Goal: Task Accomplishment & Management: Manage account settings

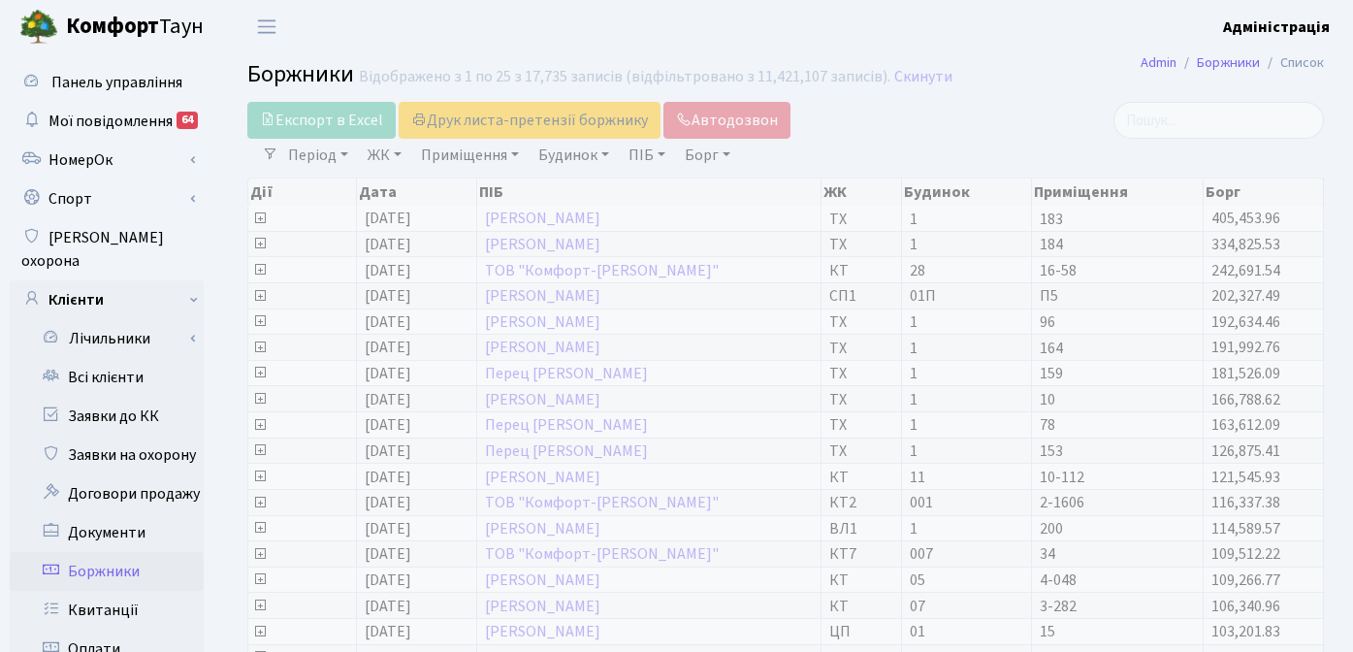
select select "25"
click at [793, 35] on header "Комфорт Таун Адміністрація Мій обліковий запис Вийти" at bounding box center [676, 26] width 1353 height 53
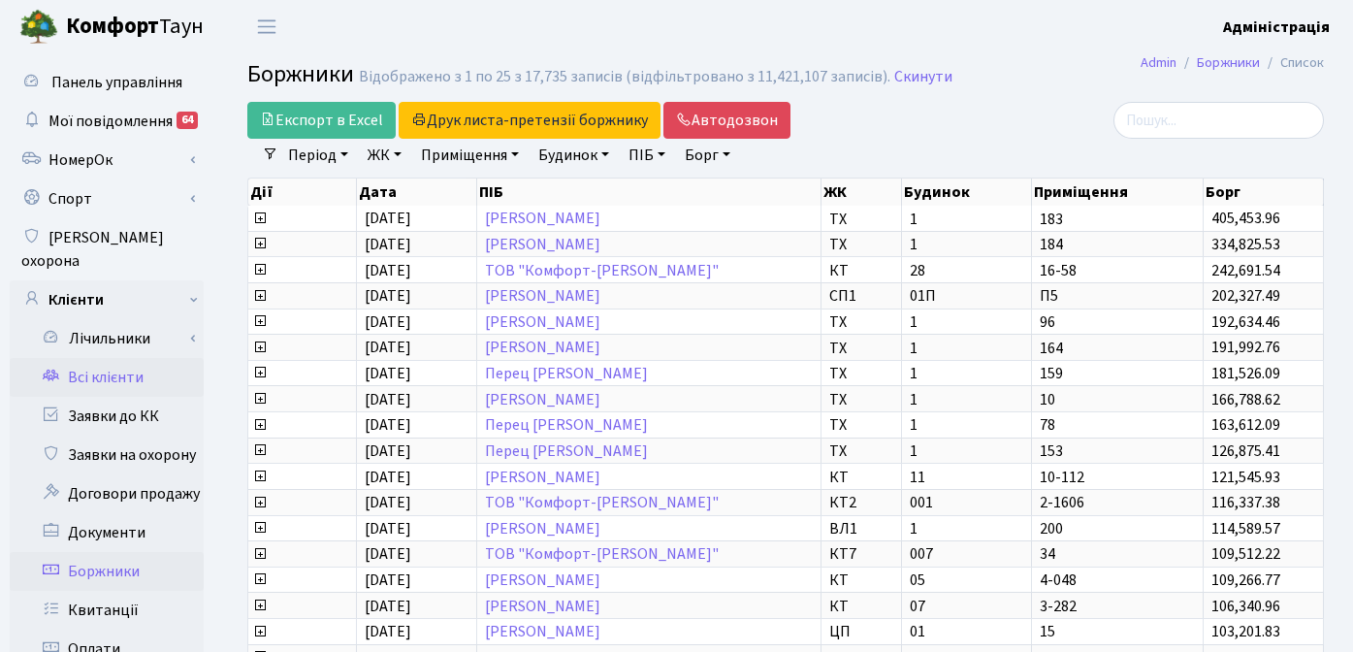
click at [122, 358] on link "Всі клієнти" at bounding box center [107, 377] width 194 height 39
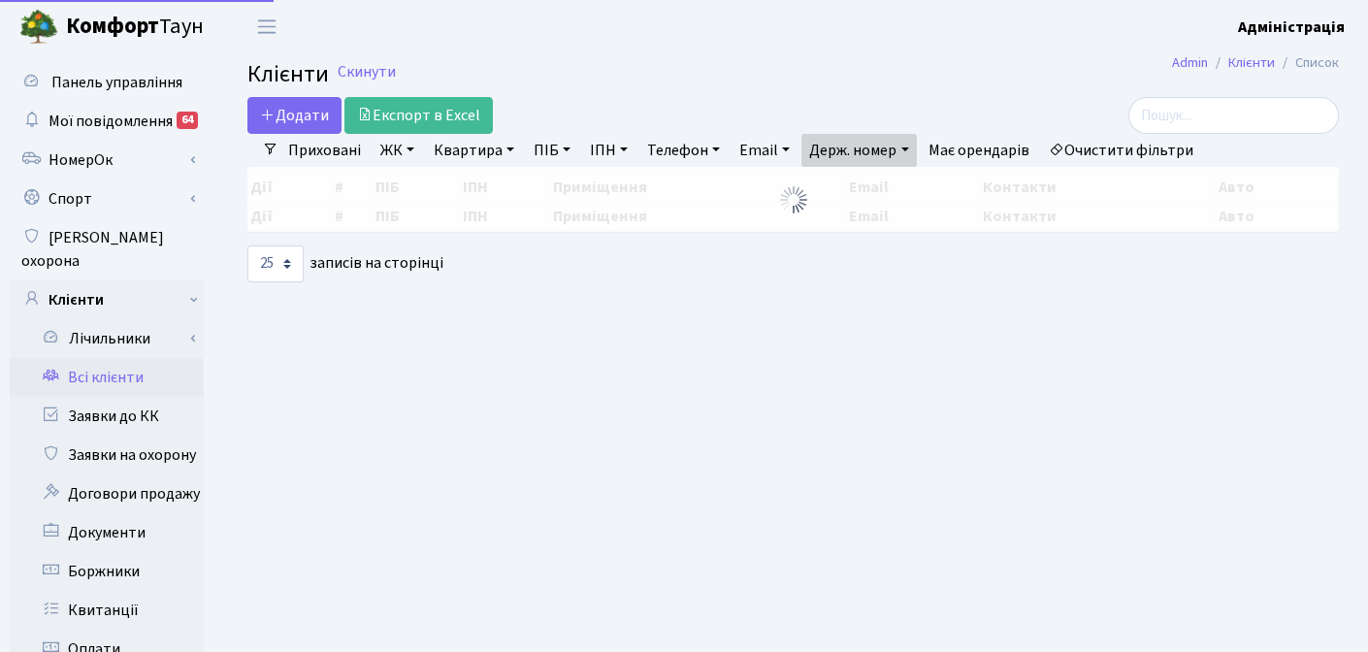
select select "25"
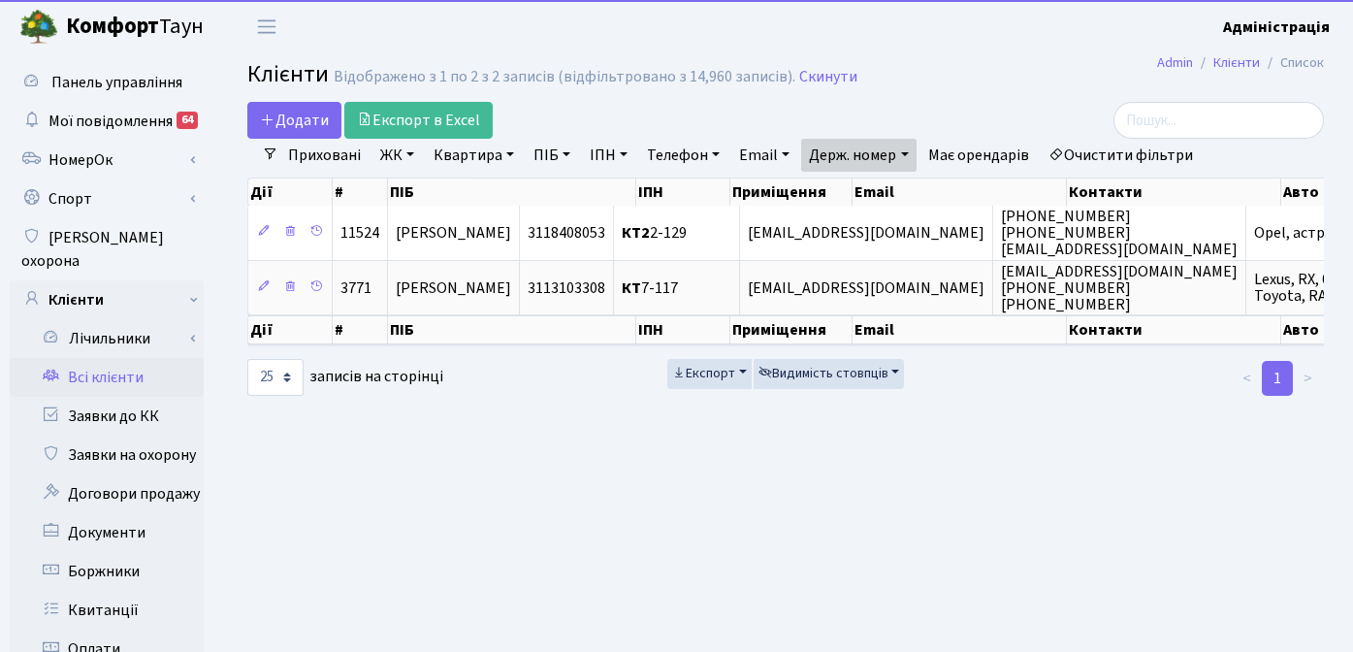
click at [1104, 154] on link "Очистити фільтри" at bounding box center [1121, 155] width 160 height 33
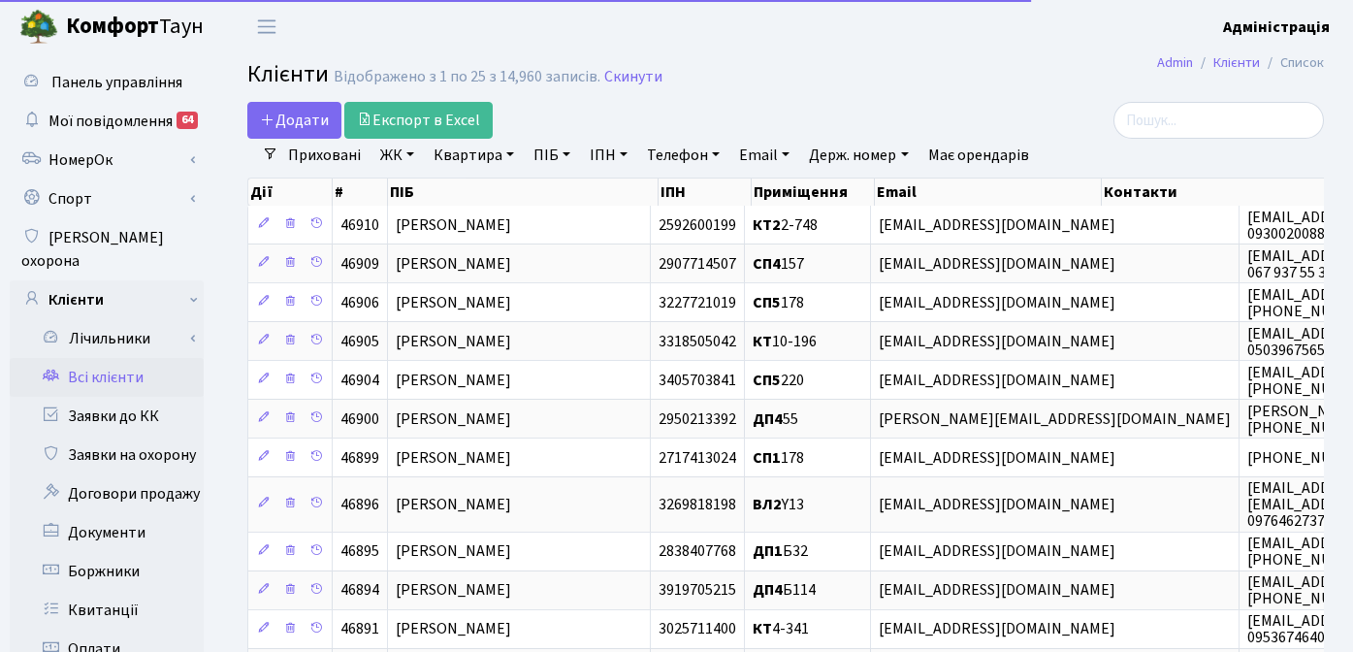
click at [879, 156] on link "Держ. номер" at bounding box center [858, 155] width 114 height 33
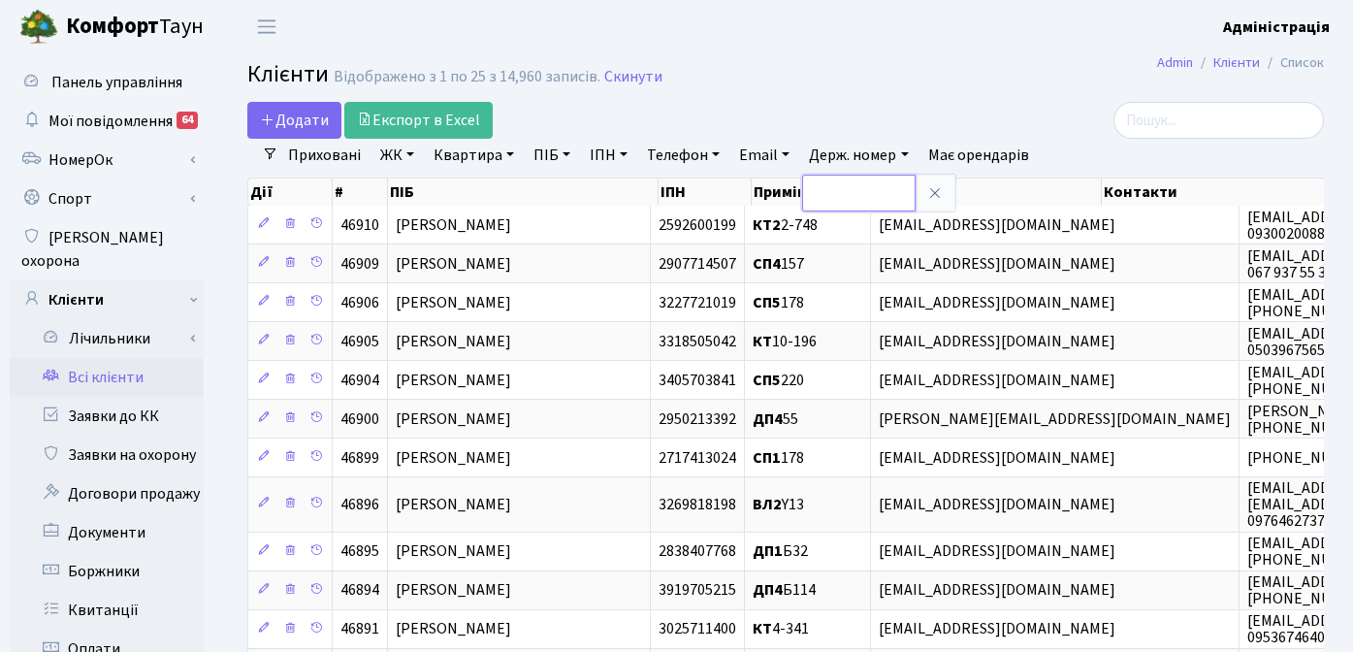
click at [832, 188] on input "text" at bounding box center [858, 193] width 113 height 37
type input "6721"
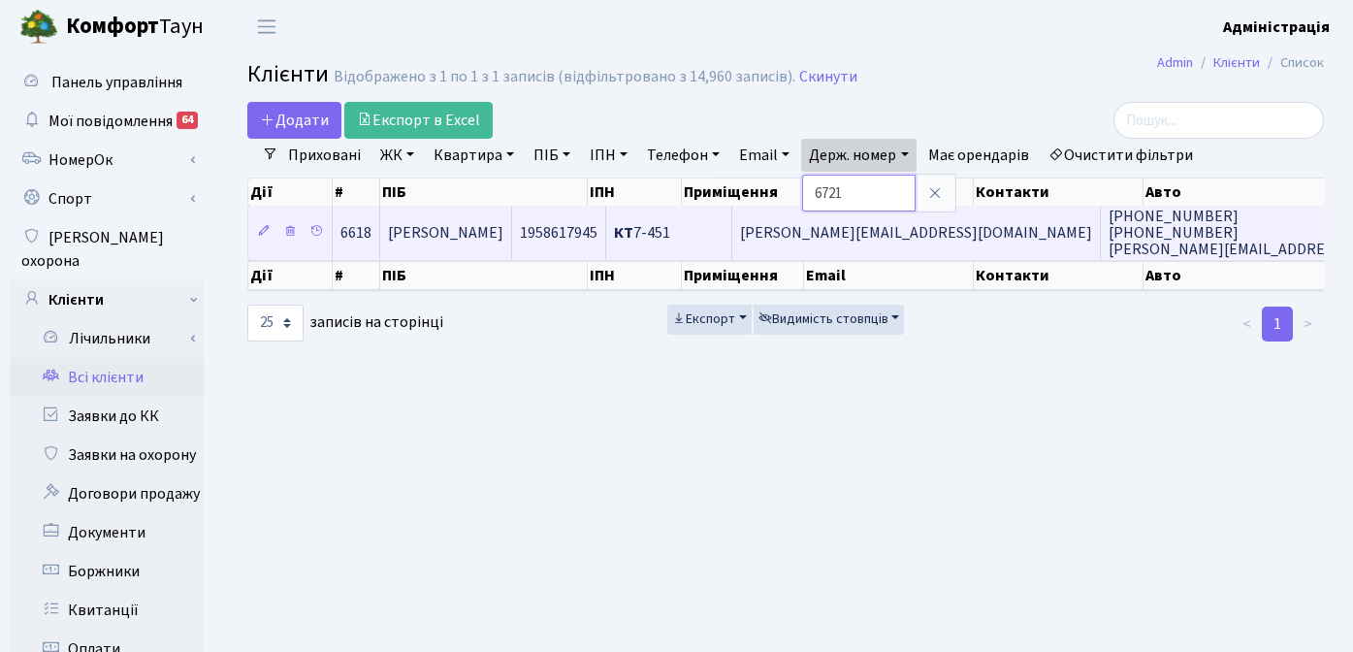
scroll to position [0, 63]
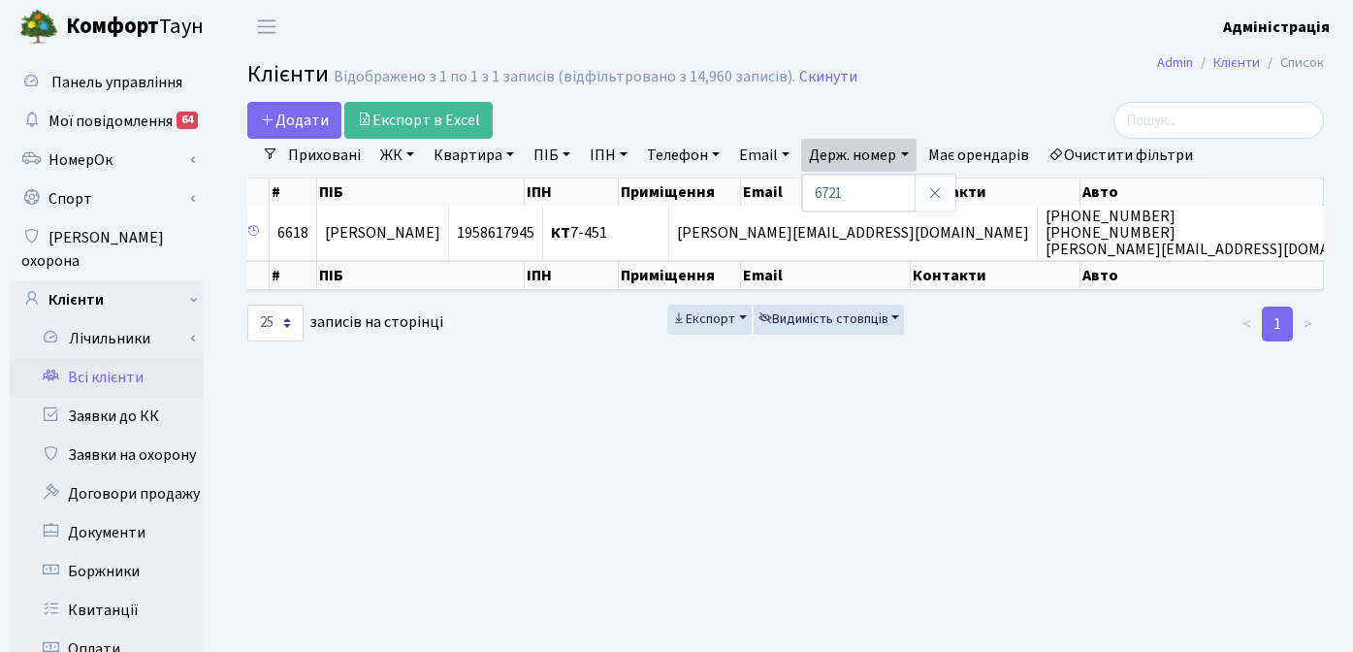
click at [955, 424] on main "Admin Клієнти Список Клієнти Відображено з 1 по 1 з 1 записів (відфільтровано з…" at bounding box center [785, 617] width 1135 height 1129
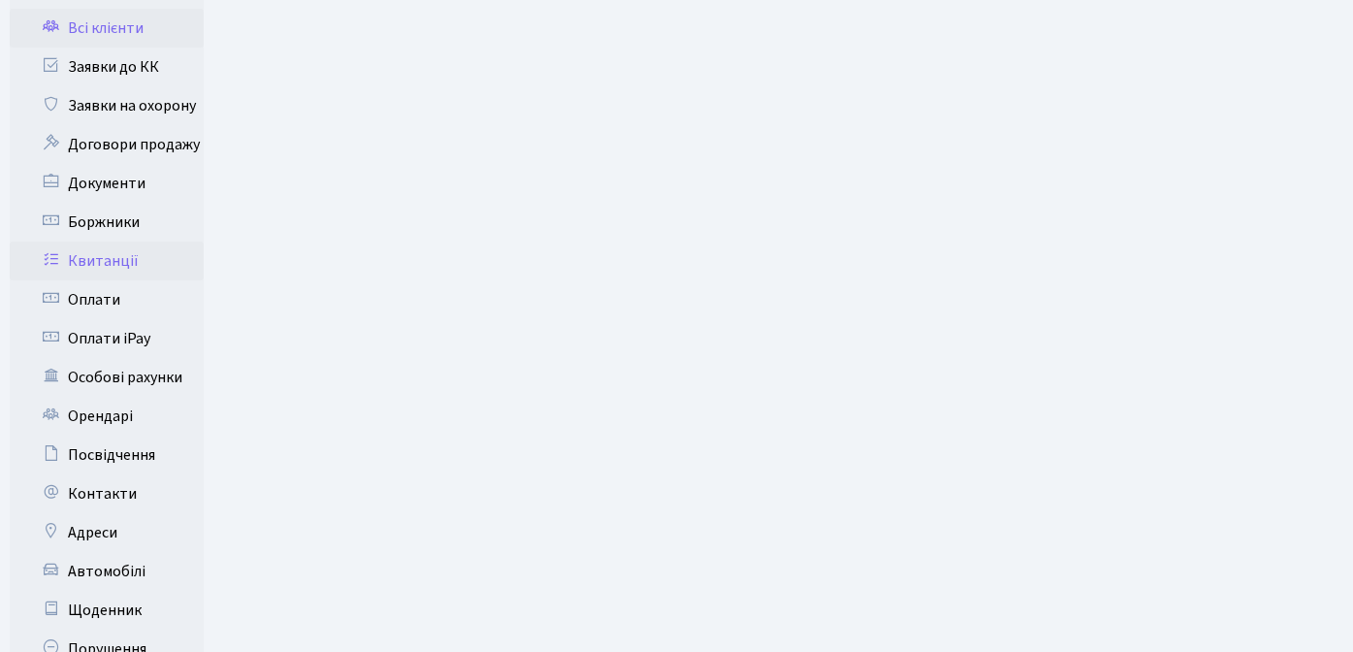
scroll to position [365, 0]
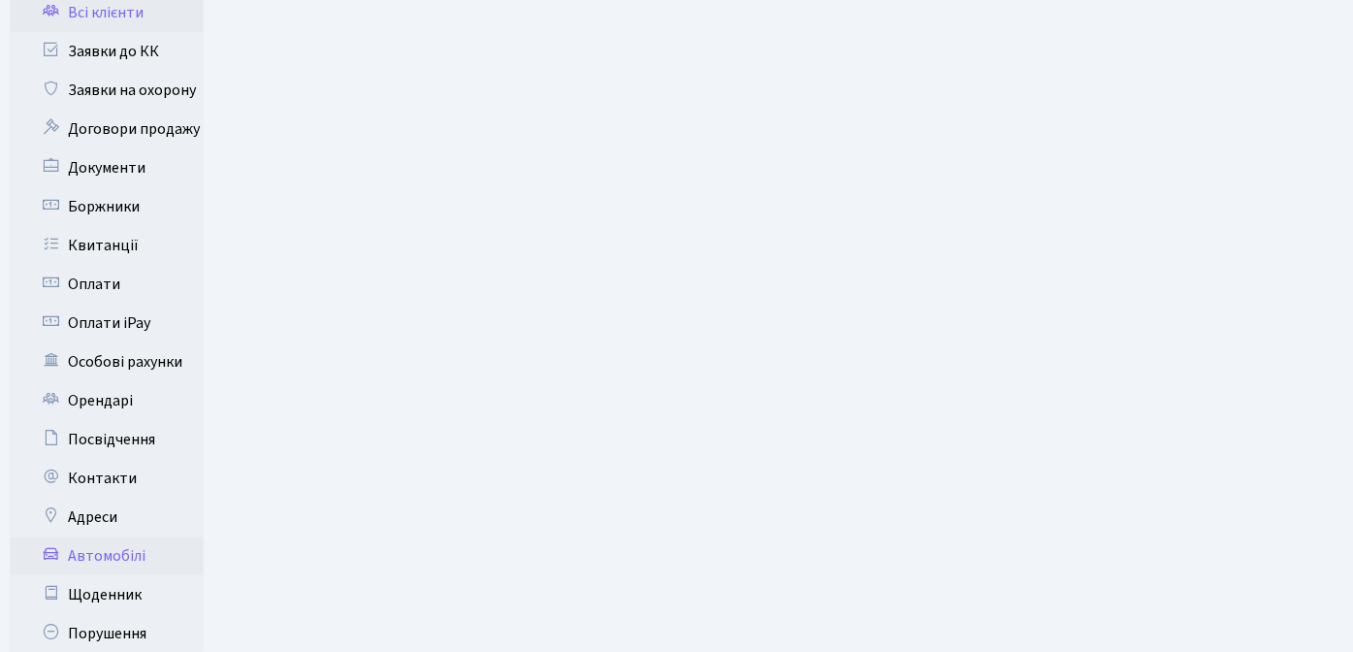
click at [103, 536] on link "Автомобілі" at bounding box center [107, 555] width 194 height 39
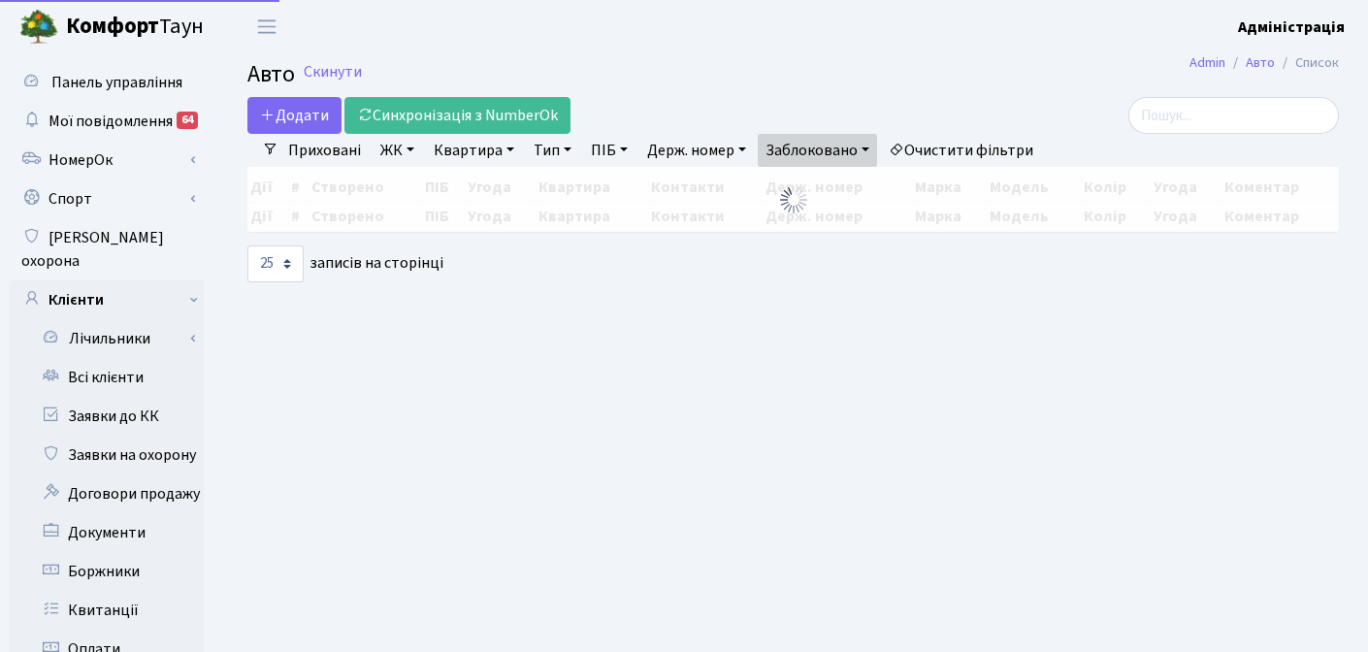
select select "25"
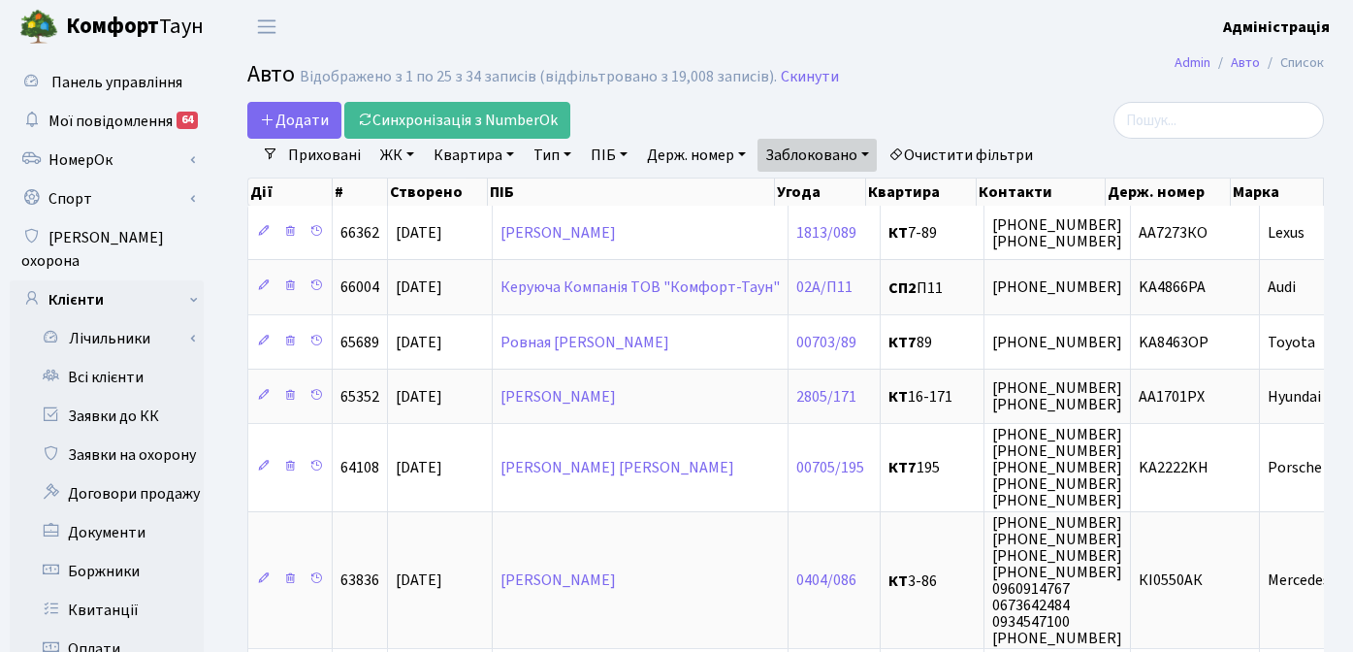
click at [956, 155] on link "Очистити фільтри" at bounding box center [961, 155] width 160 height 33
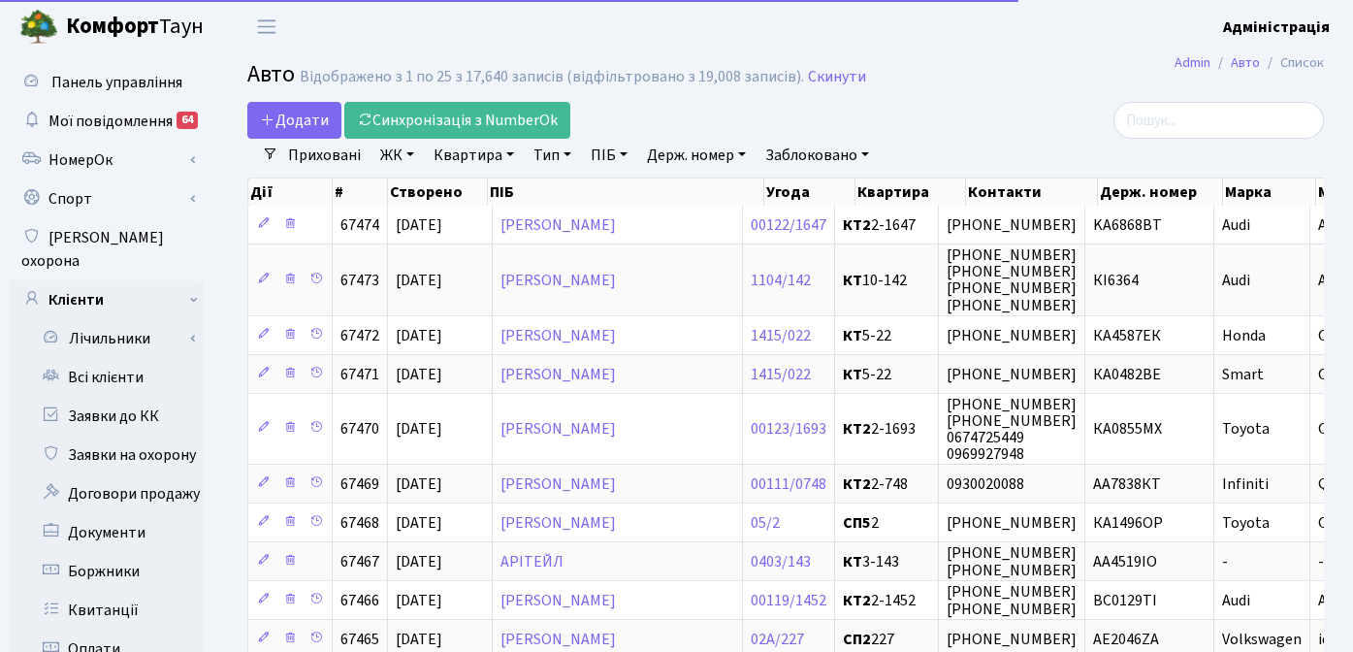
click at [828, 150] on link "Заблоковано" at bounding box center [817, 155] width 119 height 33
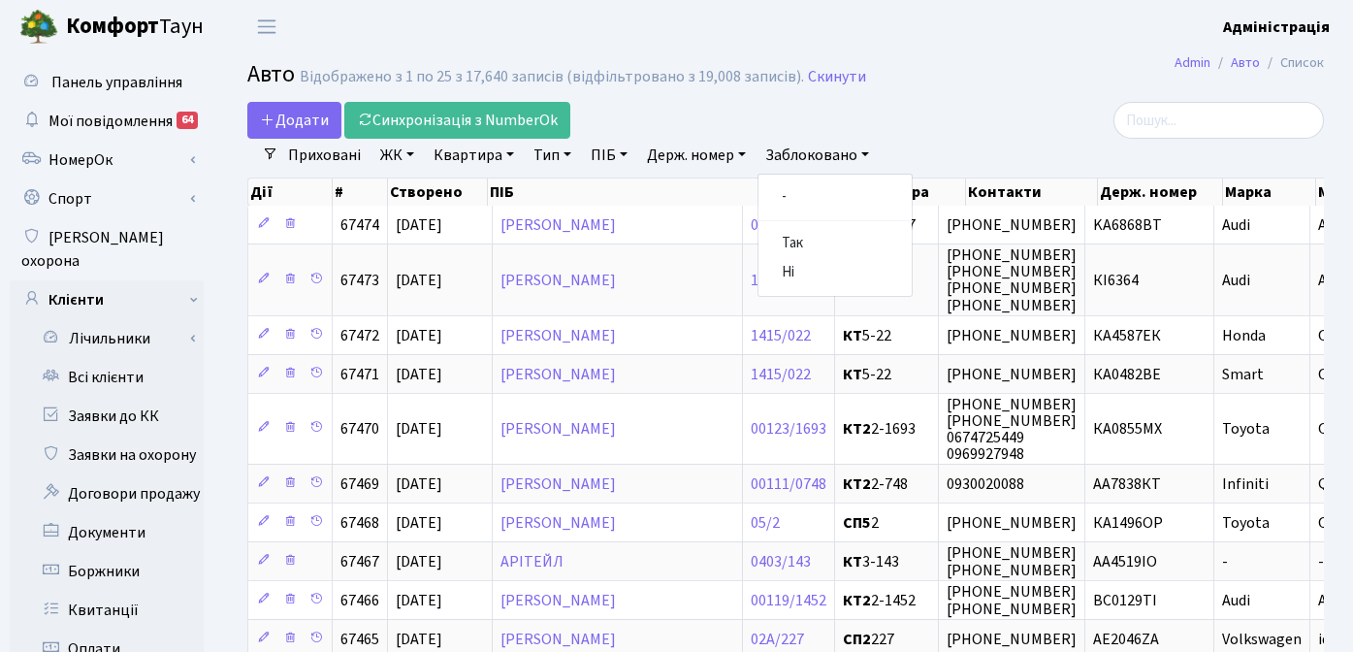
click at [821, 124] on div "Додати Синхронізація з NumberOk" at bounding box center [601, 120] width 708 height 37
click at [702, 154] on link "Держ. номер" at bounding box center [696, 155] width 114 height 33
type input "6721"
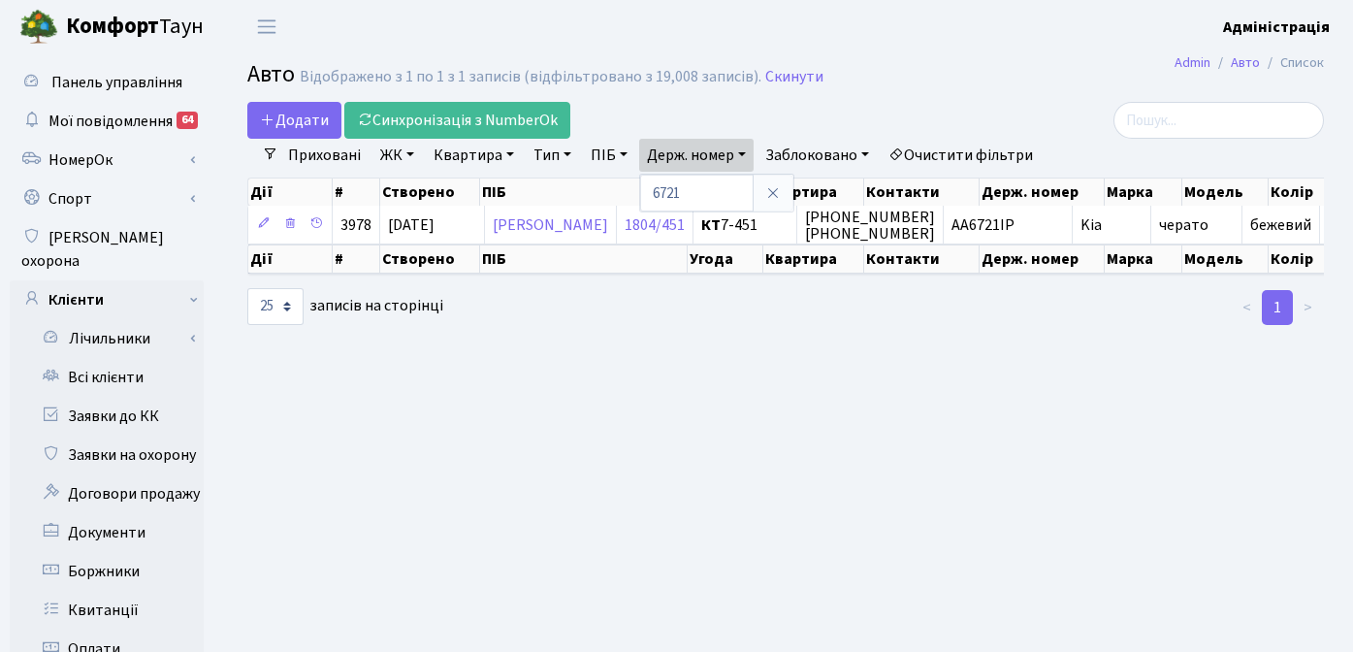
click at [939, 146] on link "Очистити фільтри" at bounding box center [961, 155] width 160 height 33
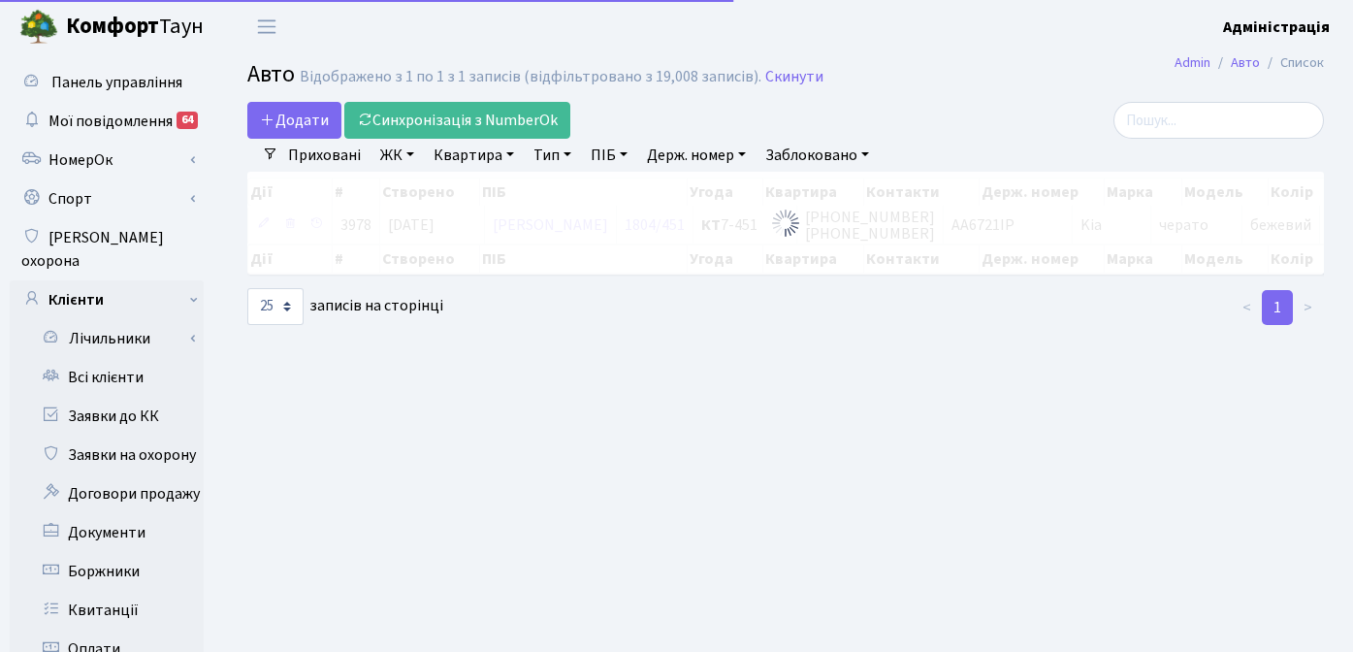
click at [904, 94] on h2 "Авто Відображено з 1 по 1 з 1 записів (відфільтровано з 19,008 записів). Скинути" at bounding box center [785, 77] width 1077 height 33
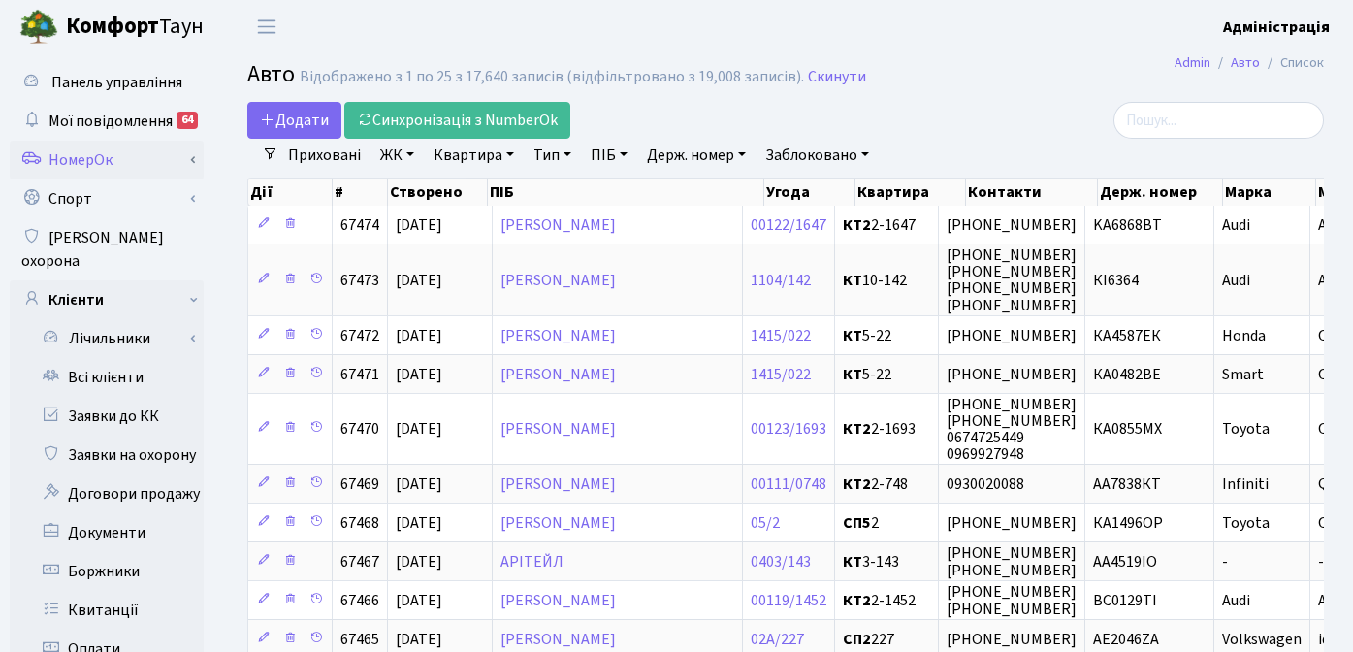
click at [91, 166] on link "НомерОк" at bounding box center [107, 160] width 194 height 39
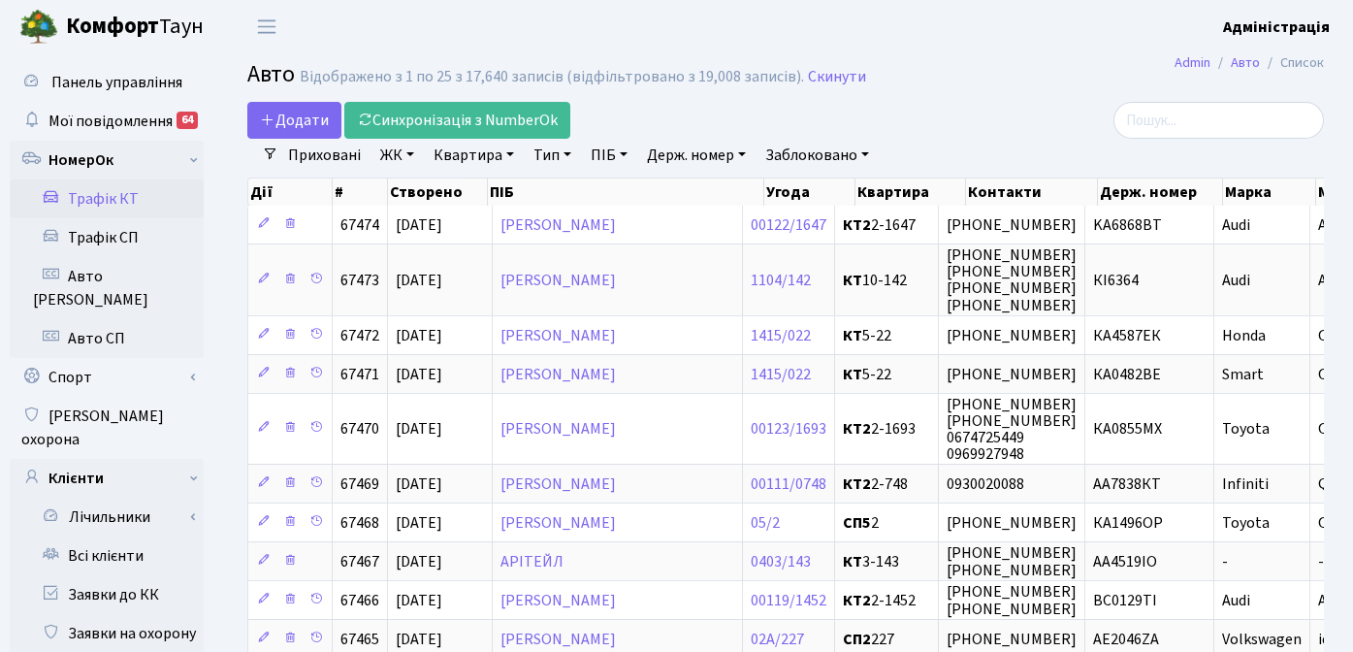
click at [113, 203] on link "Трафік КТ" at bounding box center [107, 198] width 194 height 39
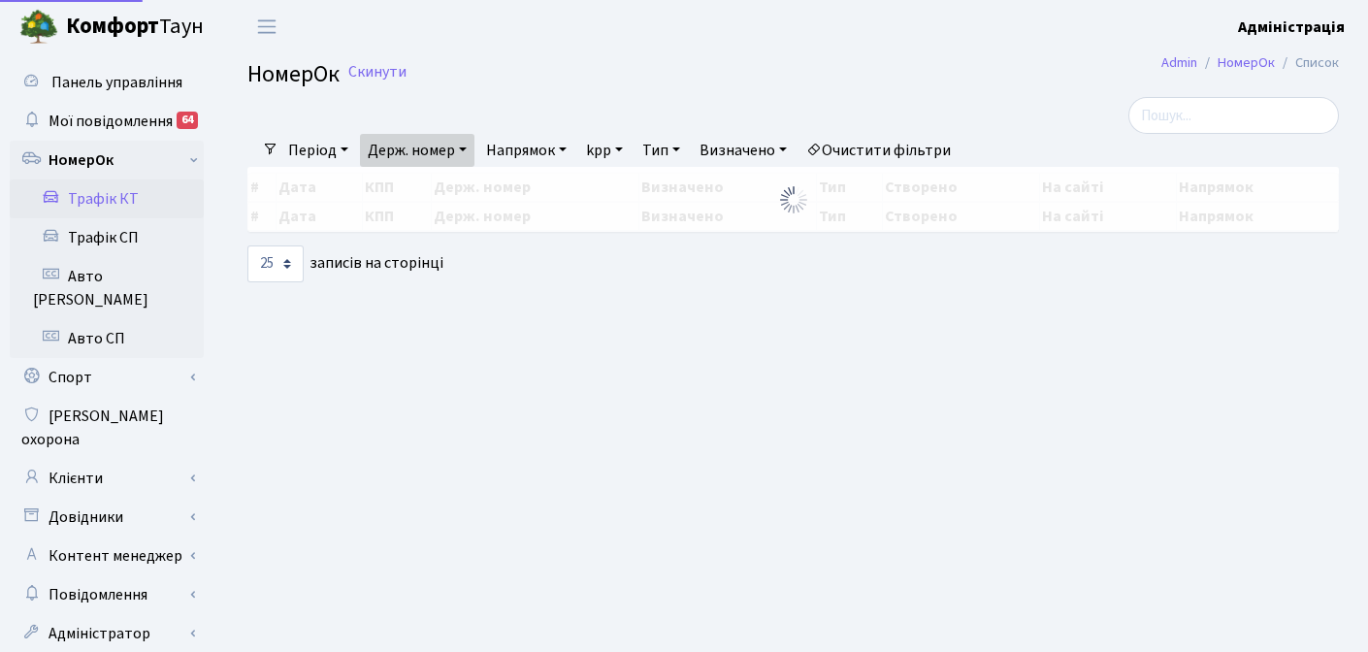
select select "25"
click at [884, 153] on link "Очистити фільтри" at bounding box center [878, 150] width 160 height 33
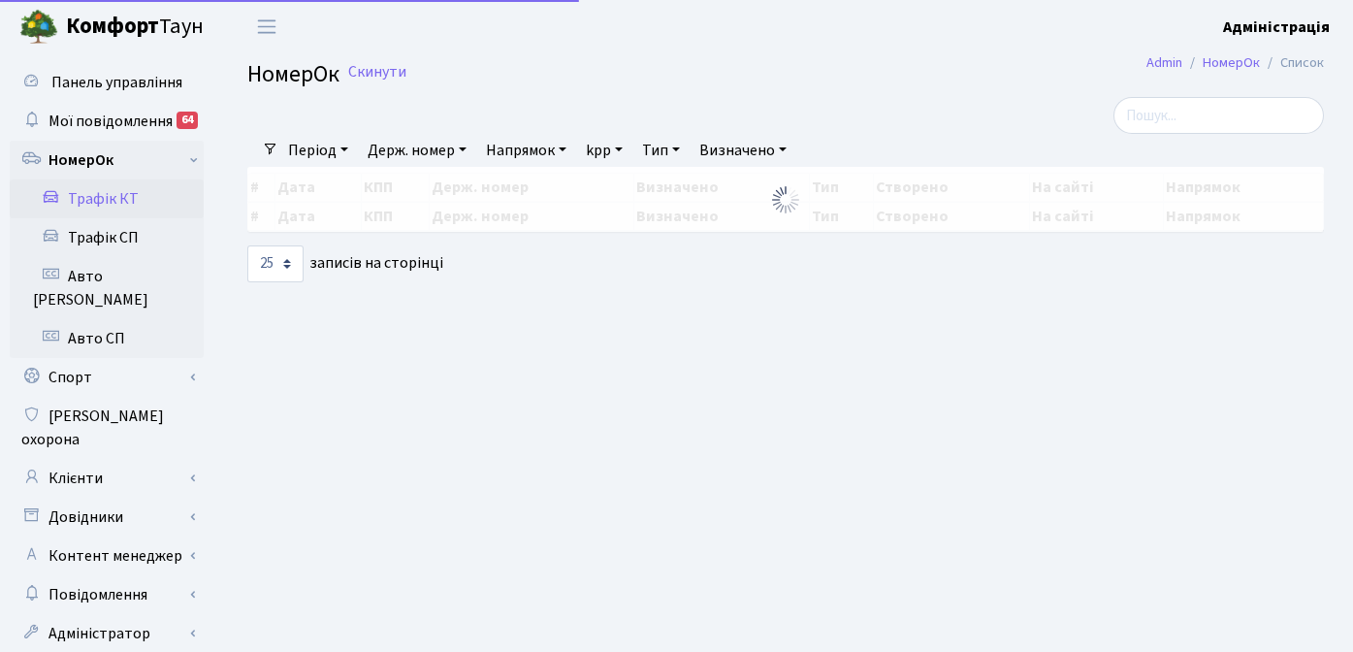
click at [428, 156] on link "Держ. номер" at bounding box center [417, 150] width 114 height 33
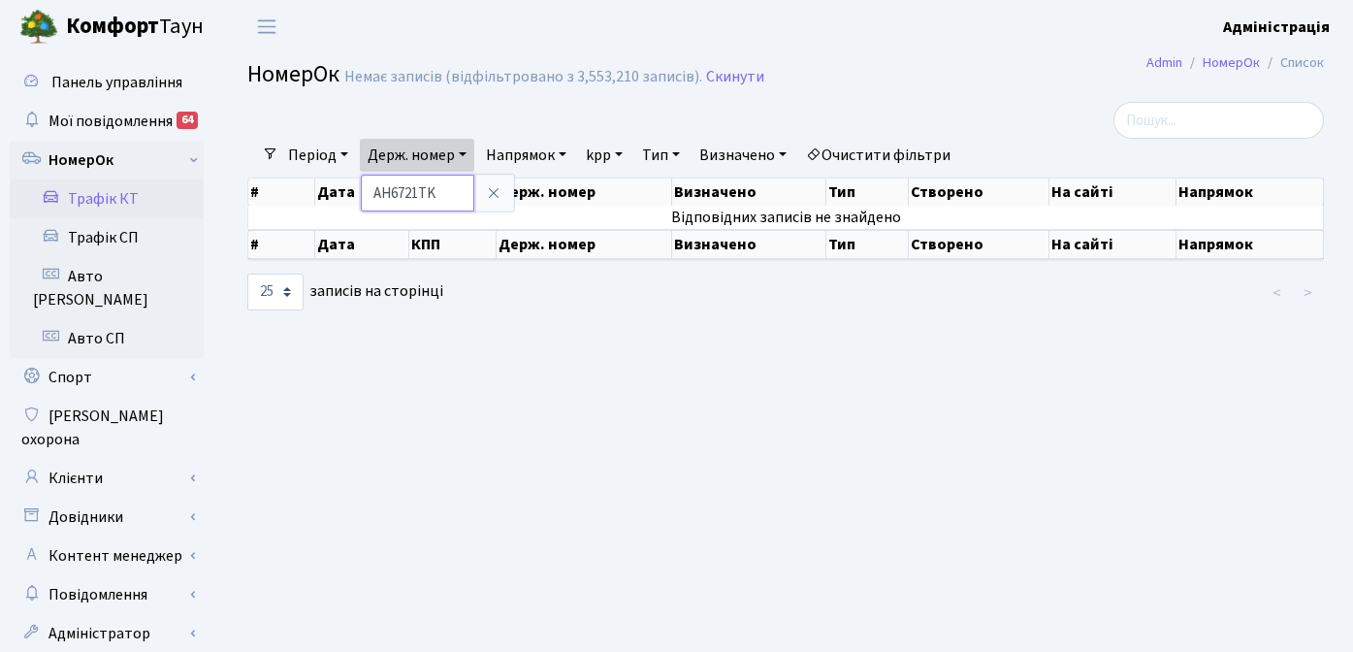
click at [394, 191] on input "AH6721TK" at bounding box center [417, 193] width 113 height 37
type input "Ae6721TK"
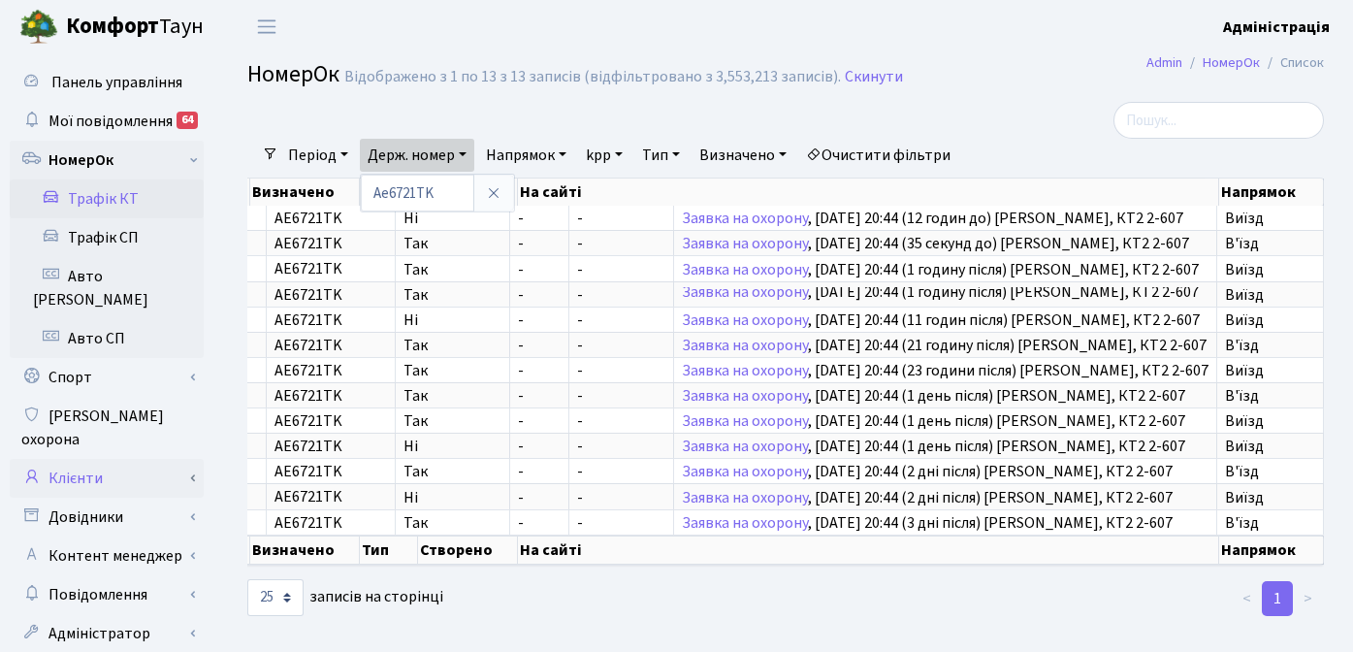
click at [85, 459] on link "Клієнти" at bounding box center [107, 478] width 194 height 39
click at [115, 536] on link "Всі клієнти" at bounding box center [107, 555] width 194 height 39
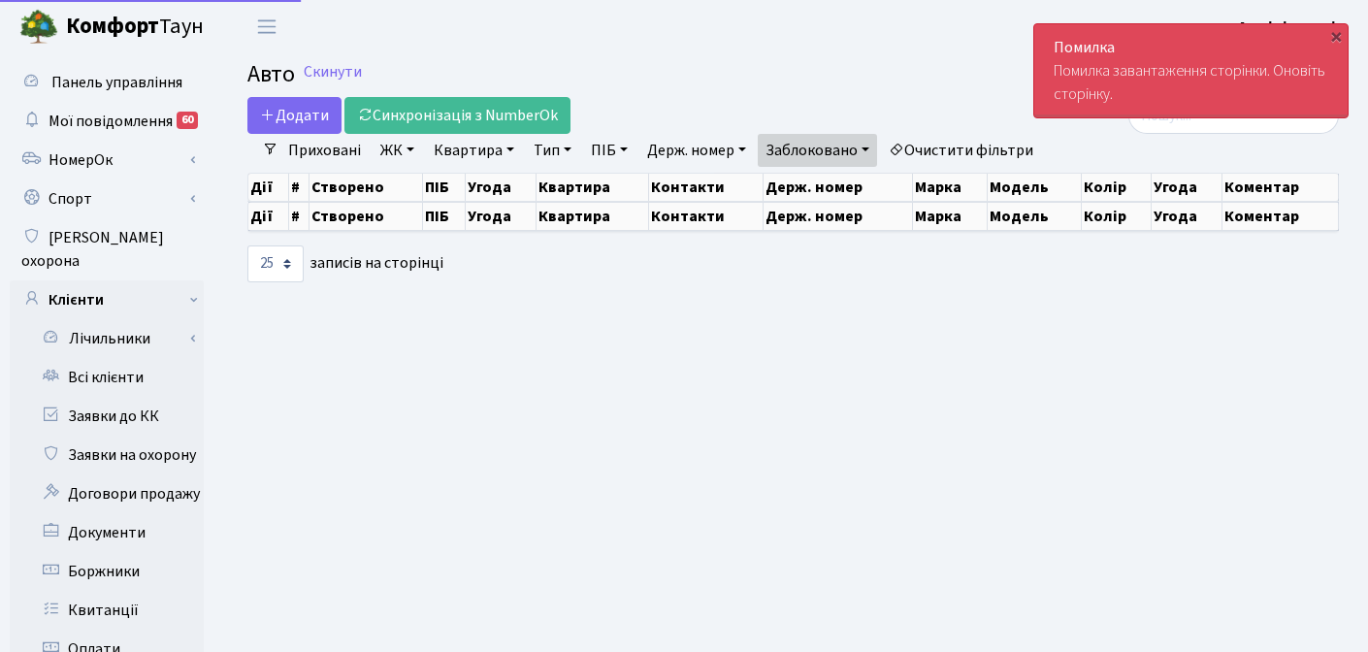
select select "25"
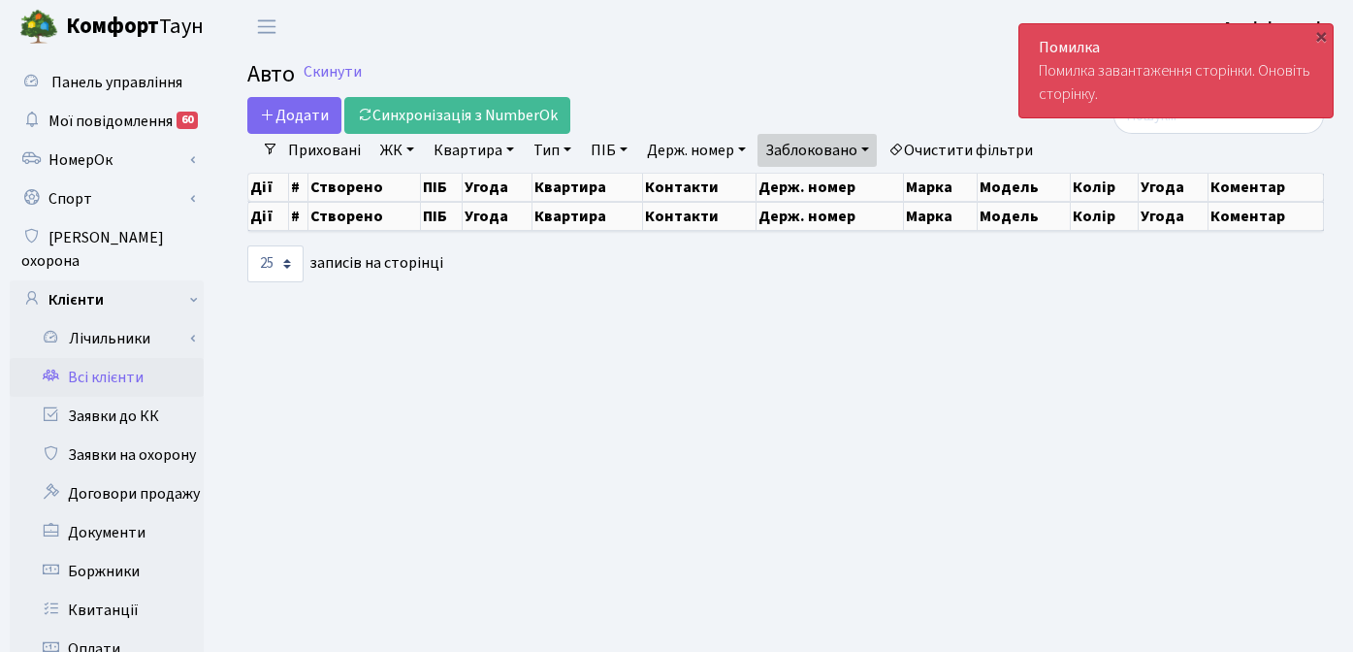
click at [105, 358] on link "Всі клієнти" at bounding box center [107, 377] width 194 height 39
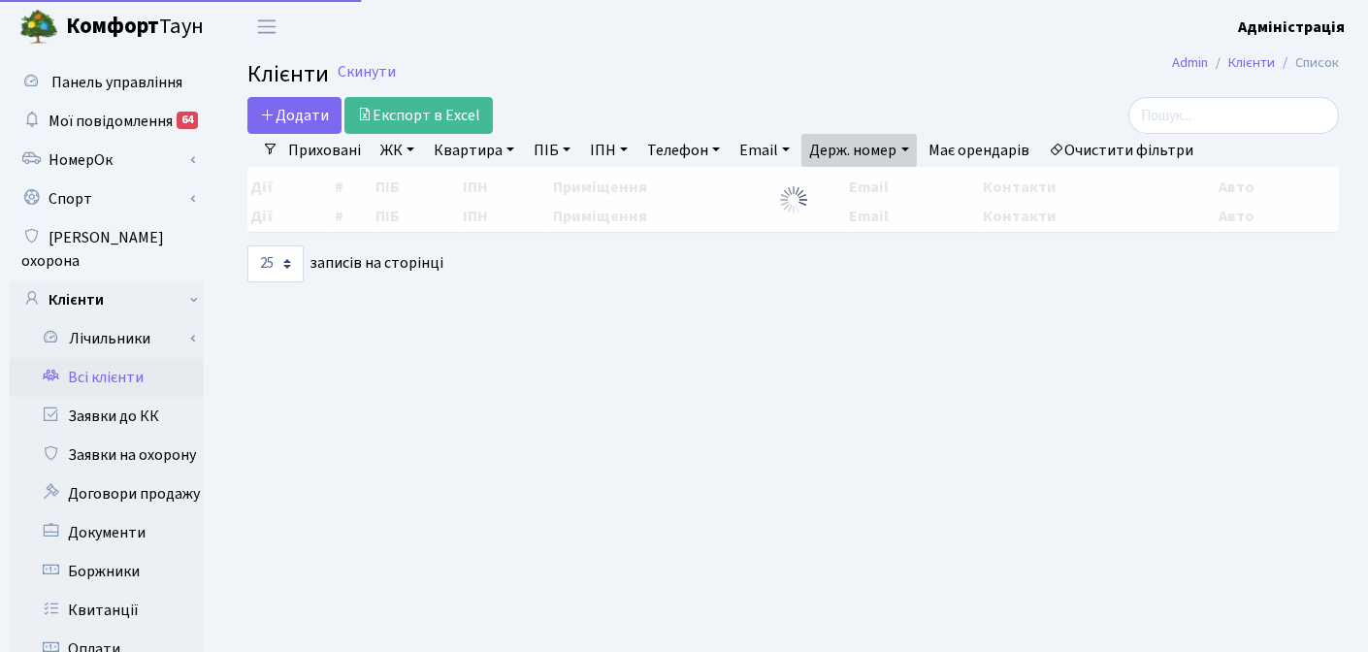
select select "25"
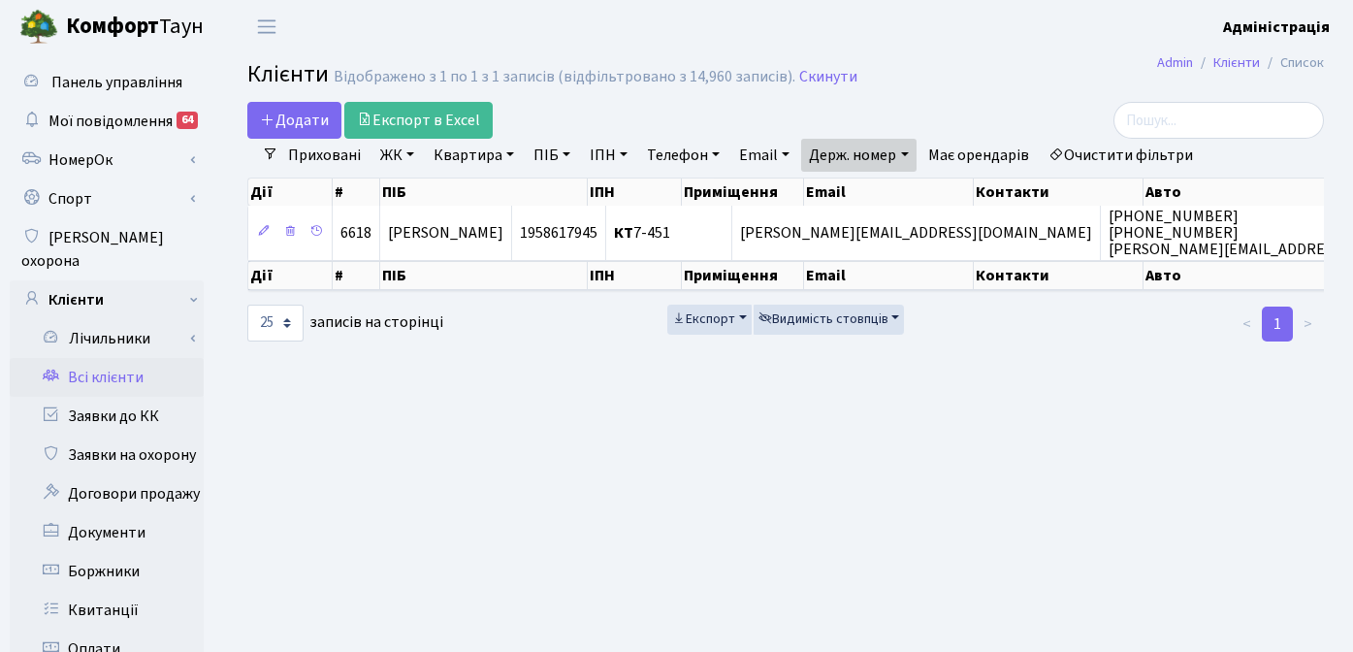
click at [1105, 152] on link "Очистити фільтри" at bounding box center [1121, 155] width 160 height 33
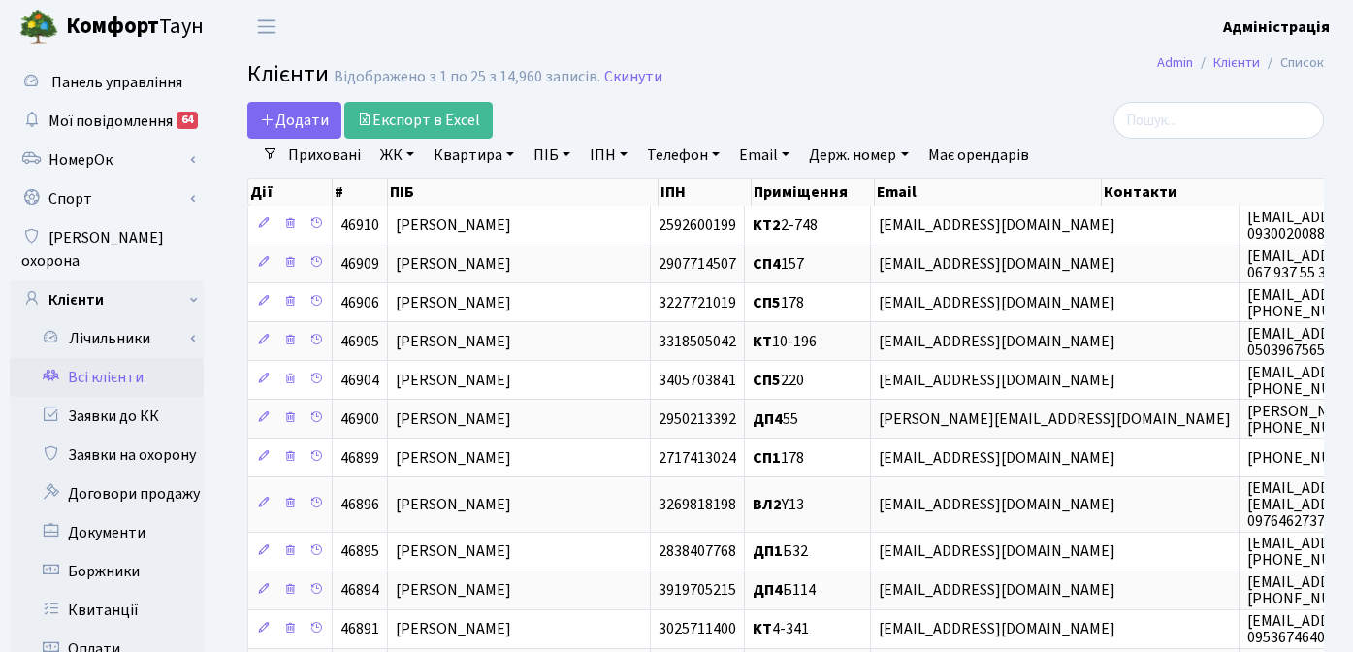
click at [387, 150] on link "ЖК" at bounding box center [396, 155] width 49 height 33
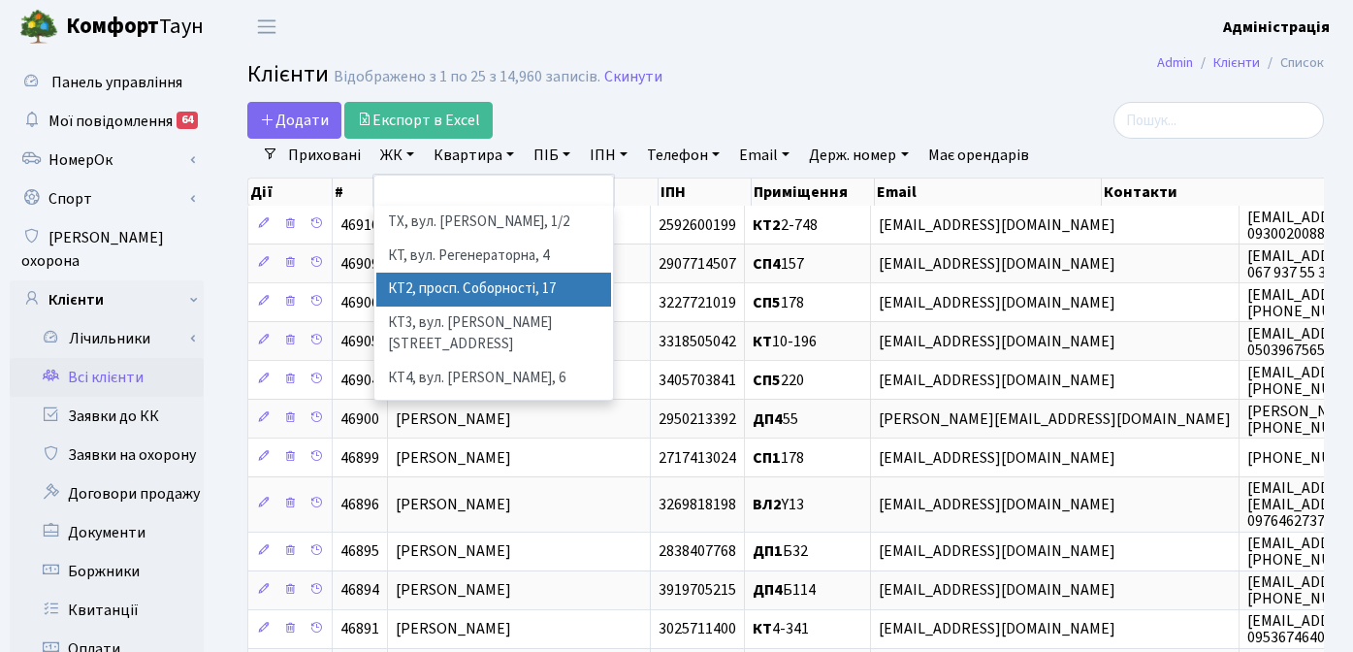
click at [428, 290] on li "КТ2, просп. Соборності, 17" at bounding box center [493, 290] width 235 height 34
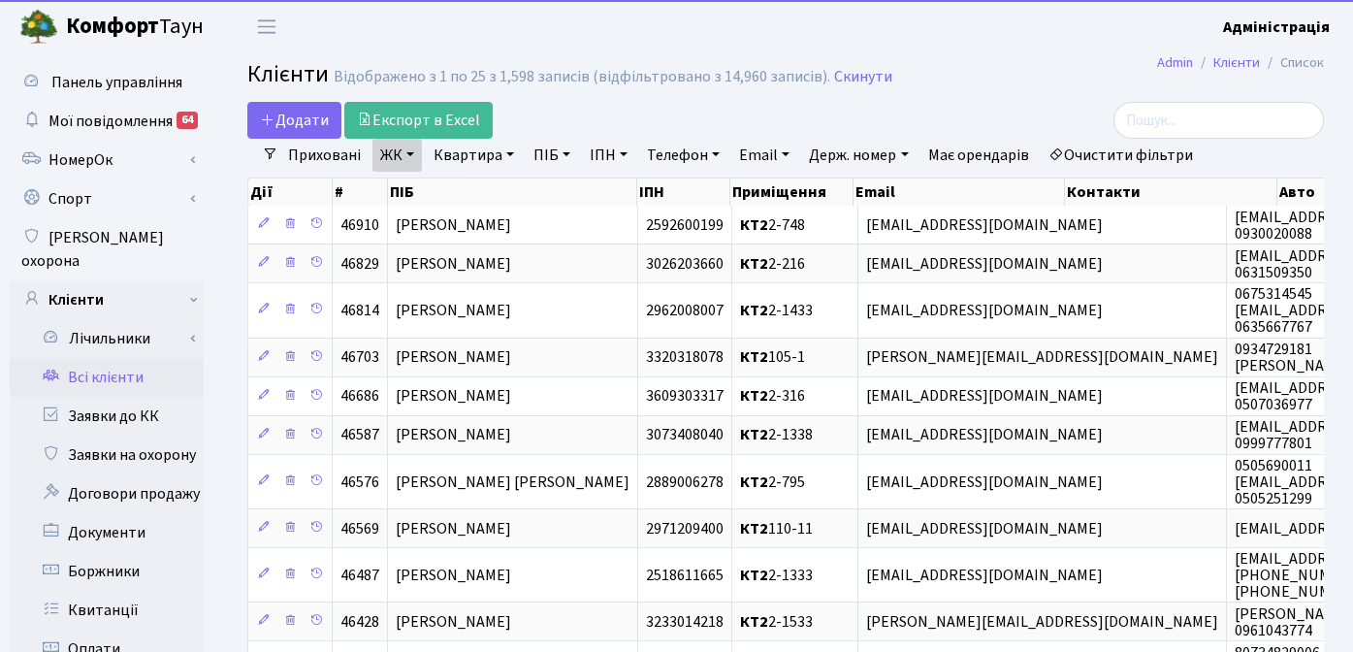
click at [468, 157] on link "Квартира" at bounding box center [474, 155] width 96 height 33
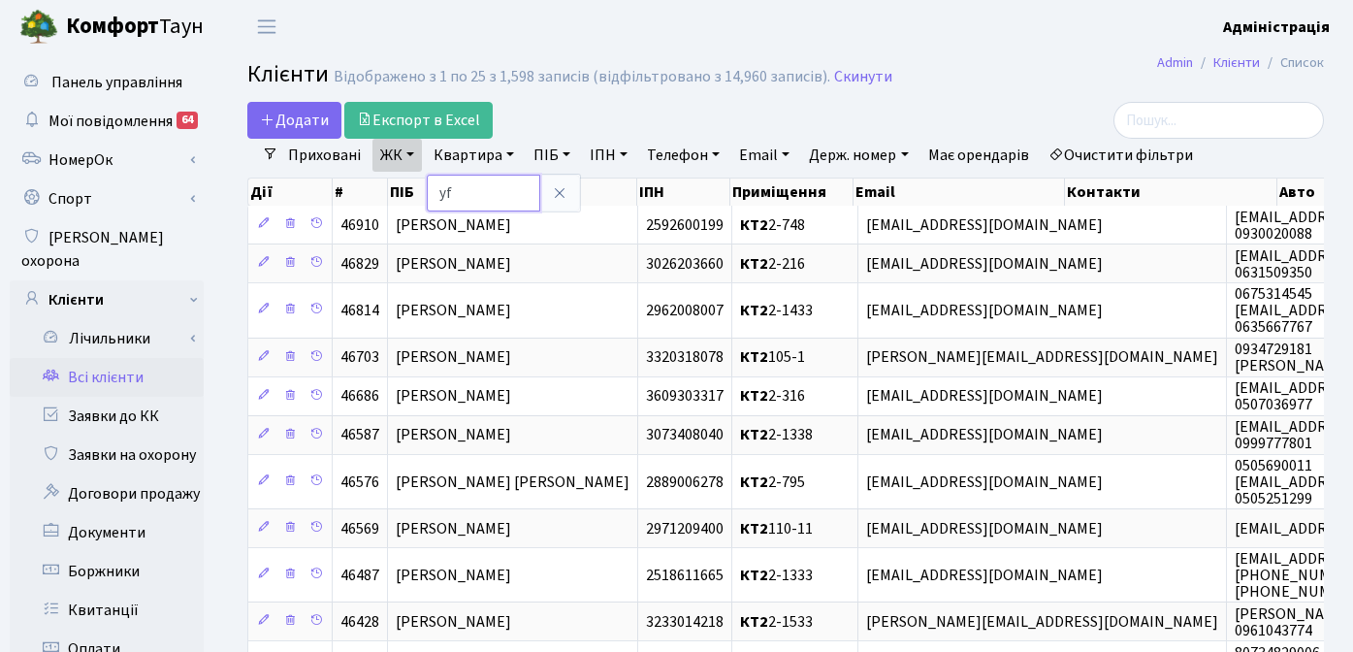
type input "y"
type input "наливайко"
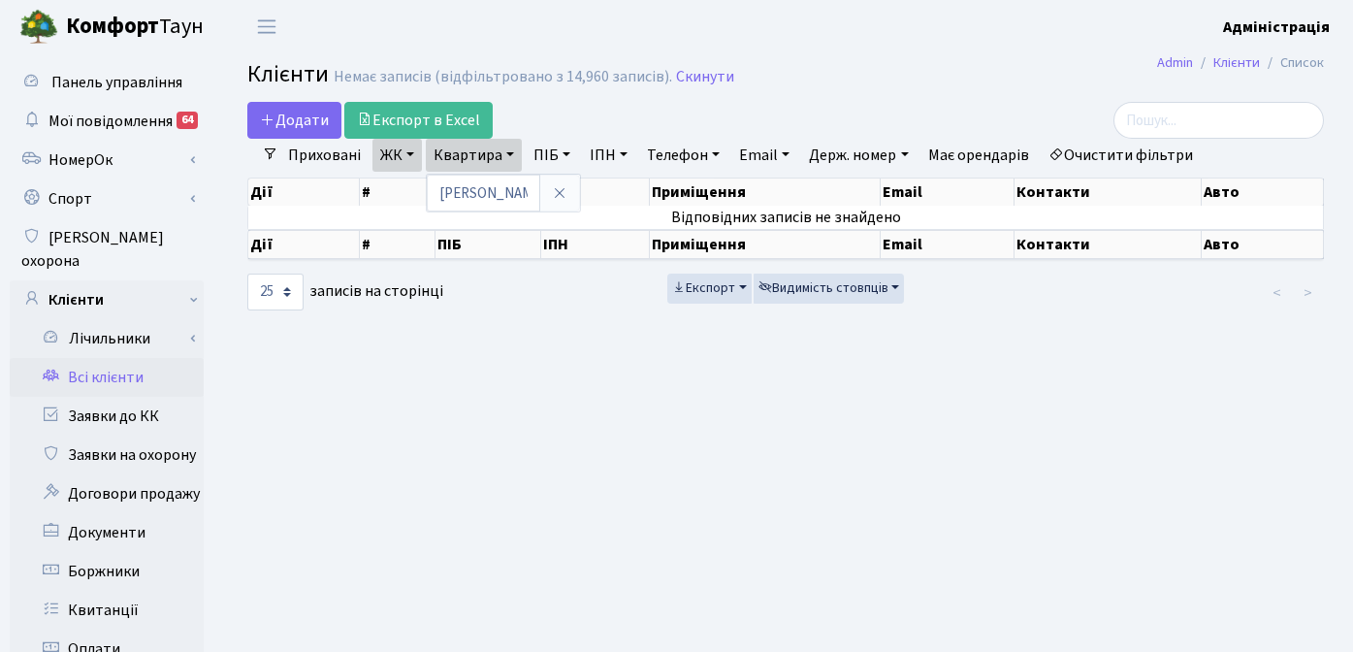
click at [409, 158] on link "ЖК" at bounding box center [396, 155] width 49 height 33
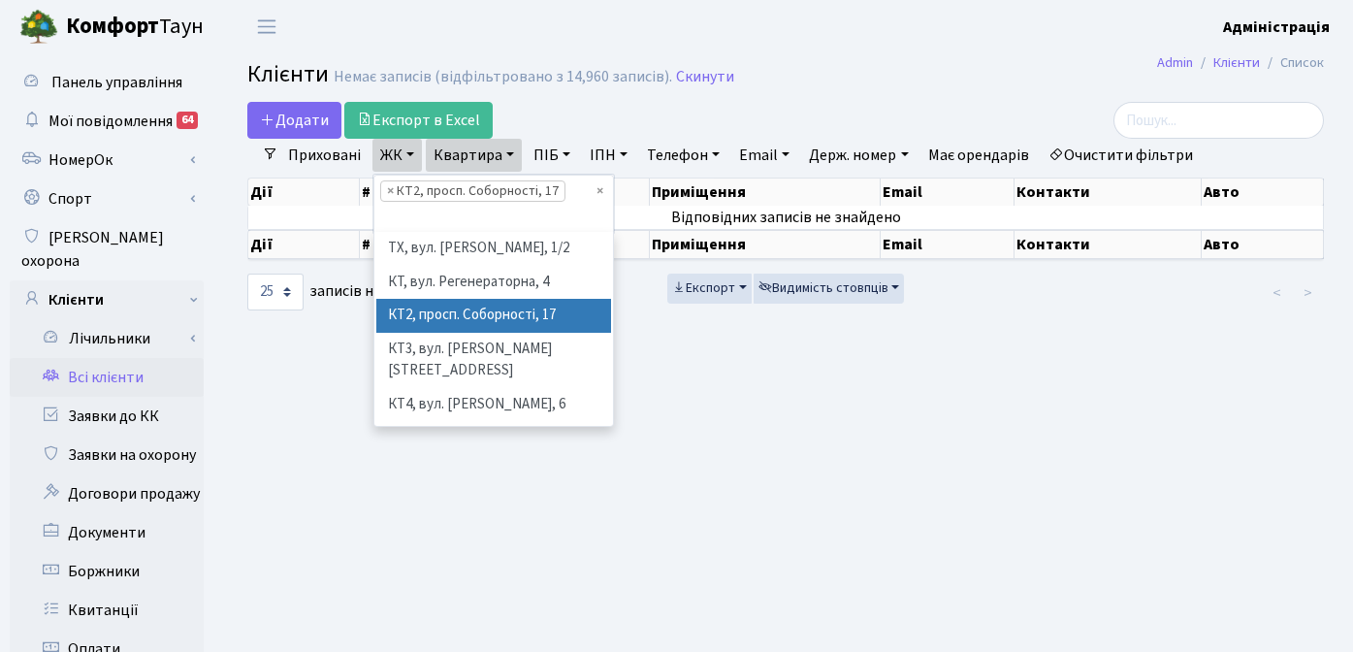
click at [734, 374] on main "Admin Клієнти Список Клієнти Немає записів (відфільтровано з 14,960 записів). С…" at bounding box center [785, 617] width 1135 height 1129
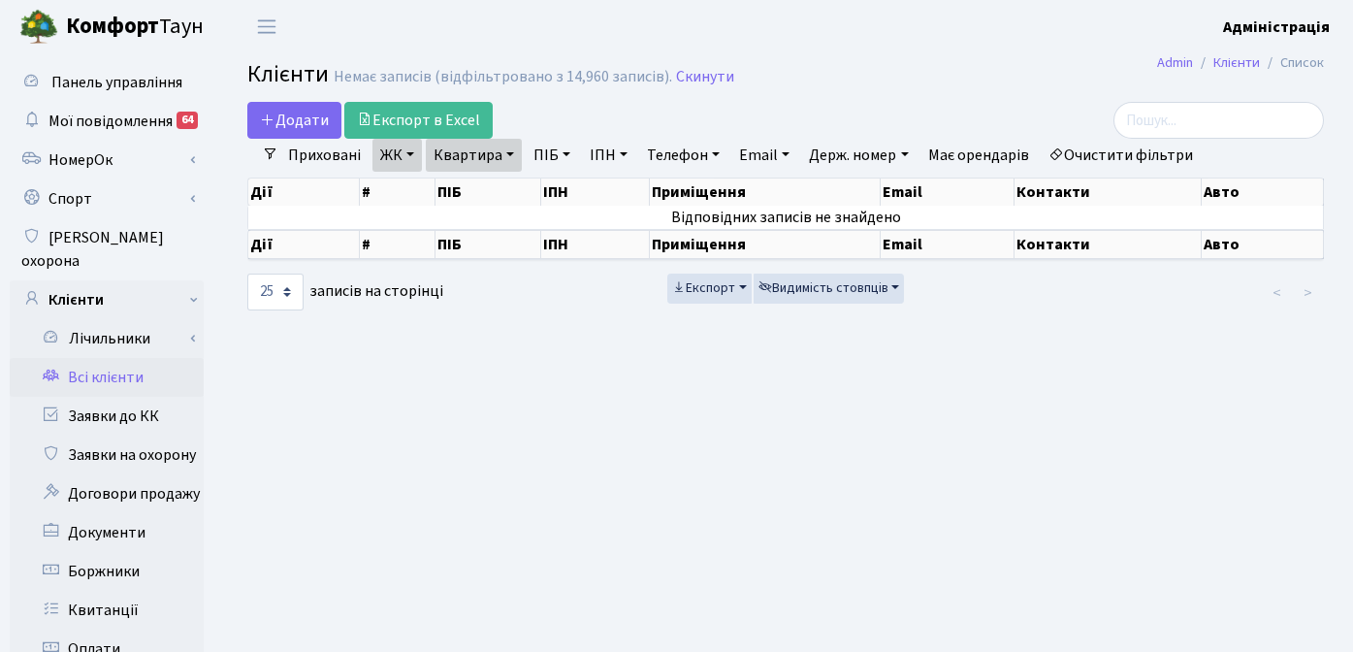
click at [471, 150] on link "Квартира" at bounding box center [474, 155] width 96 height 33
click at [557, 195] on icon at bounding box center [560, 193] width 16 height 16
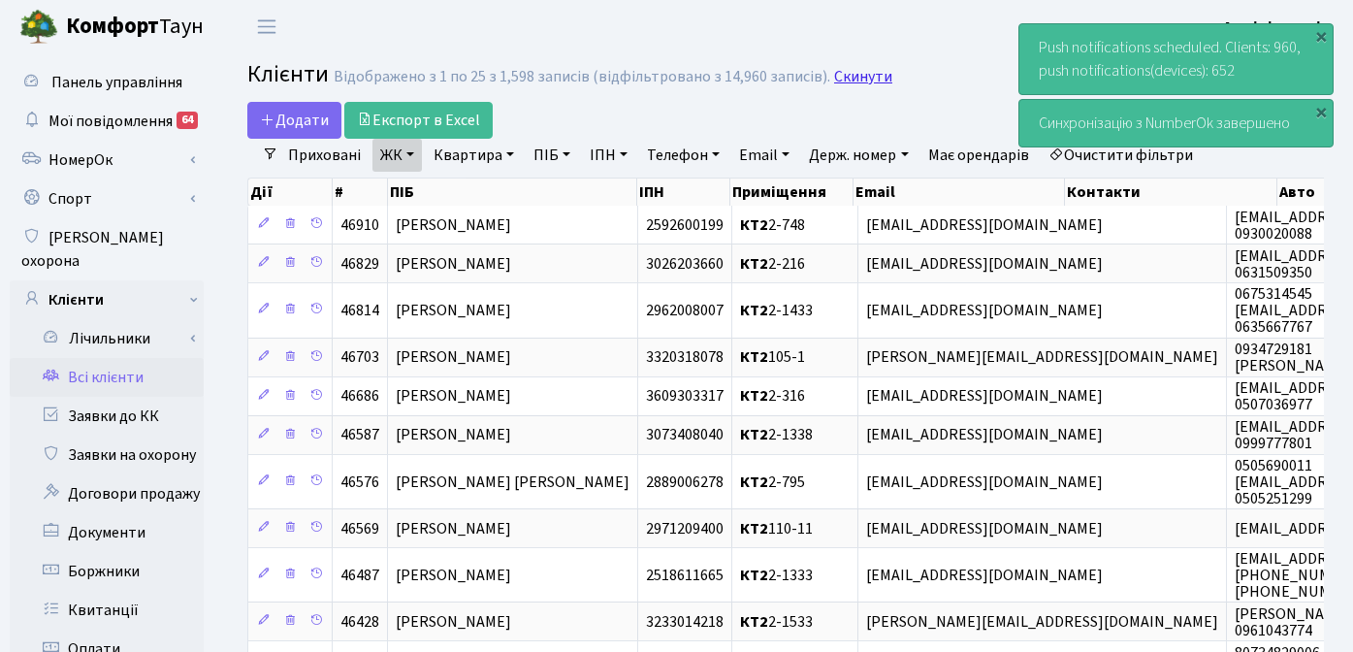
click at [834, 73] on link "Скинути" at bounding box center [863, 77] width 58 height 18
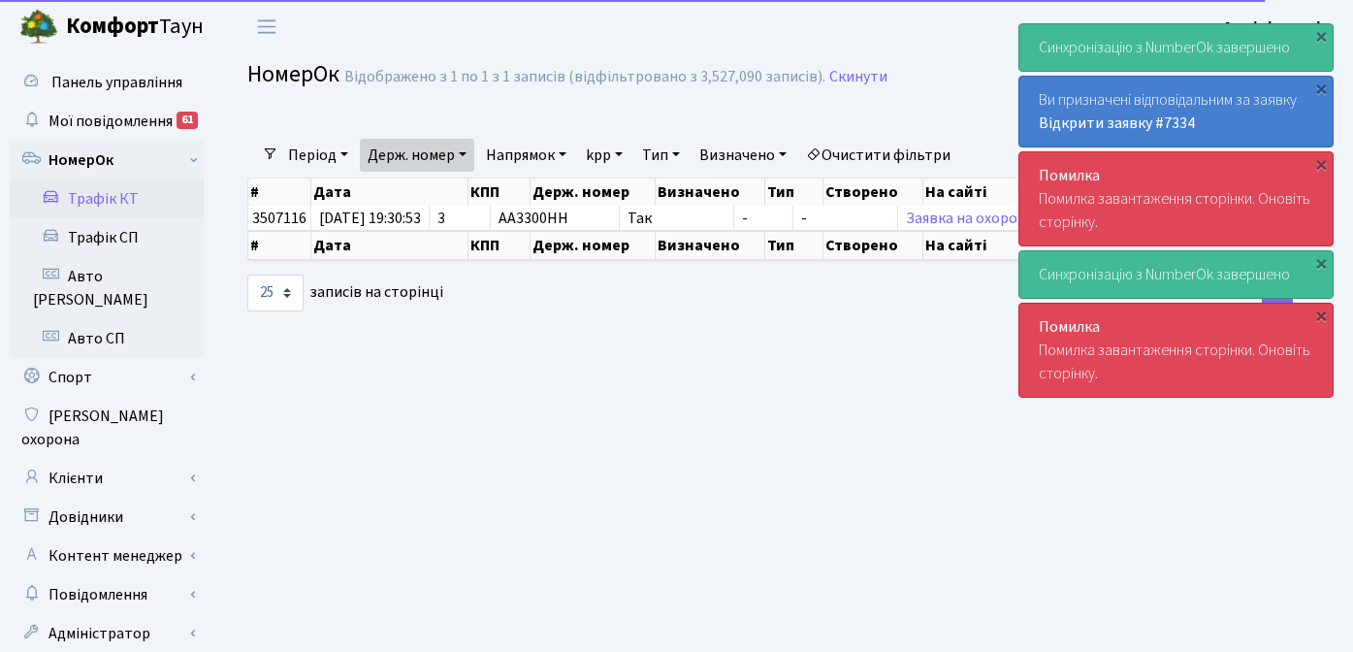
select select "25"
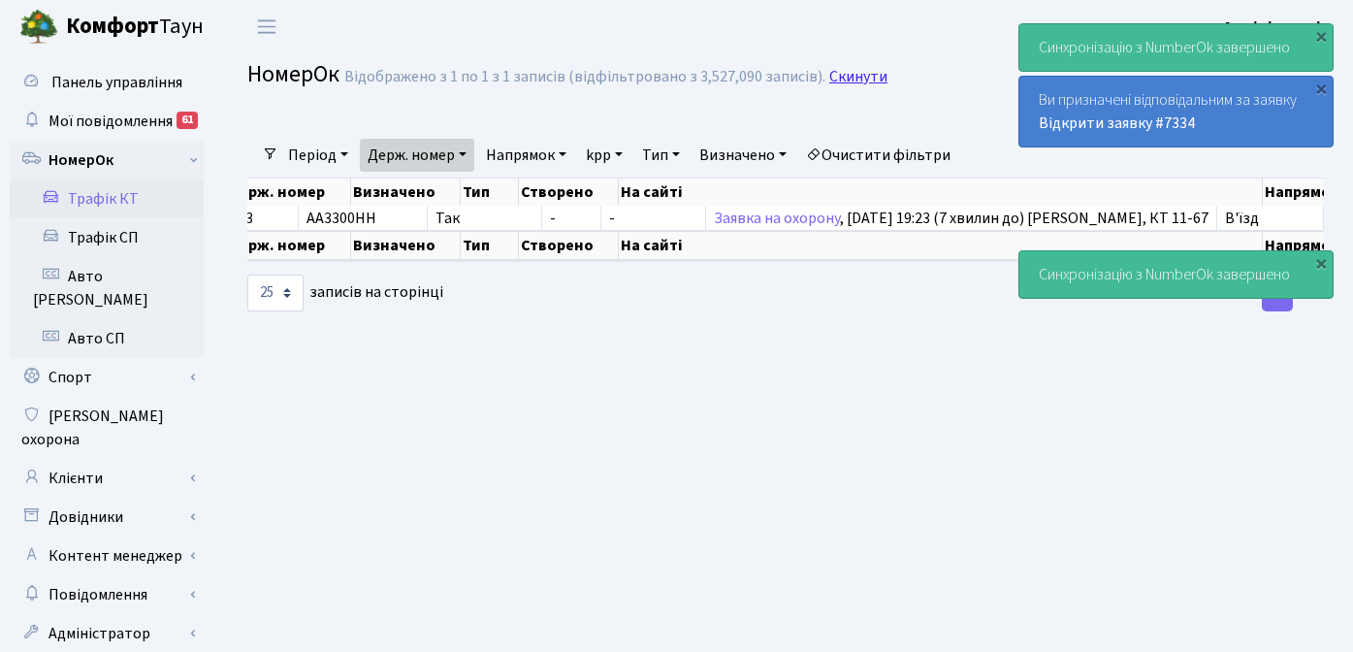
click at [864, 78] on link "Скинути" at bounding box center [858, 77] width 58 height 18
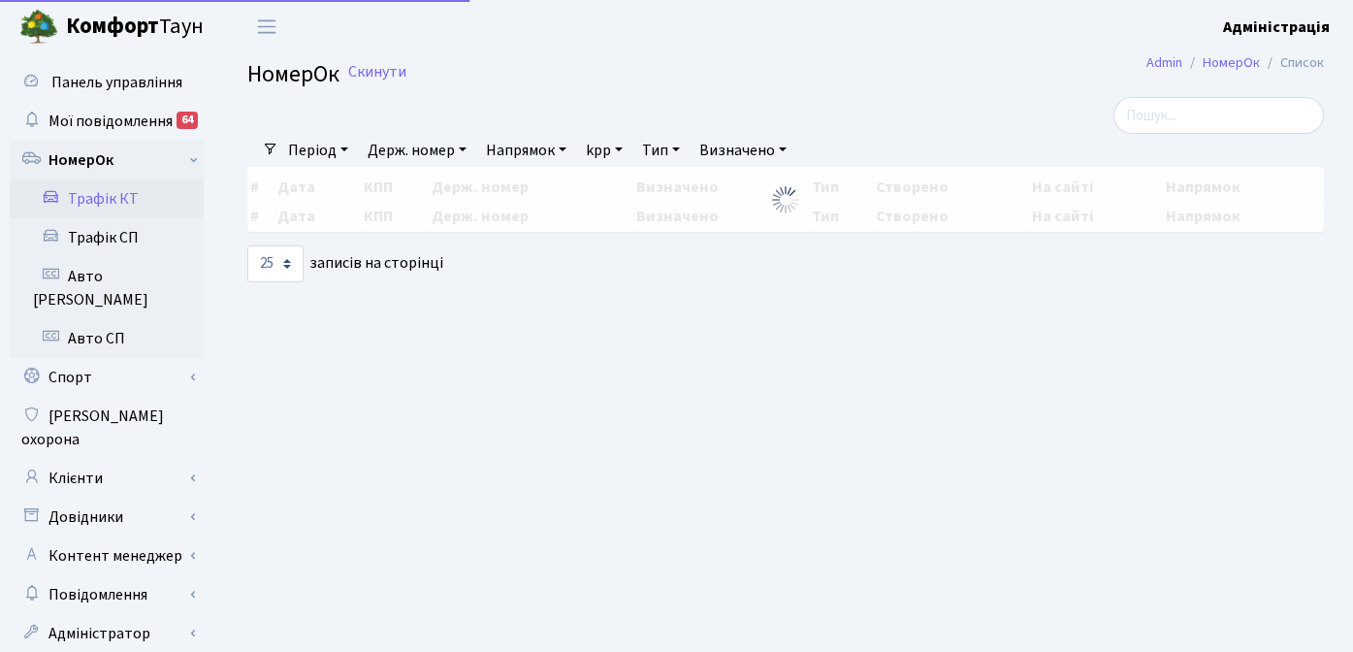
select select "25"
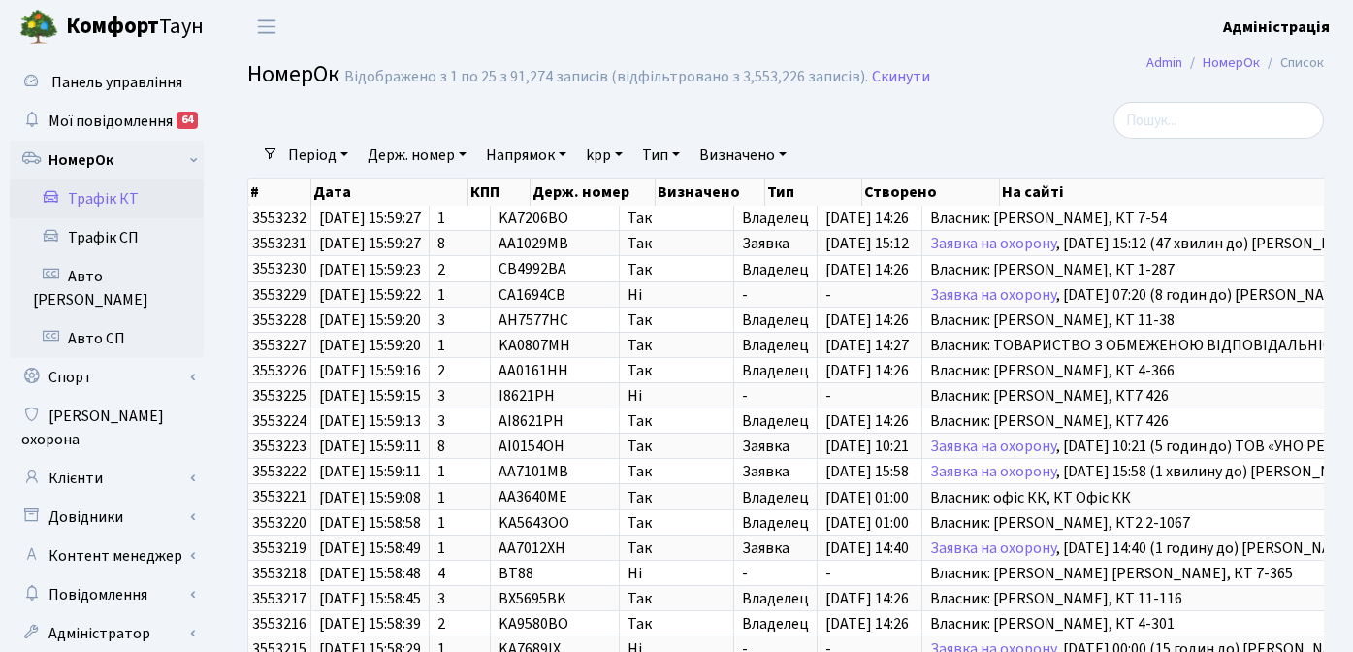
click at [417, 156] on link "Держ. номер" at bounding box center [417, 155] width 114 height 33
type input "Ф"
type input "AE6721TK"
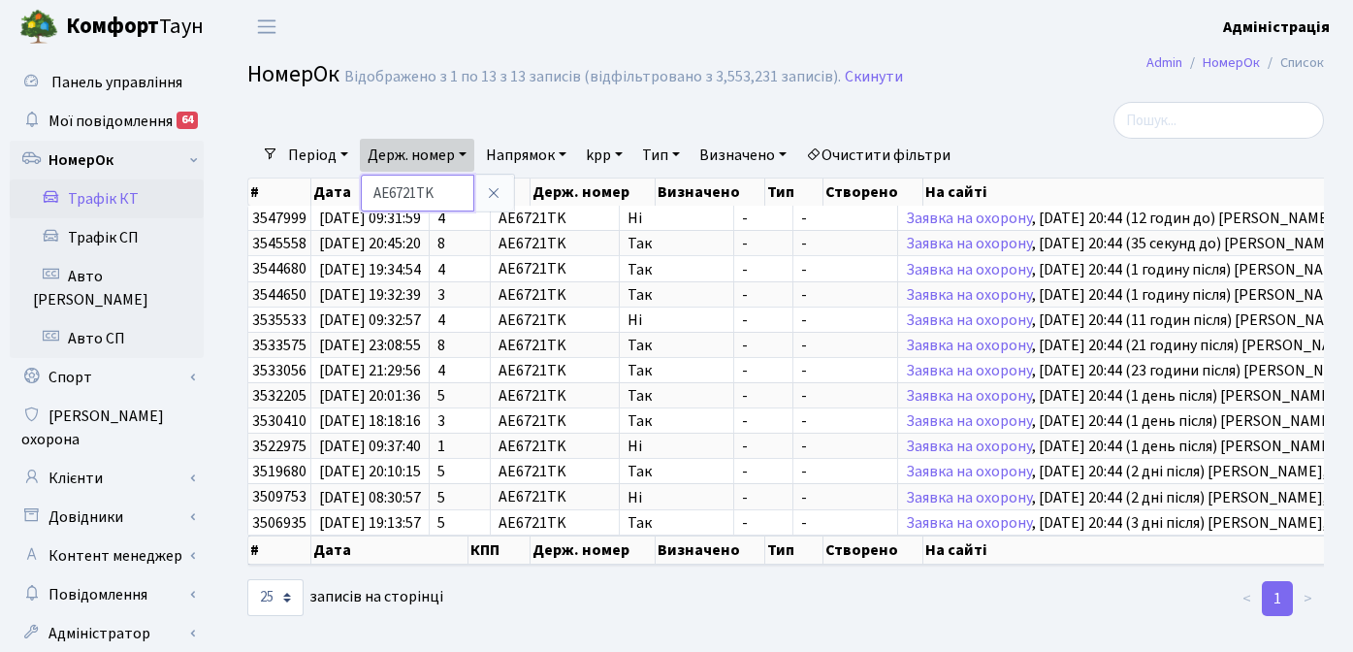
drag, startPoint x: 446, startPoint y: 197, endPoint x: 370, endPoint y: 189, distance: 77.0
click at [370, 189] on input "AE6721TK" at bounding box center [417, 193] width 113 height 37
click at [93, 459] on link "Клієнти" at bounding box center [107, 478] width 194 height 39
click at [544, 612] on div "10 25 50 100 250 500 1,000 записів на сторінці" at bounding box center [416, 597] width 339 height 37
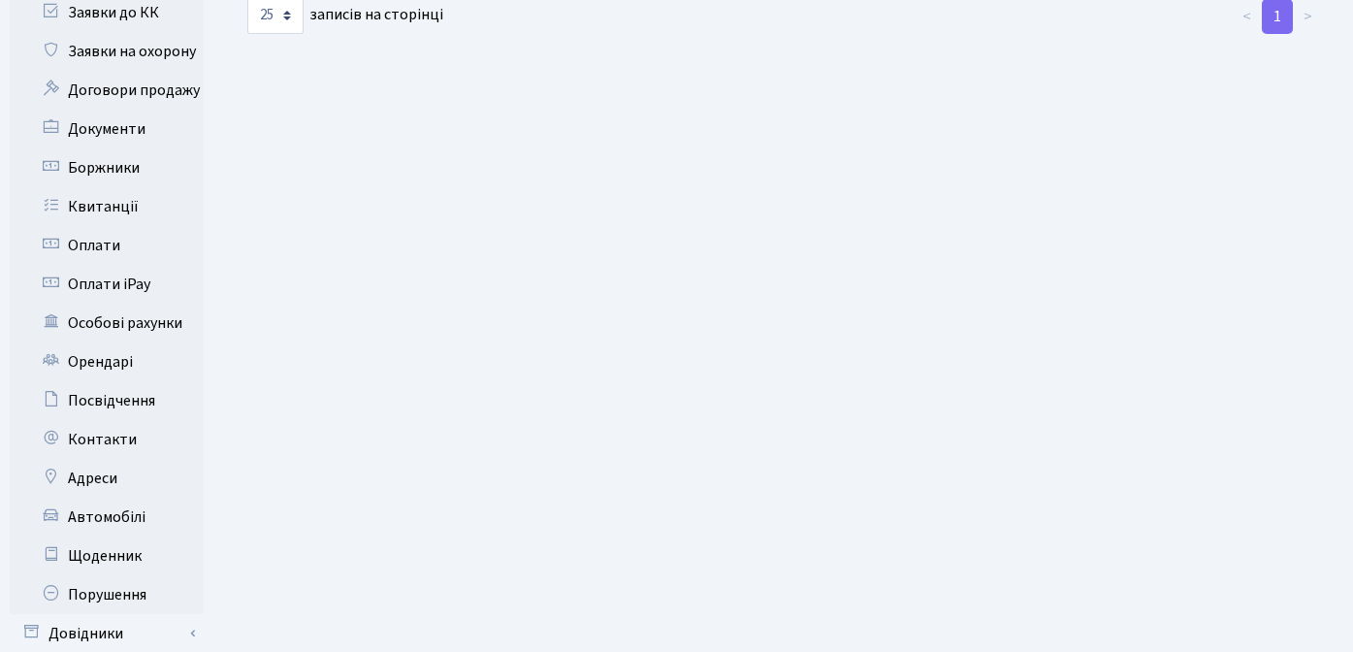
scroll to position [711, 0]
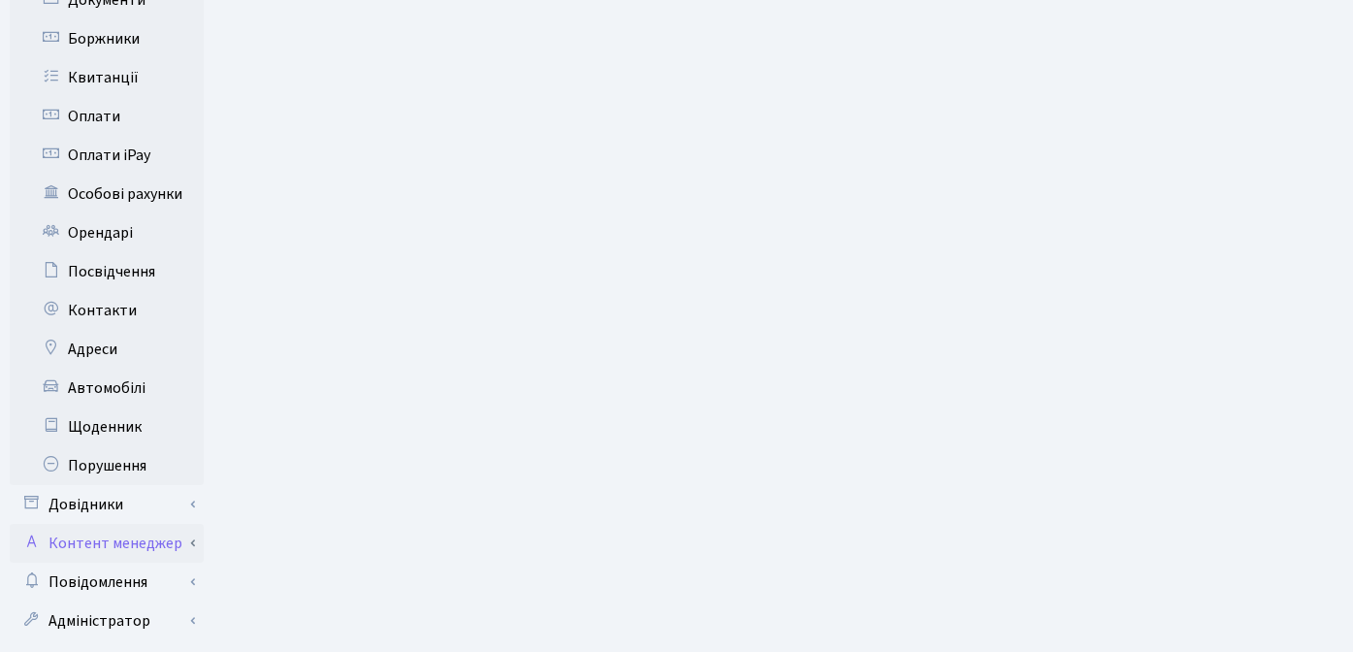
click at [102, 524] on link "Контент менеджер" at bounding box center [107, 543] width 194 height 39
click at [103, 524] on link "Контент менеджер" at bounding box center [107, 543] width 194 height 39
click at [109, 563] on link "Повідомлення" at bounding box center [107, 582] width 194 height 39
click at [109, 601] on link "Відправлення" at bounding box center [107, 620] width 194 height 39
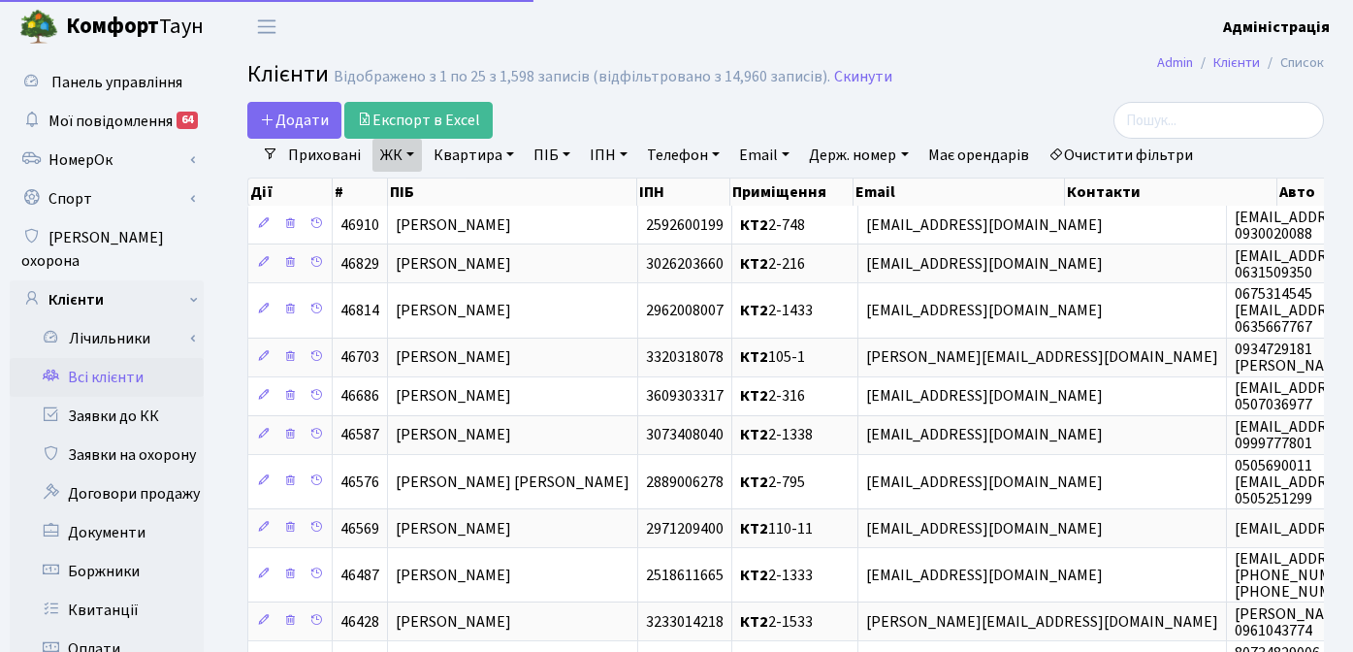
select select "25"
click at [1101, 157] on link "Очистити фільтри" at bounding box center [1121, 155] width 160 height 33
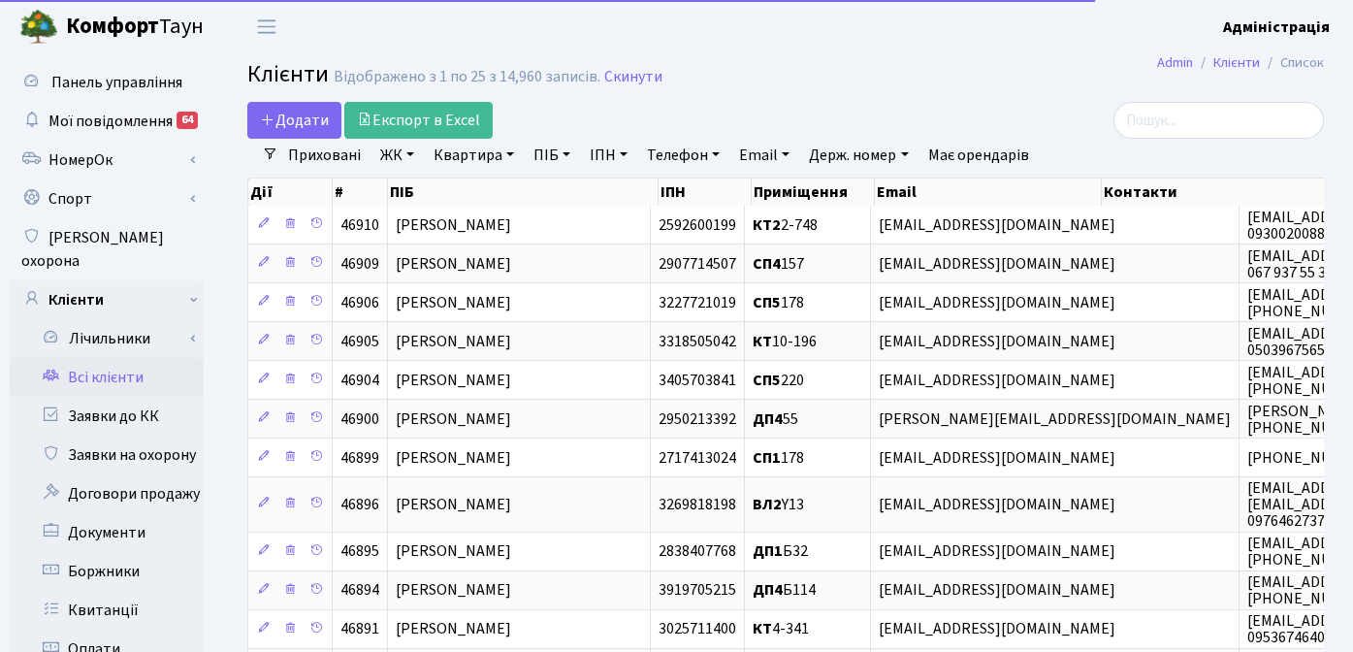
click at [405, 153] on link "ЖК" at bounding box center [396, 155] width 49 height 33
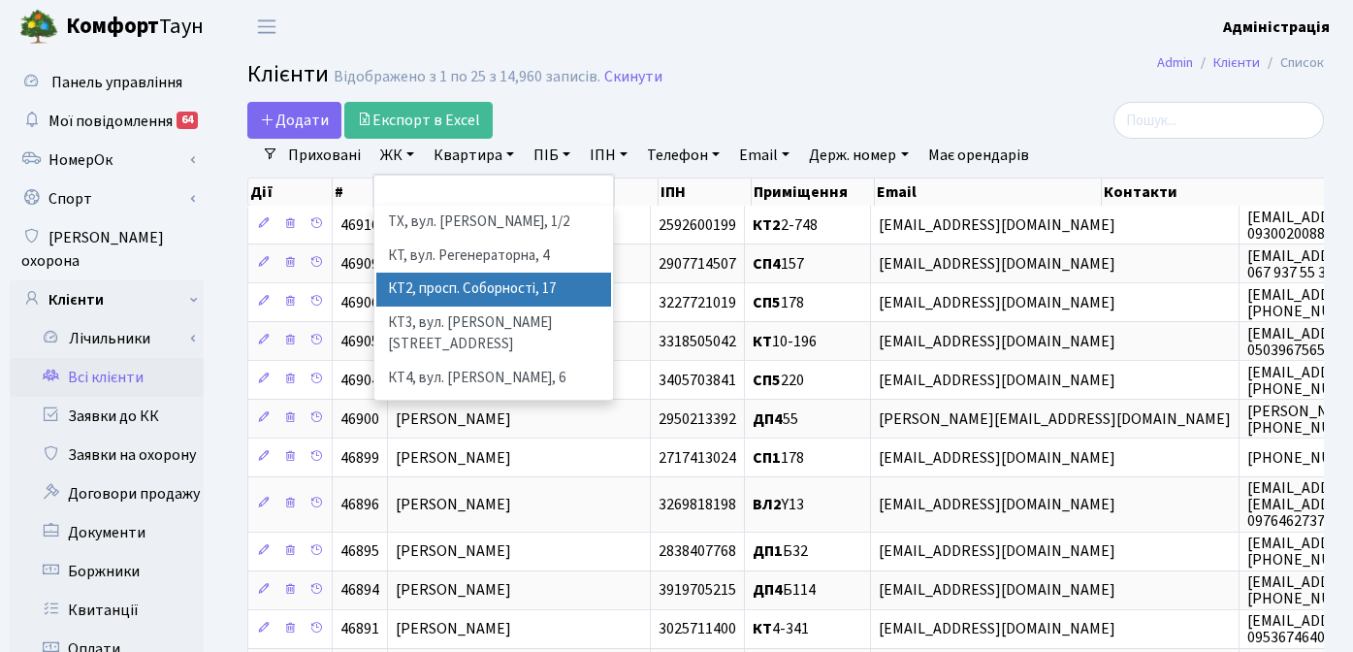
click at [418, 274] on li "КТ2, просп. Соборності, 17" at bounding box center [493, 290] width 235 height 34
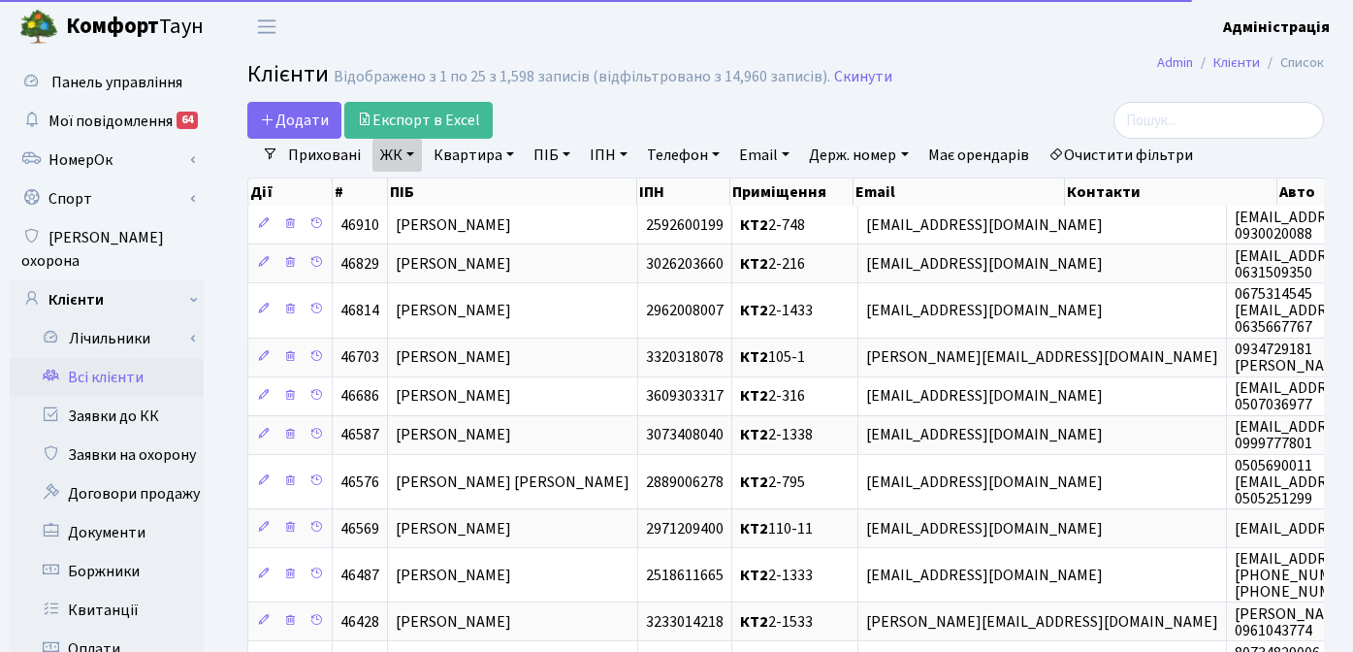
click at [465, 149] on link "Квартира" at bounding box center [474, 155] width 96 height 33
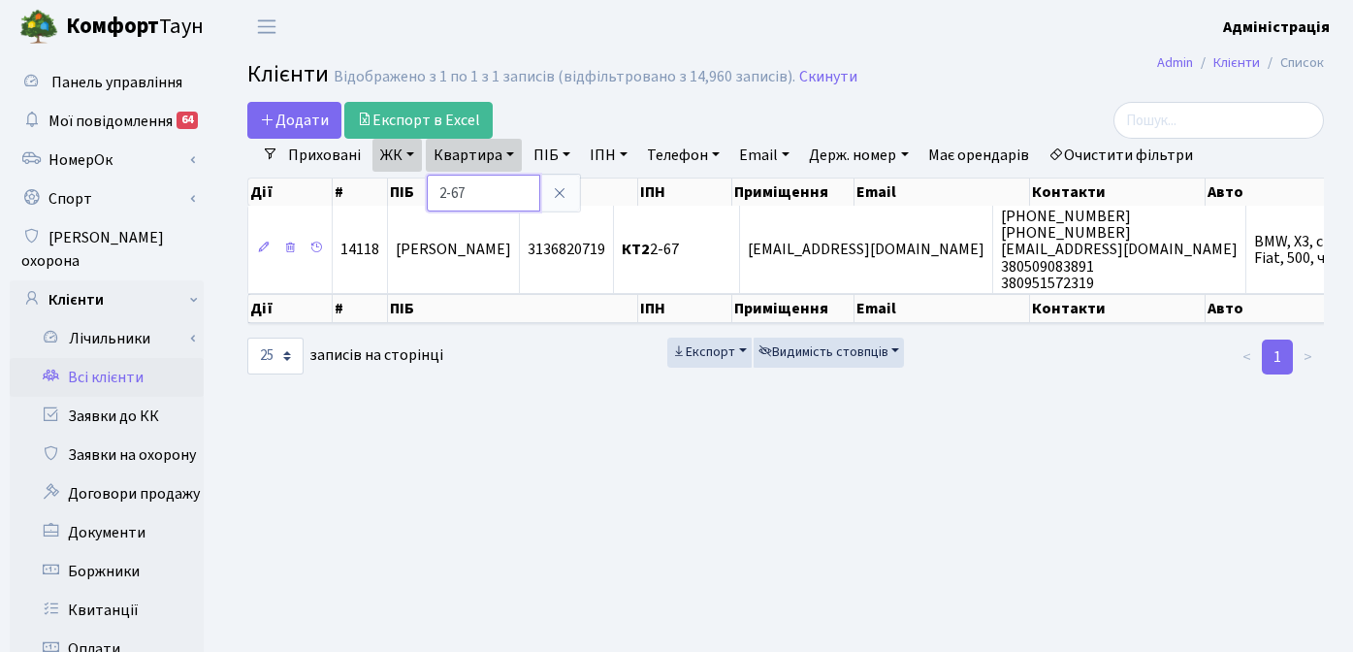
click at [458, 190] on input "2-67" at bounding box center [483, 193] width 113 height 37
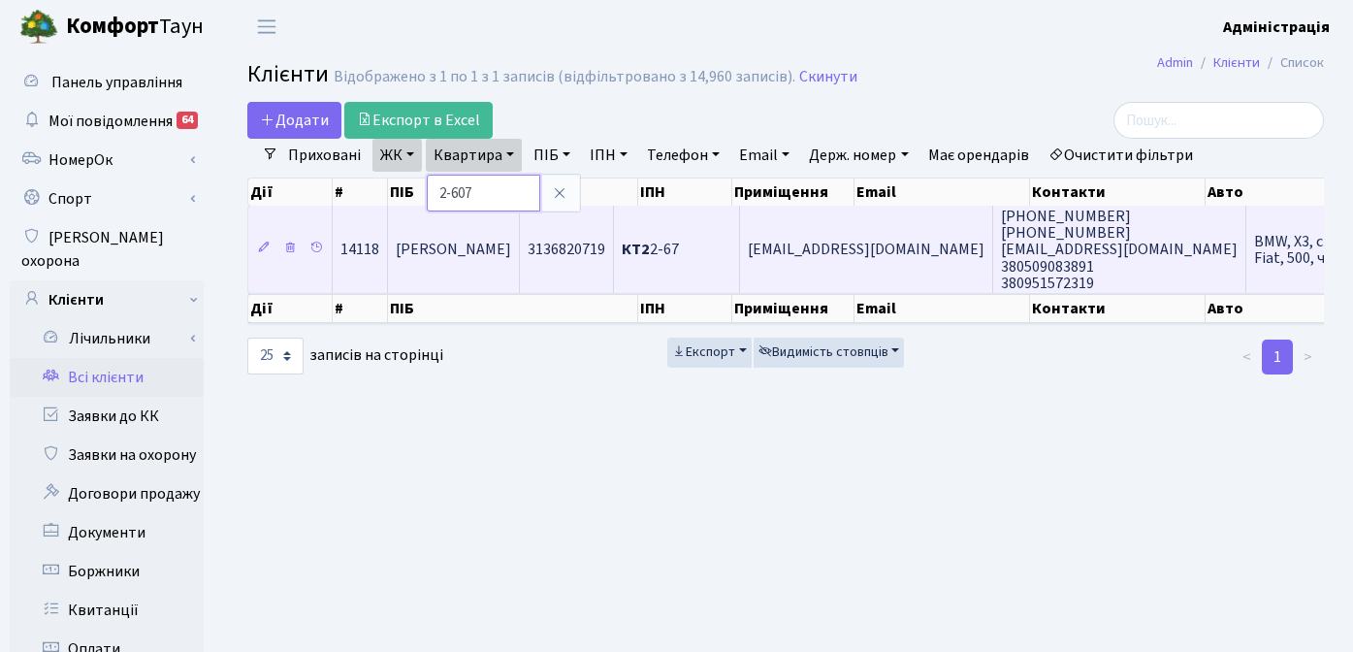
type input "2-607"
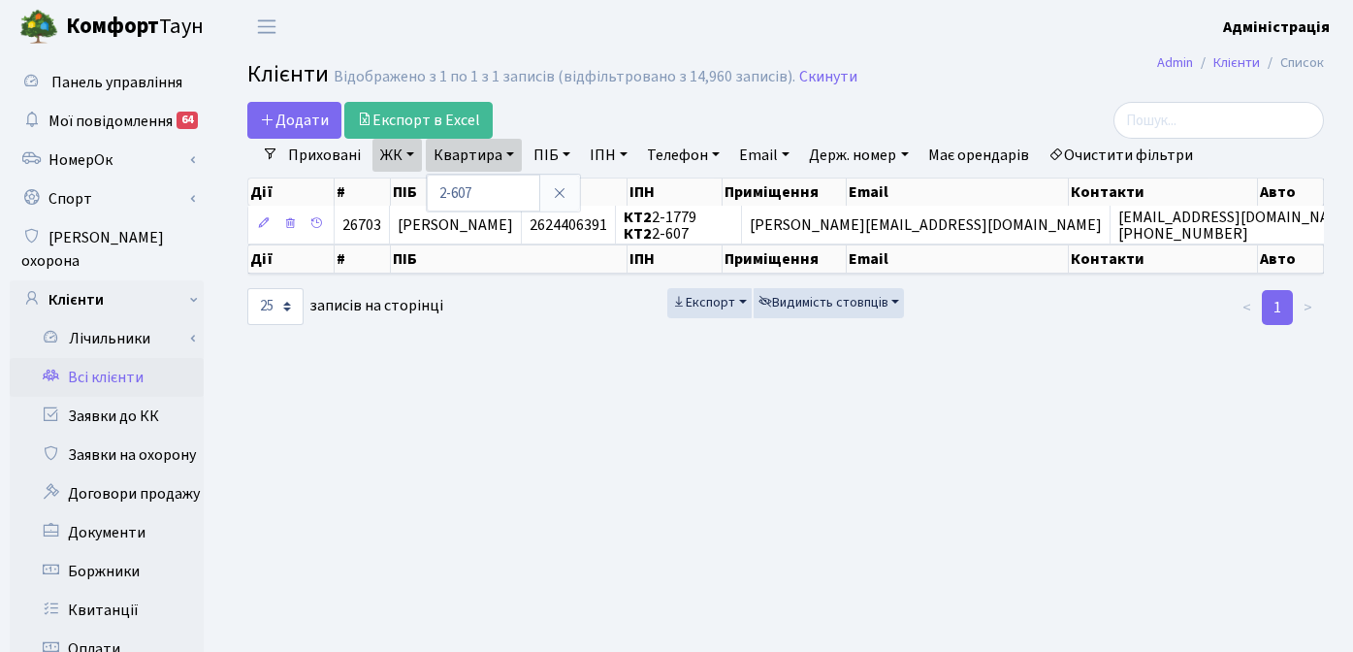
click at [777, 422] on main "Admin Клієнти Список Клієнти Відображено з 1 по 1 з 1 записів (відфільтровано з…" at bounding box center [785, 617] width 1135 height 1129
click at [1073, 442] on main "Admin Клієнти Список Клієнти Відображено з 1 по 1 з 1 записів (відфільтровано з…" at bounding box center [785, 617] width 1135 height 1129
click at [950, 96] on main "Admin Клієнти Список Клієнти Відображено з 1 по 1 з 1 записів (відфільтровано з…" at bounding box center [785, 617] width 1135 height 1129
click at [1100, 152] on link "Очистити фільтри" at bounding box center [1121, 155] width 160 height 33
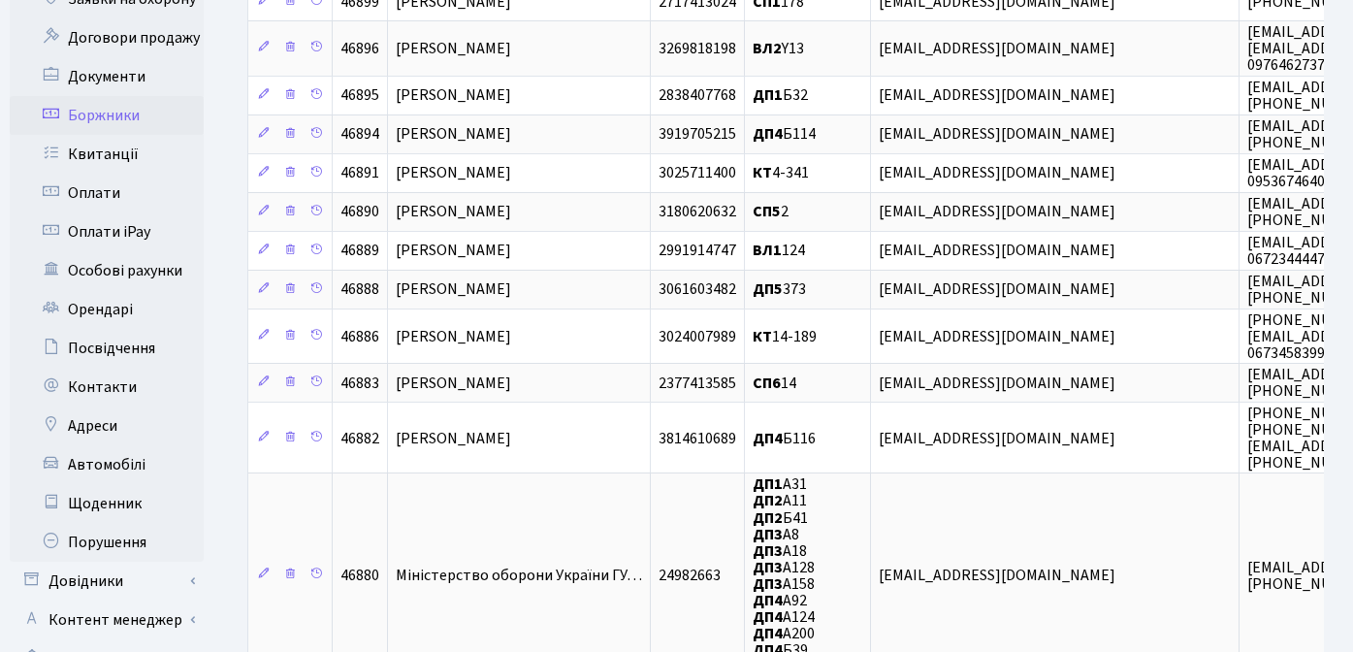
scroll to position [458, 0]
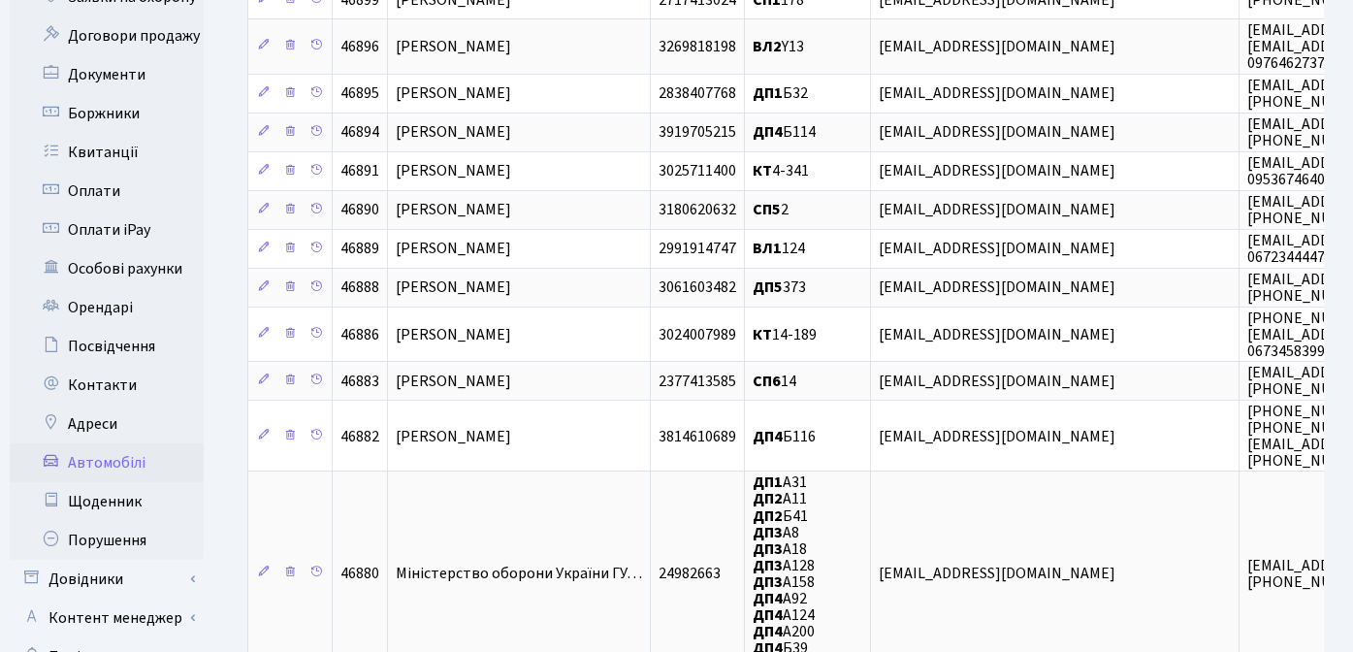
click at [117, 447] on link "Автомобілі" at bounding box center [107, 462] width 194 height 39
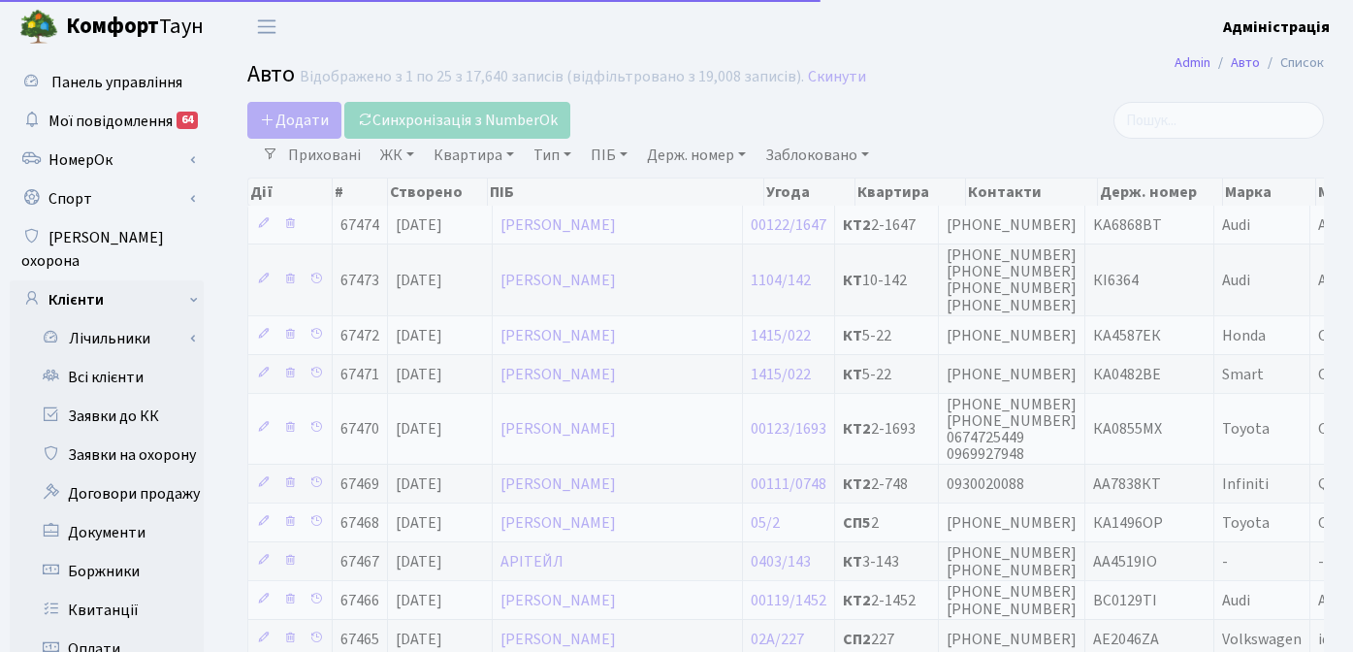
select select "25"
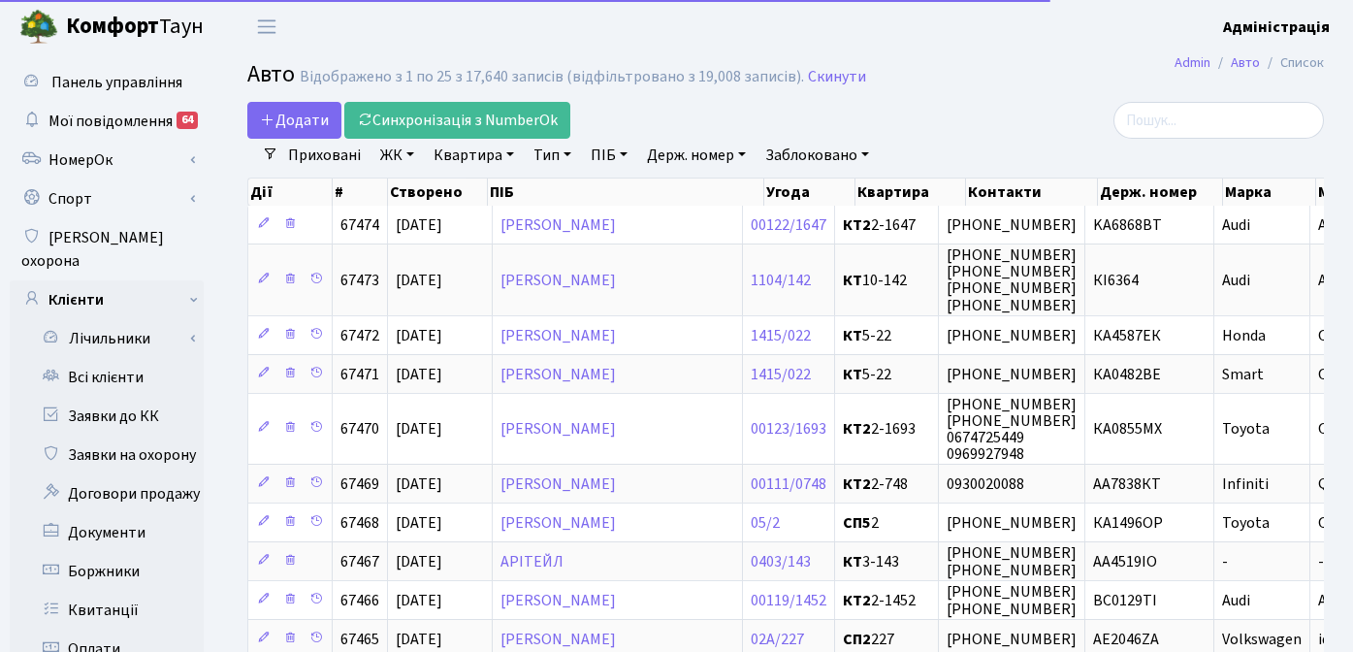
click at [936, 92] on h2 "Авто Відображено з 1 по 25 з 17,640 записів (відфільтровано з 19,008 записів). …" at bounding box center [785, 77] width 1077 height 33
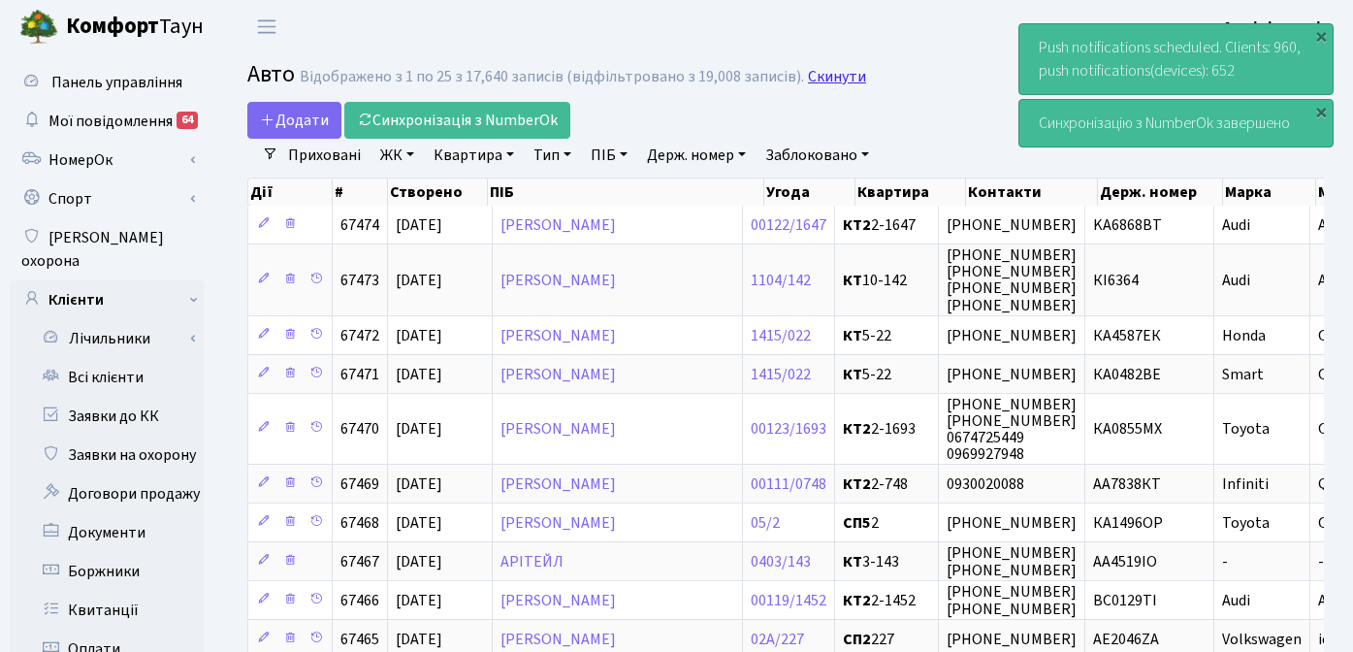
click at [822, 75] on link "Скинути" at bounding box center [837, 77] width 58 height 18
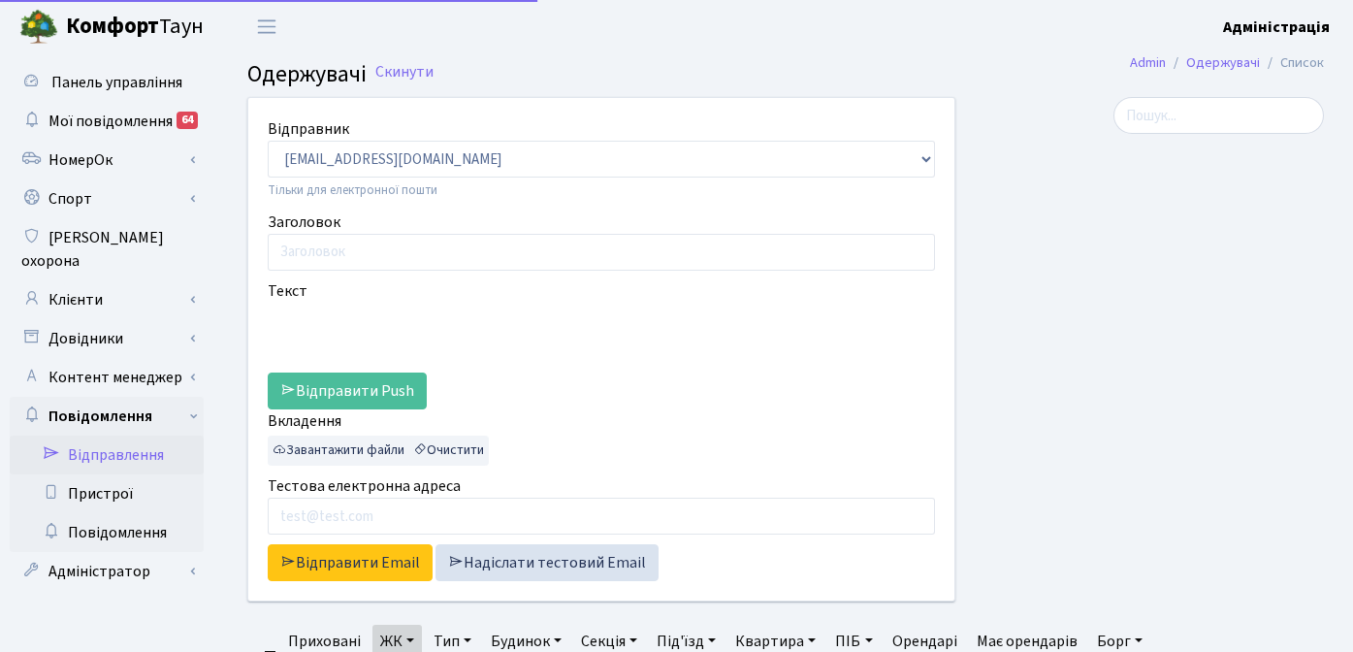
select select "25"
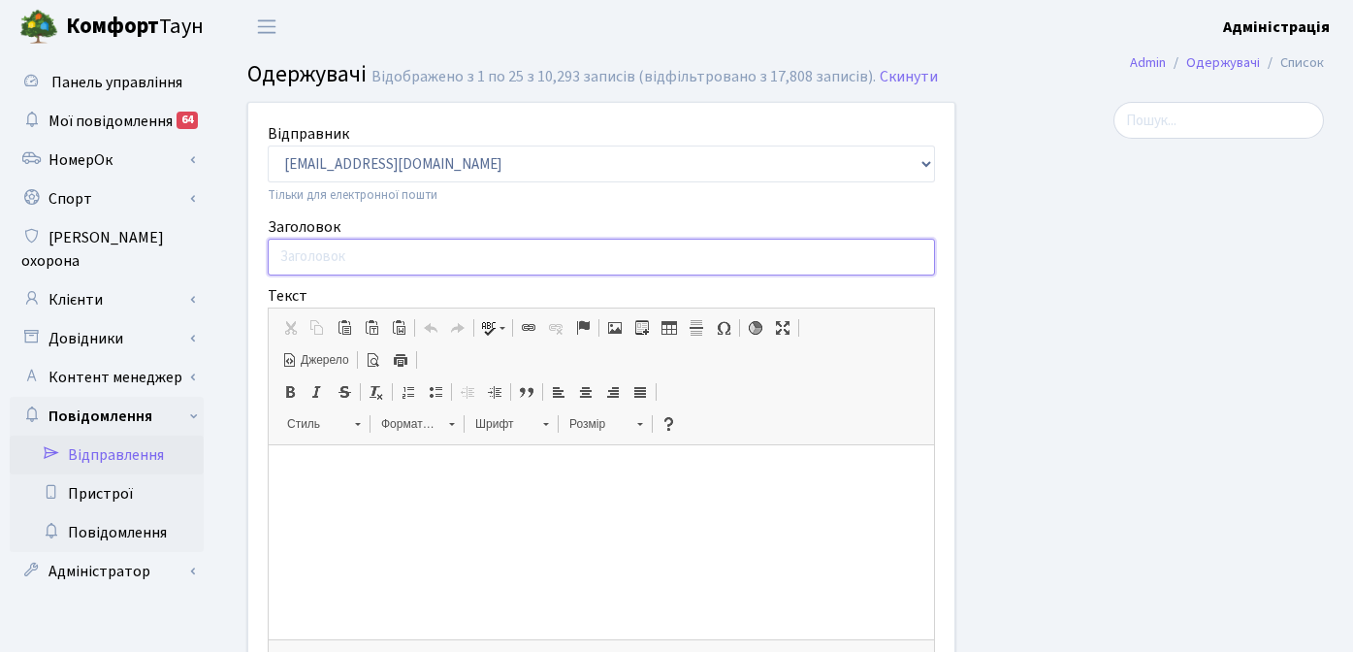
click at [328, 253] on input "Заголовок" at bounding box center [601, 257] width 667 height 37
click at [603, 254] on input "Заголовок" at bounding box center [601, 257] width 667 height 37
type input "Роботи з озеленення в ЖК Svitlo Park"
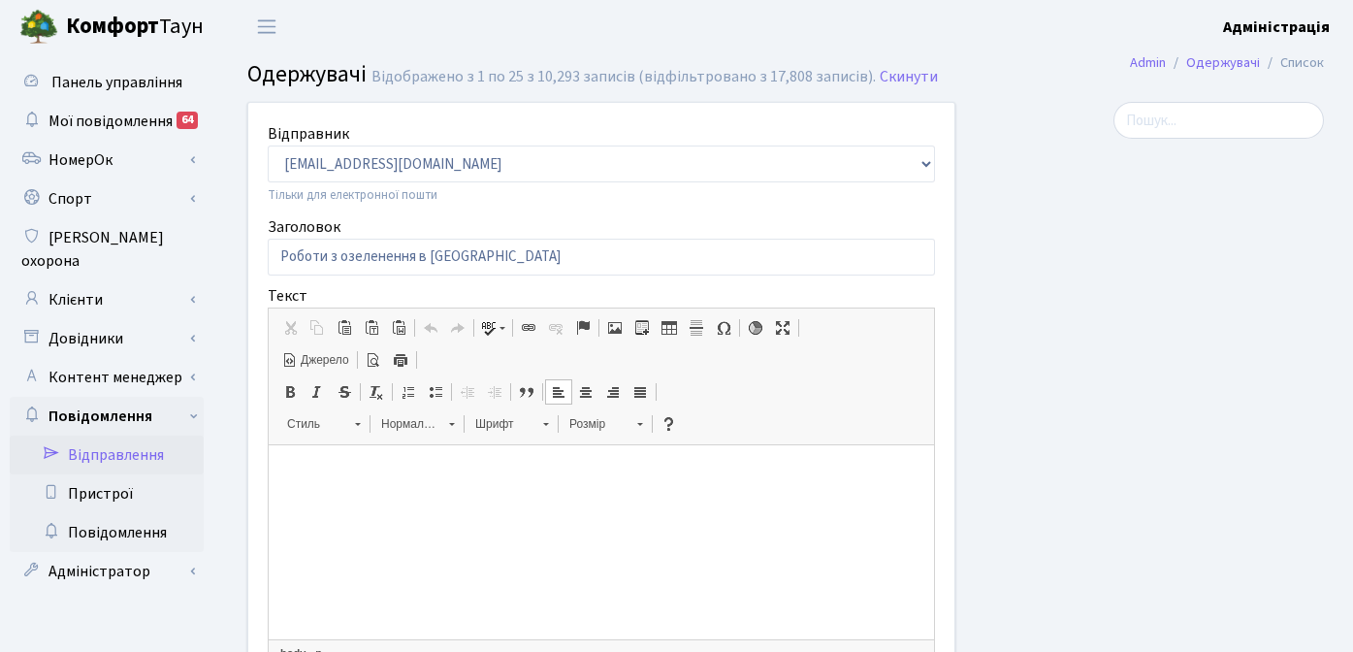
click at [365, 489] on html at bounding box center [601, 474] width 665 height 59
paste body
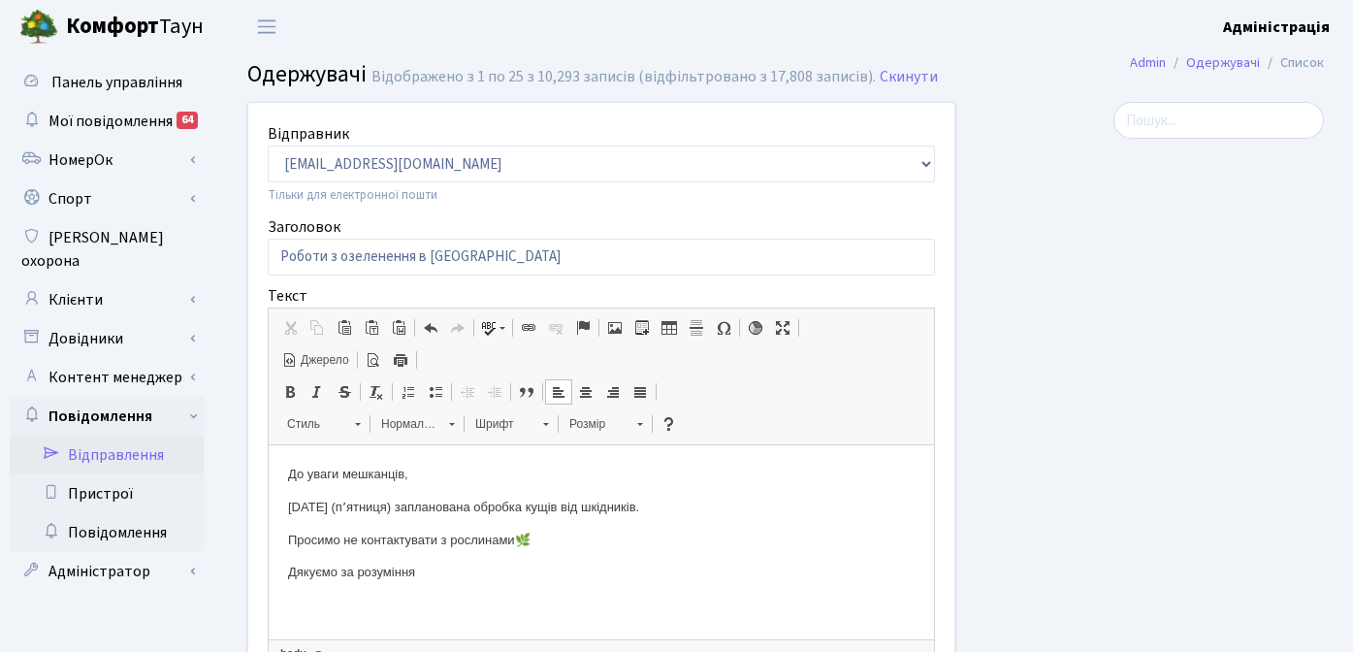
click at [428, 474] on p "До уваги мешканців," at bounding box center [601, 475] width 627 height 20
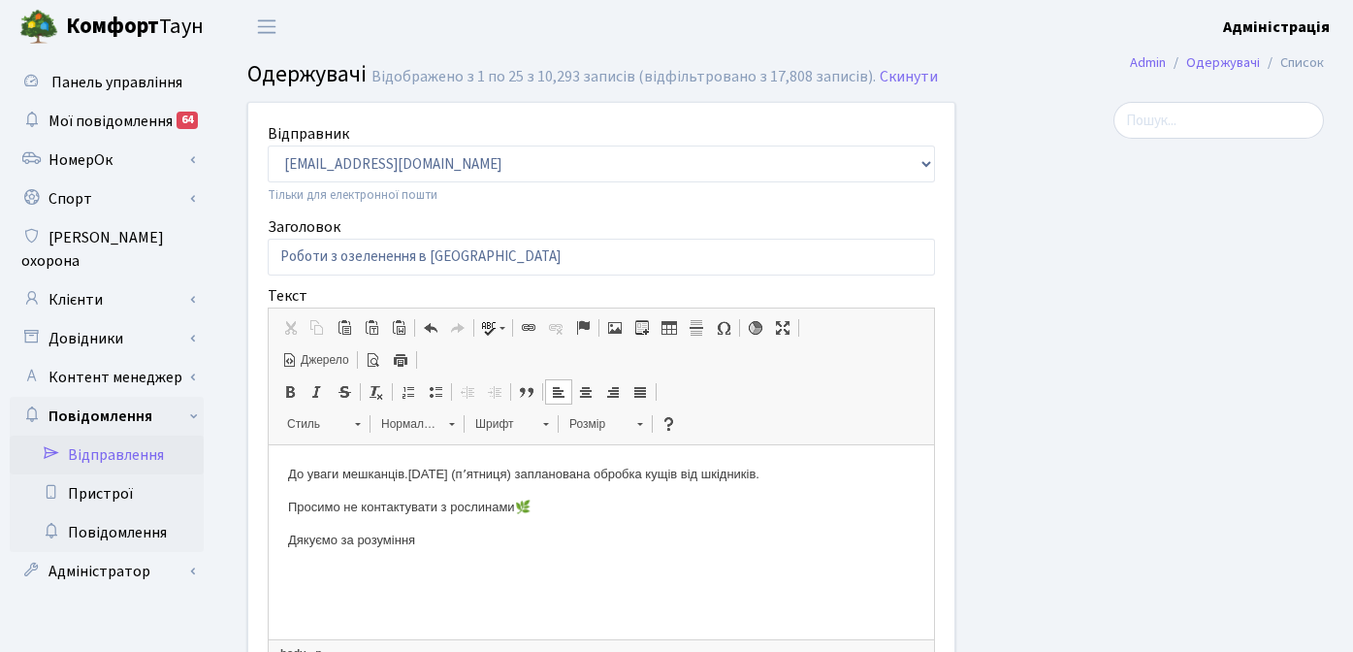
click at [803, 477] on p "До уваги мешканців. 29 серпня (пʼятниця) запланована обробка кущів від шкідникі…" at bounding box center [601, 475] width 627 height 20
click at [496, 494] on p "До уваги мешканців. 29 серпня (пʼятниця) запланована обробка кущів від шкідникі…" at bounding box center [601, 485] width 627 height 41
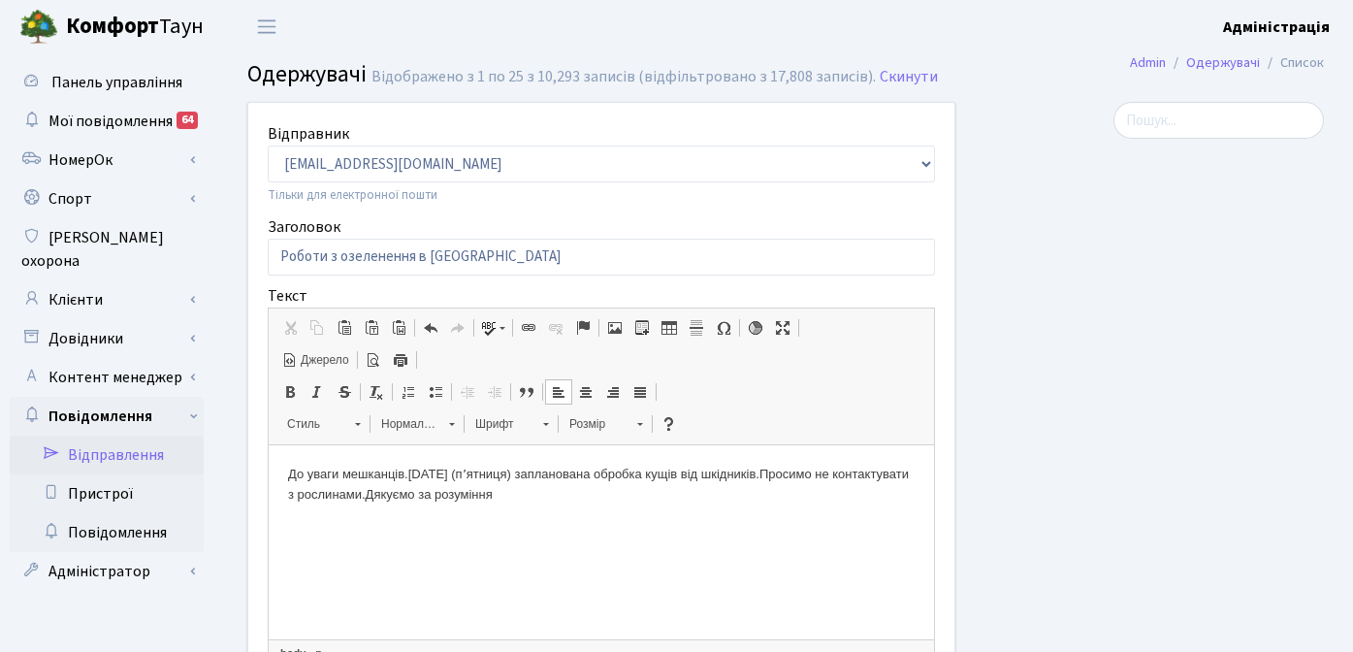
click at [325, 366] on span "Джерело" at bounding box center [323, 360] width 51 height 16
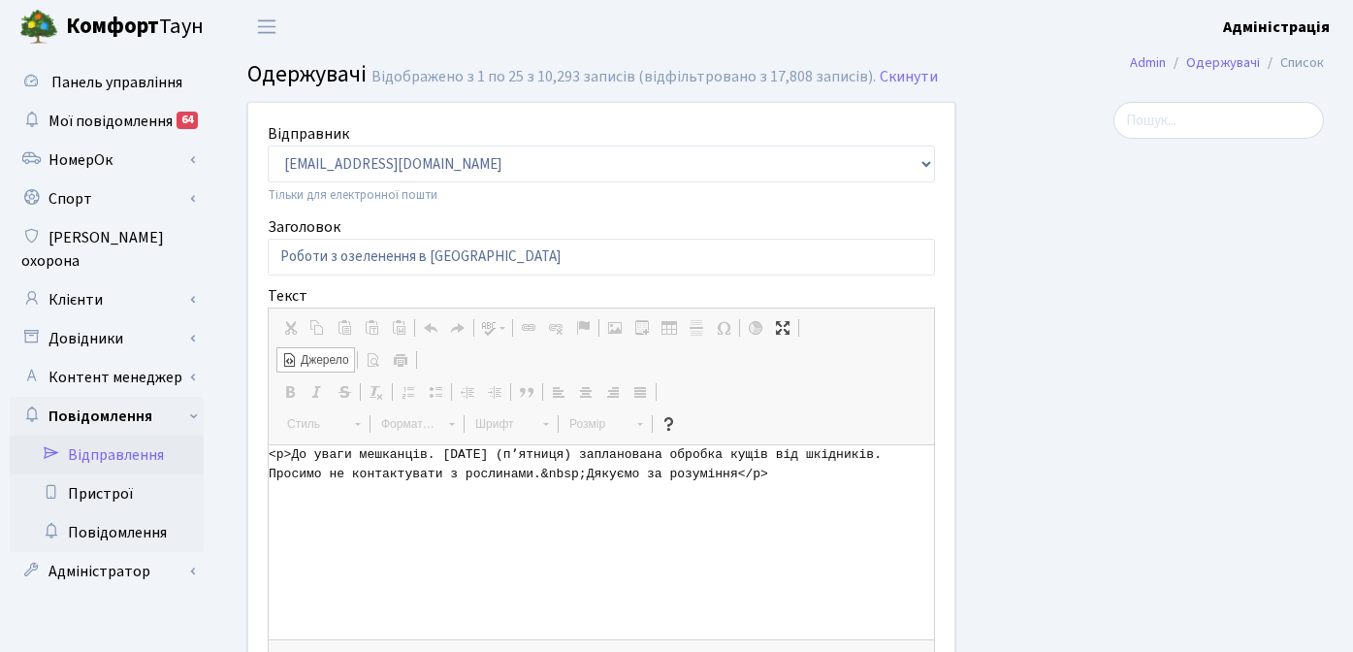
drag, startPoint x: 585, startPoint y: 475, endPoint x: 543, endPoint y: 469, distance: 42.1
click at [543, 469] on textarea "<p>До уваги мешканців. 29 серпня (пʼятниця) запланована обробка кущів від шкідн…" at bounding box center [601, 542] width 665 height 194
type textarea "<p>До уваги мешканців. 29 серпня (пʼятниця) запланована обробка кущів від шкідн…"
click at [339, 358] on span "Джерело" at bounding box center [323, 360] width 51 height 16
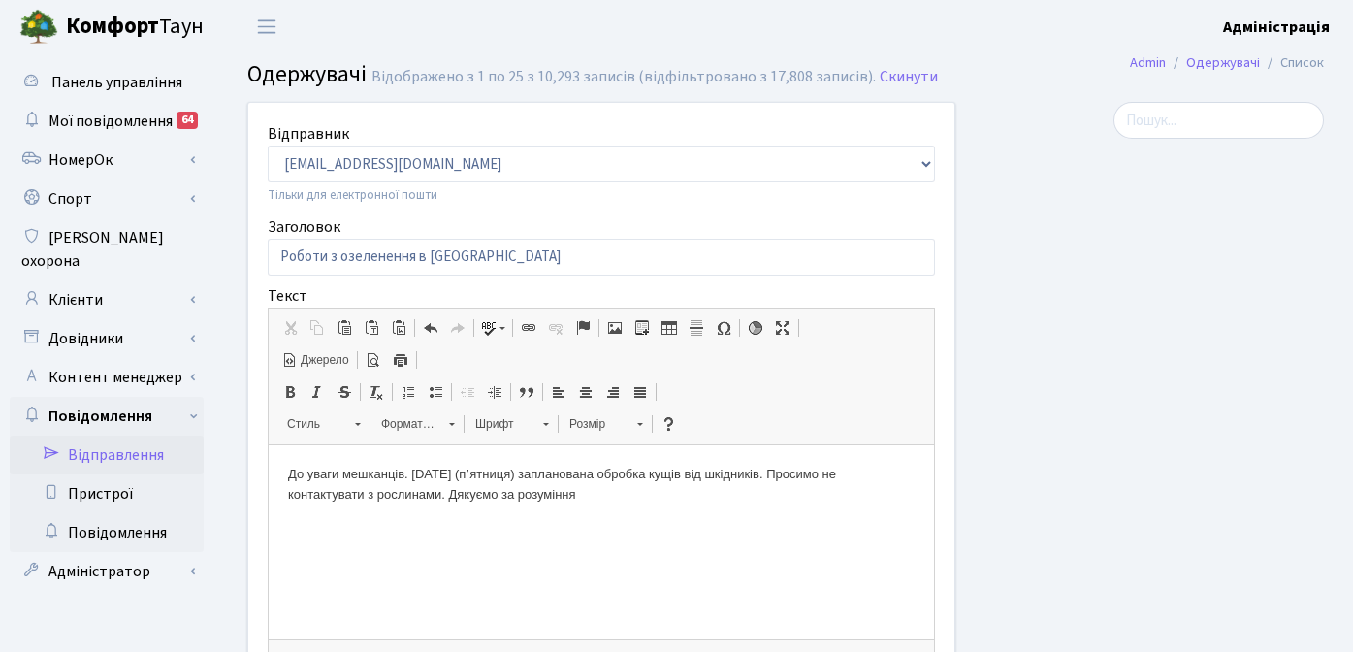
click at [1035, 448] on div at bounding box center [1154, 515] width 369 height 826
click at [569, 496] on p "До уваги мешканців. 29 серпня (пʼятниця) запланована обробка кущів від шкідникі…" at bounding box center [601, 485] width 627 height 41
click at [601, 495] on p "До уваги мешканців. 29 серпня (пʼятниця) запланована обробка кущів від шкідникі…" at bounding box center [601, 485] width 627 height 41
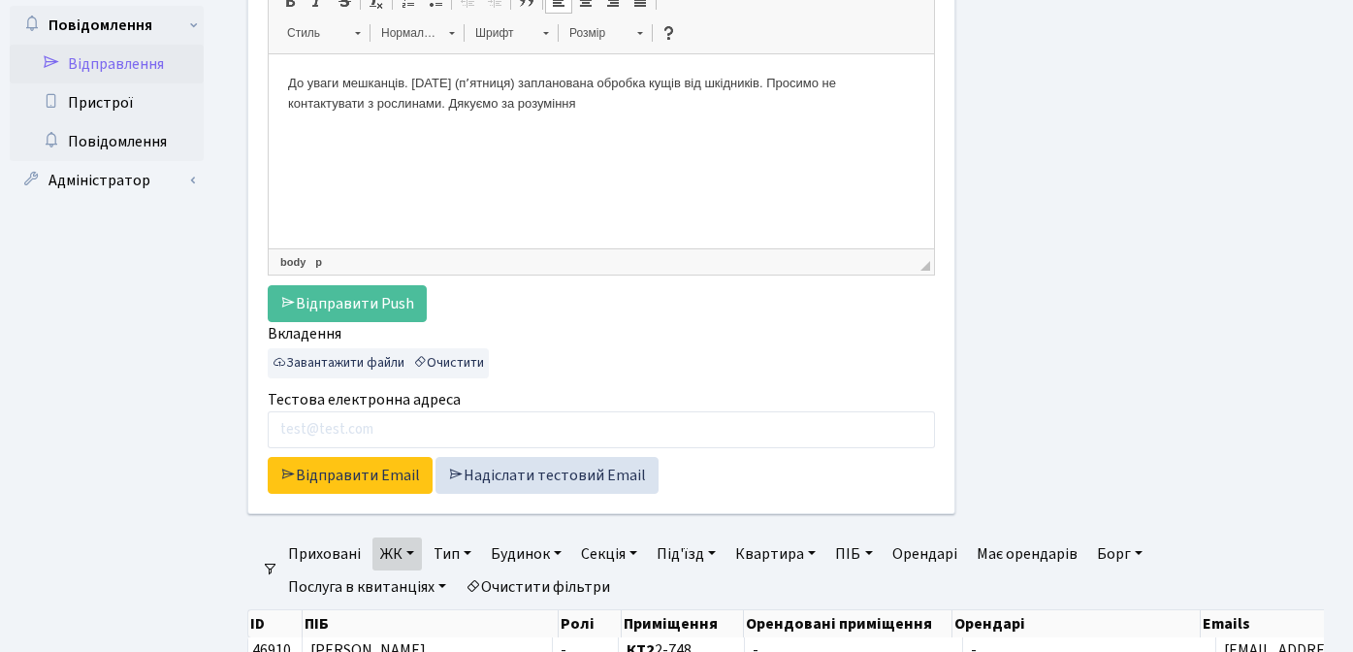
scroll to position [468, 0]
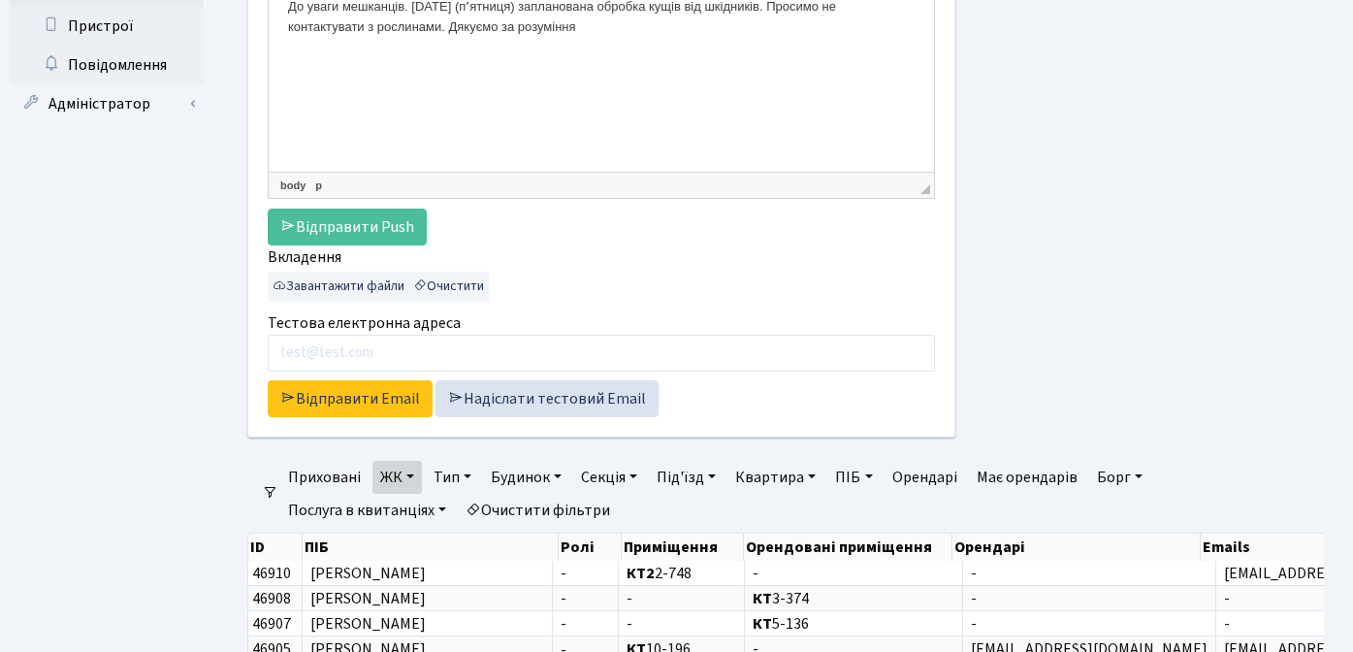
click at [554, 505] on link "Очистити фільтри" at bounding box center [538, 510] width 160 height 33
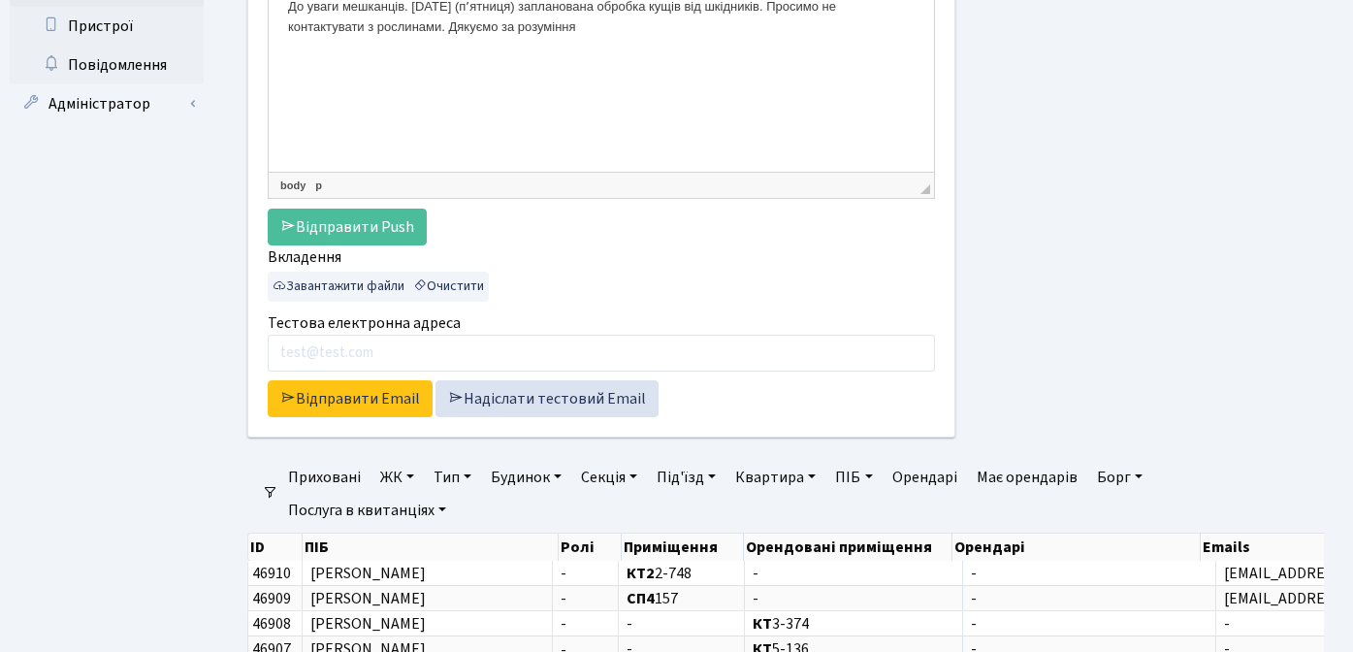
click at [402, 476] on link "ЖК" at bounding box center [396, 477] width 49 height 33
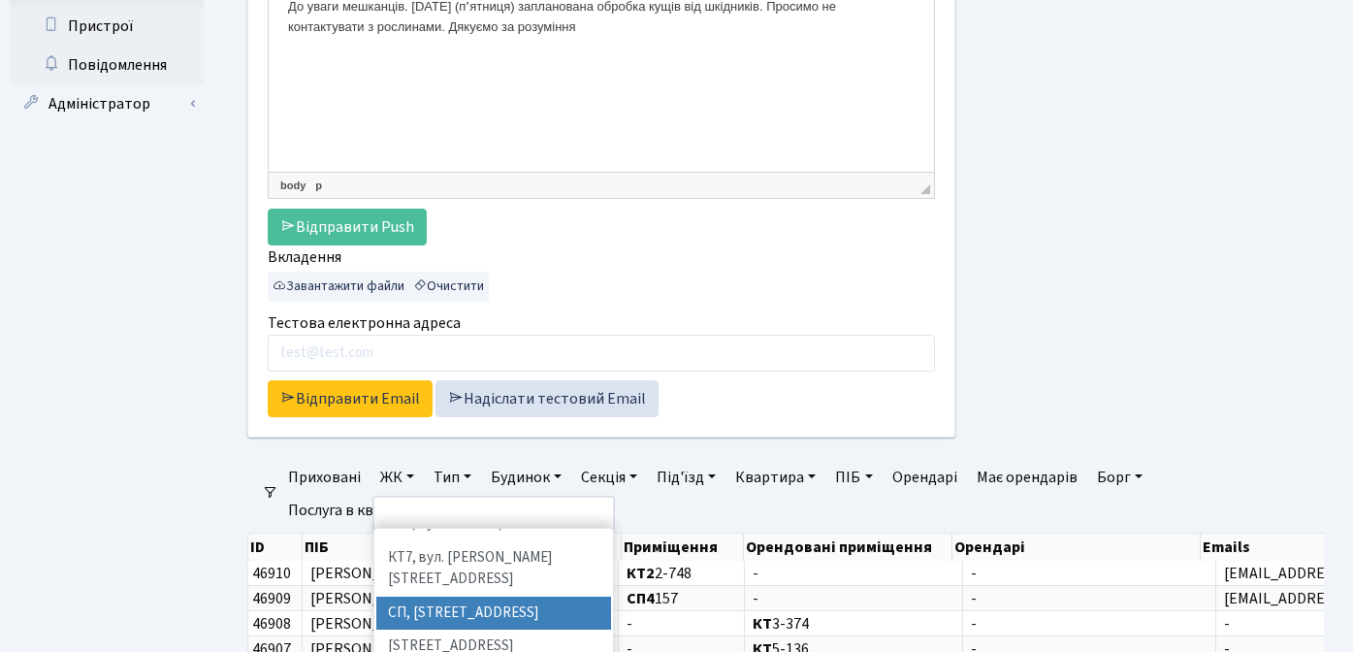
scroll to position [270, 0]
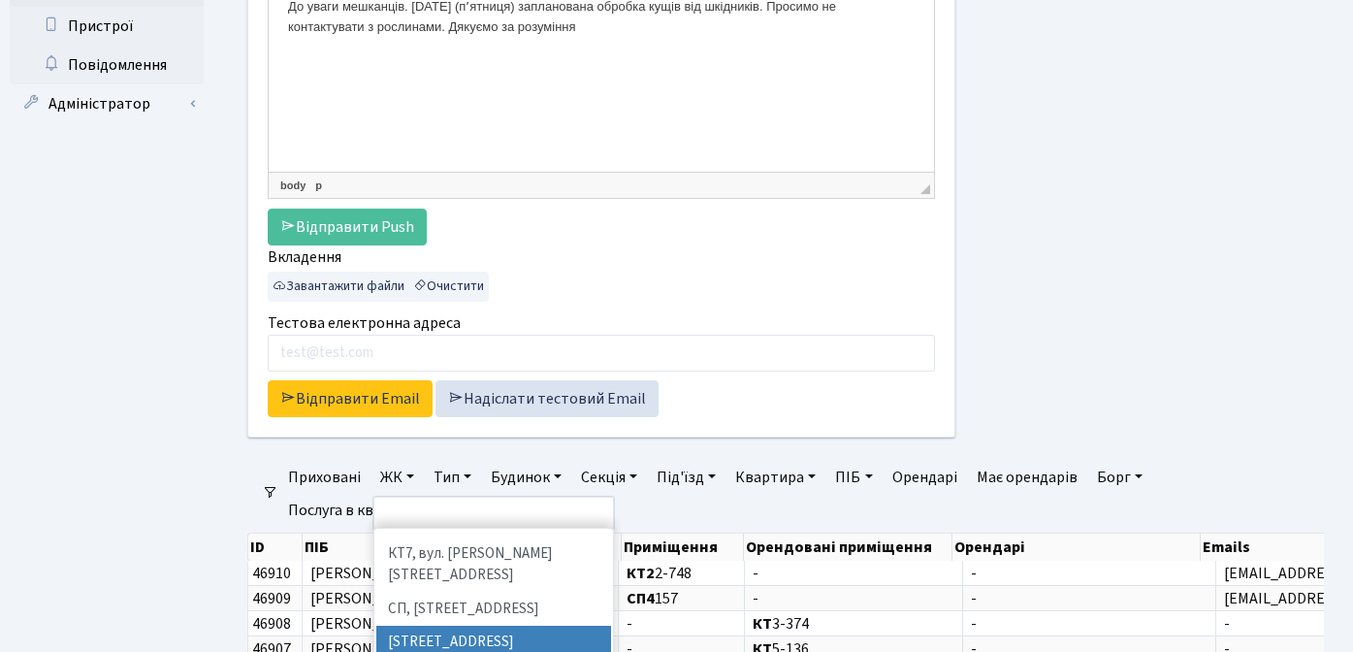
click at [438, 626] on li "[STREET_ADDRESS]" at bounding box center [493, 643] width 235 height 34
select select "307"
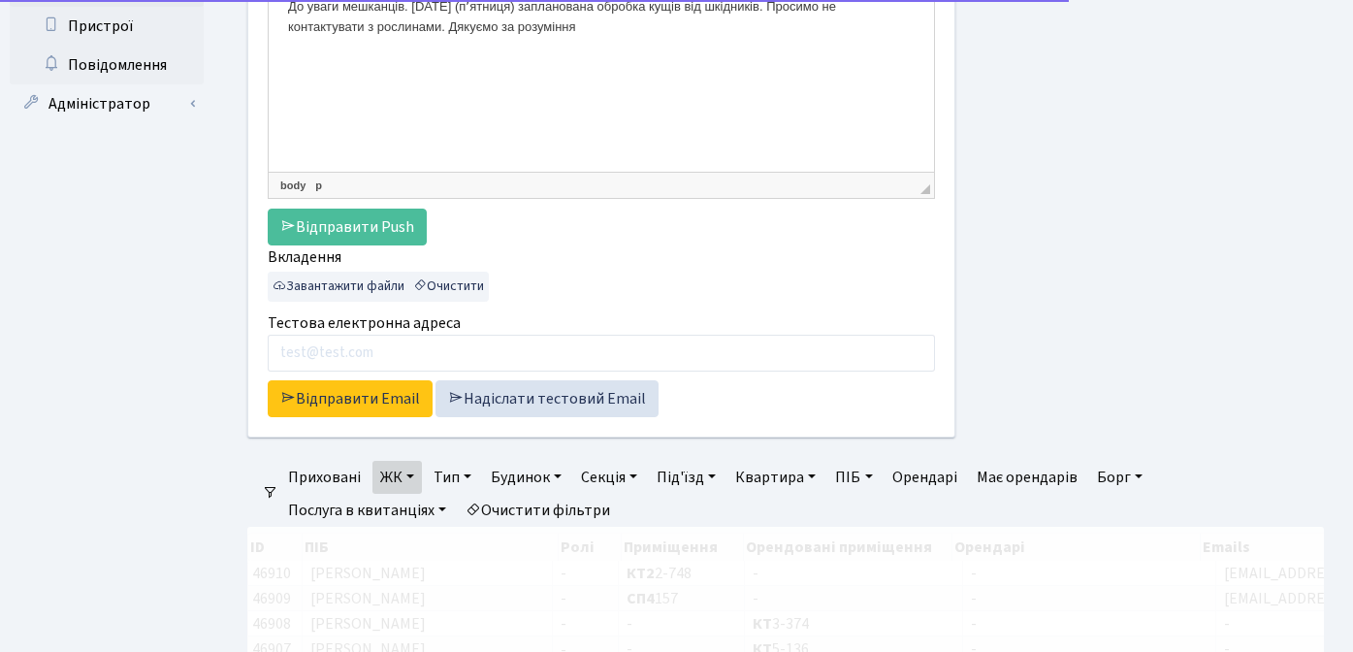
click at [400, 472] on link "ЖК" at bounding box center [396, 477] width 49 height 33
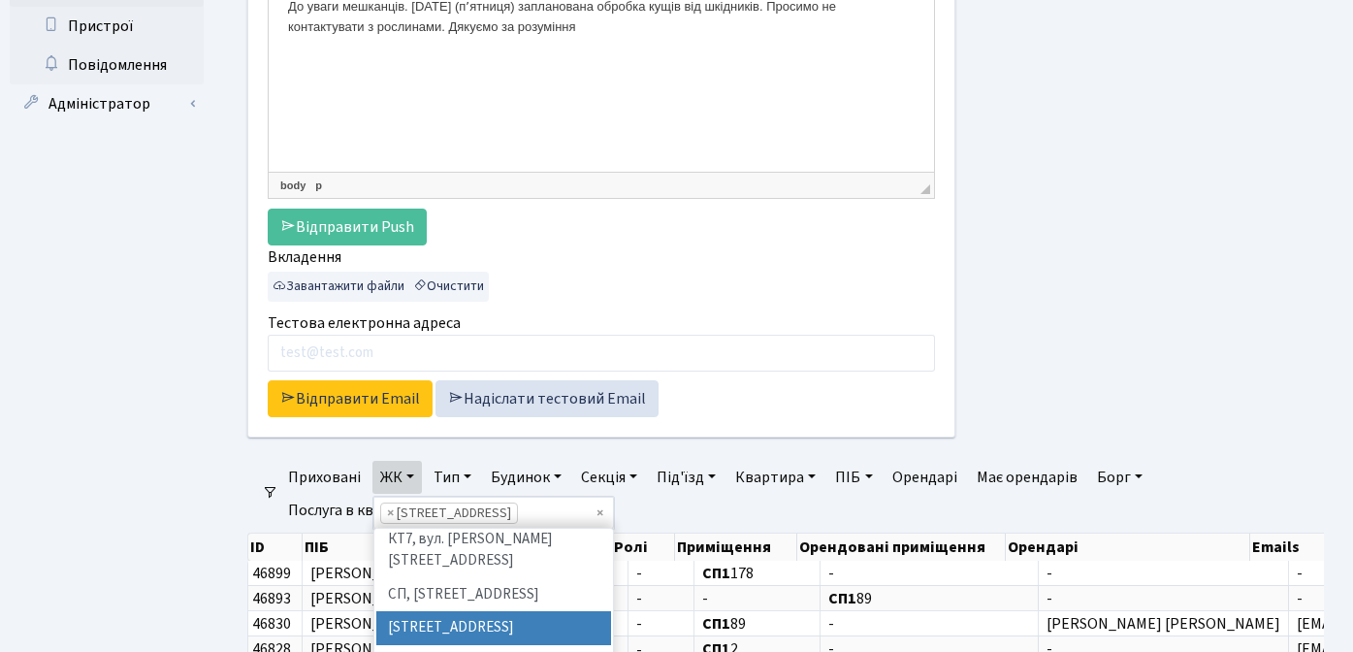
scroll to position [339, 0]
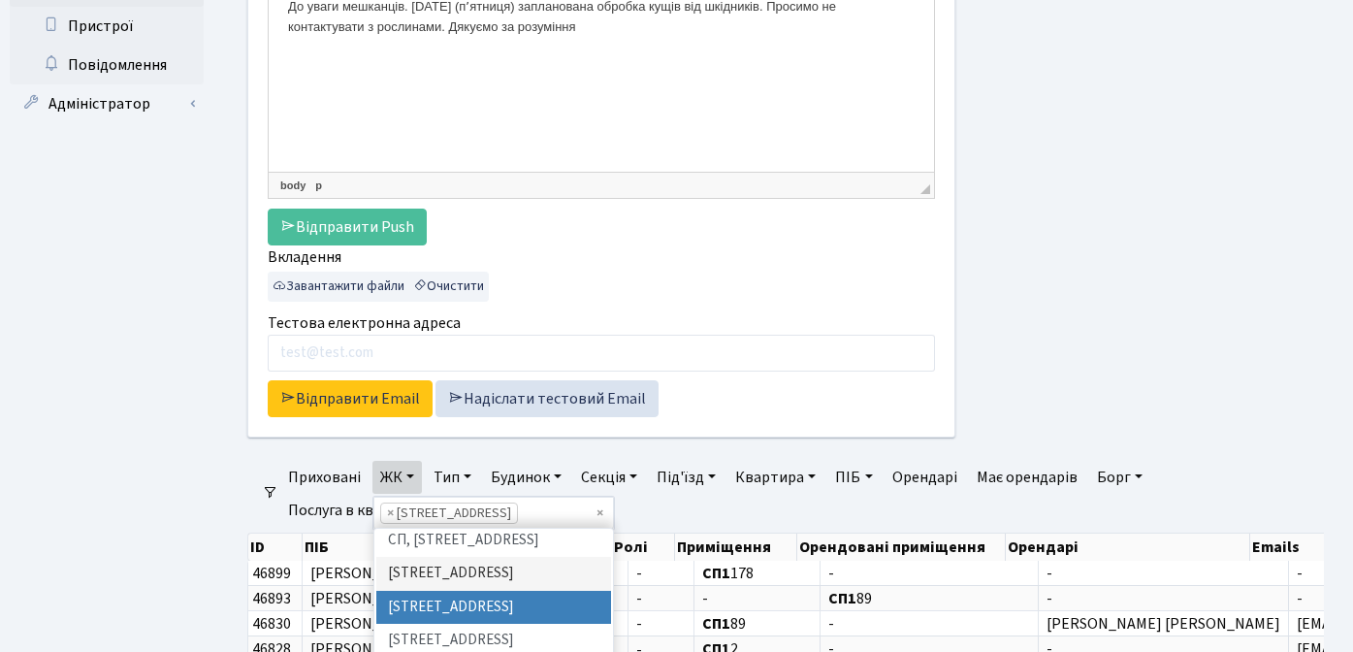
click at [440, 591] on li "[STREET_ADDRESS]" at bounding box center [493, 608] width 235 height 34
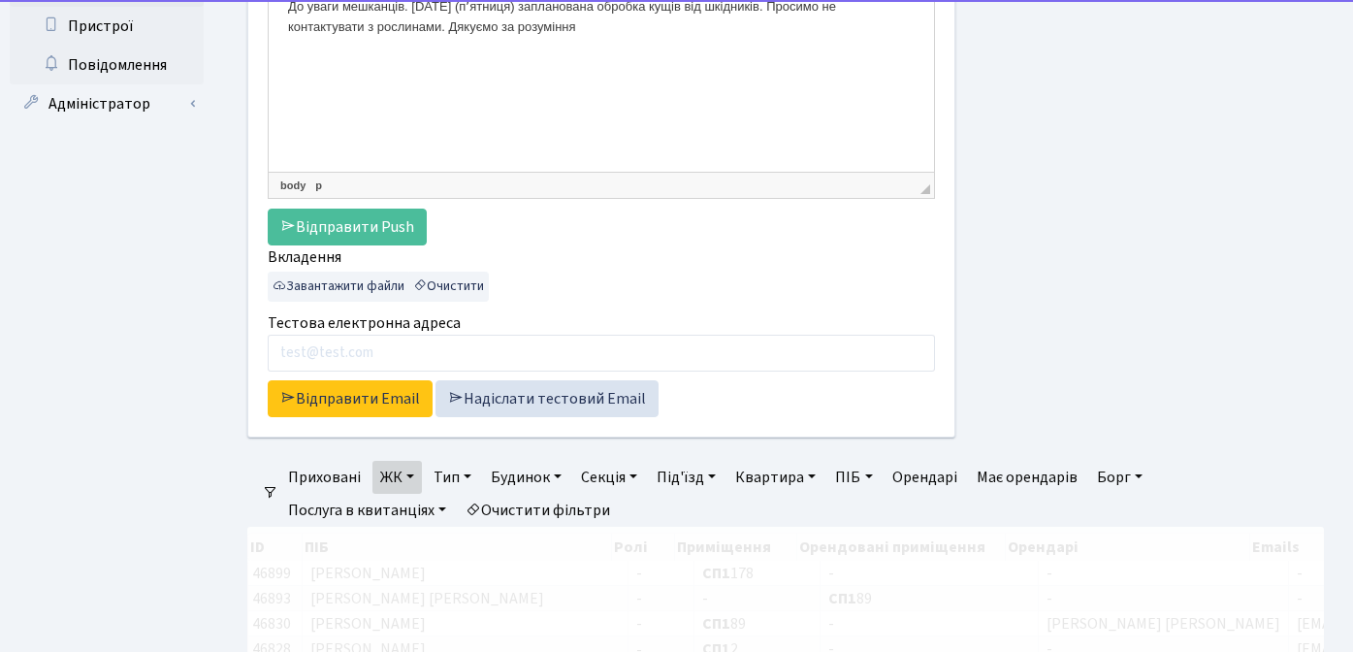
click at [400, 479] on link "ЖК" at bounding box center [396, 477] width 49 height 33
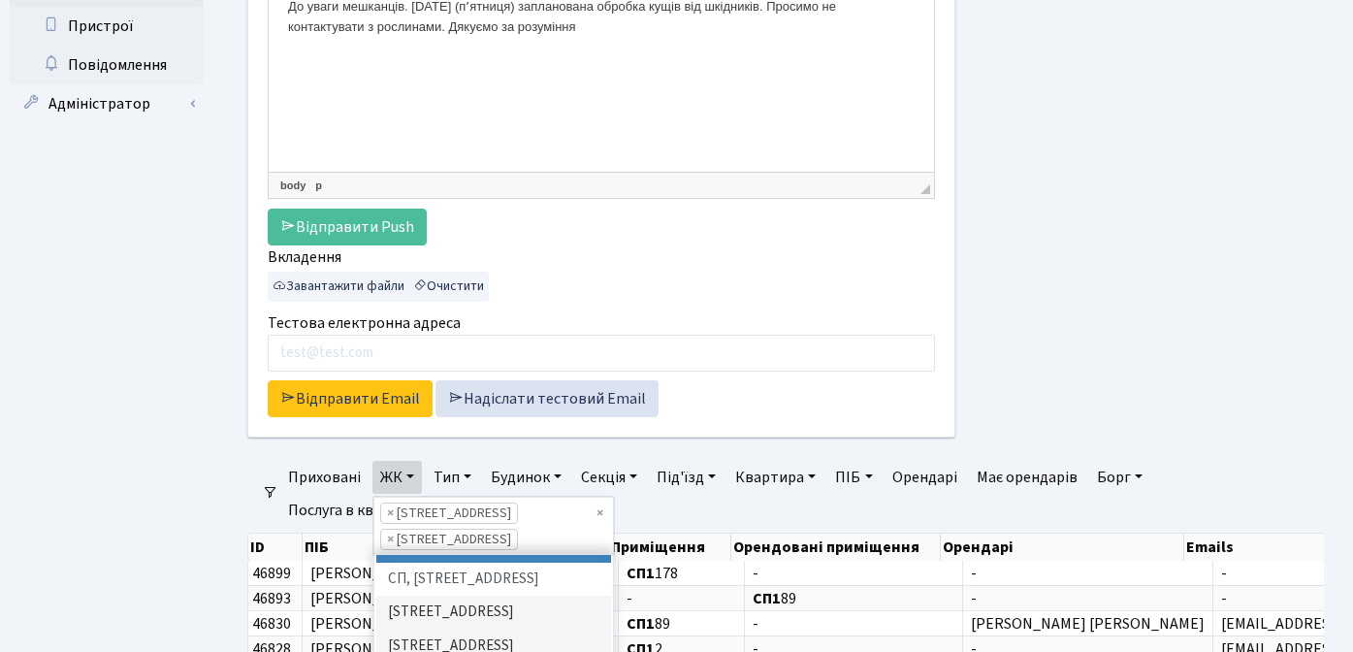
scroll to position [329, 0]
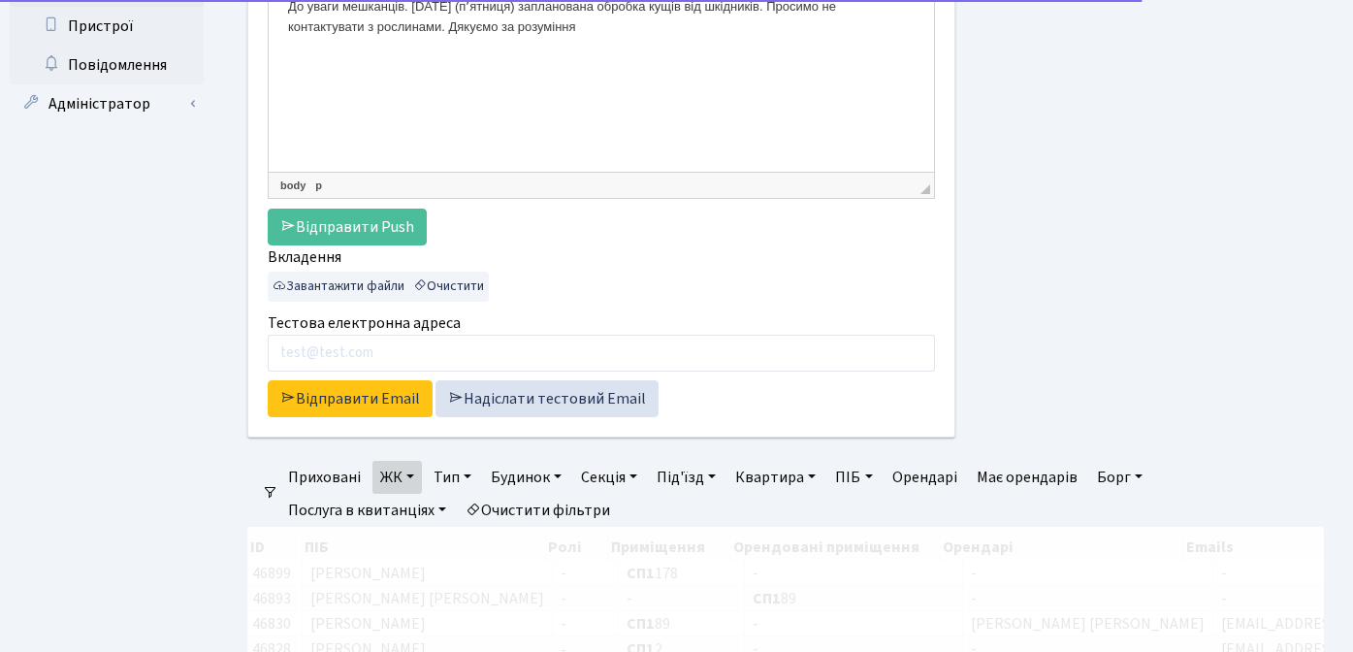
click at [398, 468] on link "ЖК" at bounding box center [396, 477] width 49 height 33
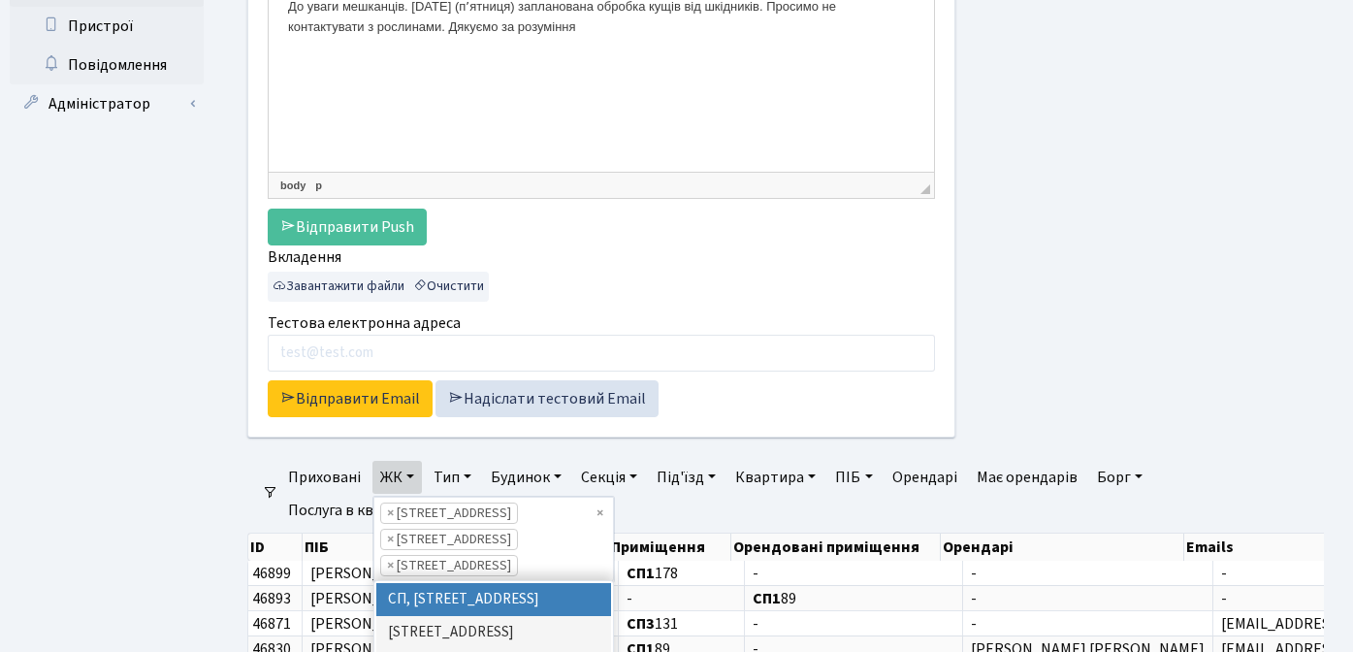
scroll to position [359, 0]
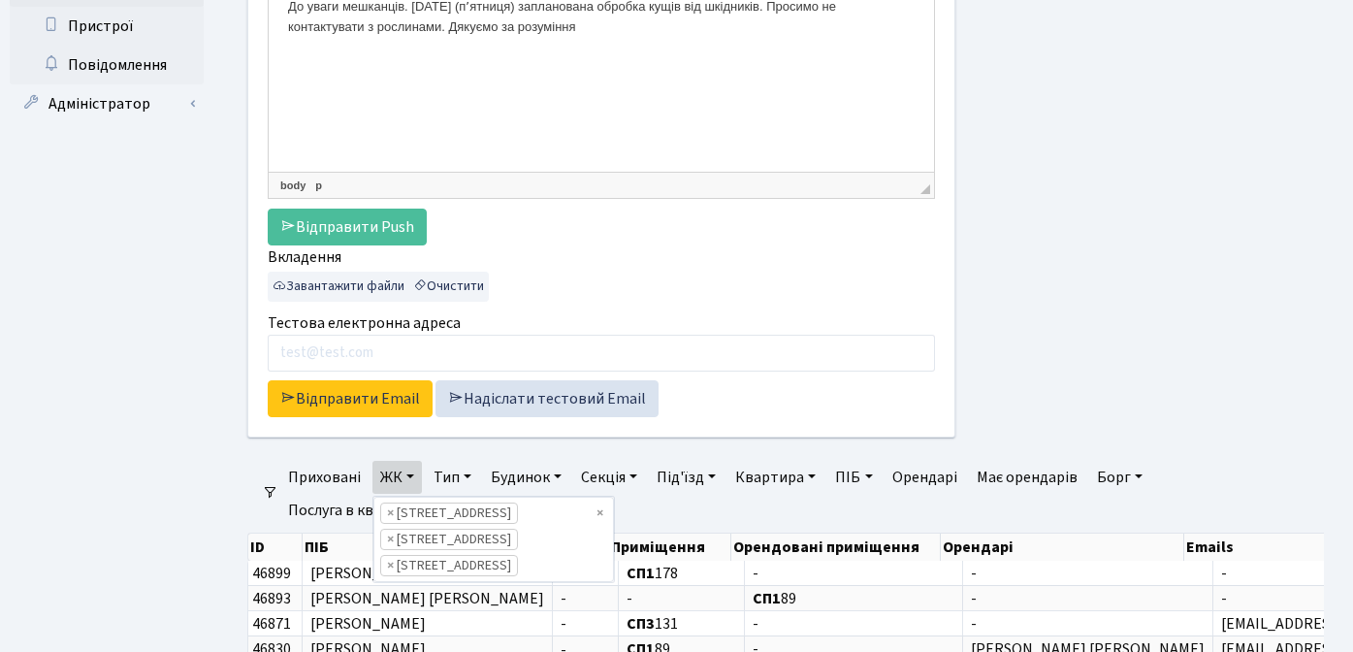
click at [165, 505] on ul "Панель управління Мої повідомлення 64 НомерОк" at bounding box center [107, 456] width 194 height 1720
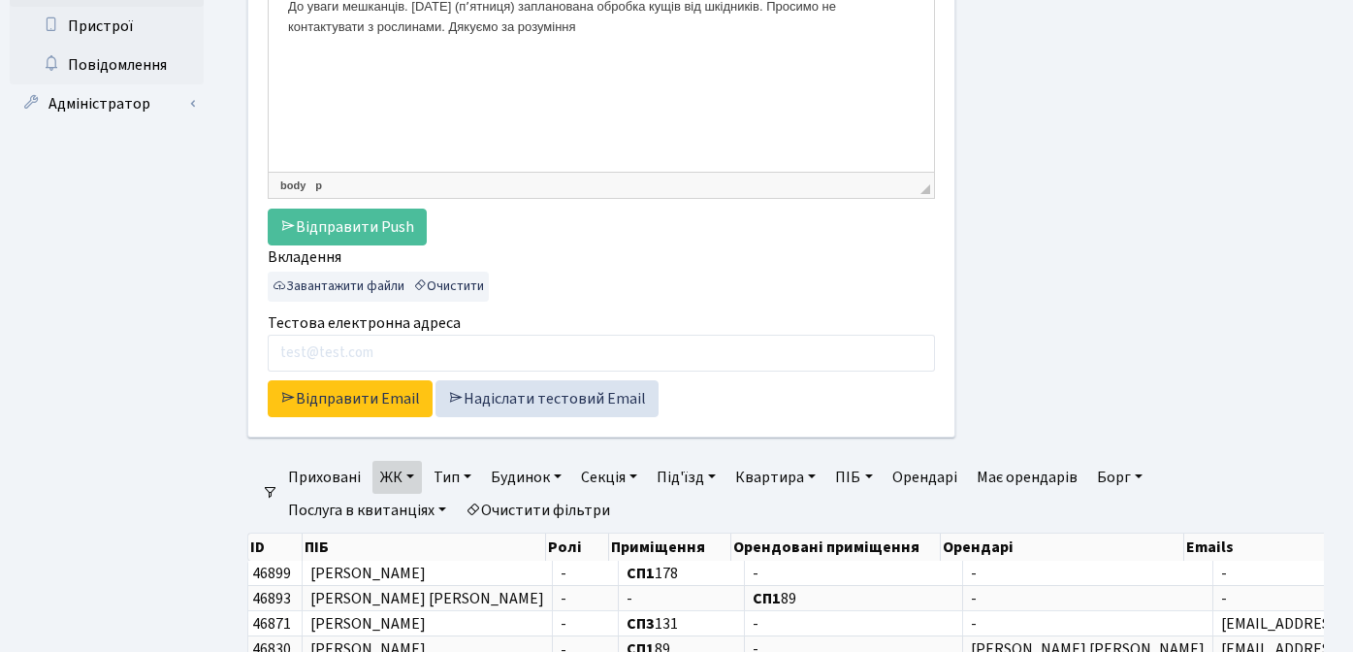
click at [1062, 404] on div at bounding box center [1154, 47] width 369 height 826
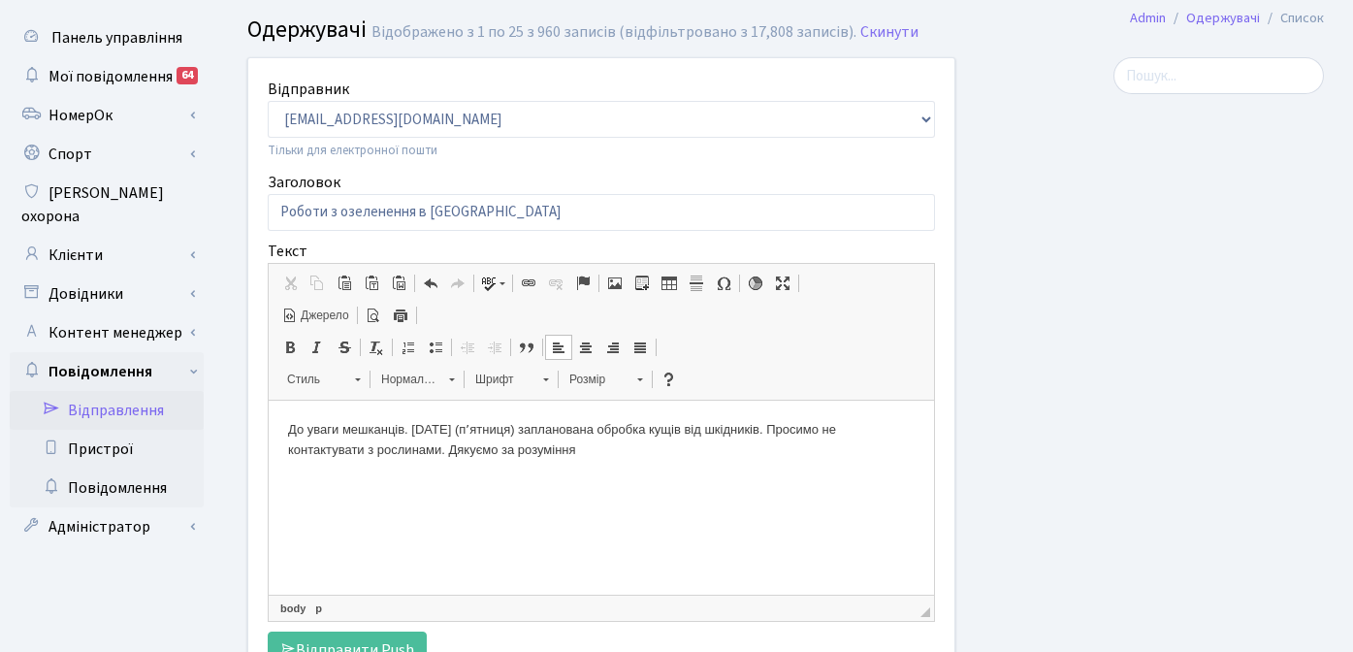
scroll to position [29, 0]
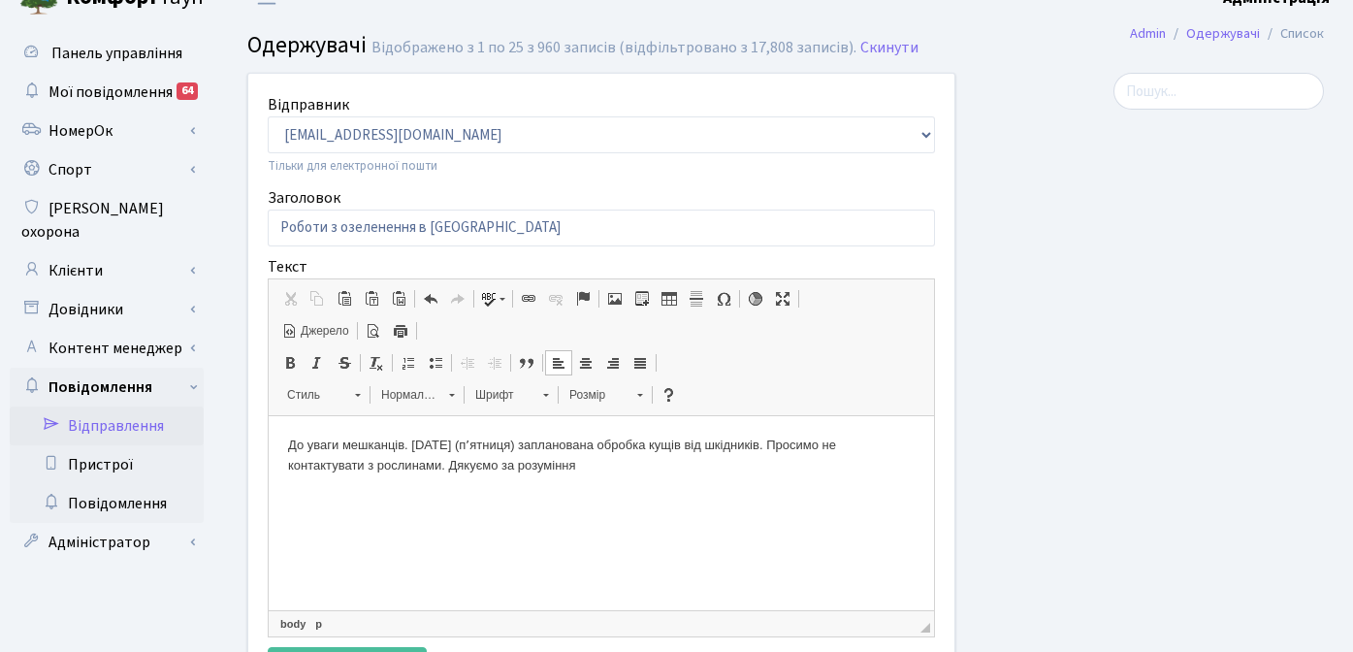
click at [1106, 423] on div at bounding box center [1154, 486] width 369 height 826
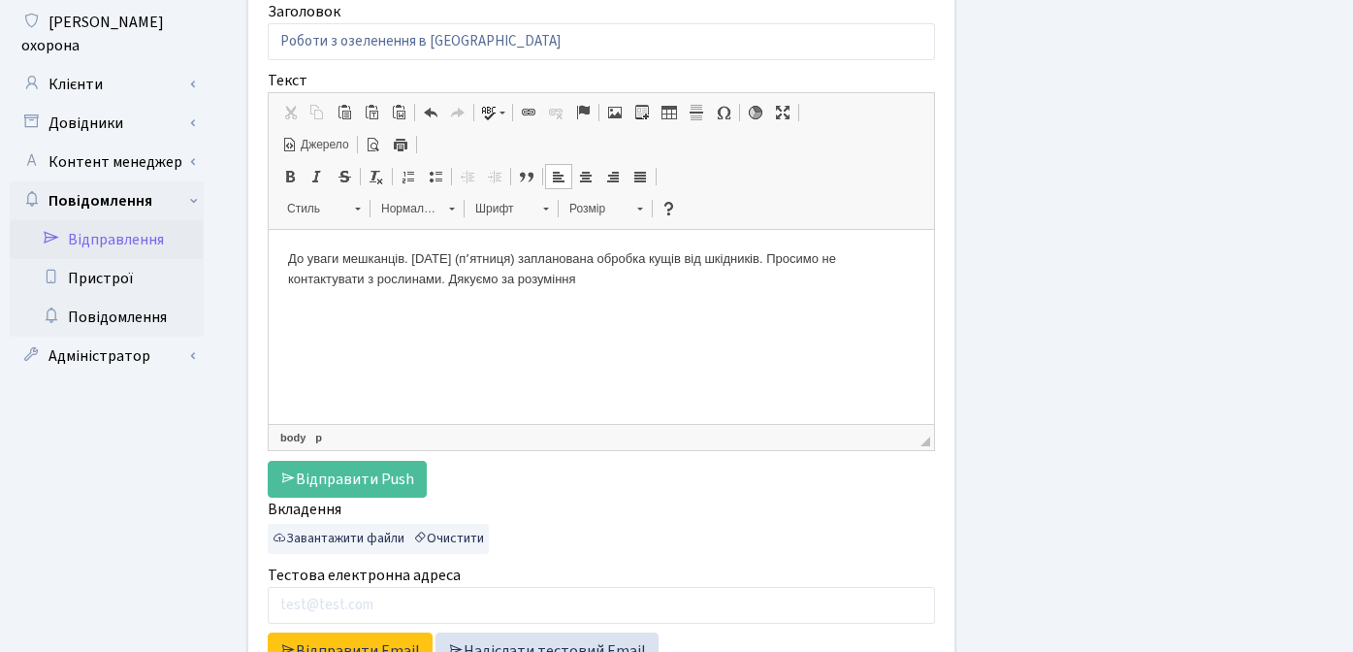
scroll to position [217, 0]
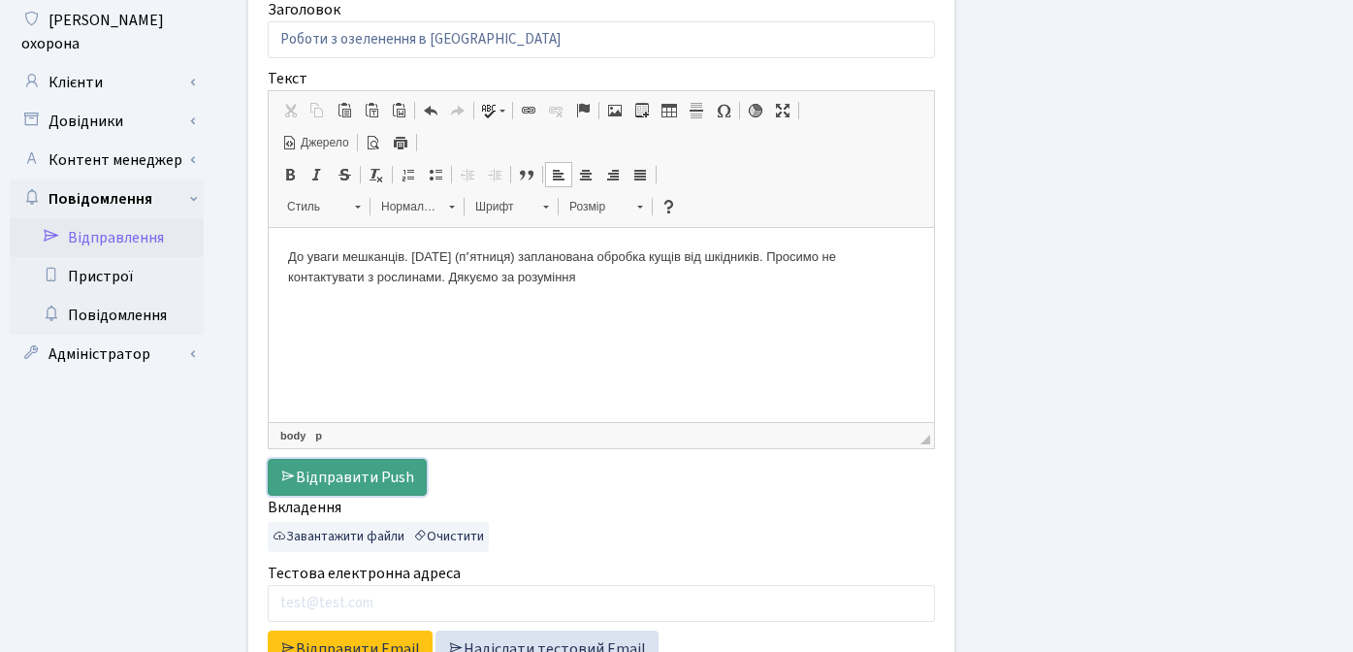
click at [377, 476] on link "Відправити Push" at bounding box center [347, 477] width 159 height 37
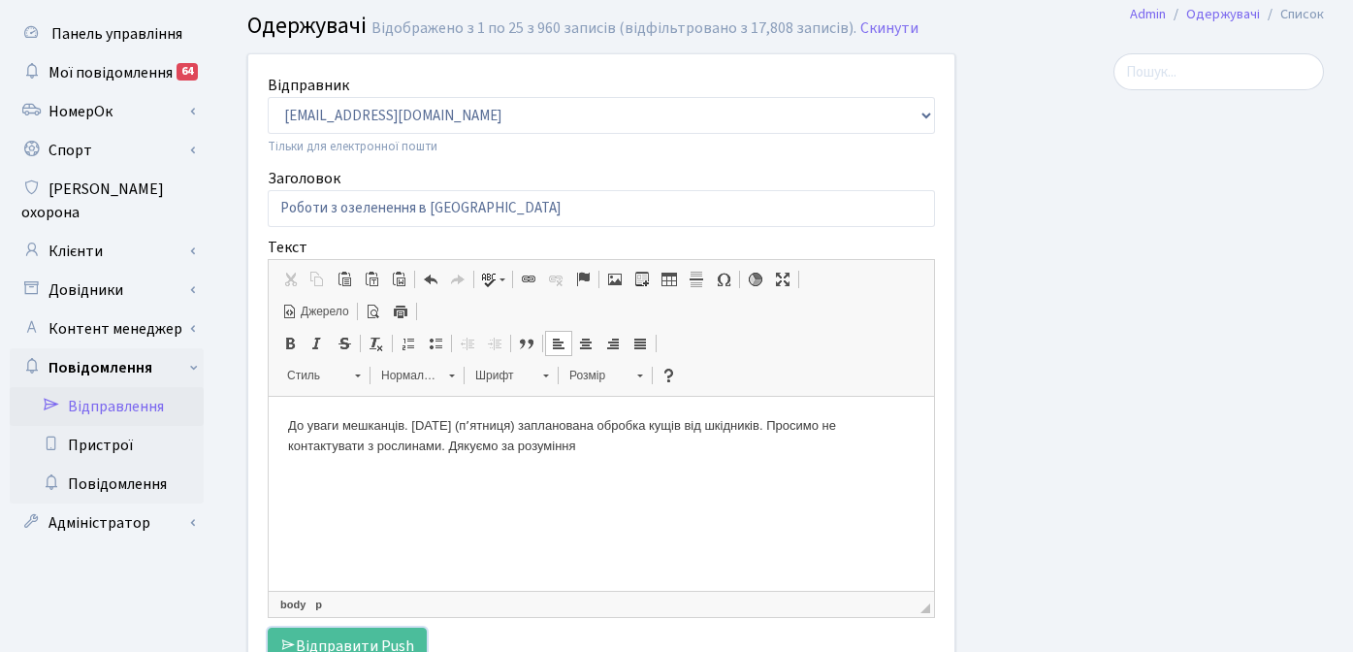
scroll to position [36, 0]
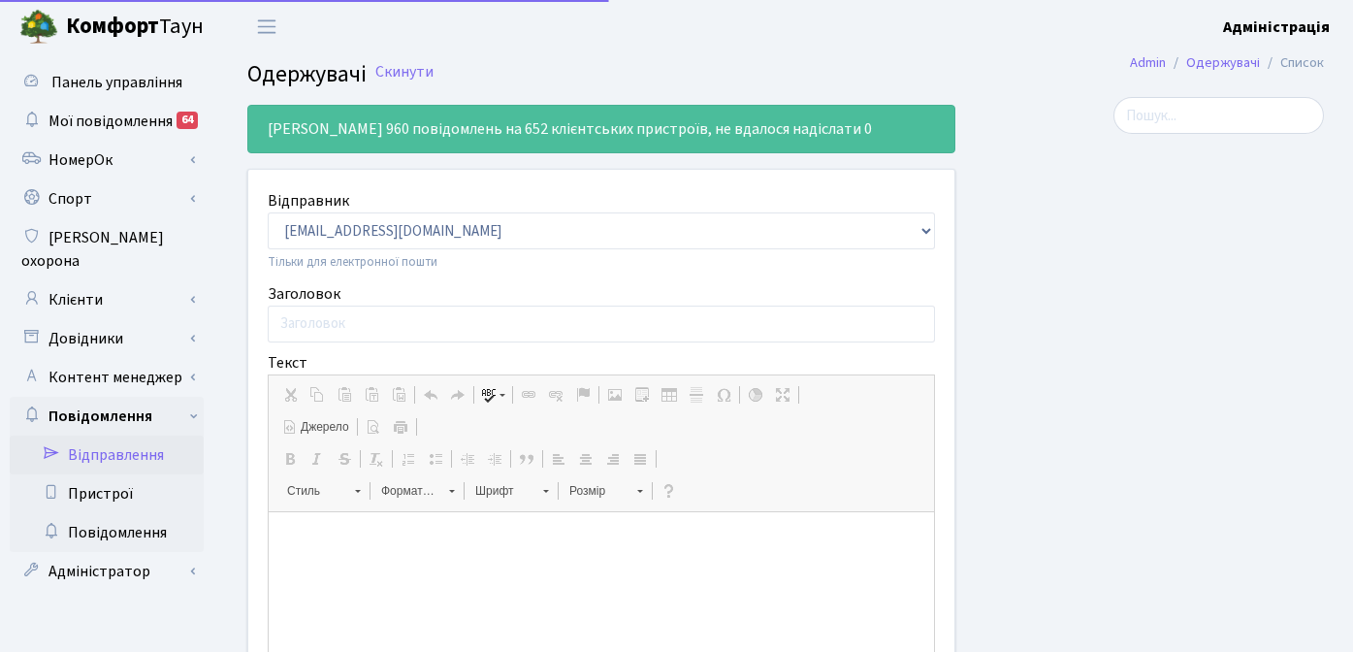
select select "25"
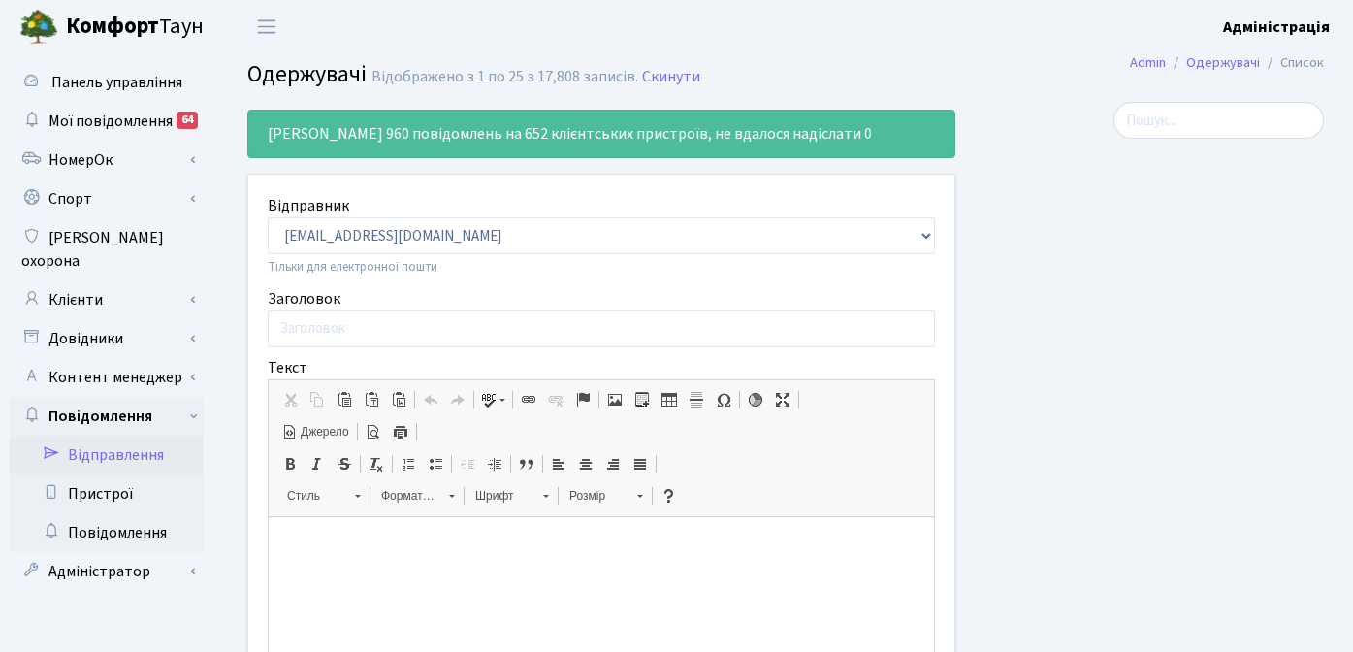
click at [233, 301] on div "[PERSON_NAME] 960 повідомлень на 652 клієнтських пристроїв, не вдалося надіслат…" at bounding box center [601, 551] width 737 height 898
click at [80, 280] on link "Клієнти" at bounding box center [107, 299] width 194 height 39
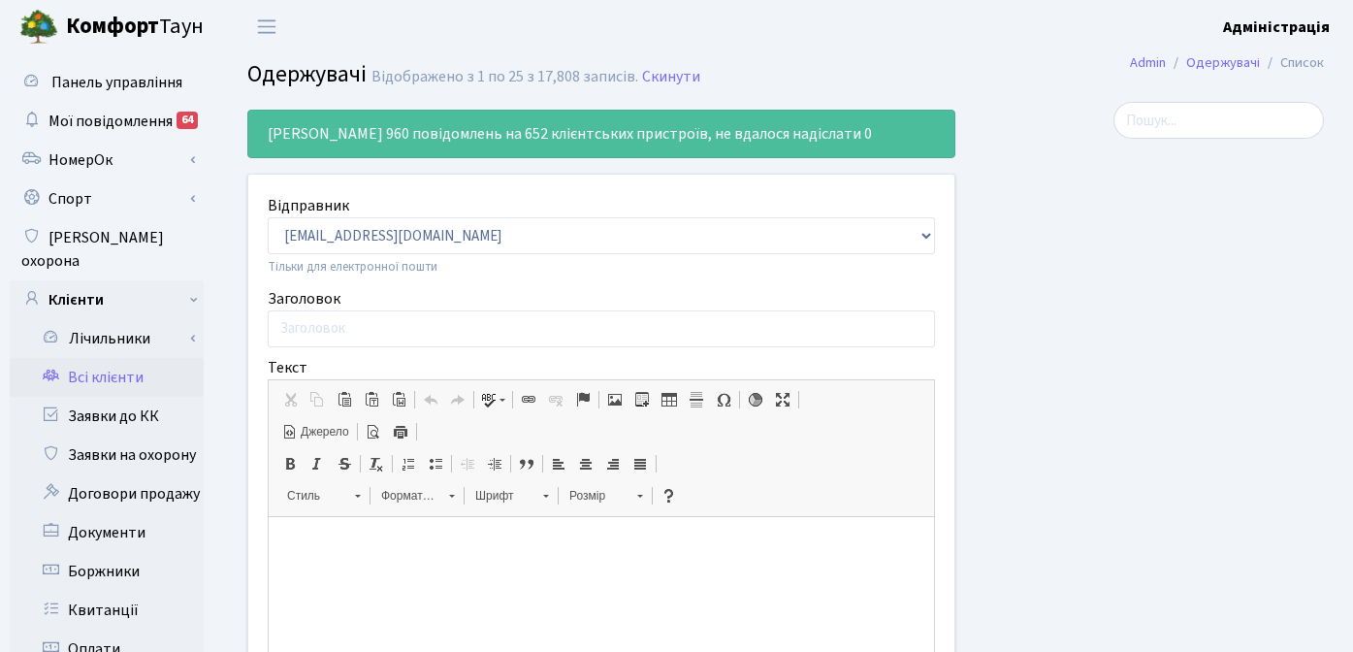
click at [122, 360] on link "Всі клієнти" at bounding box center [107, 377] width 194 height 39
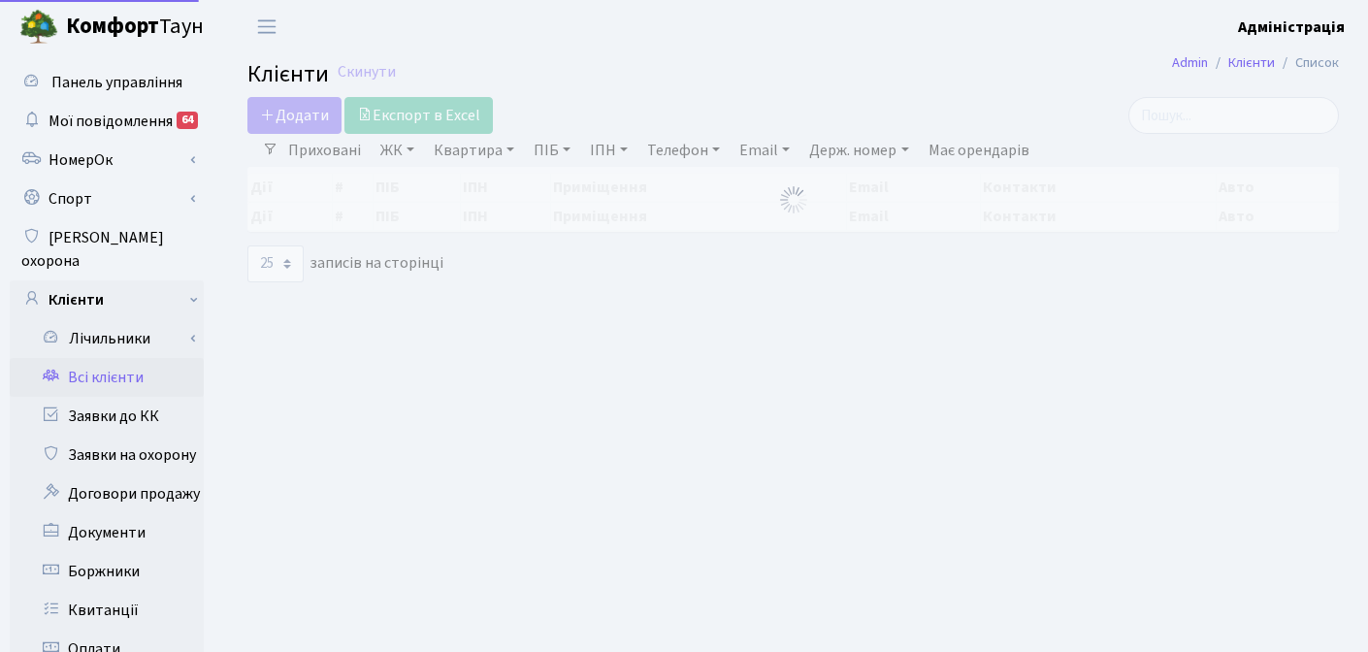
select select "25"
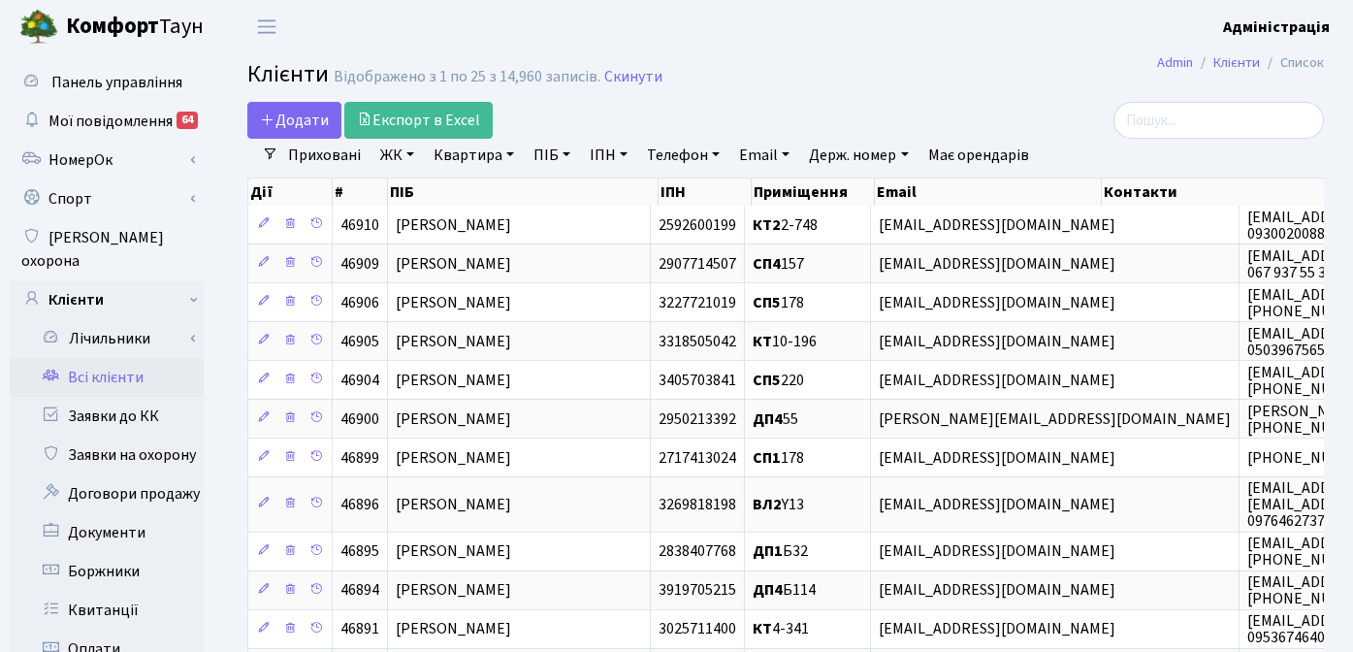
click at [437, 150] on link "Квартира" at bounding box center [474, 155] width 96 height 33
type input "т"
click at [544, 154] on link "ПІБ" at bounding box center [552, 155] width 52 height 33
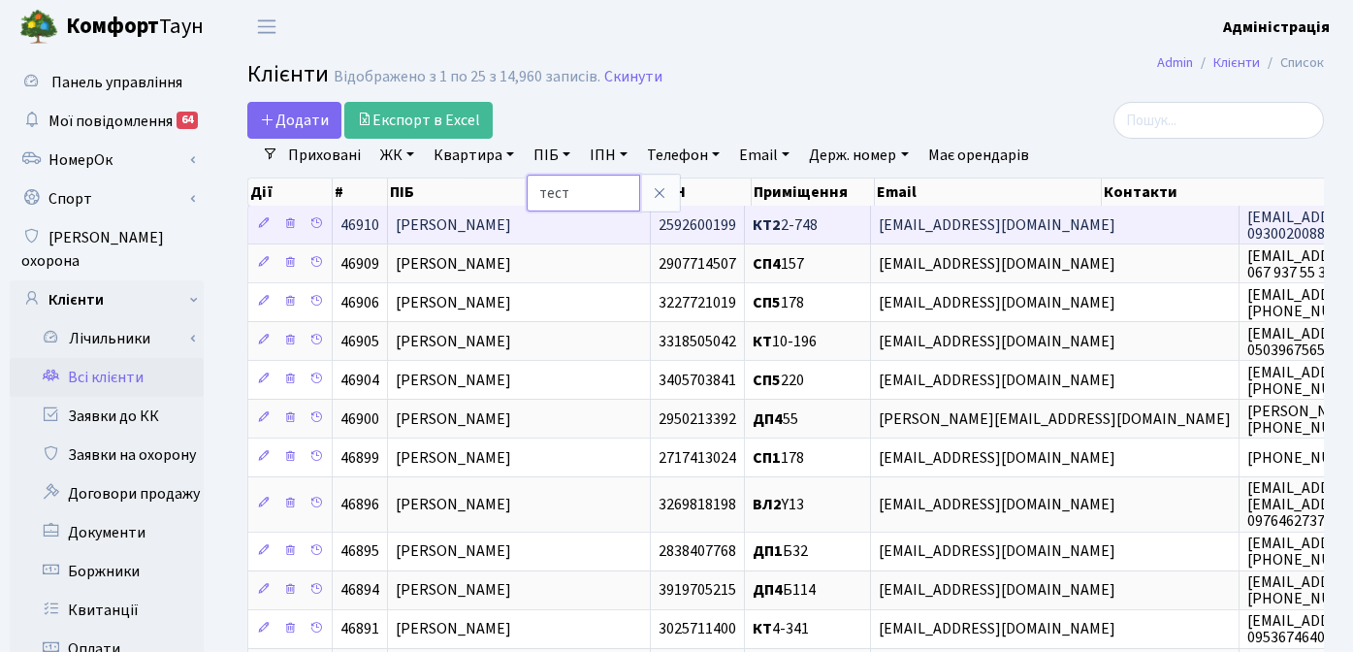
type input "тесто"
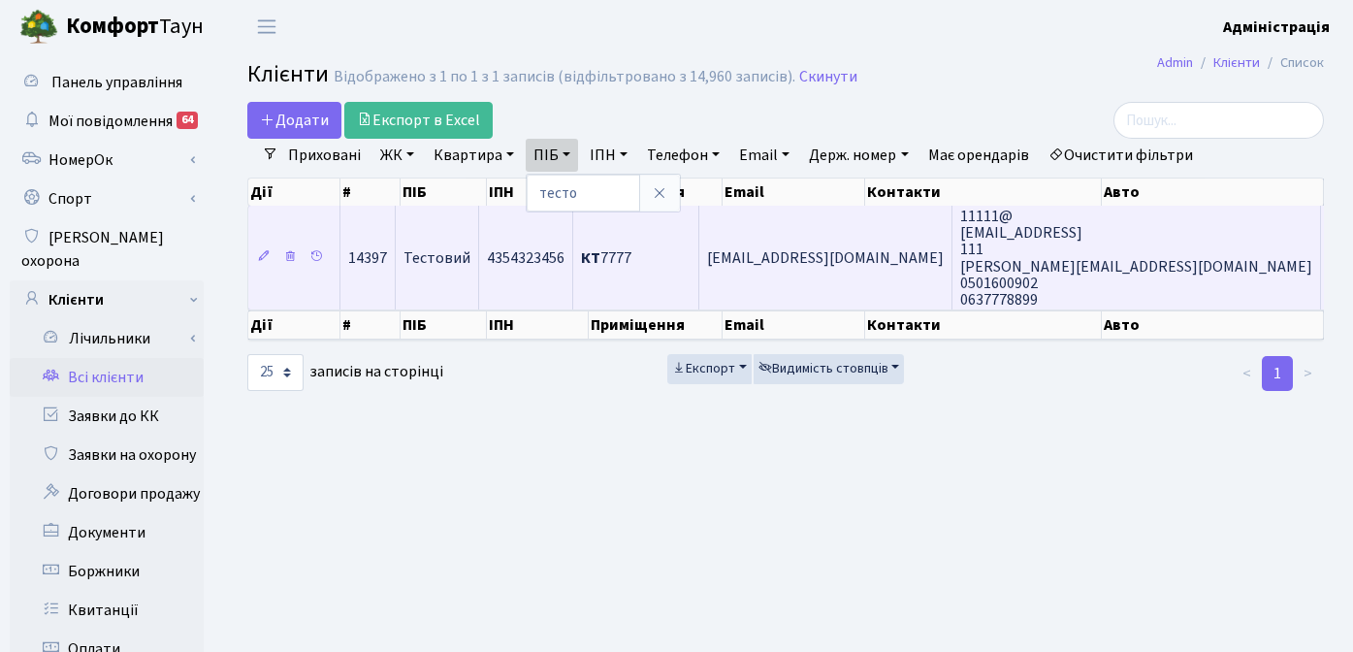
click at [533, 262] on span "4354323456" at bounding box center [526, 257] width 78 height 21
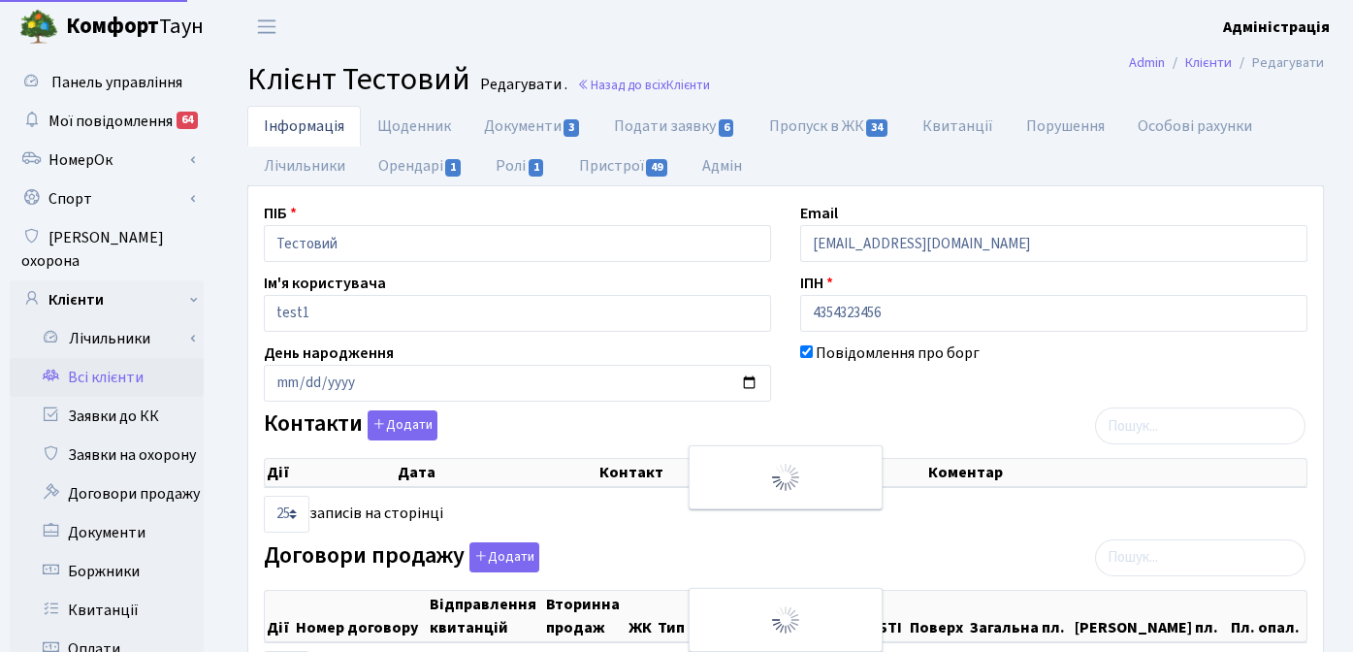
select select "25"
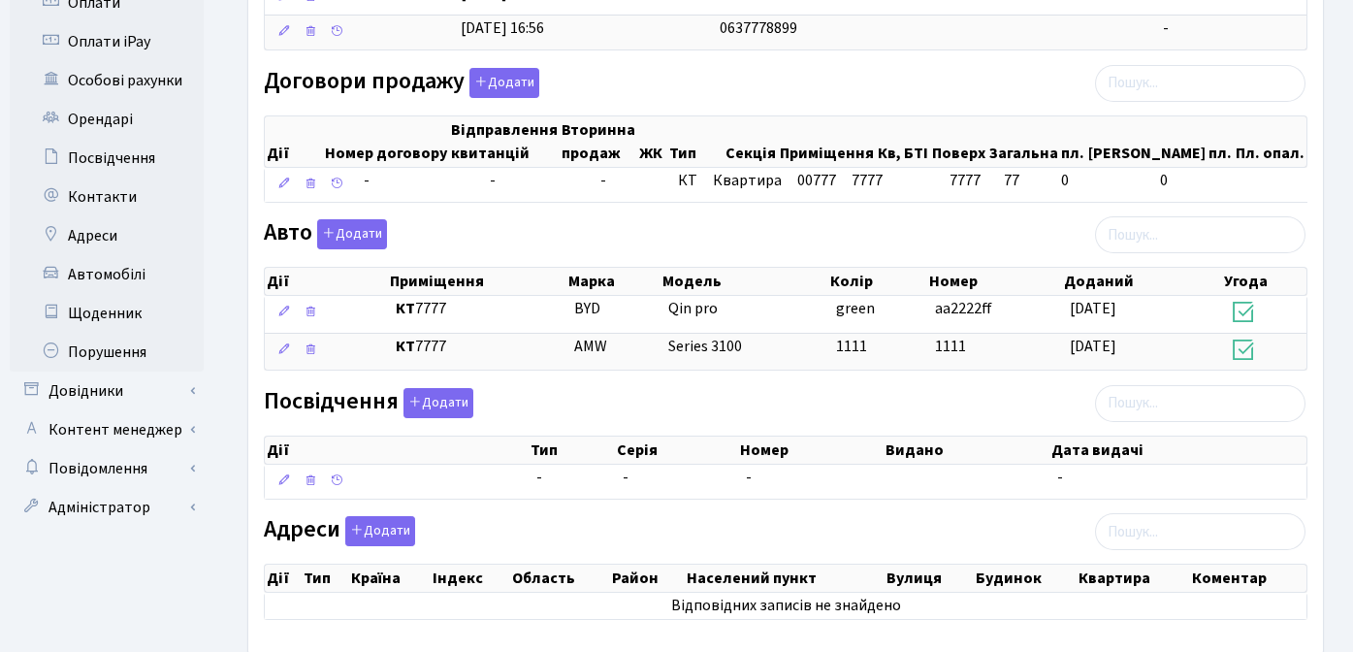
scroll to position [650, 0]
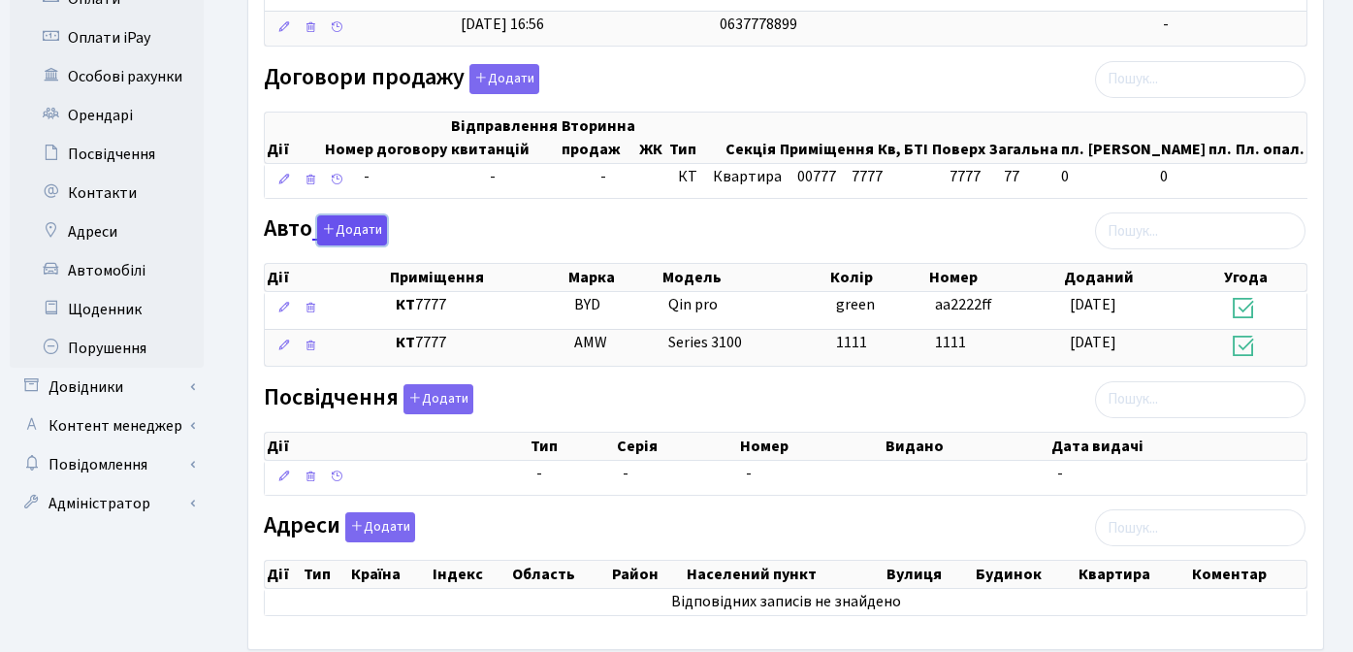
click at [354, 237] on button "Додати" at bounding box center [352, 230] width 70 height 30
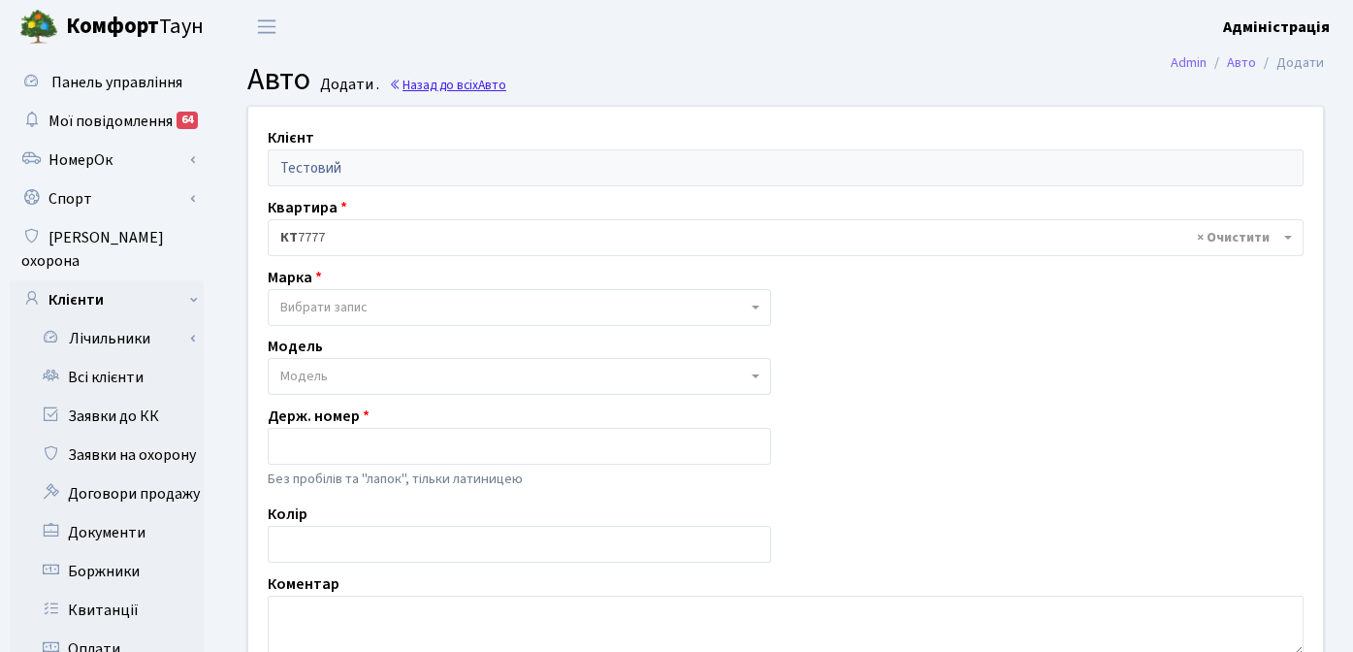
click at [488, 84] on span "Авто" at bounding box center [492, 85] width 28 height 18
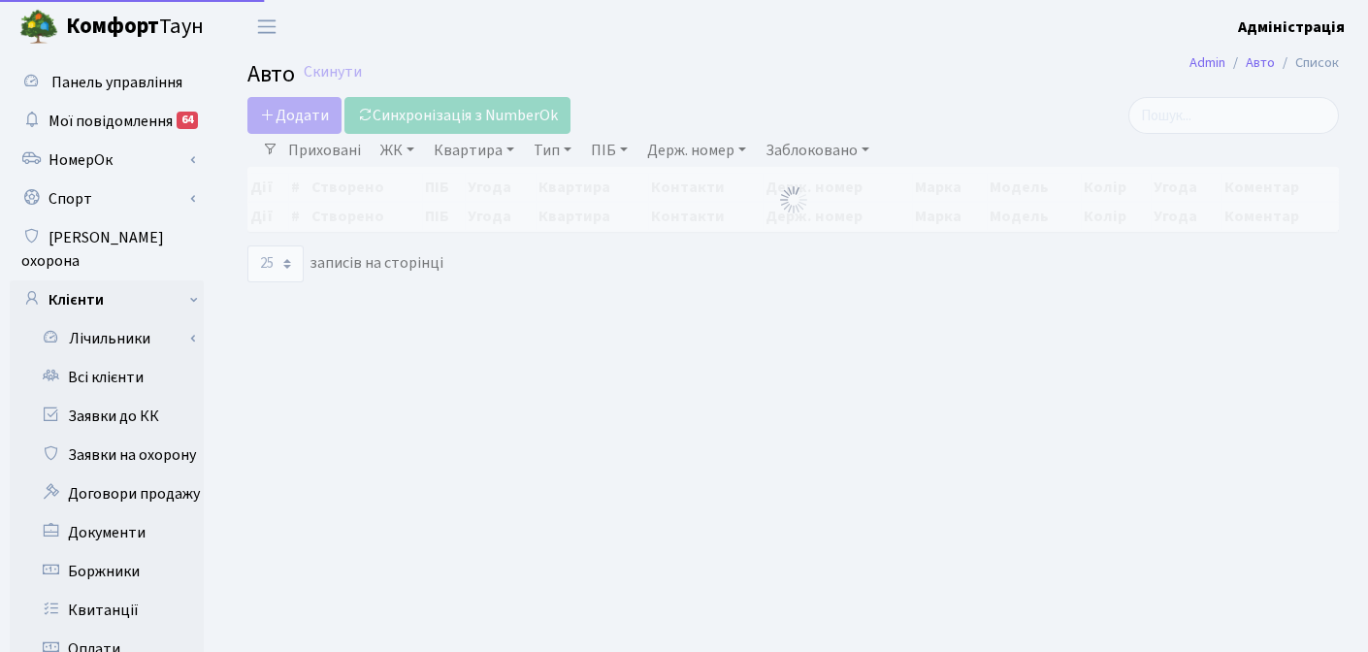
select select "25"
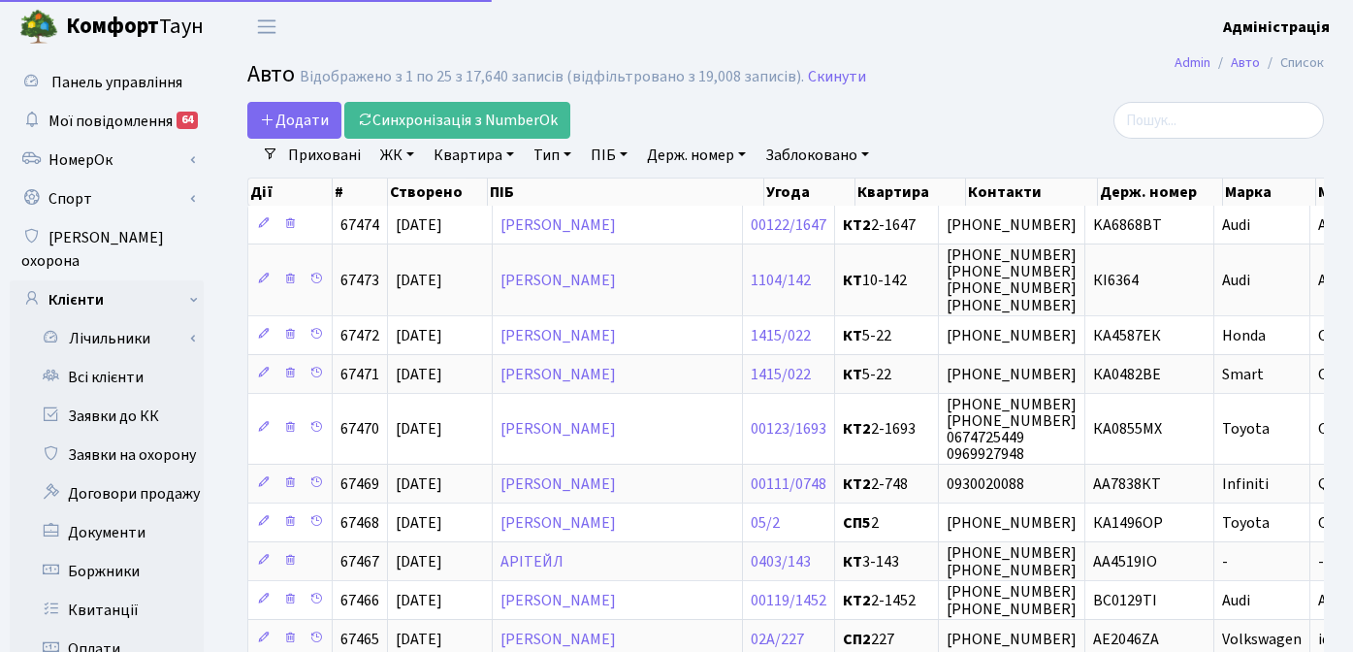
click at [748, 48] on header "Комфорт Таун Адміністрація Мій обліковий запис Вийти" at bounding box center [676, 26] width 1353 height 53
click at [997, 134] on div at bounding box center [1153, 120] width 339 height 37
click at [907, 108] on div "Додати Синхронізація з NumberOk" at bounding box center [601, 120] width 708 height 37
click at [678, 153] on link "Держ. номер" at bounding box center [696, 155] width 114 height 33
click at [980, 102] on div at bounding box center [1154, 120] width 369 height 37
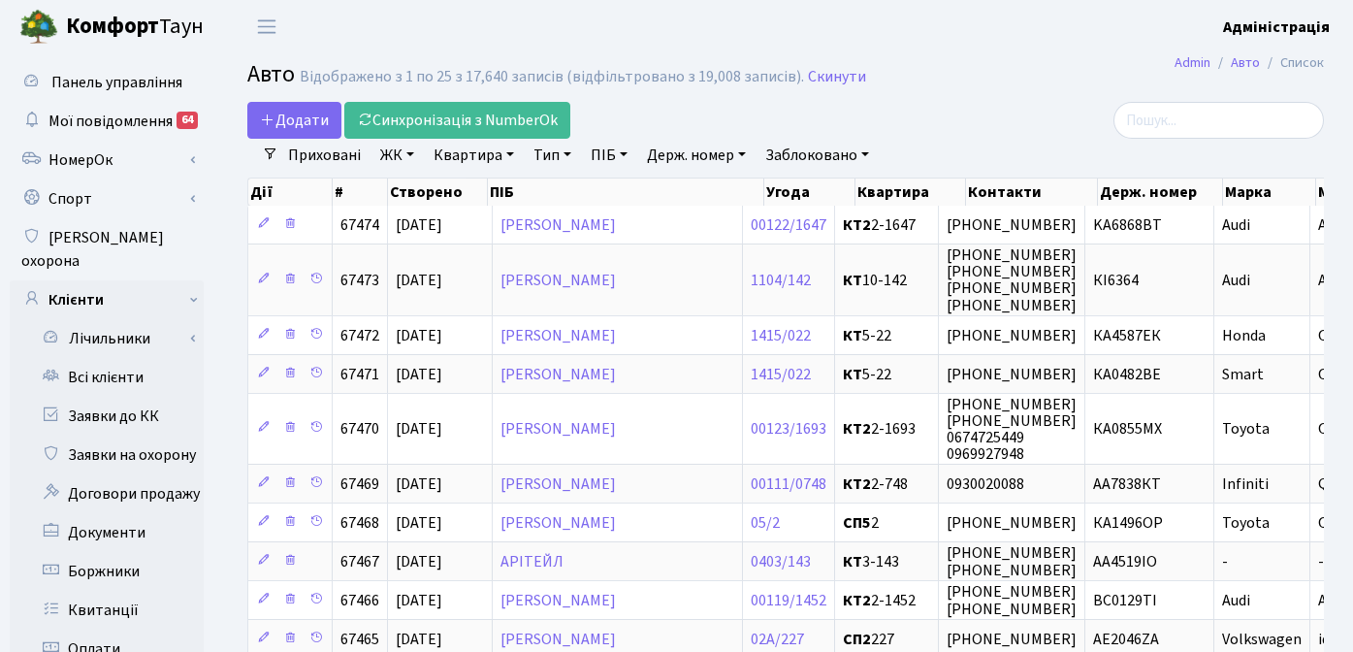
click at [687, 153] on link "Держ. номер" at bounding box center [696, 155] width 114 height 33
click at [673, 192] on input "text" at bounding box center [696, 193] width 113 height 37
type input "3007"
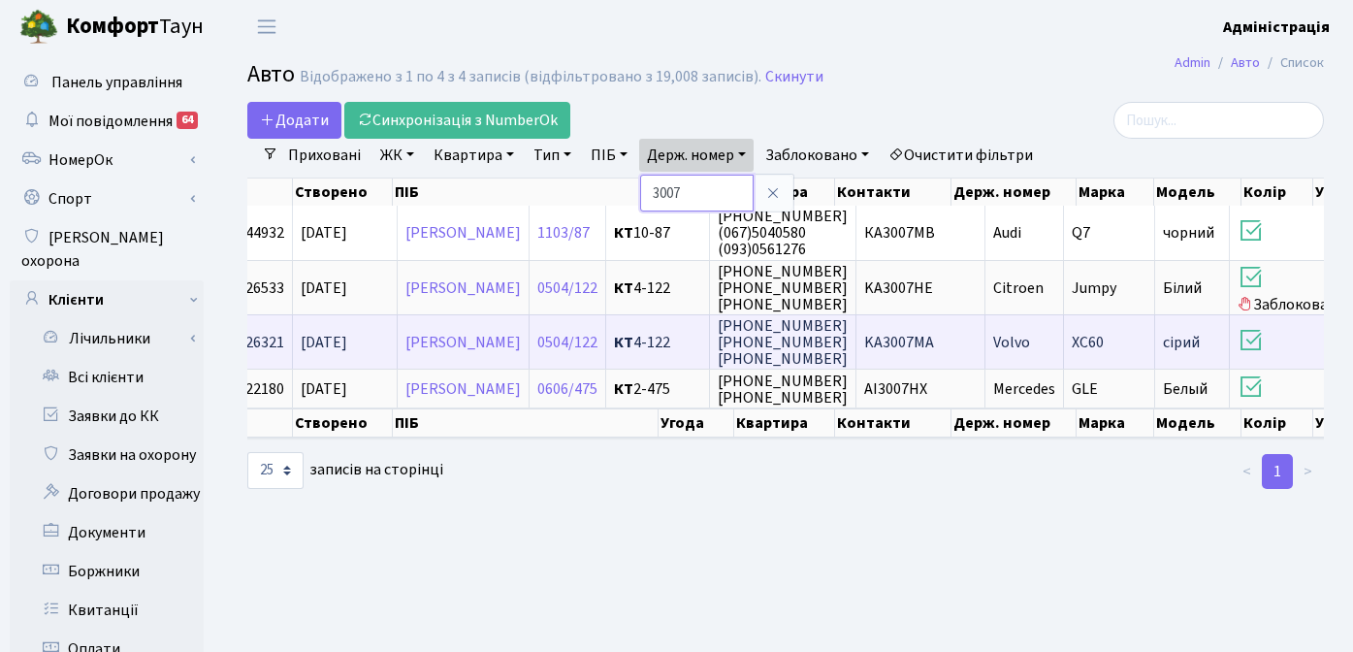
scroll to position [0, 94]
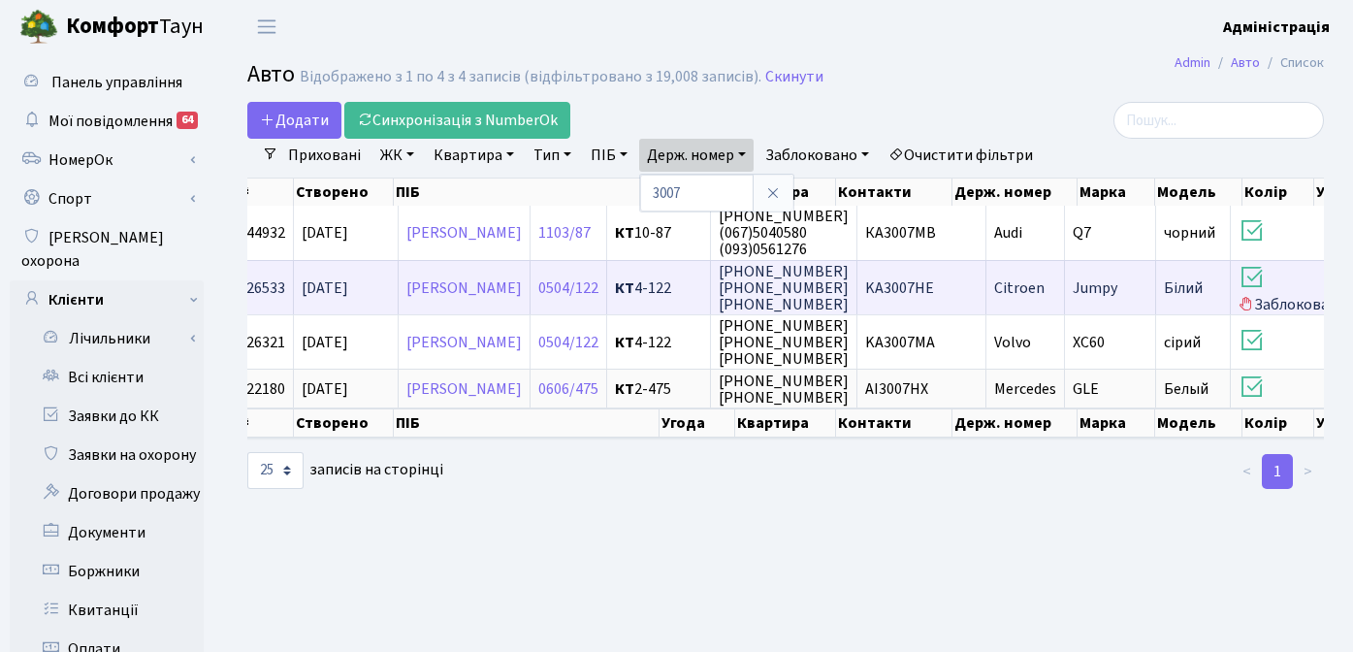
click at [934, 283] on span "KA3007HE" at bounding box center [899, 287] width 69 height 21
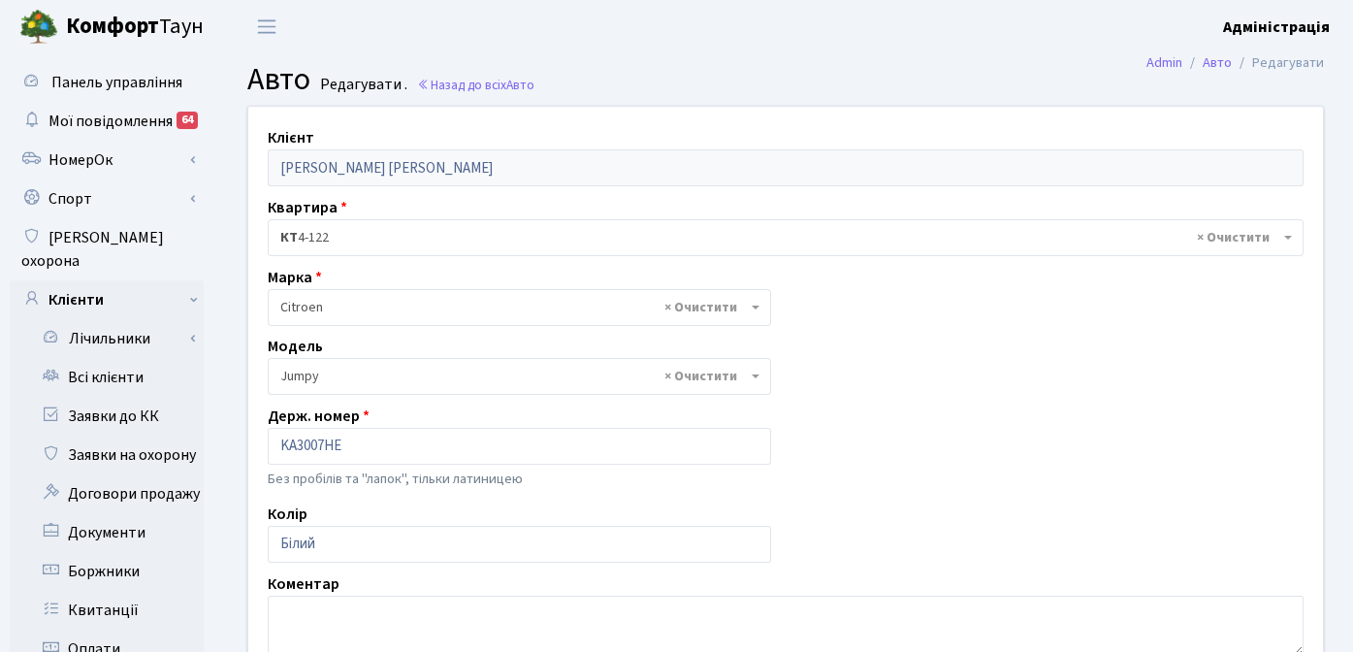
select select "437"
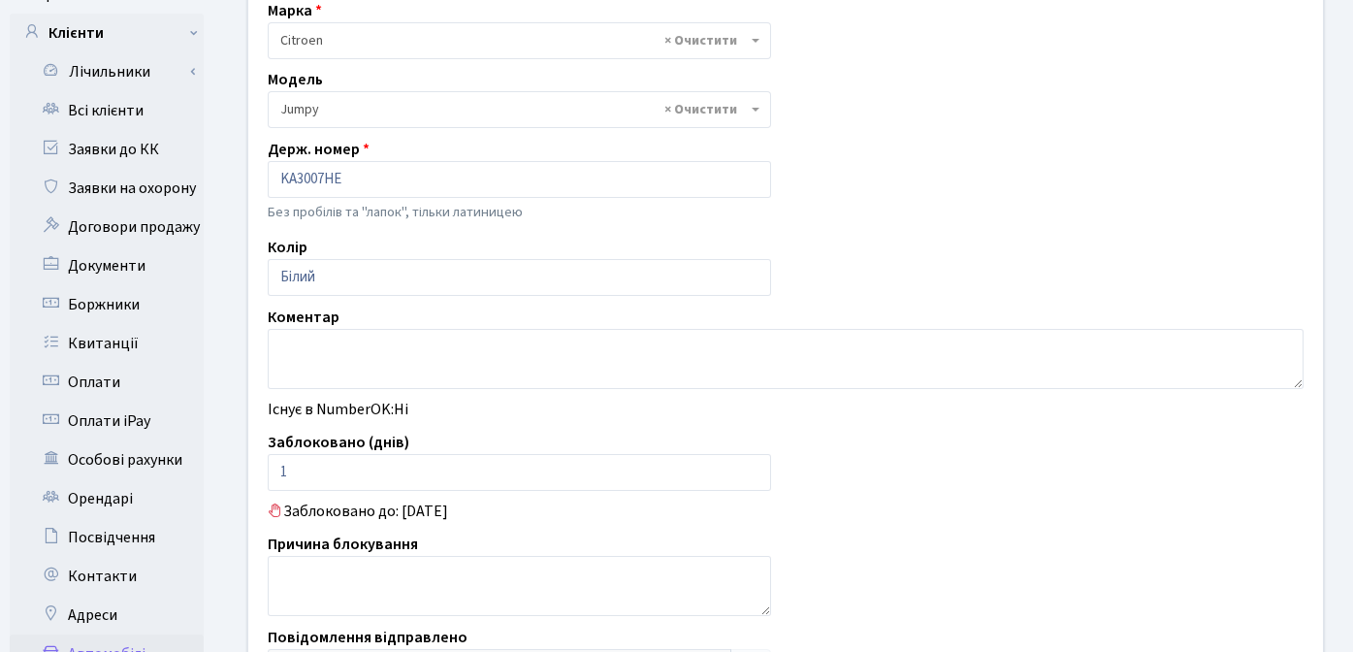
scroll to position [292, 0]
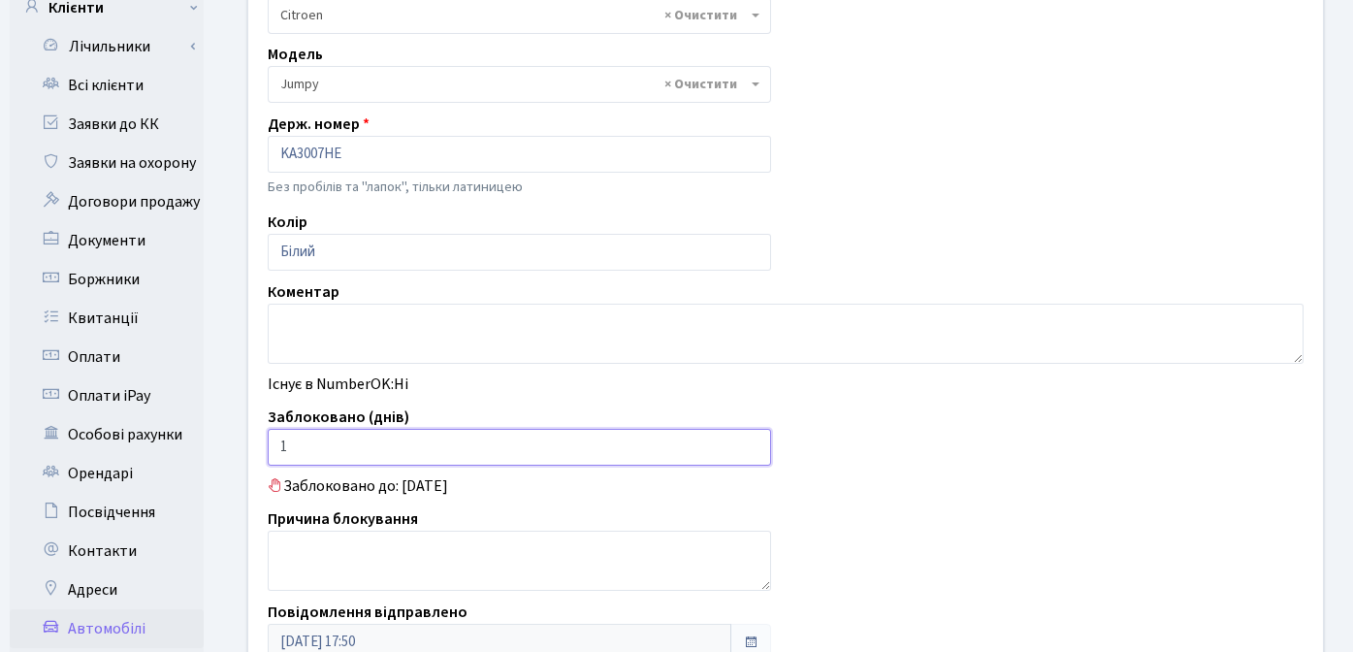
click at [354, 446] on input "1" at bounding box center [519, 447] width 503 height 37
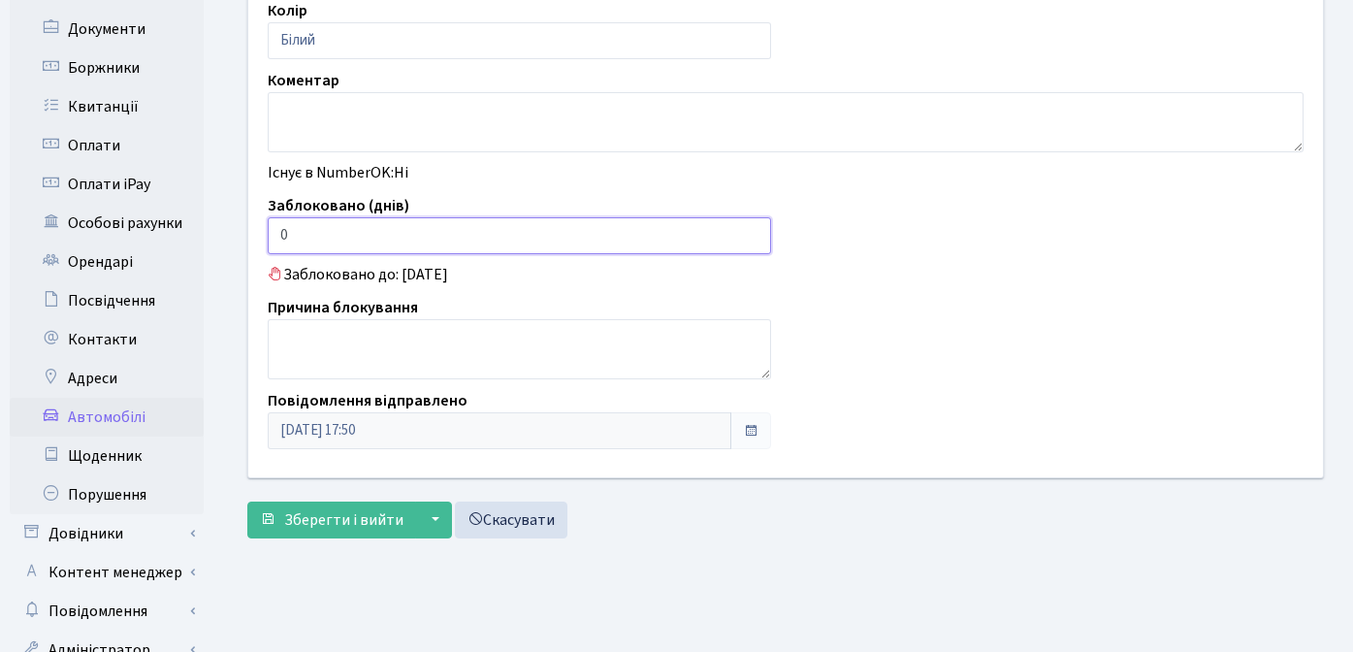
scroll to position [556, 0]
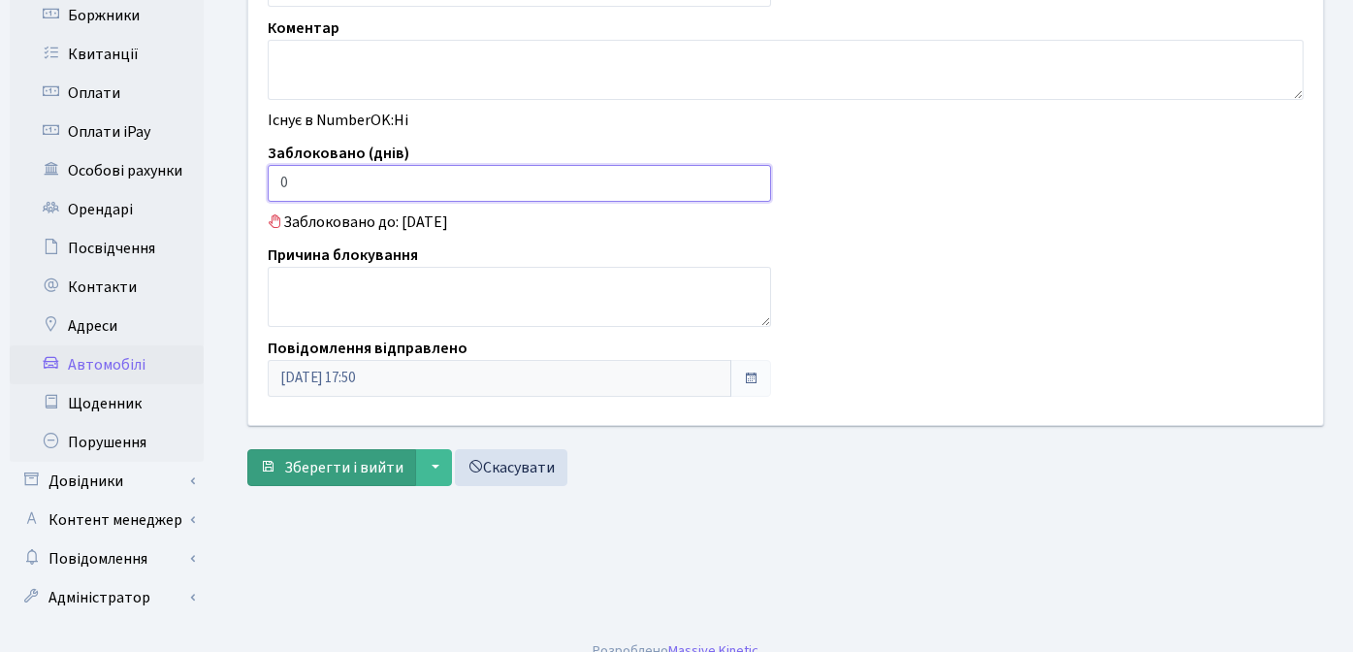
type input "0"
click at [315, 468] on span "Зберегти і вийти" at bounding box center [343, 467] width 119 height 21
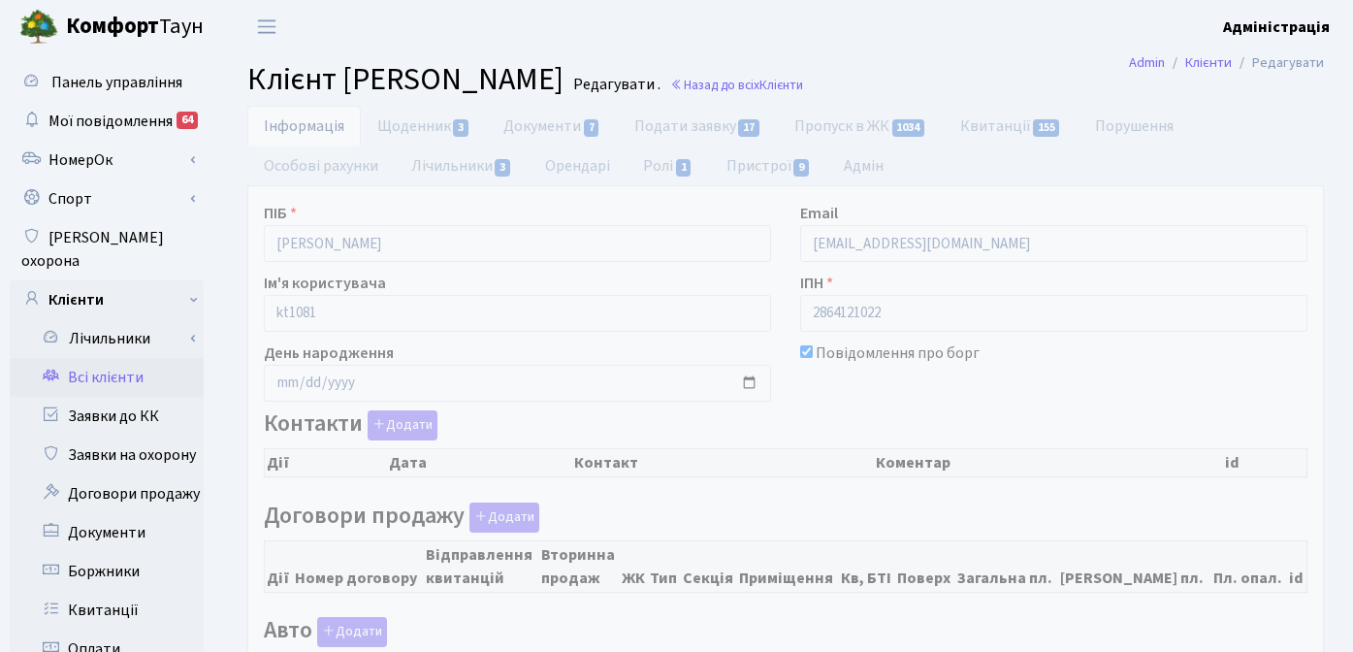
checkbox input "true"
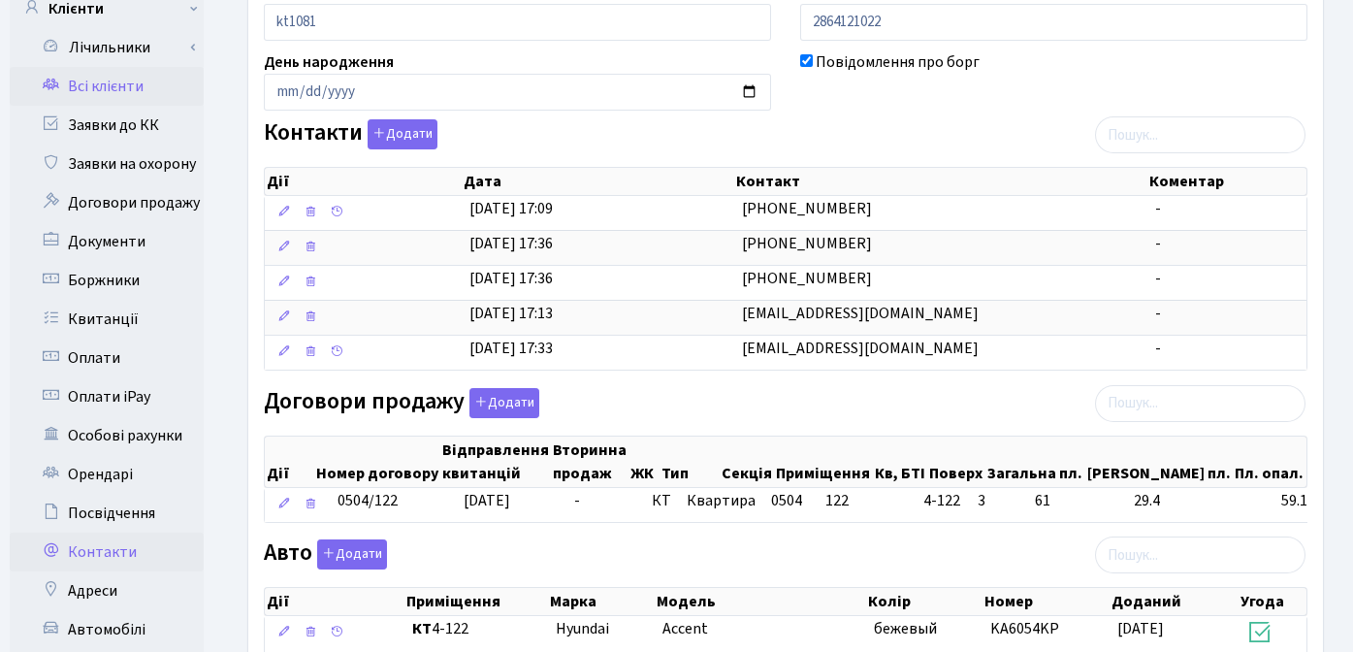
scroll to position [306, 0]
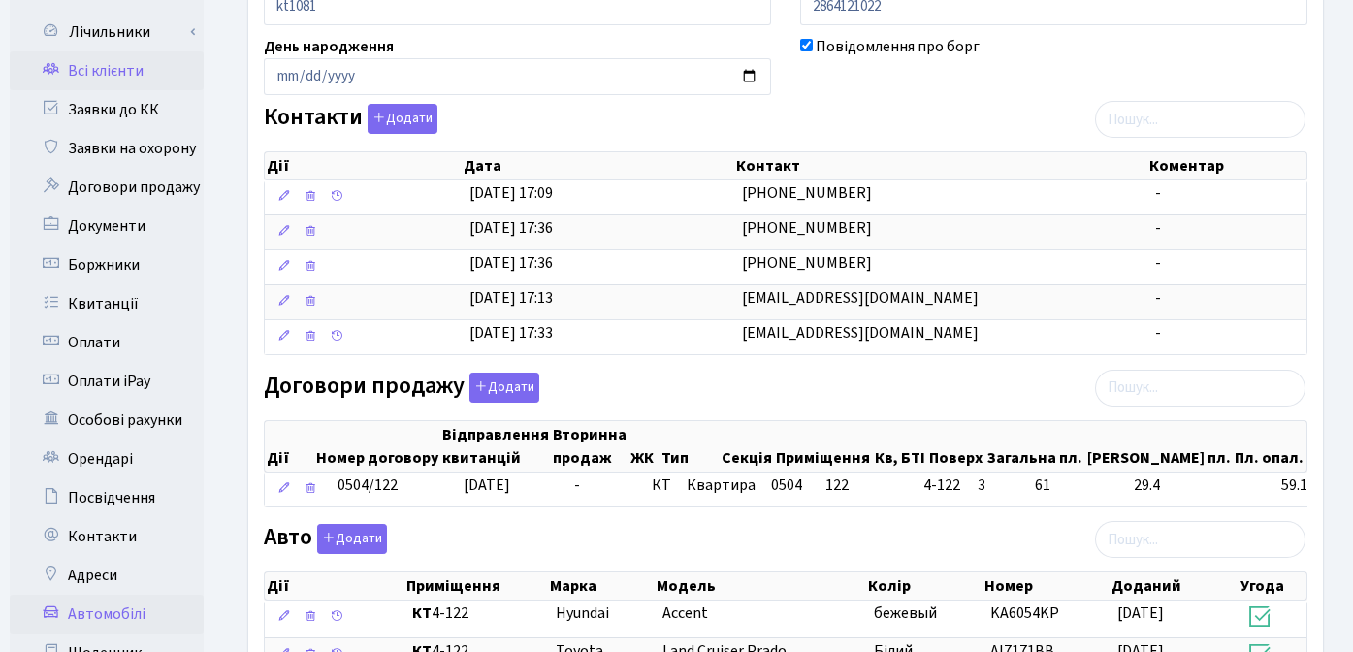
click at [117, 595] on link "Автомобілі" at bounding box center [107, 614] width 194 height 39
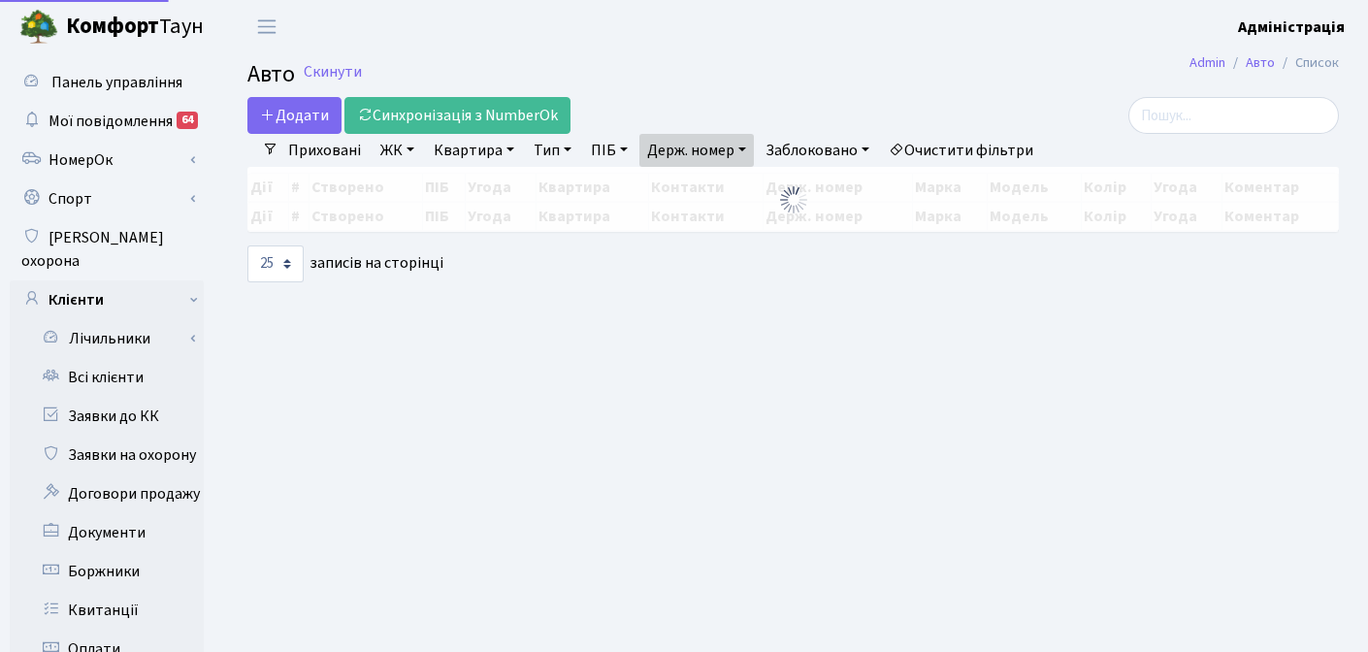
select select "25"
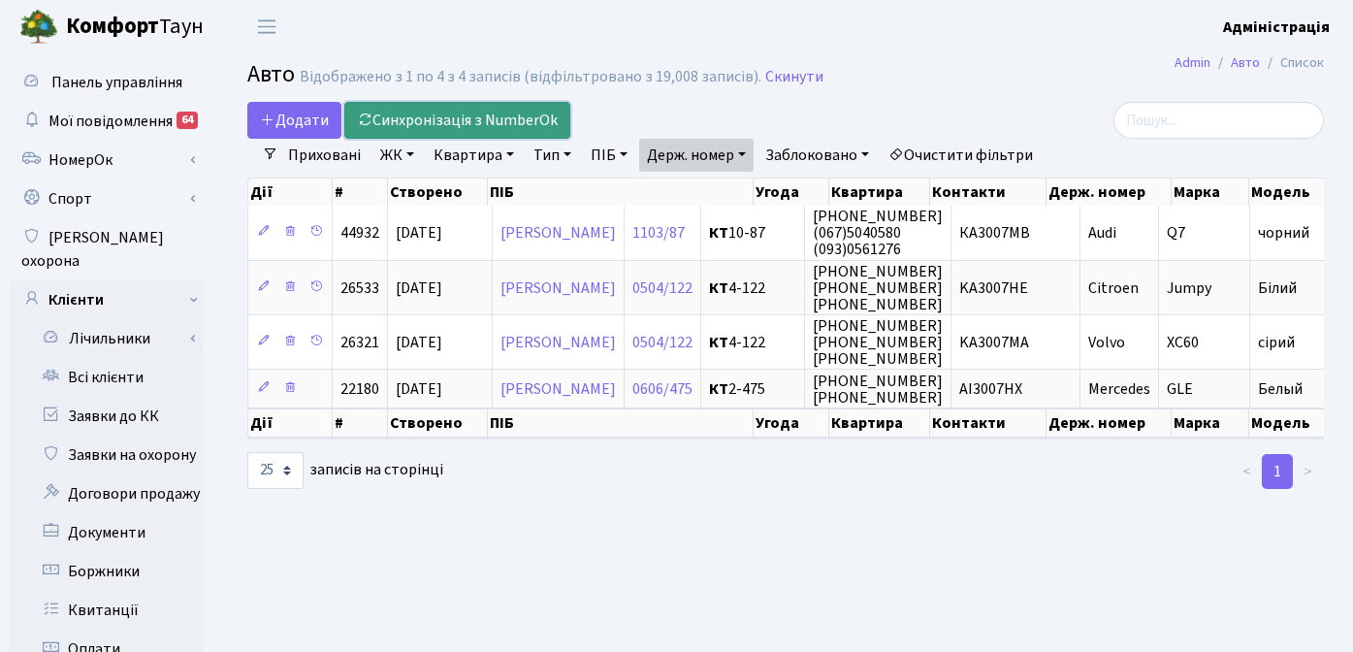
click at [474, 116] on link "Синхронізація з NumberOk" at bounding box center [457, 120] width 226 height 37
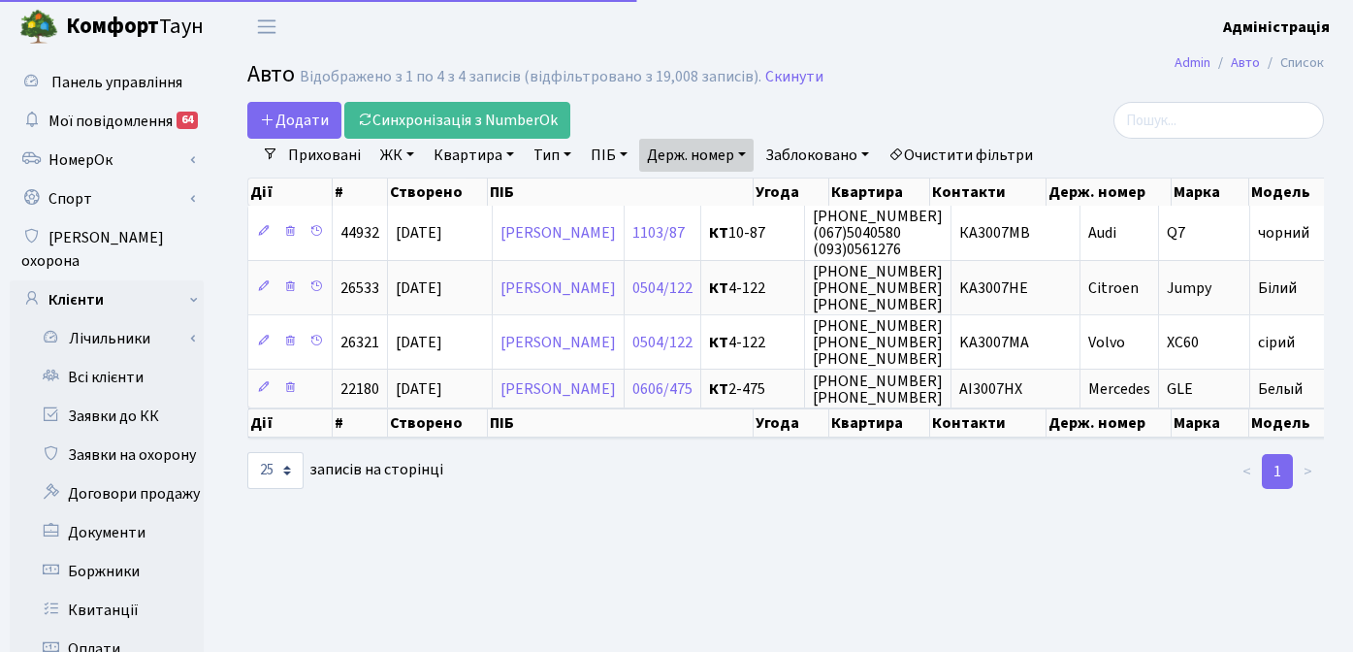
select select "25"
click at [740, 539] on main "Admin Авто Список Авто Відображено з 1 по 4 з 4 записів (відфільтровано з 19,00…" at bounding box center [785, 617] width 1135 height 1129
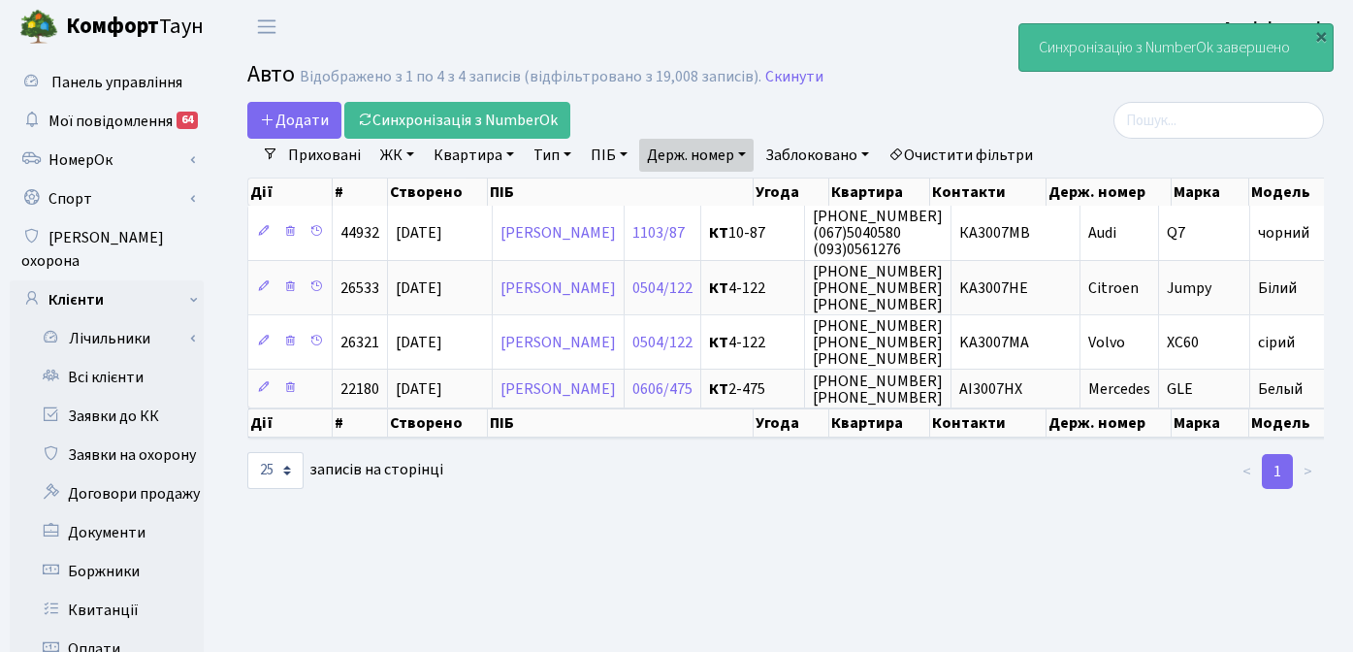
click at [965, 88] on h2 "Авто Відображено з 1 по 4 з 4 записів (відфільтровано з 19,008 записів). Скинути" at bounding box center [785, 77] width 1077 height 33
click at [934, 157] on link "Очистити фільтри" at bounding box center [961, 155] width 160 height 33
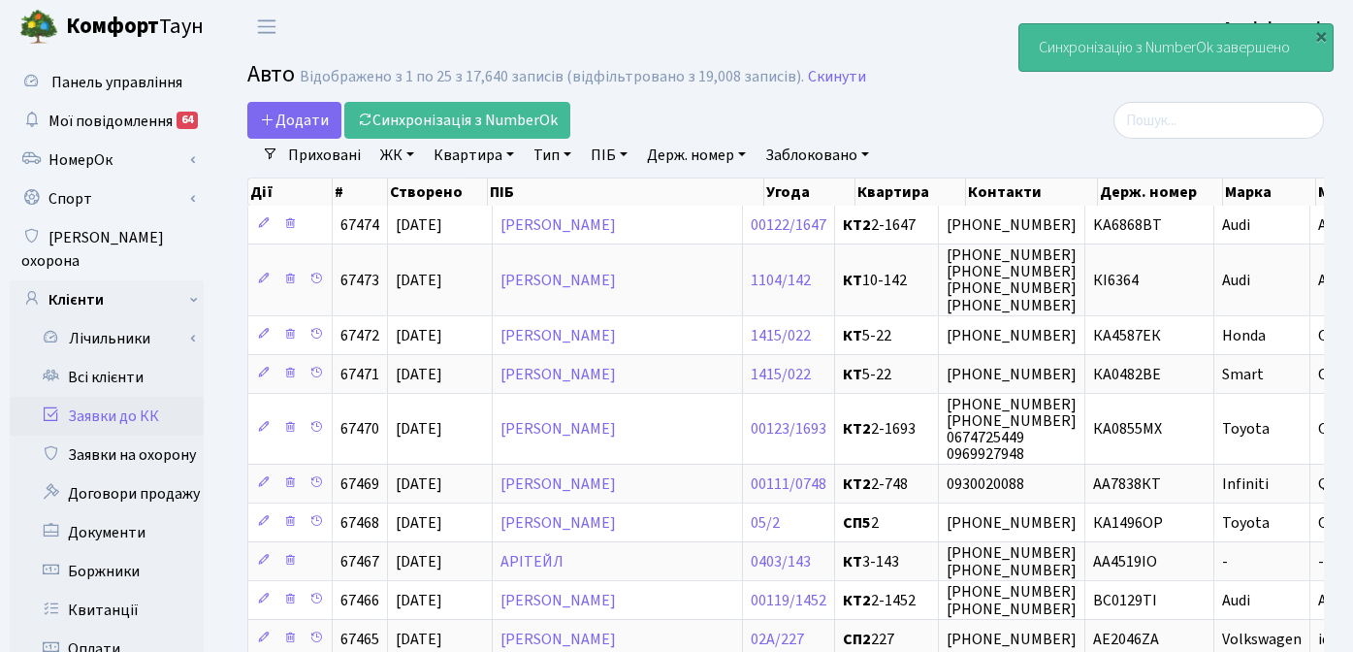
click at [113, 399] on link "Заявки до КК" at bounding box center [107, 416] width 194 height 39
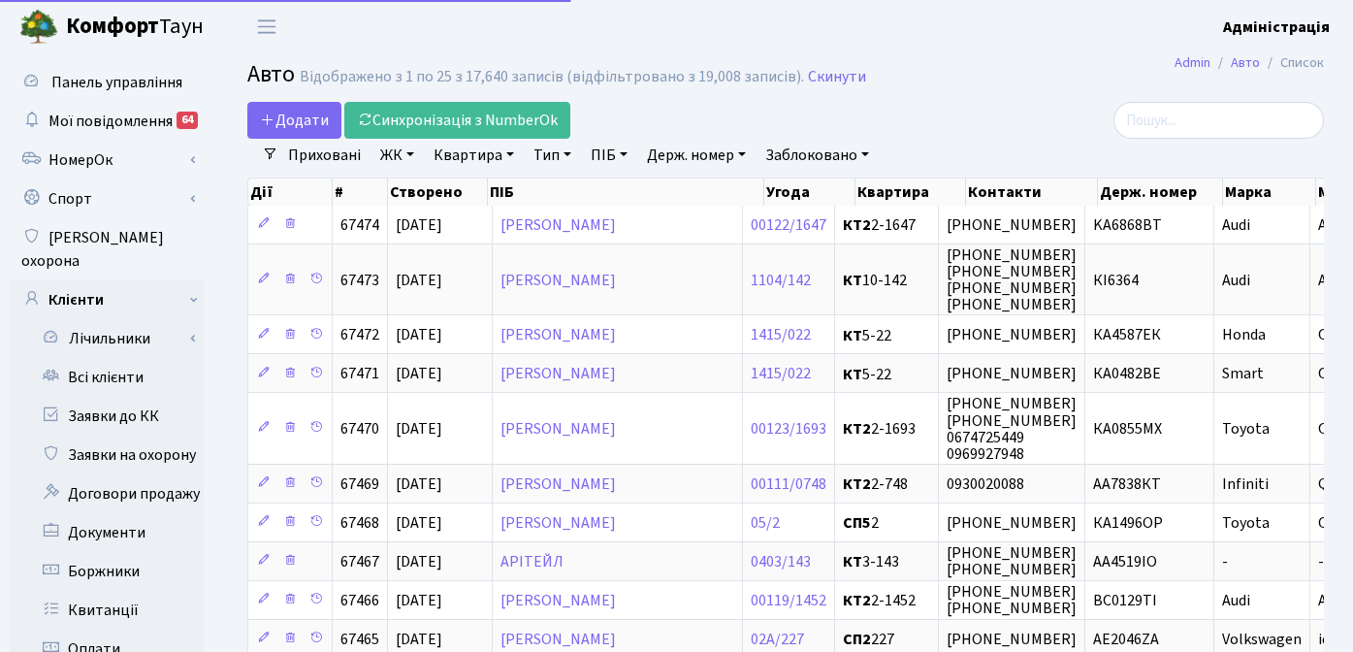
select select "25"
click at [295, 115] on span "Додати" at bounding box center [294, 120] width 69 height 21
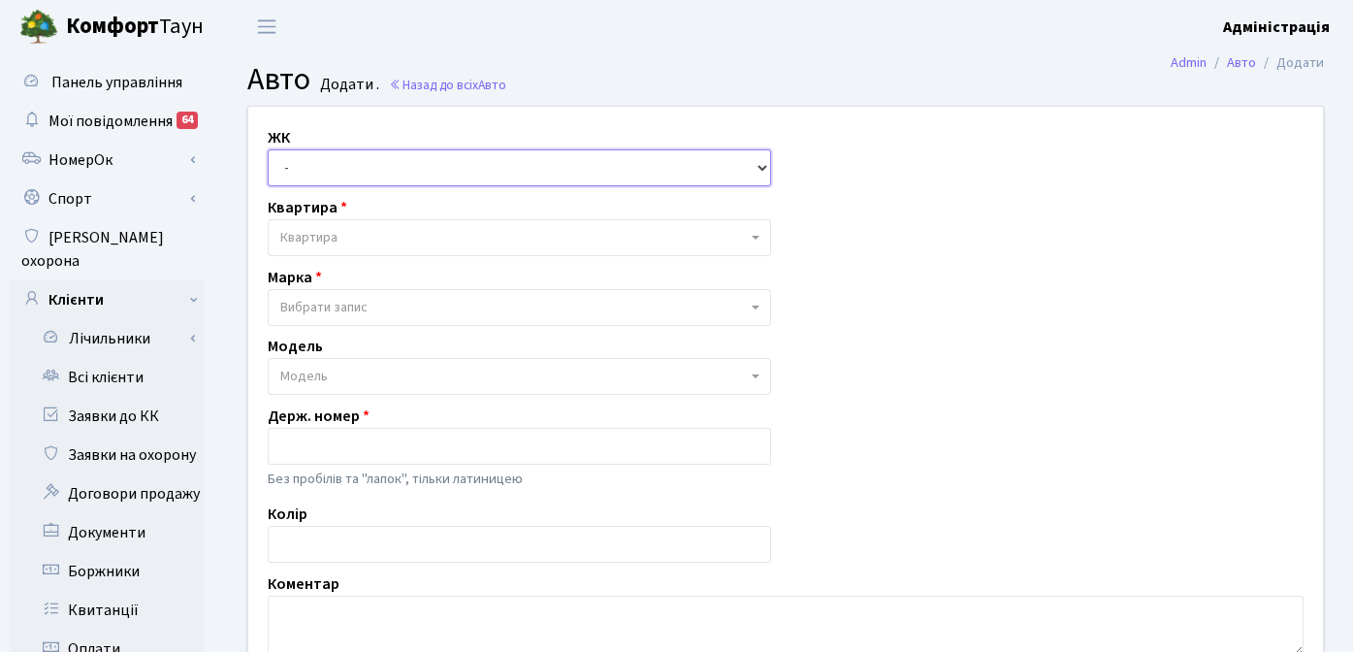
click at [376, 170] on select "- ТХ, вул. Ділова, 1/2 КТ, вул. Регенераторна, 4 КТ2, просп. Соборності, 17 КТ3…" at bounding box center [519, 167] width 503 height 37
click at [122, 363] on link "Всі клієнти" at bounding box center [107, 377] width 194 height 39
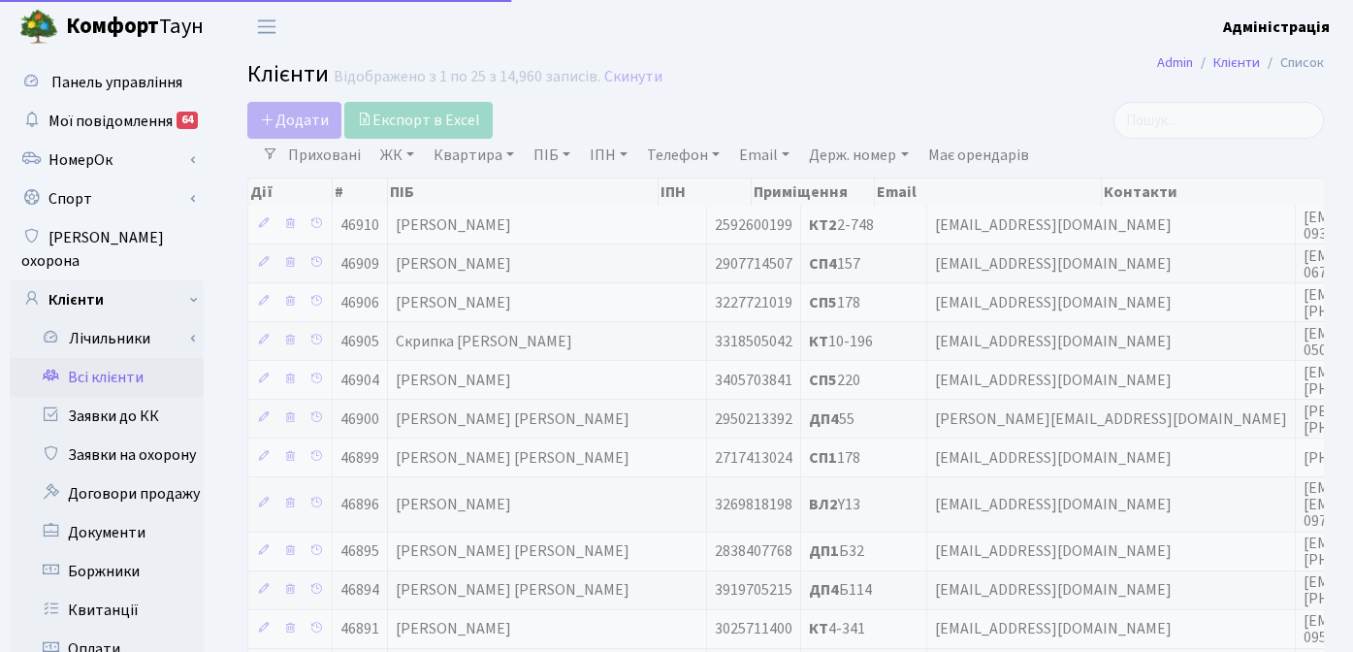
select select "25"
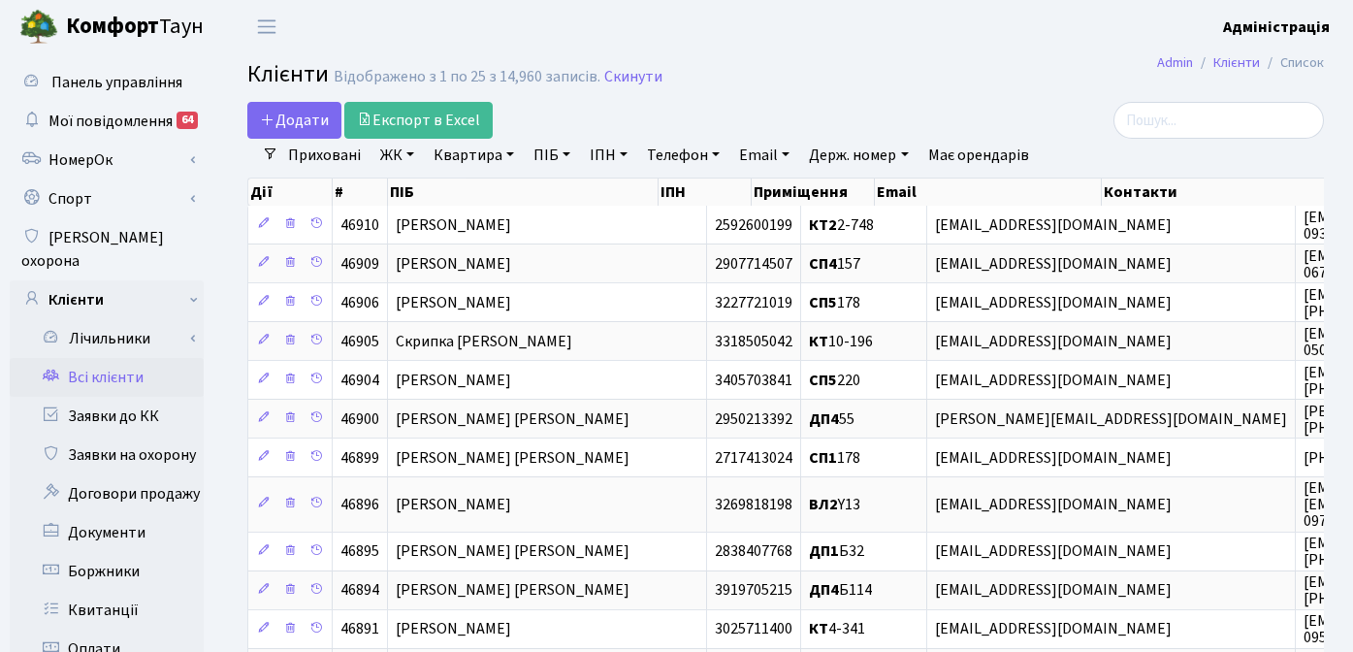
click at [960, 74] on h2 "Клієнти Відображено з 1 по 25 з 14,960 записів. Скинути" at bounding box center [785, 77] width 1077 height 33
click at [539, 160] on link "ПІБ" at bounding box center [552, 155] width 52 height 33
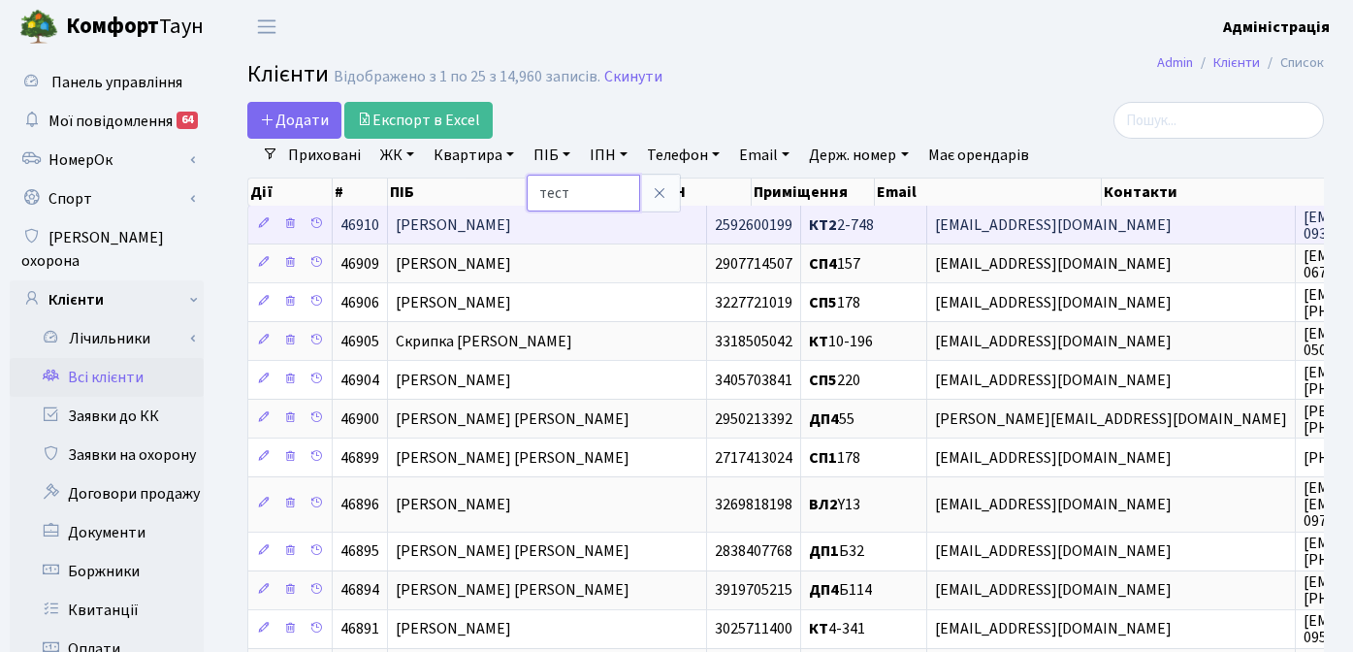
type input "тесто"
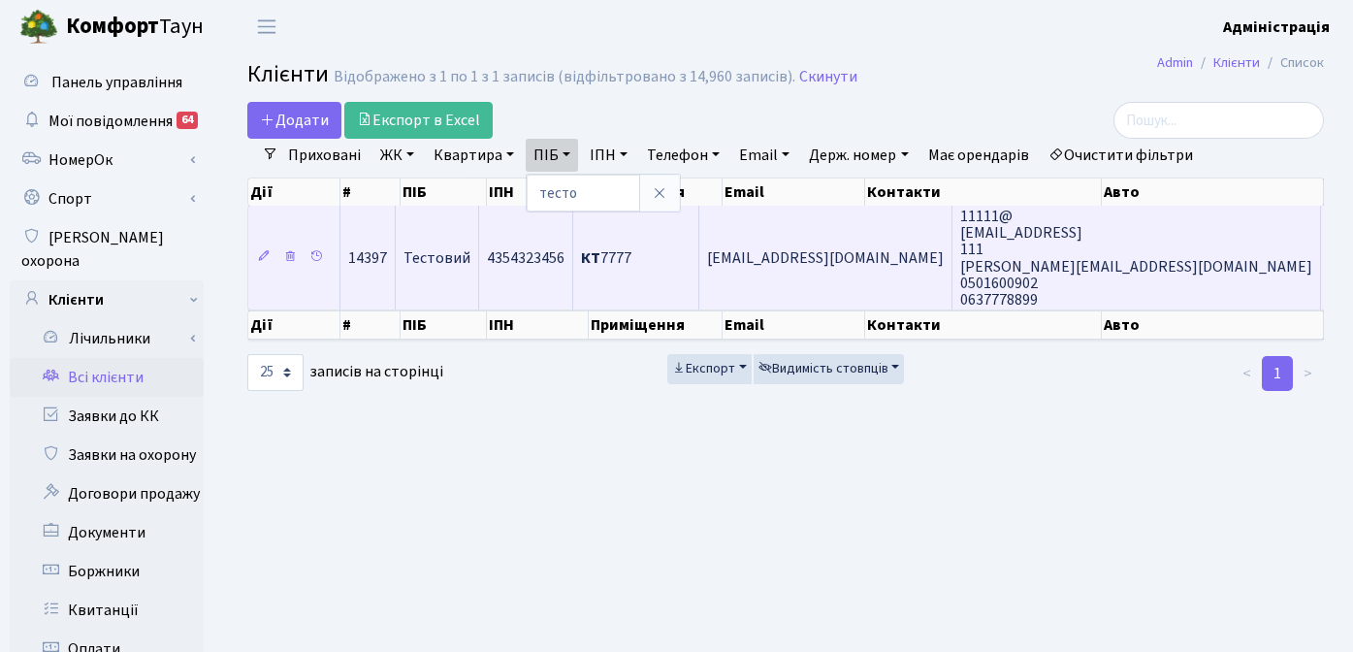
click at [957, 254] on td "11111@ eeee@gmail 111 gordon@comfort-town.com.ua 0501600902" at bounding box center [1136, 258] width 369 height 104
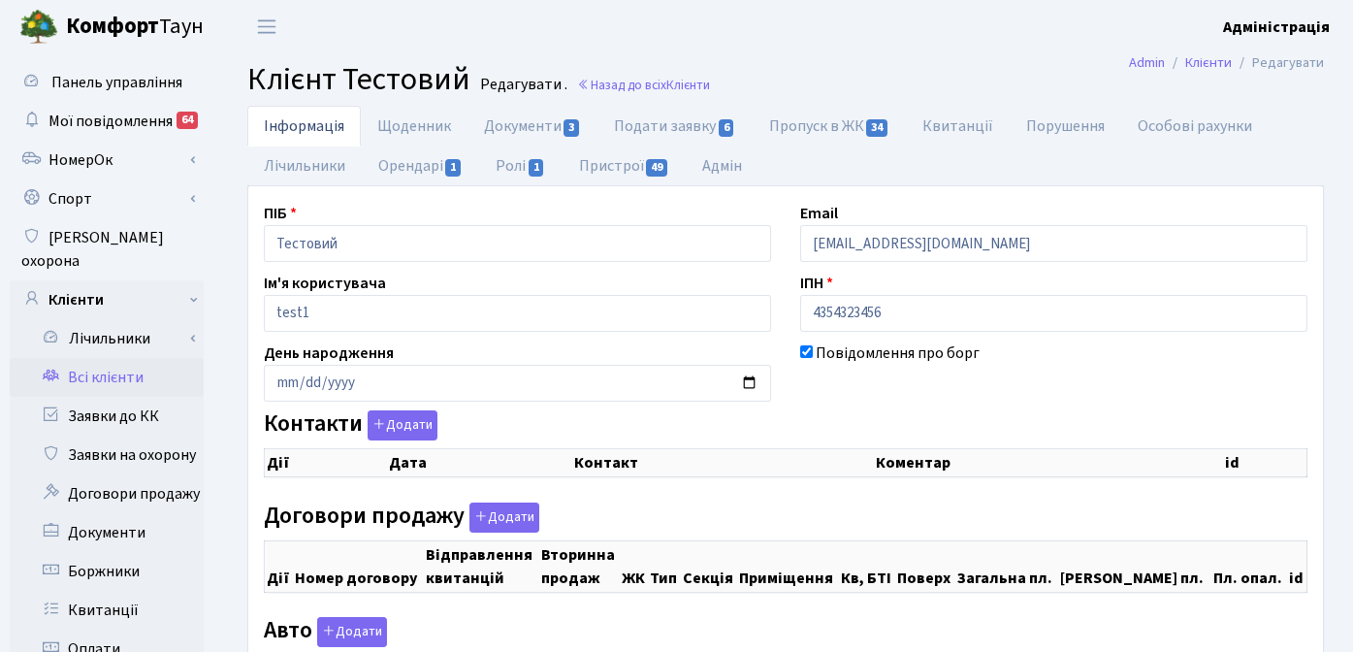
checkbox input "true"
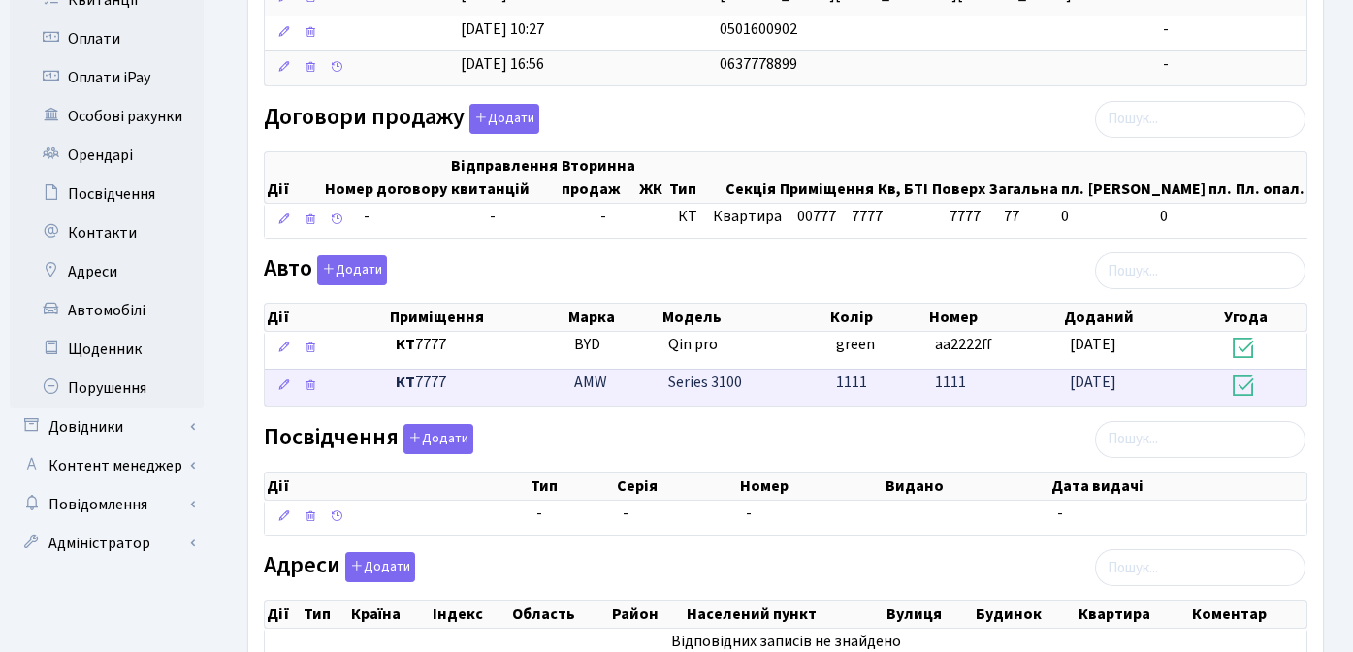
scroll to position [614, 0]
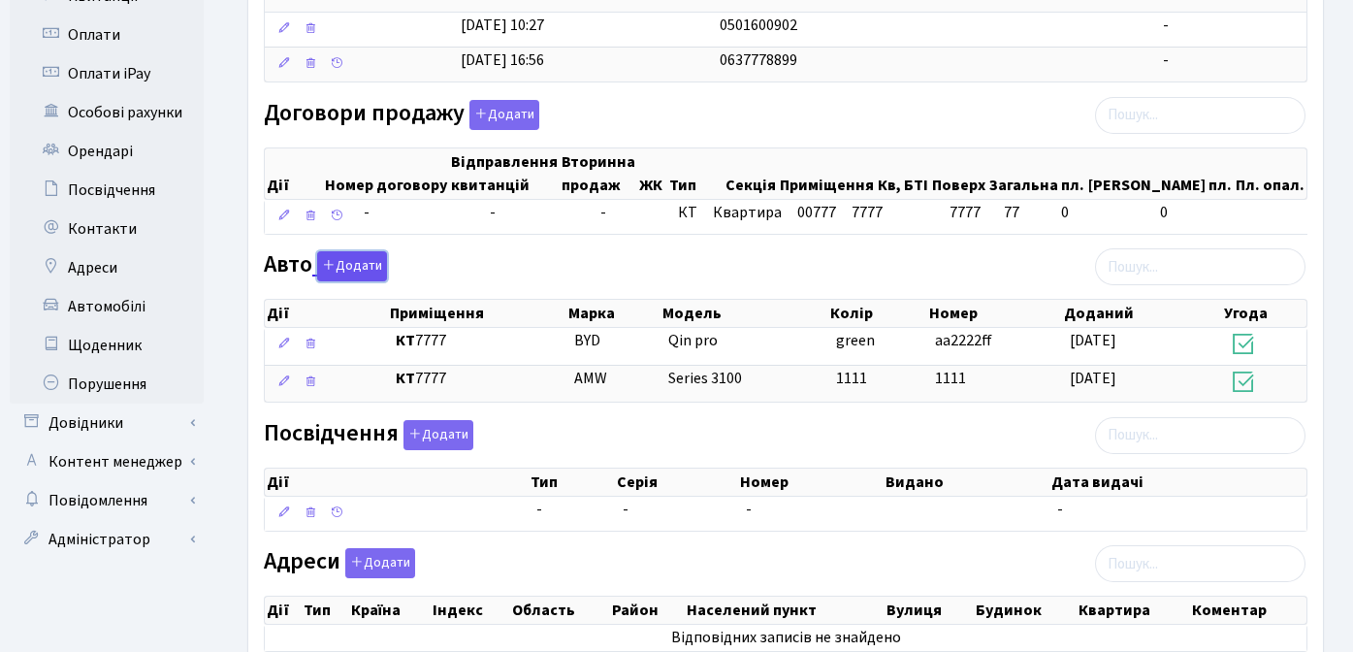
click at [361, 262] on button "Додати" at bounding box center [352, 266] width 70 height 30
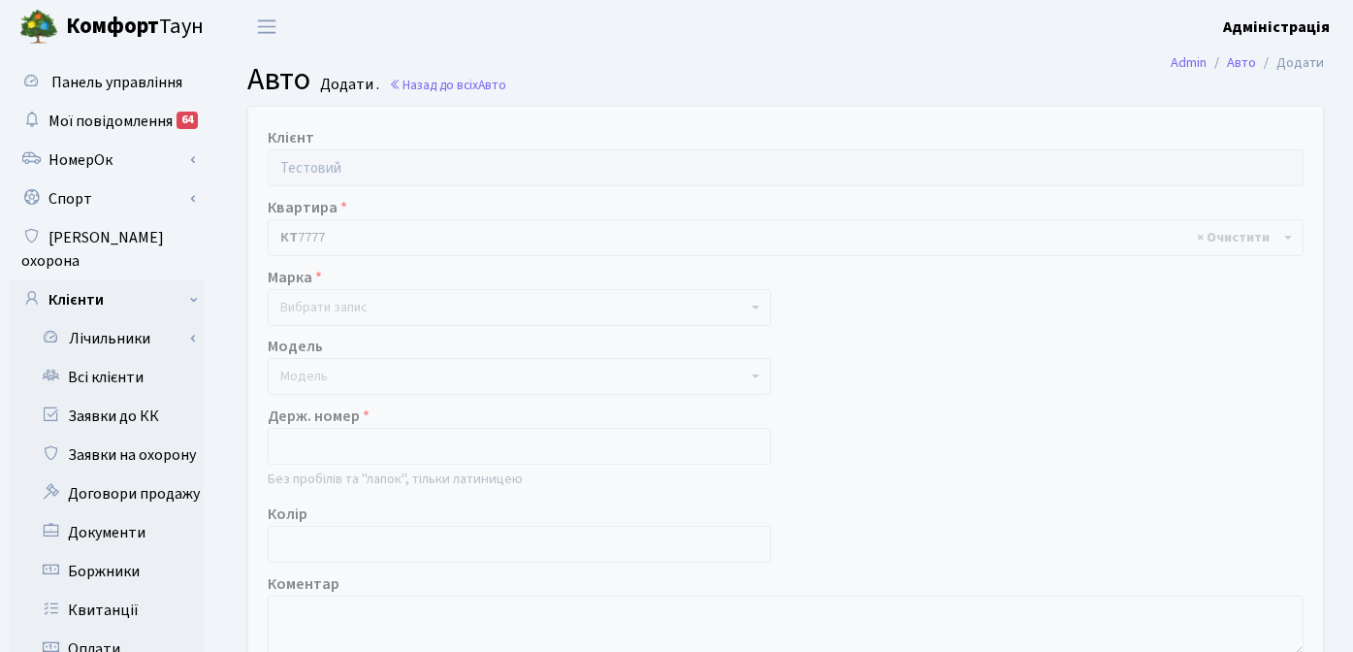
click at [571, 307] on span "Вибрати запис" at bounding box center [513, 307] width 467 height 19
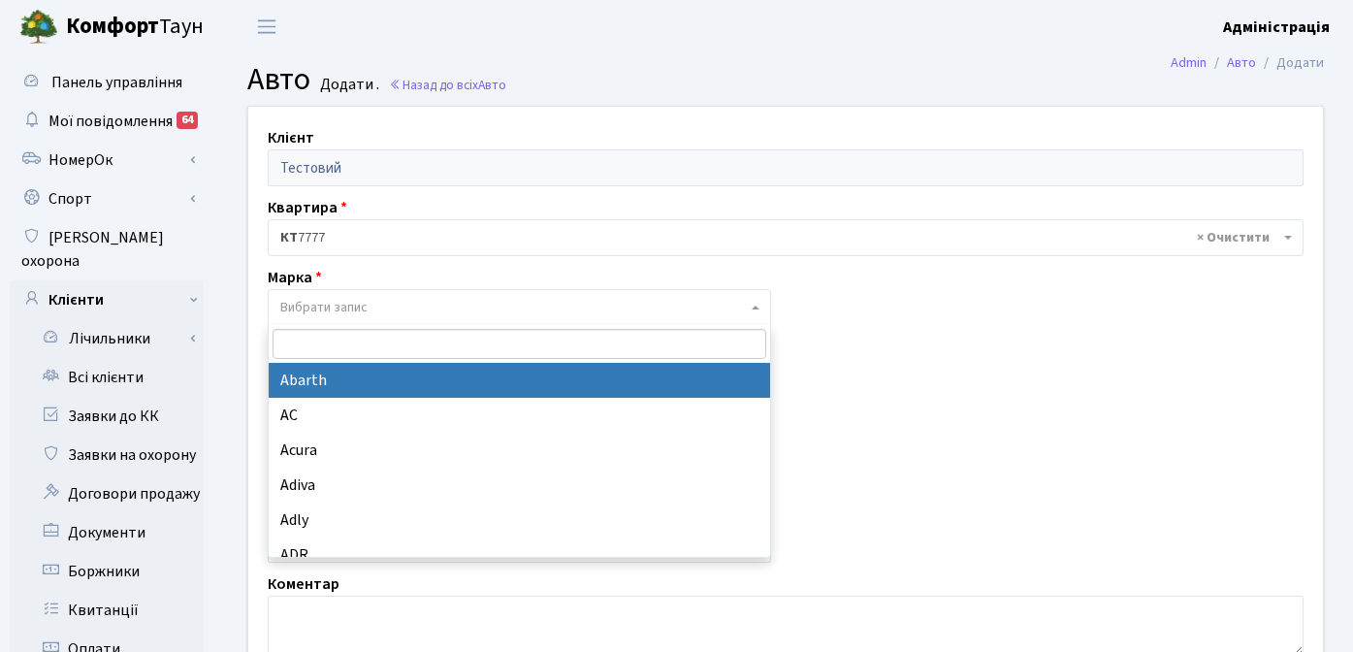
click at [571, 307] on span "Вибрати запис" at bounding box center [513, 307] width 467 height 19
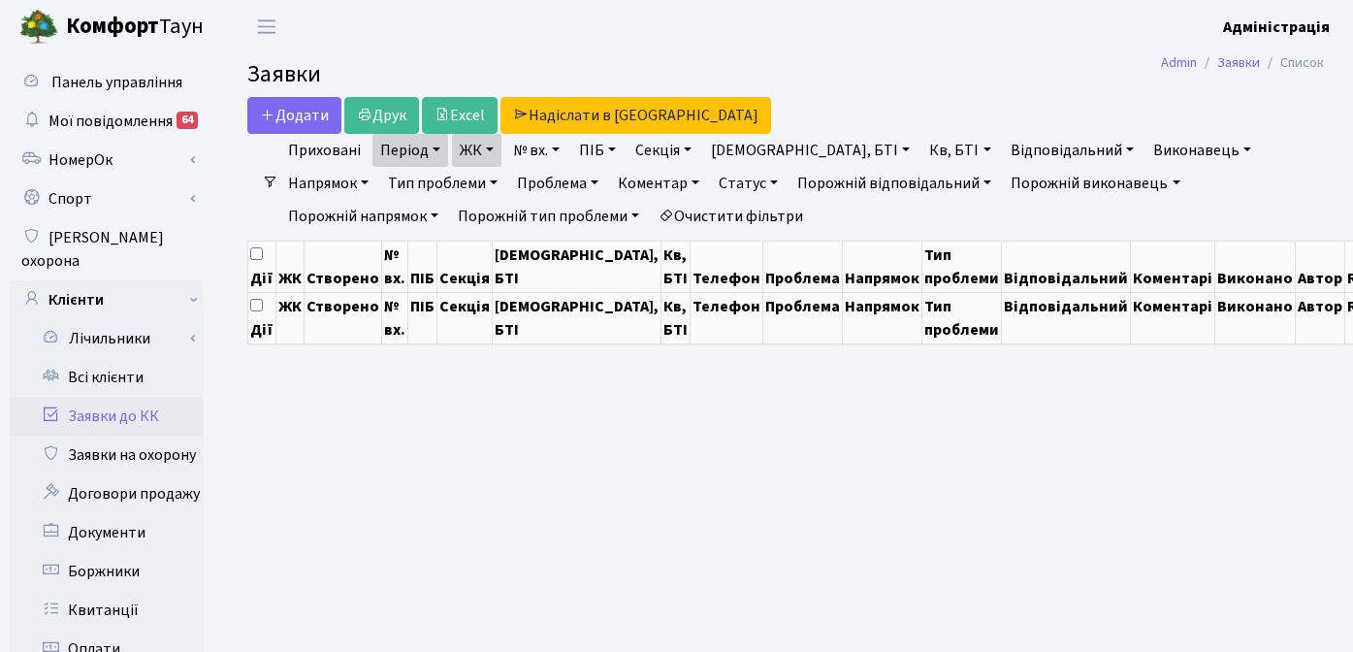
select select "25"
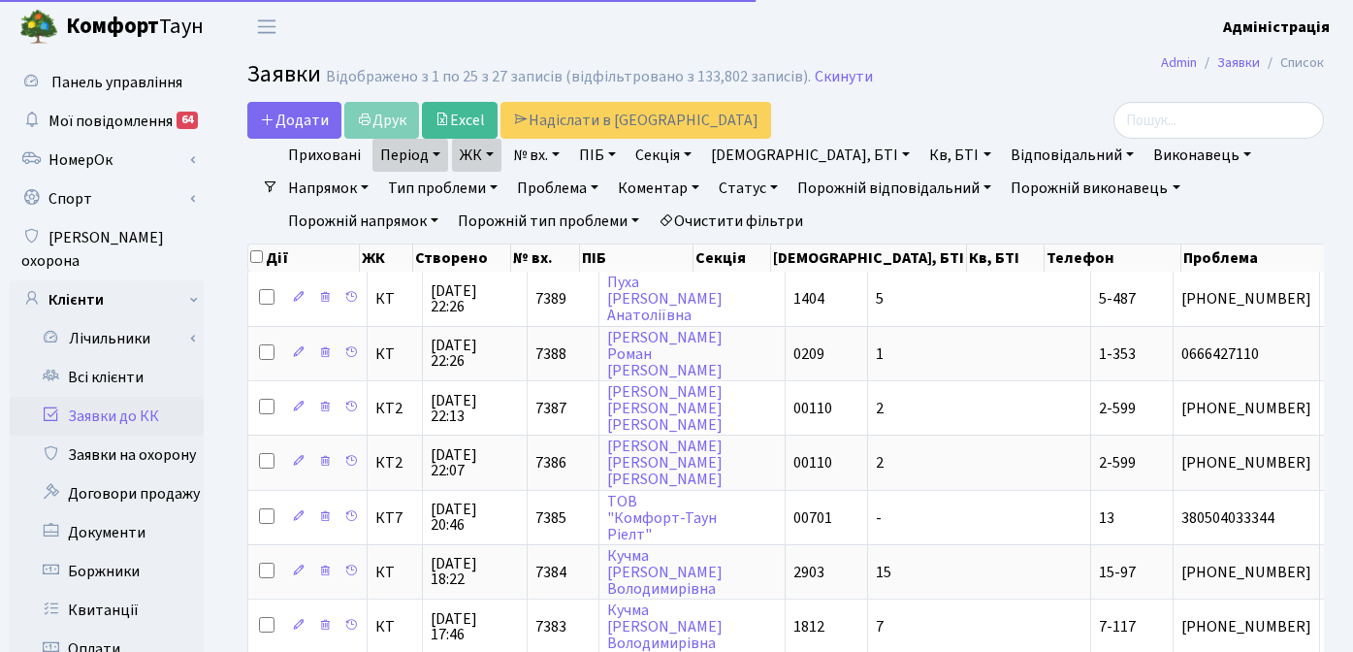
click at [651, 217] on link "Очистити фільтри" at bounding box center [731, 221] width 160 height 33
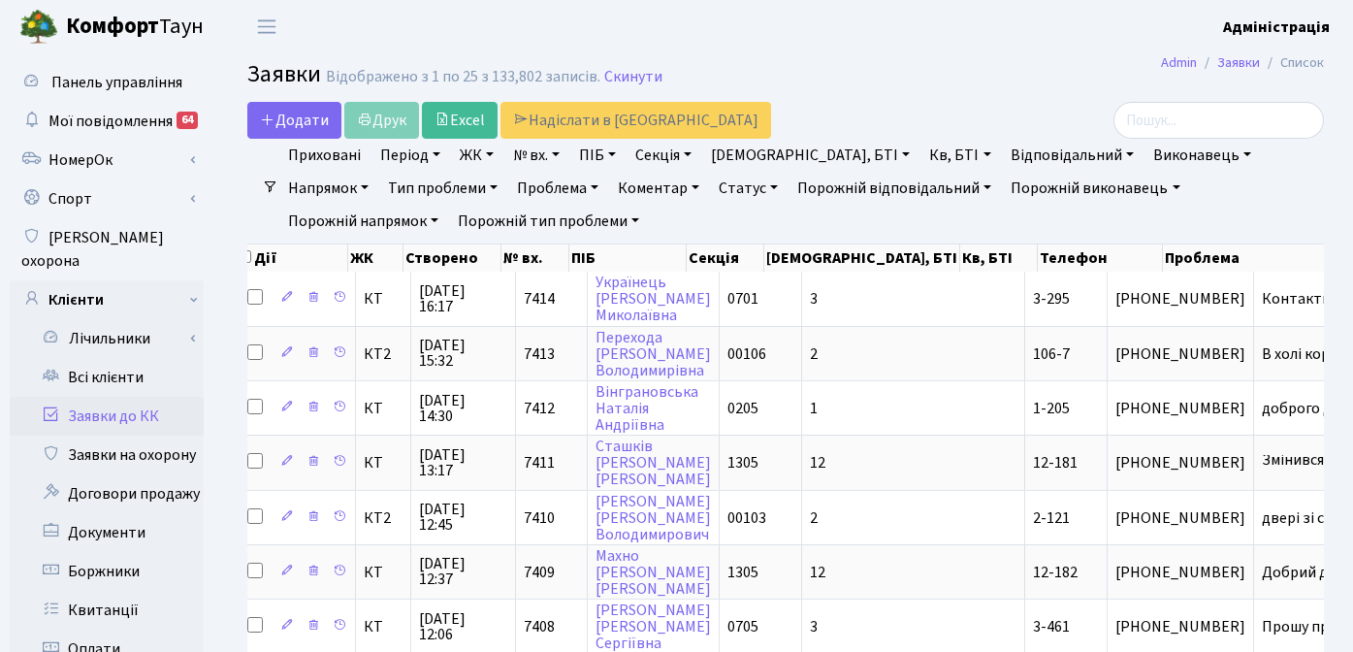
click at [1034, 218] on ul "Приховані Період 27.08.2025 - 27.08.2025 ЖК ТХ, вул. Ділова, 1/2 КТ, вул. Реген…" at bounding box center [793, 188] width 1030 height 99
click at [1098, 103] on div at bounding box center [1153, 120] width 339 height 37
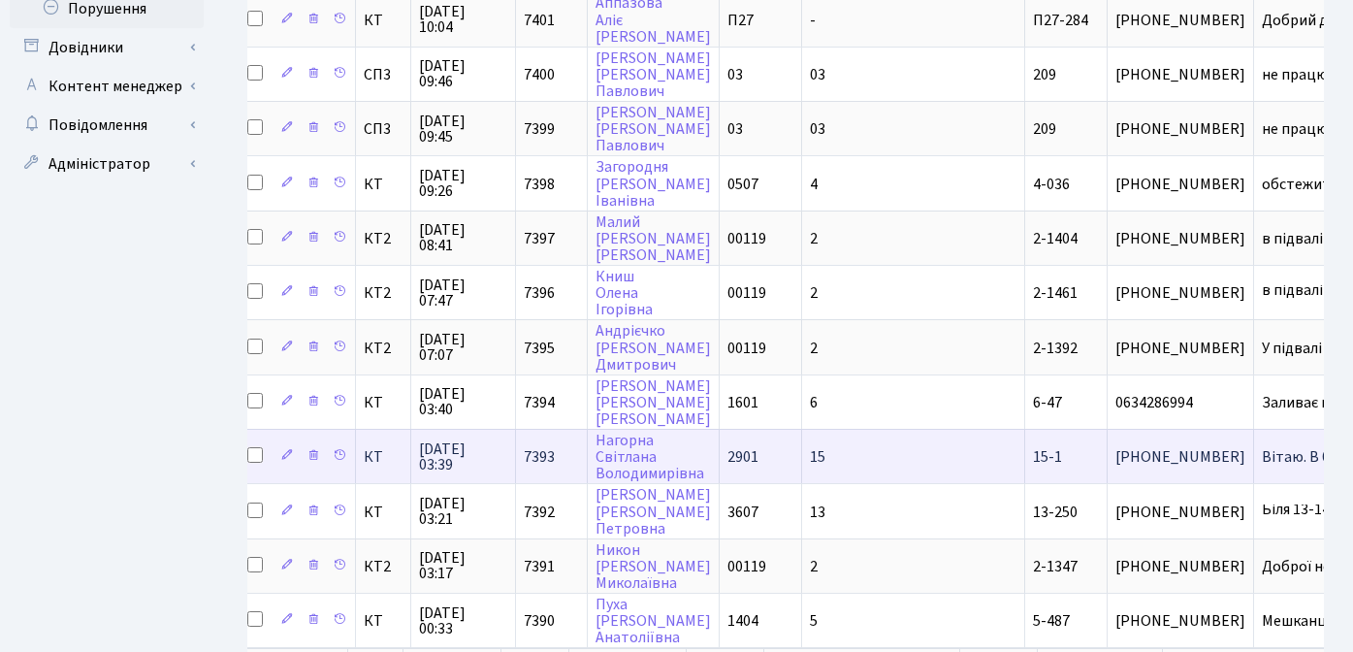
scroll to position [1020, 0]
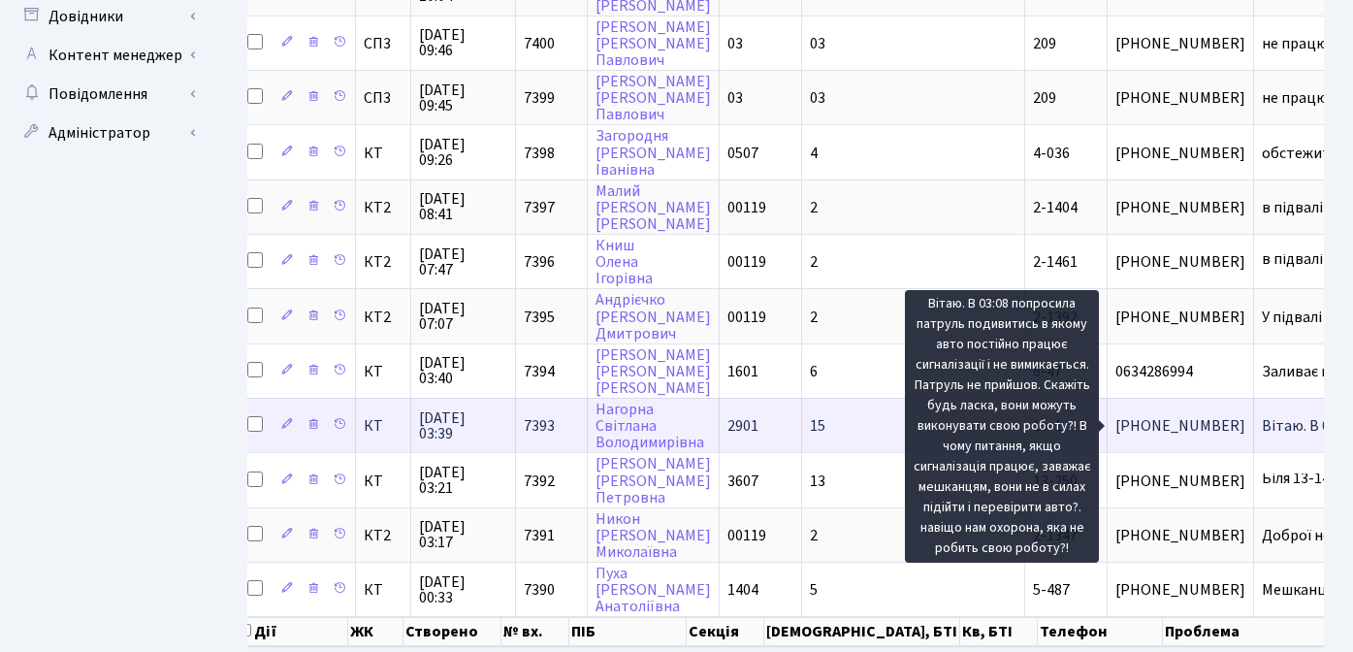
click at [1262, 428] on span "Вітаю. В 03:08[...]" at bounding box center [1318, 425] width 113 height 21
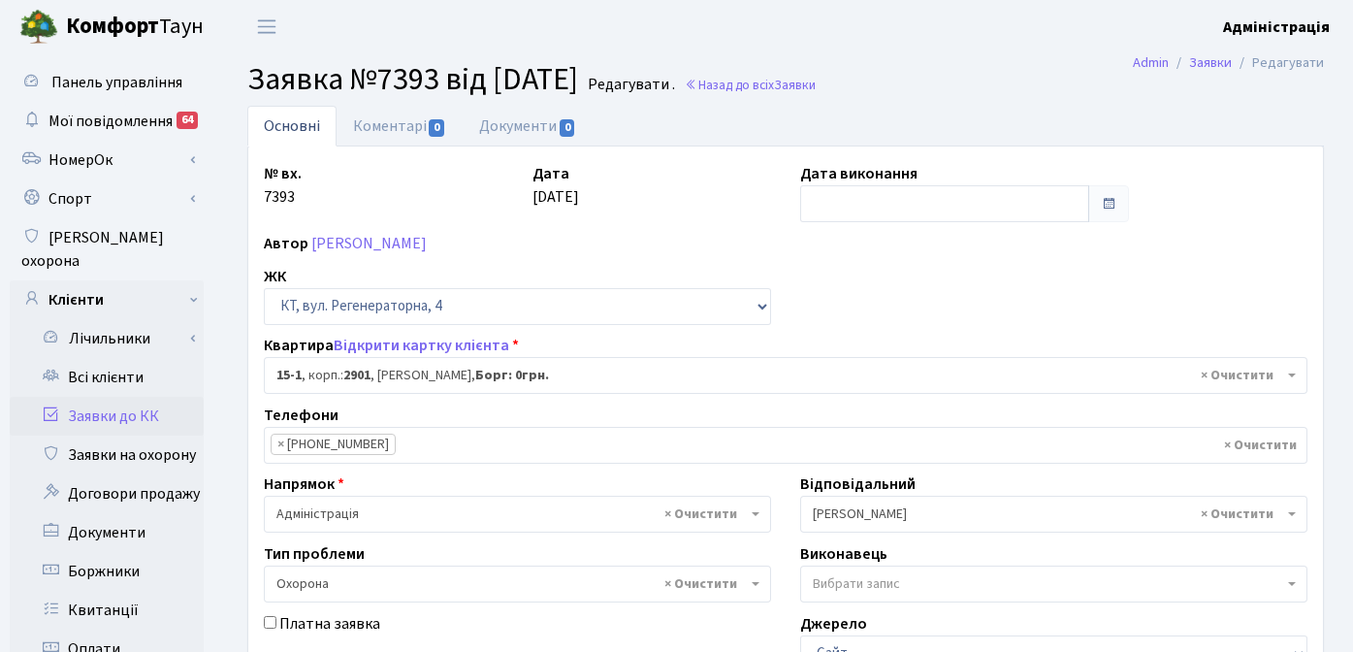
select select "8776"
select select "69"
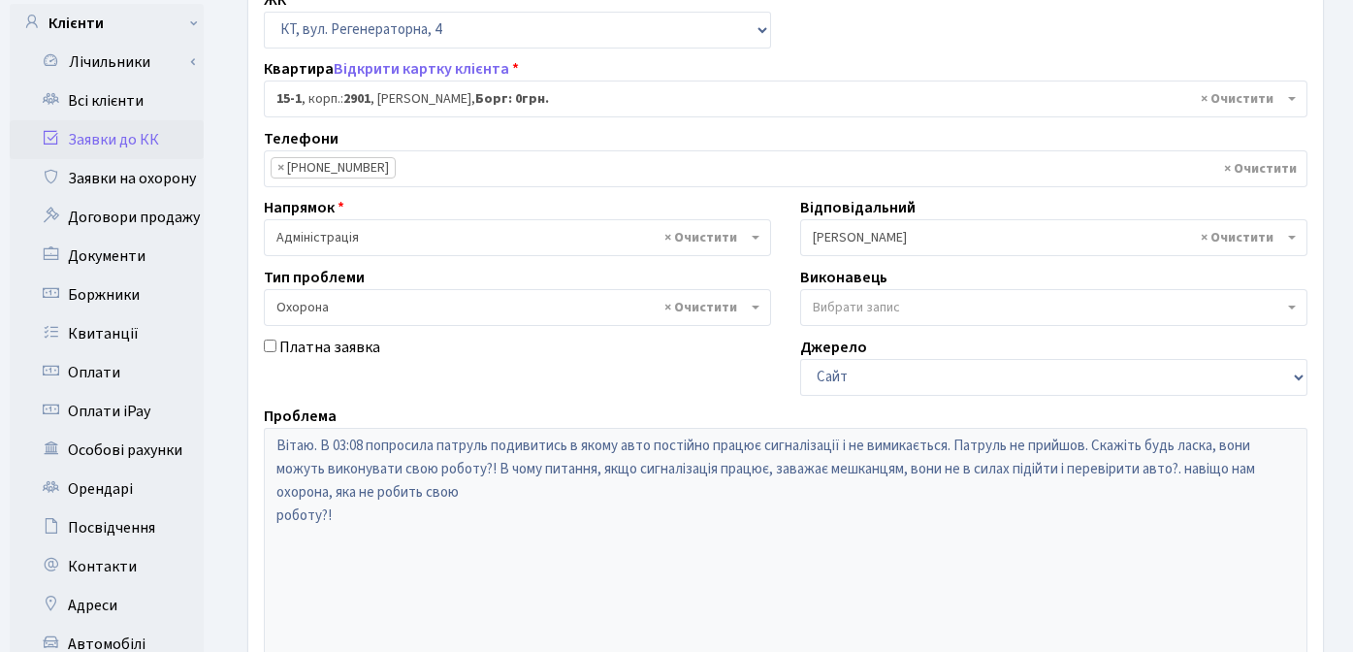
scroll to position [273, 0]
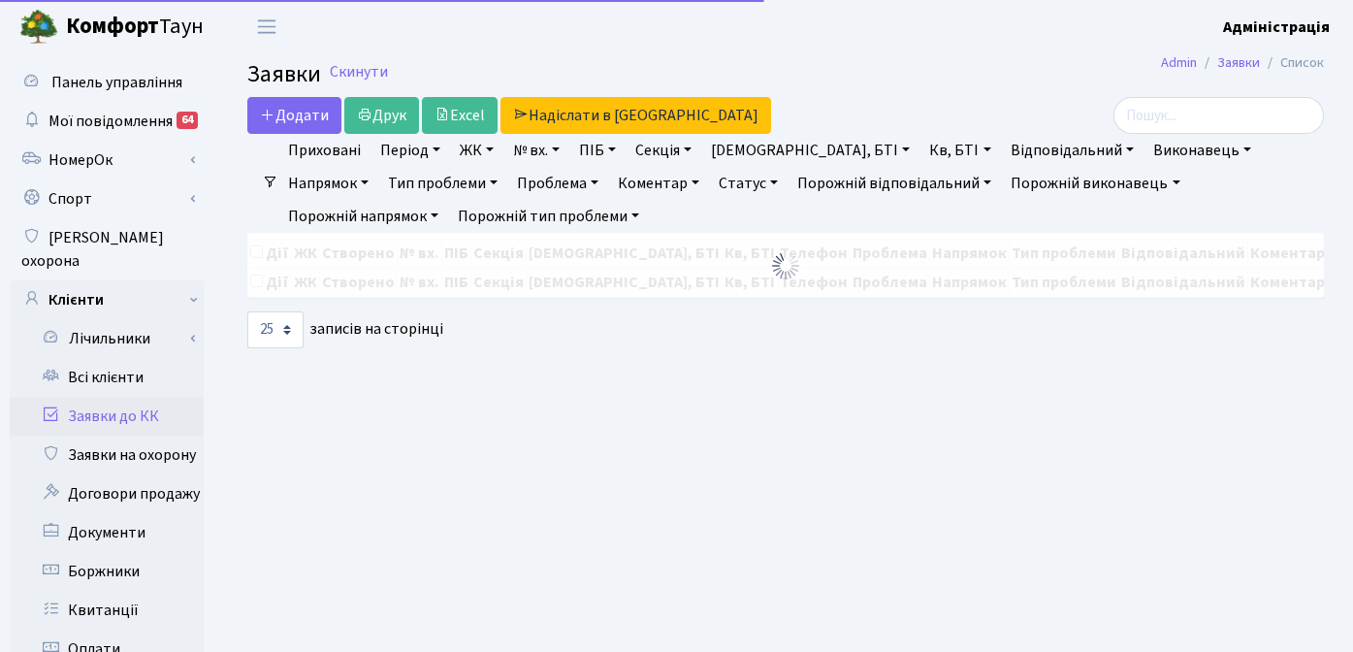
select select "25"
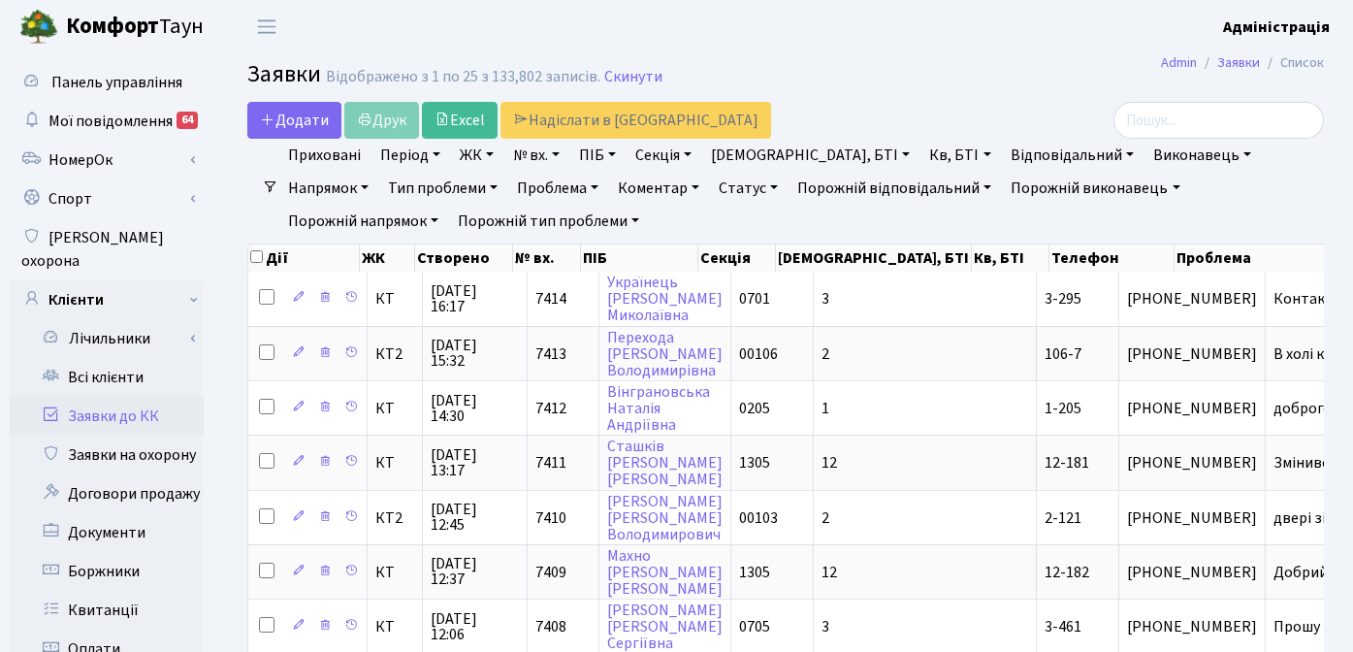
click at [855, 105] on div "Додати Друк Excel Надіслати в КАН" at bounding box center [601, 120] width 708 height 37
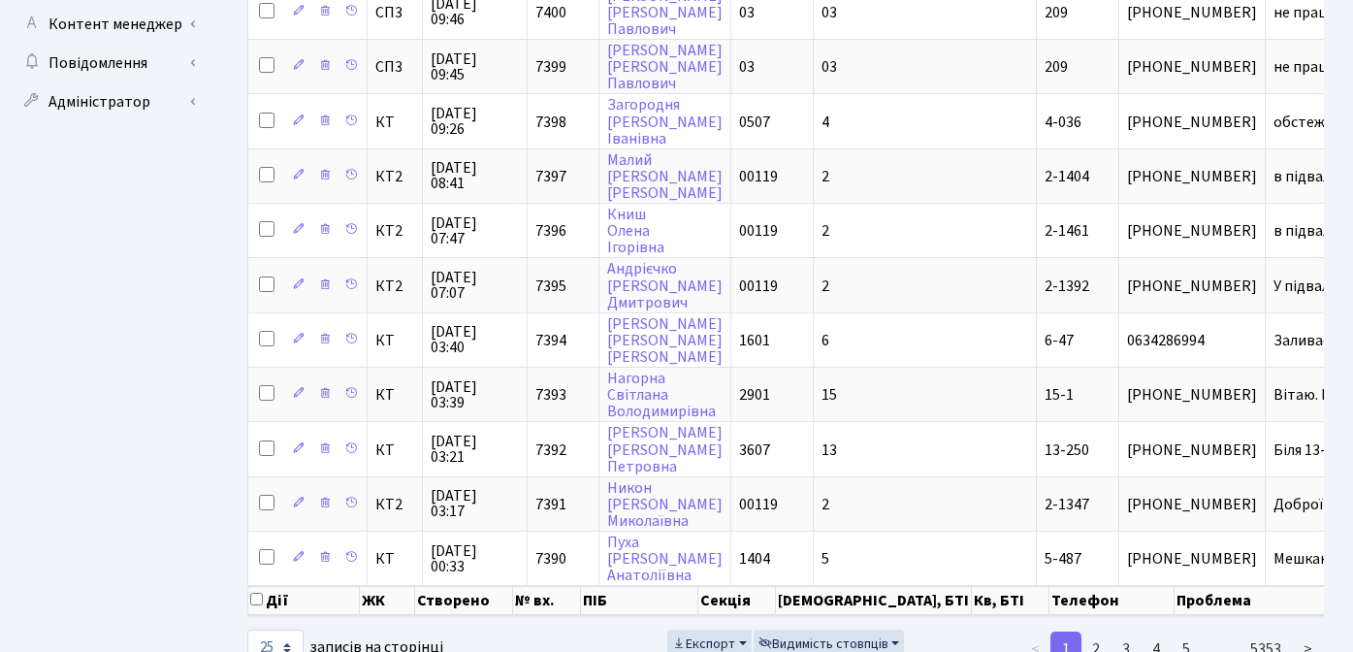
scroll to position [3, 0]
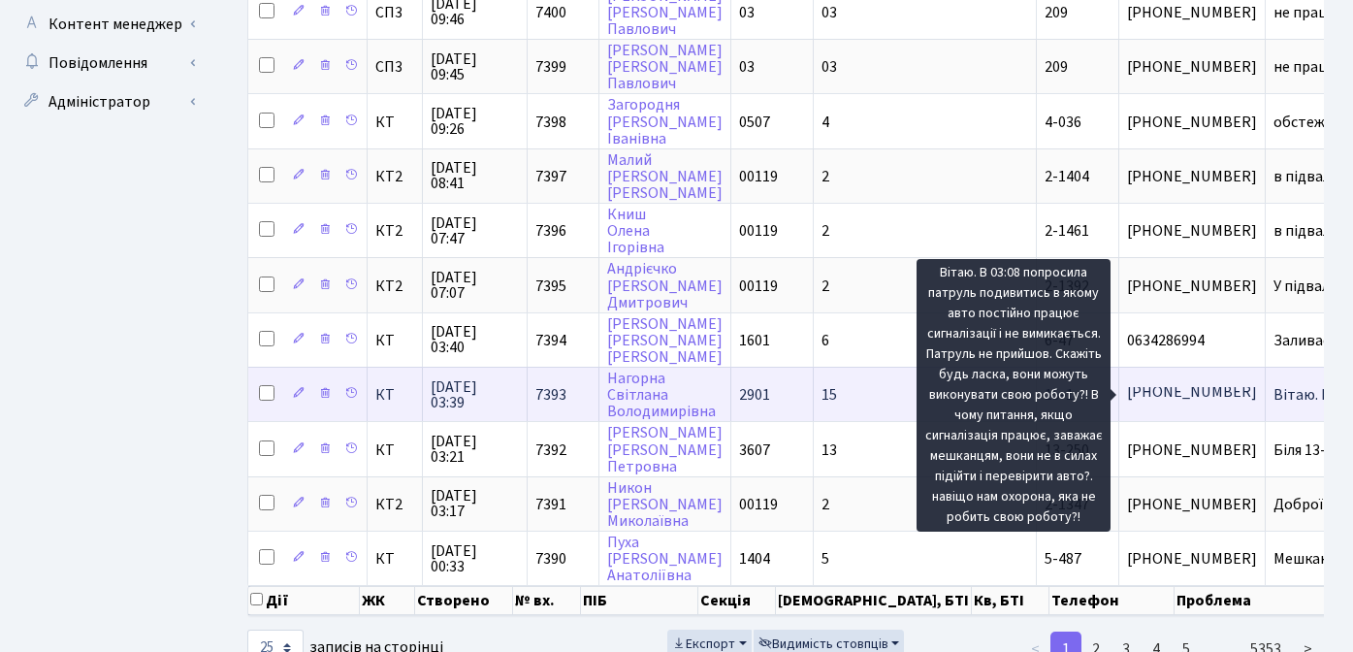
click at [1274, 397] on span "Вітаю. В 03:08[...]" at bounding box center [1330, 394] width 113 height 21
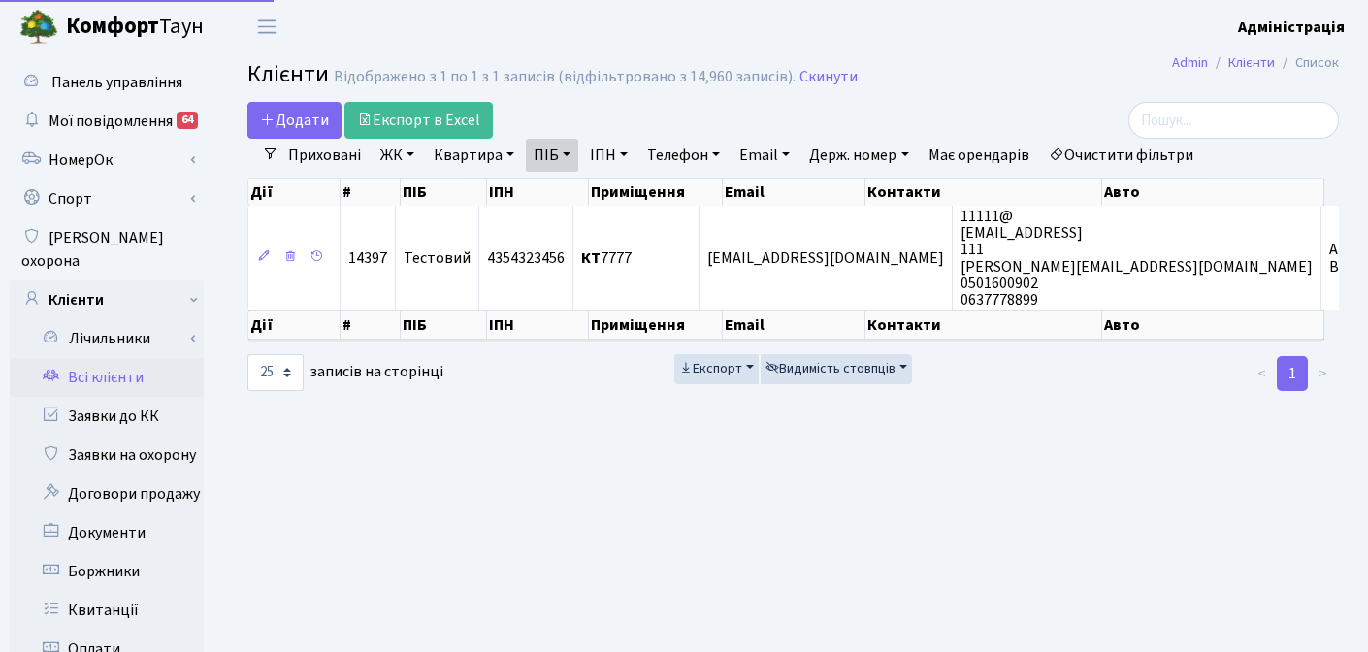
select select "25"
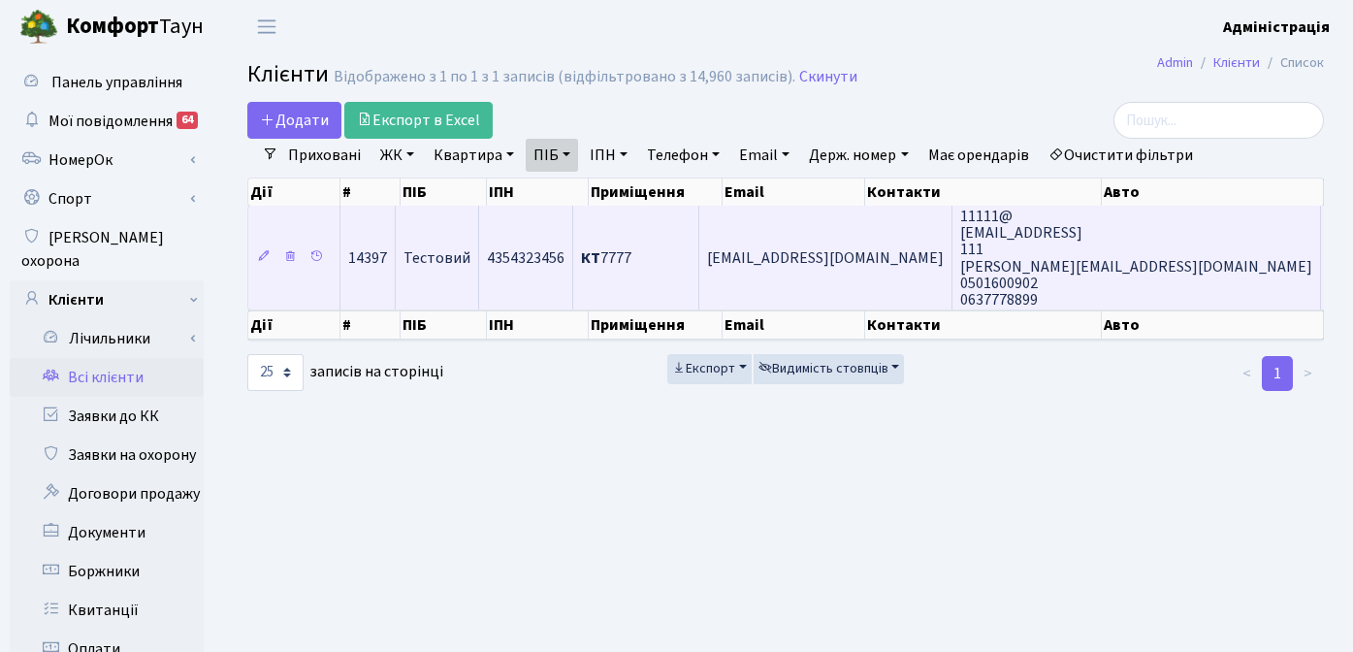
click at [632, 233] on td "КТ 7777" at bounding box center [636, 258] width 126 height 104
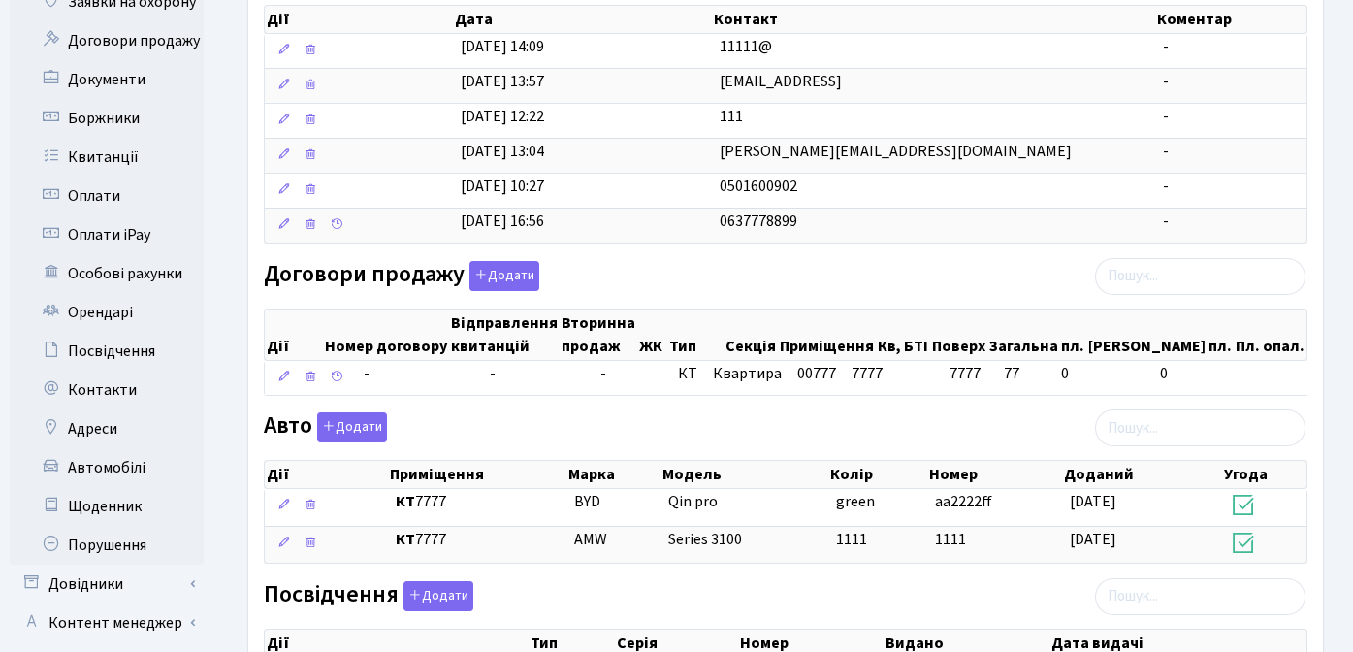
scroll to position [464, 0]
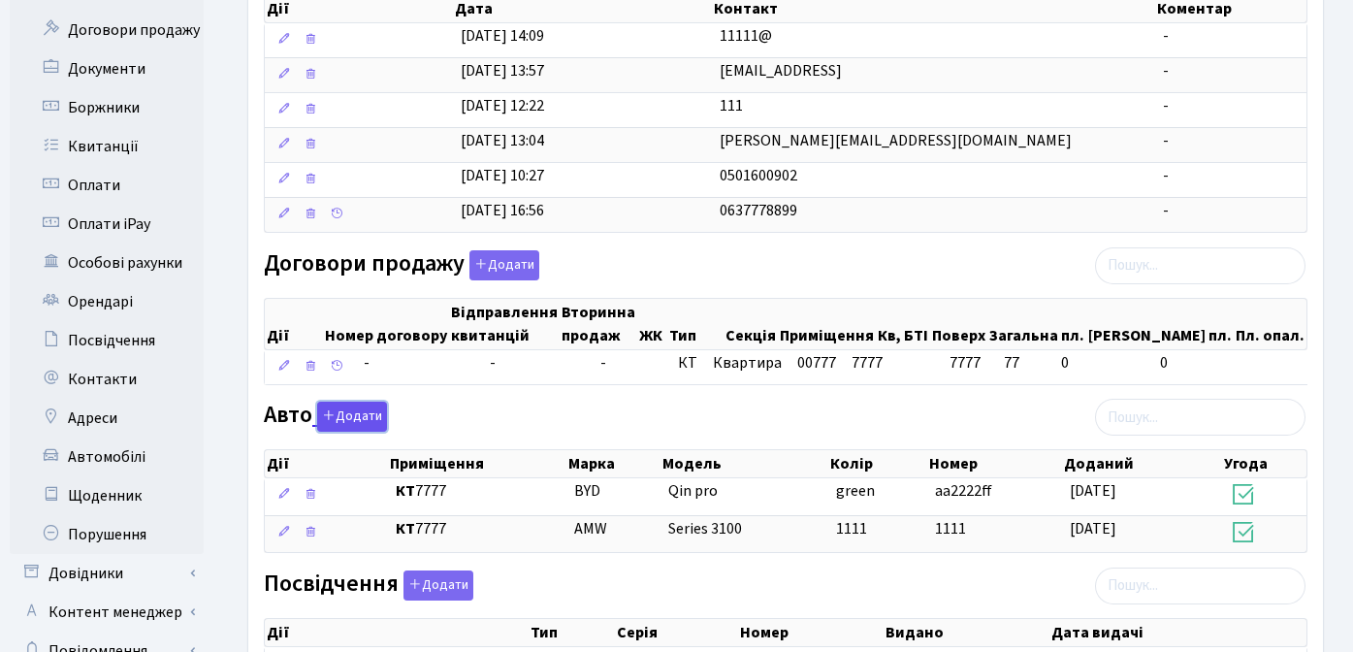
click at [356, 421] on button "Додати" at bounding box center [352, 417] width 70 height 30
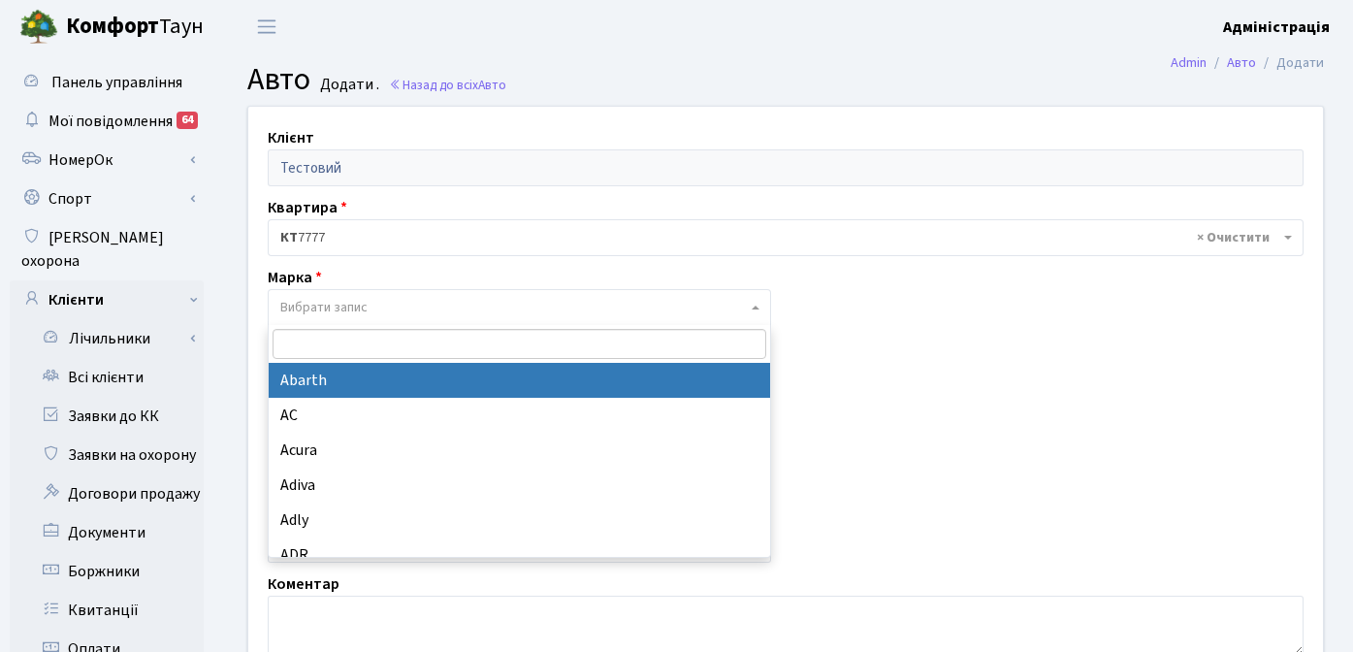
click at [403, 306] on span "Вибрати запис" at bounding box center [513, 307] width 467 height 19
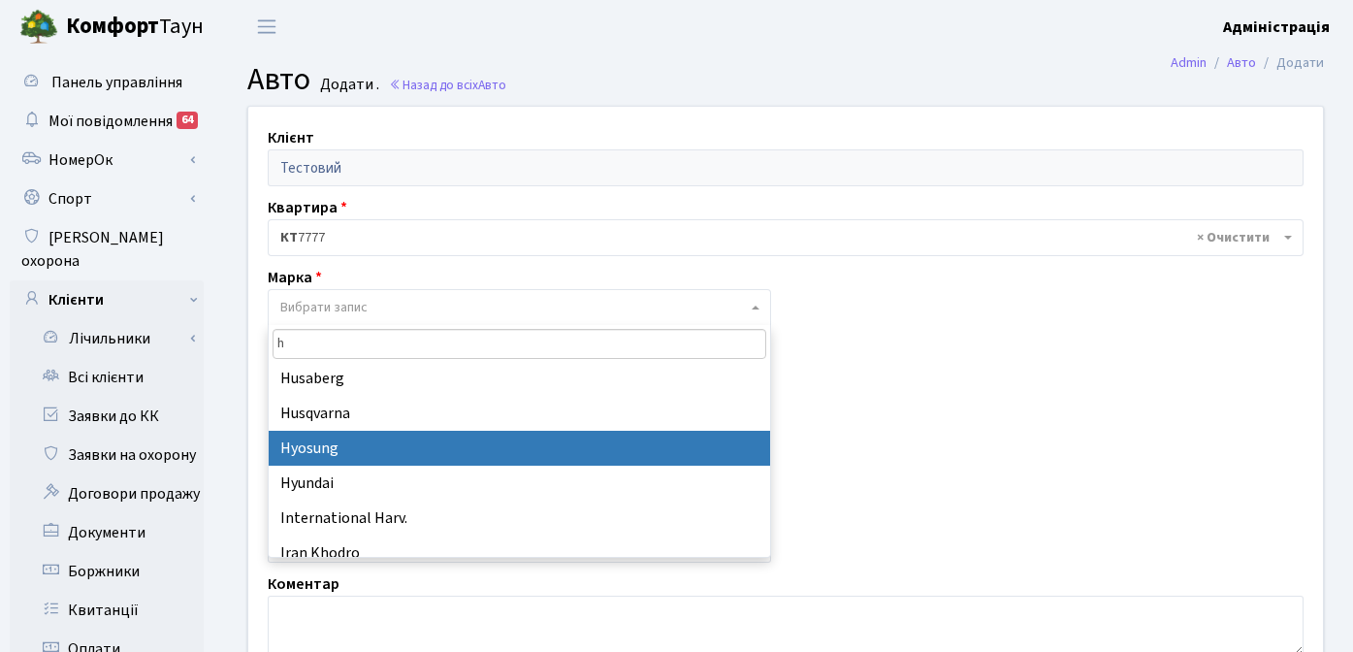
scroll to position [1644, 0]
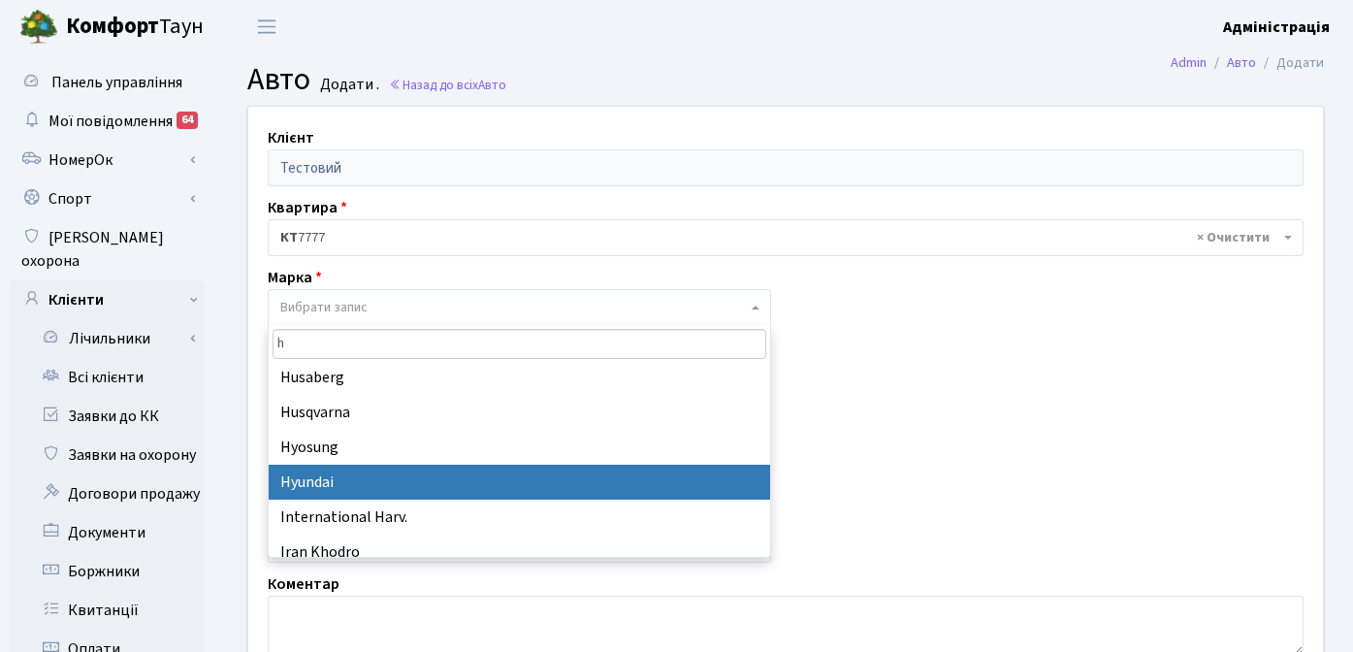
type input "h"
select select "59"
select select
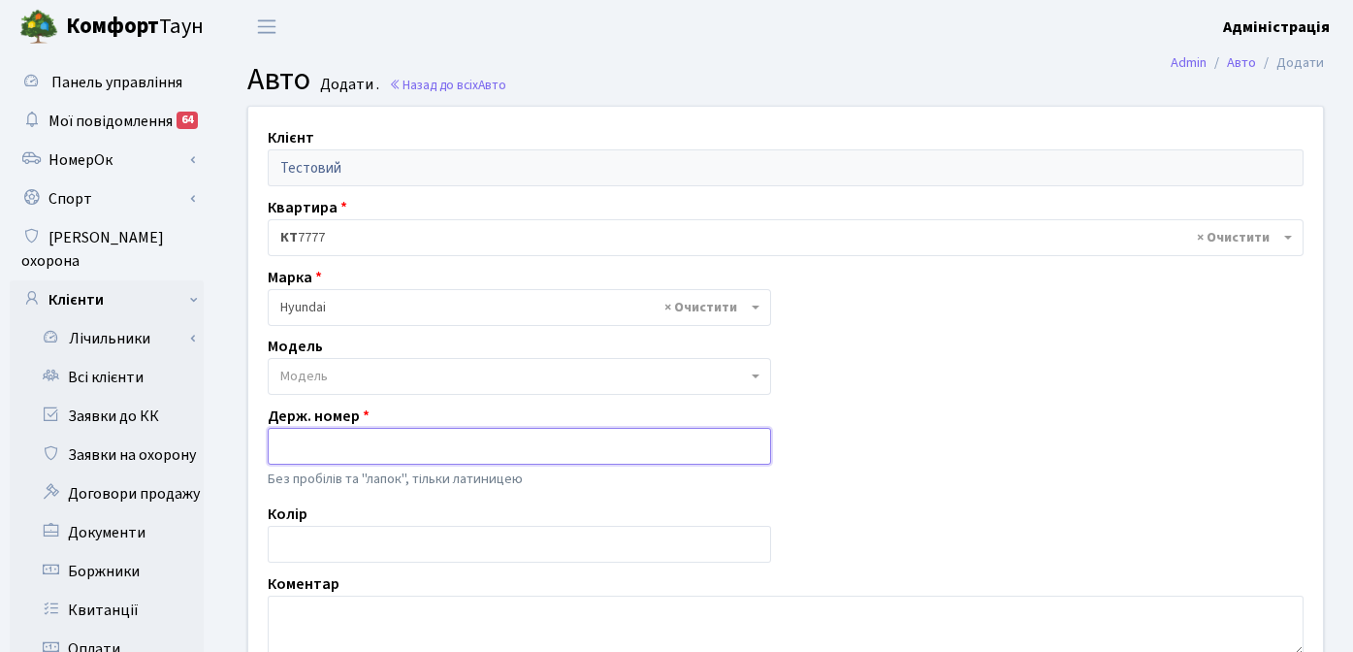
click at [341, 440] on input "text" at bounding box center [519, 446] width 503 height 37
drag, startPoint x: 295, startPoint y: 448, endPoint x: 269, endPoint y: 442, distance: 26.8
click at [269, 442] on input "ae6721tk" at bounding box center [519, 446] width 503 height 37
drag, startPoint x: 324, startPoint y: 447, endPoint x: 362, endPoint y: 444, distance: 37.9
click at [362, 444] on input "AE6721tk" at bounding box center [519, 446] width 503 height 37
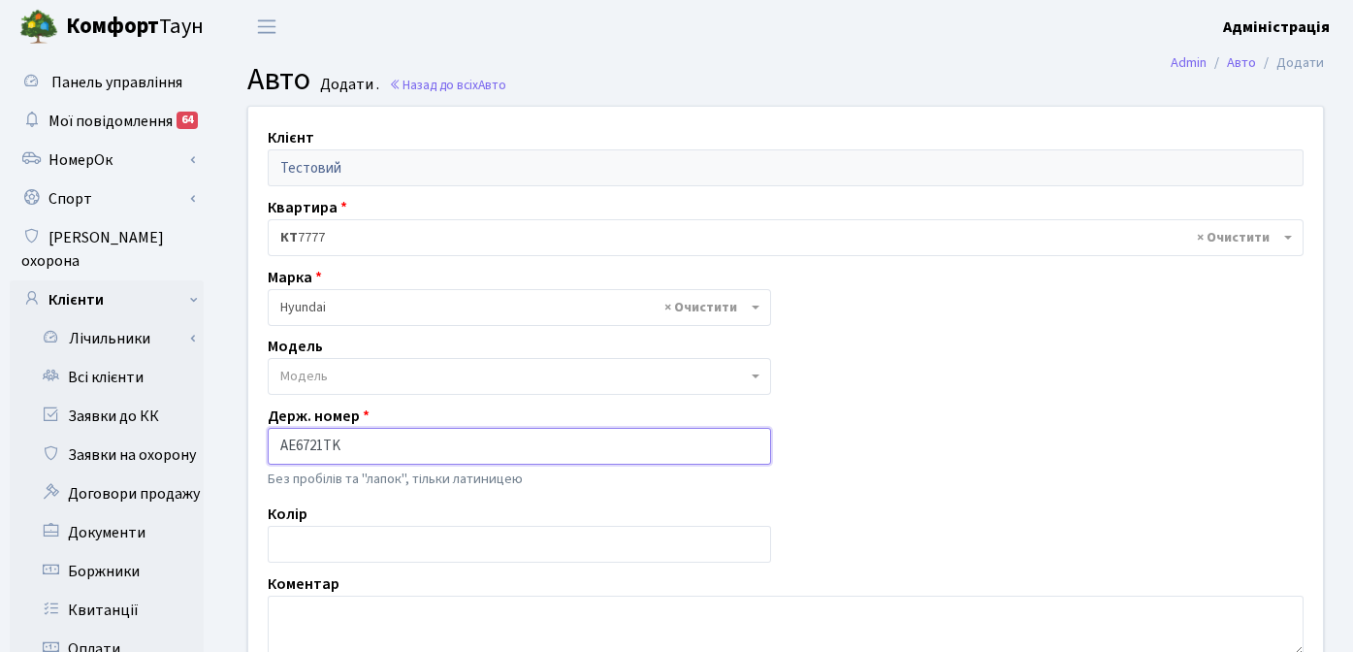
type input "AE6721TK"
click at [502, 542] on input "text" at bounding box center [519, 544] width 503 height 37
type input "c"
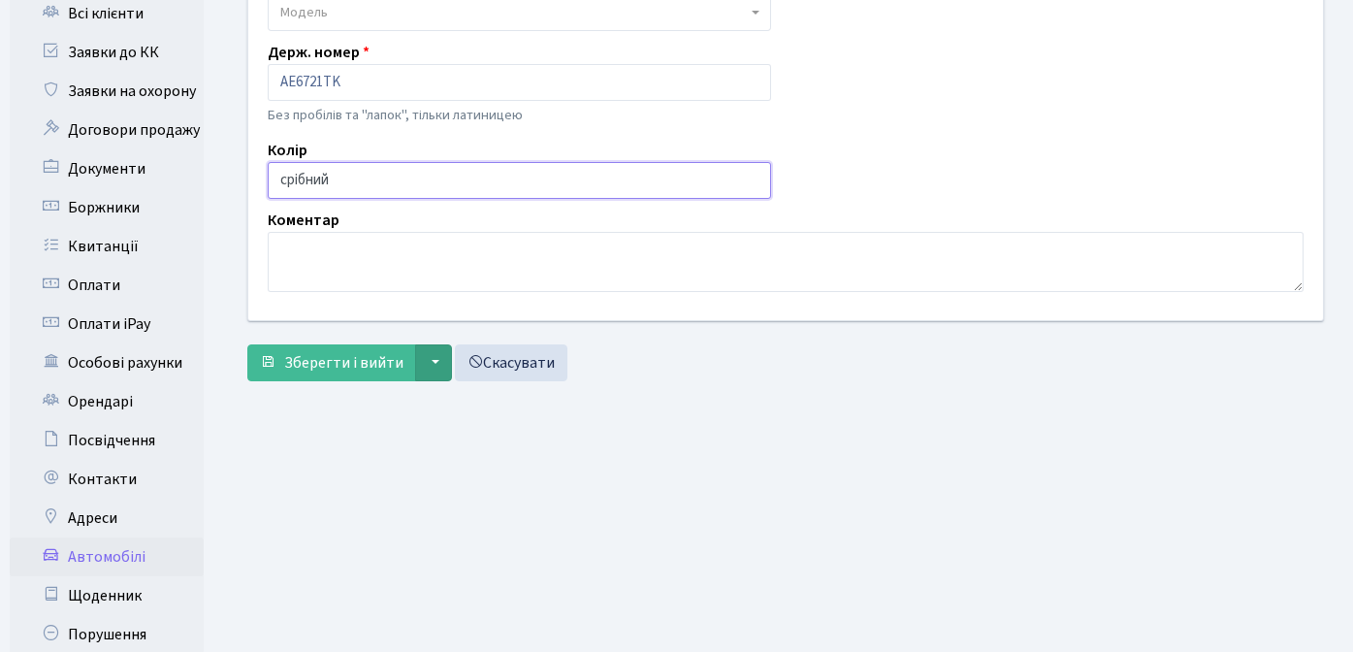
scroll to position [349, 0]
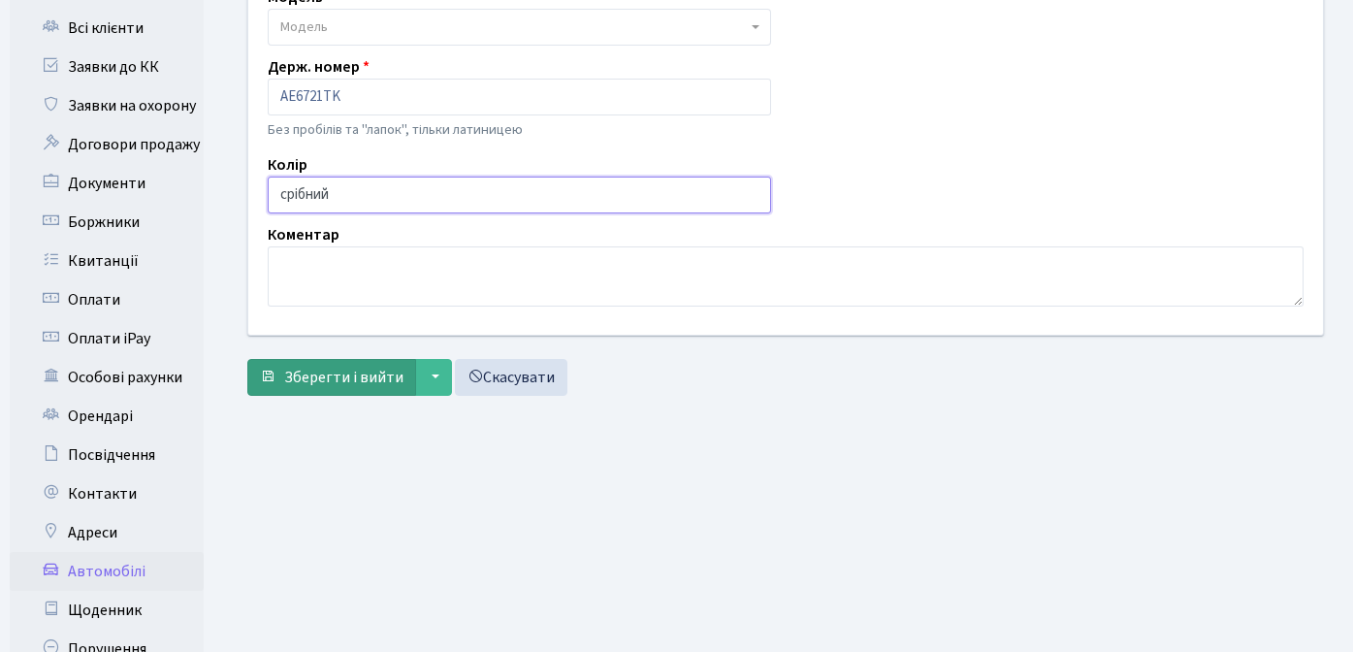
type input "срібний"
click at [330, 372] on span "Зберегти і вийти" at bounding box center [343, 377] width 119 height 21
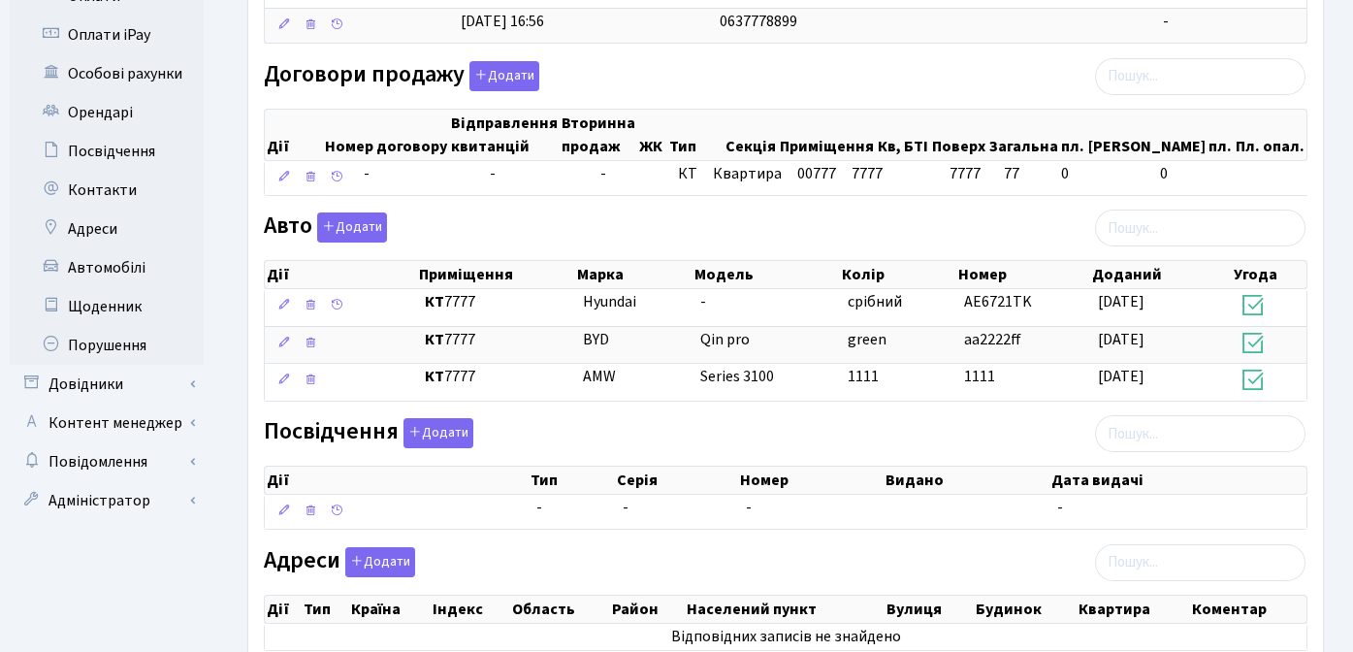
scroll to position [655, 0]
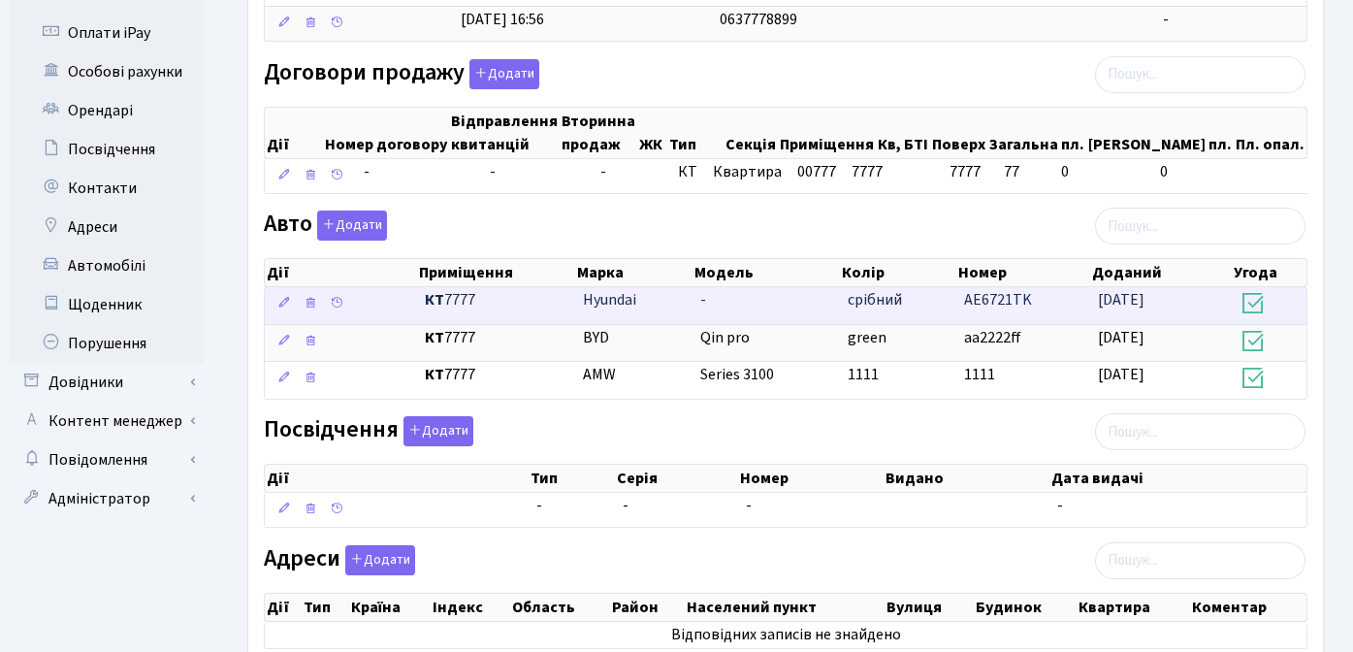
click at [872, 304] on span "срібний" at bounding box center [875, 299] width 54 height 21
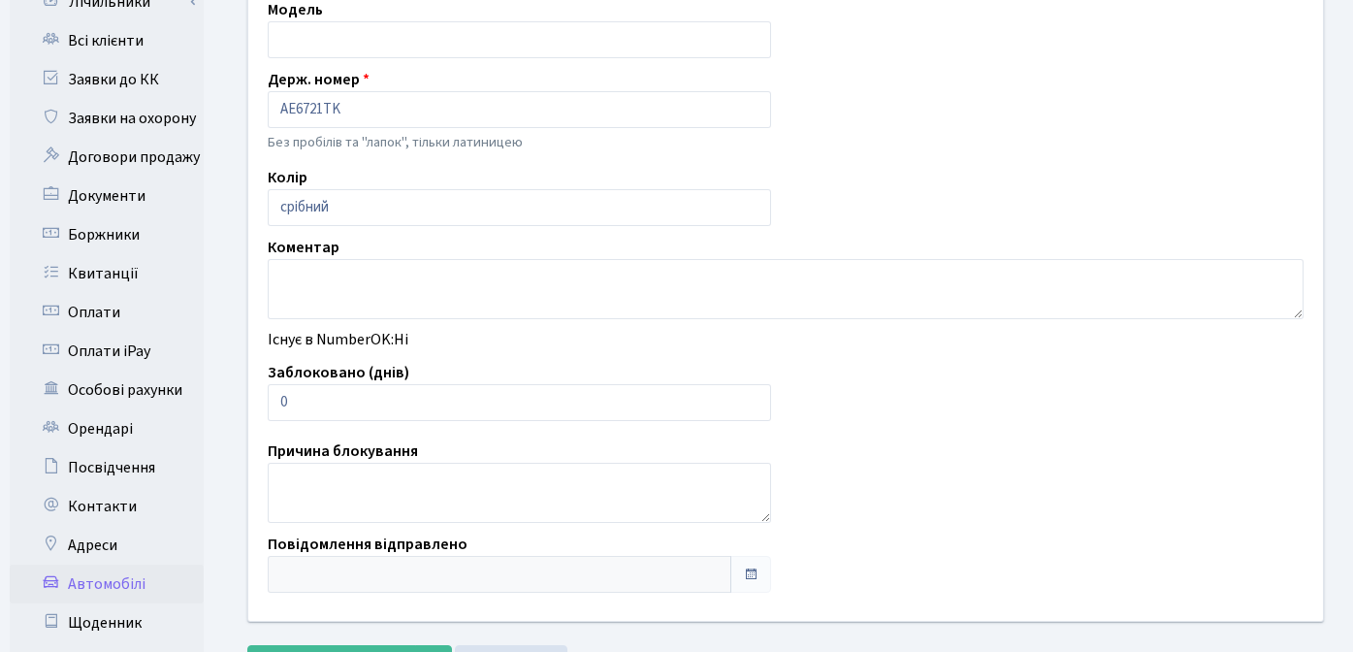
scroll to position [338, 0]
click at [367, 403] on input "0" at bounding box center [519, 401] width 503 height 37
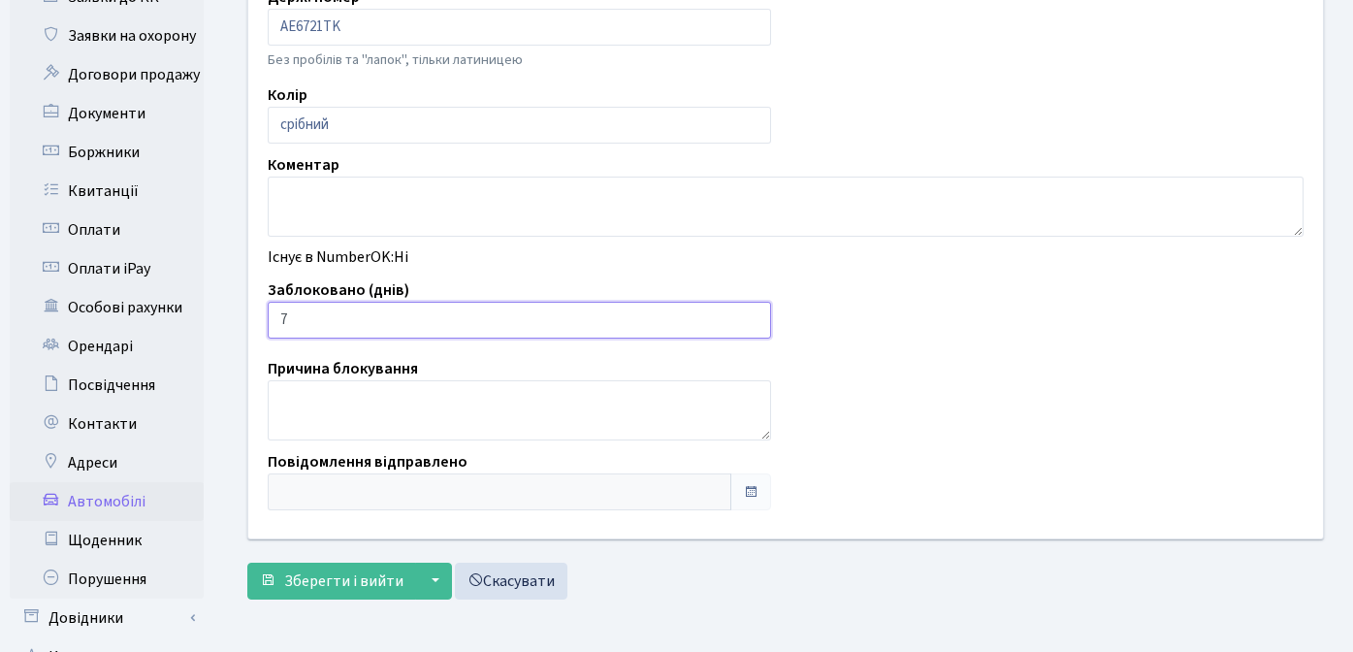
scroll to position [439, 0]
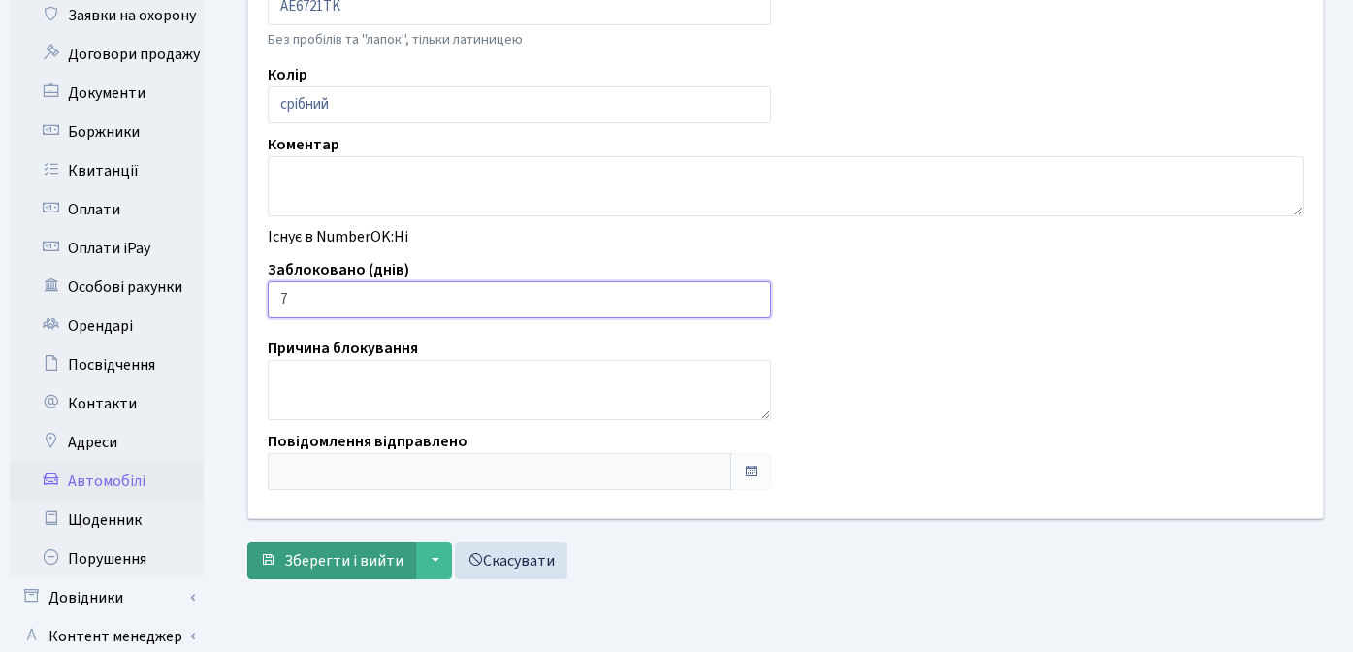
type input "7"
click at [327, 560] on span "Зберегти і вийти" at bounding box center [343, 560] width 119 height 21
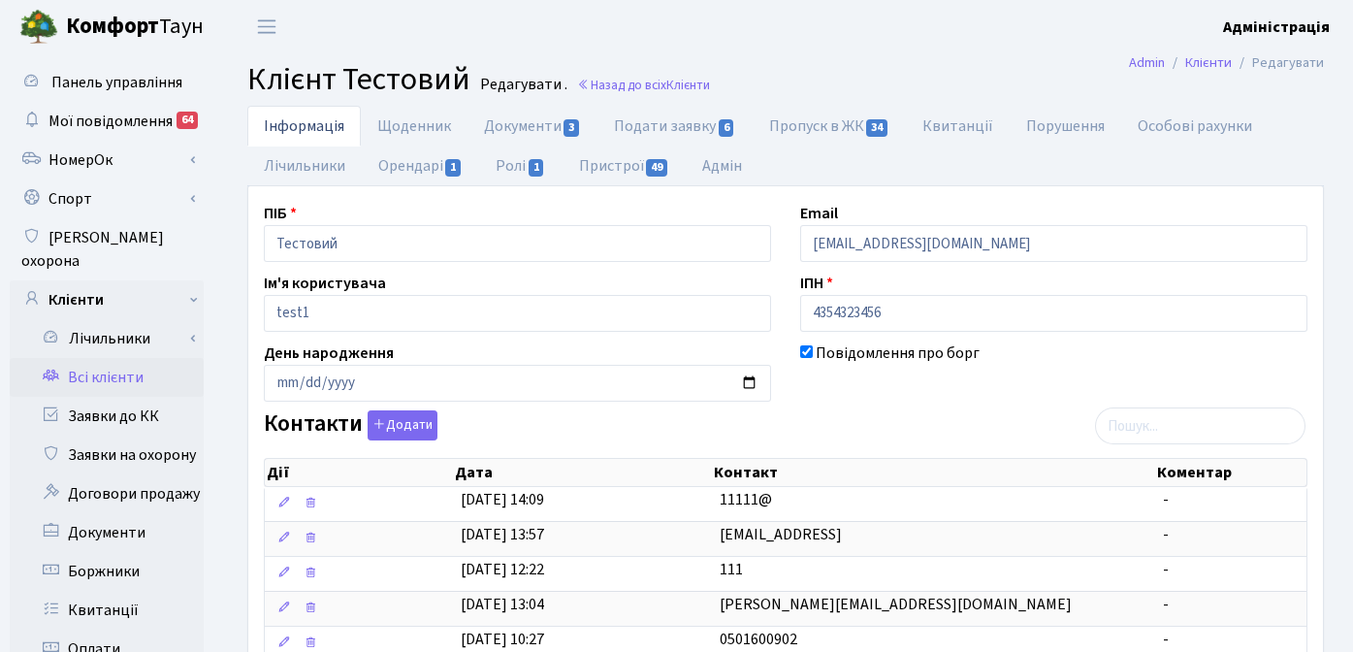
click at [994, 48] on header "[PERSON_NAME] Адміністрація Мій обліковий запис Вийти" at bounding box center [676, 26] width 1353 height 53
click at [897, 34] on header "[PERSON_NAME] Адміністрація Мій обліковий запис Вийти" at bounding box center [676, 26] width 1353 height 53
click at [113, 397] on link "Заявки до КК" at bounding box center [107, 416] width 194 height 39
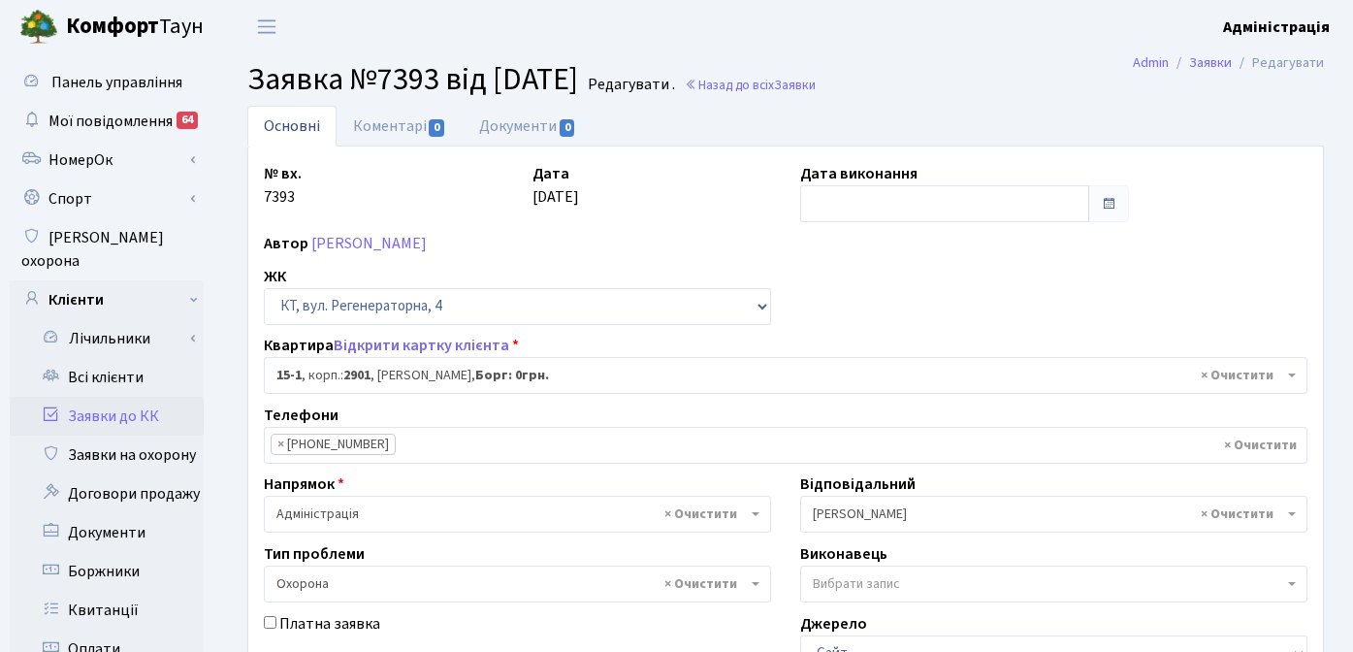
select select "8776"
select select "69"
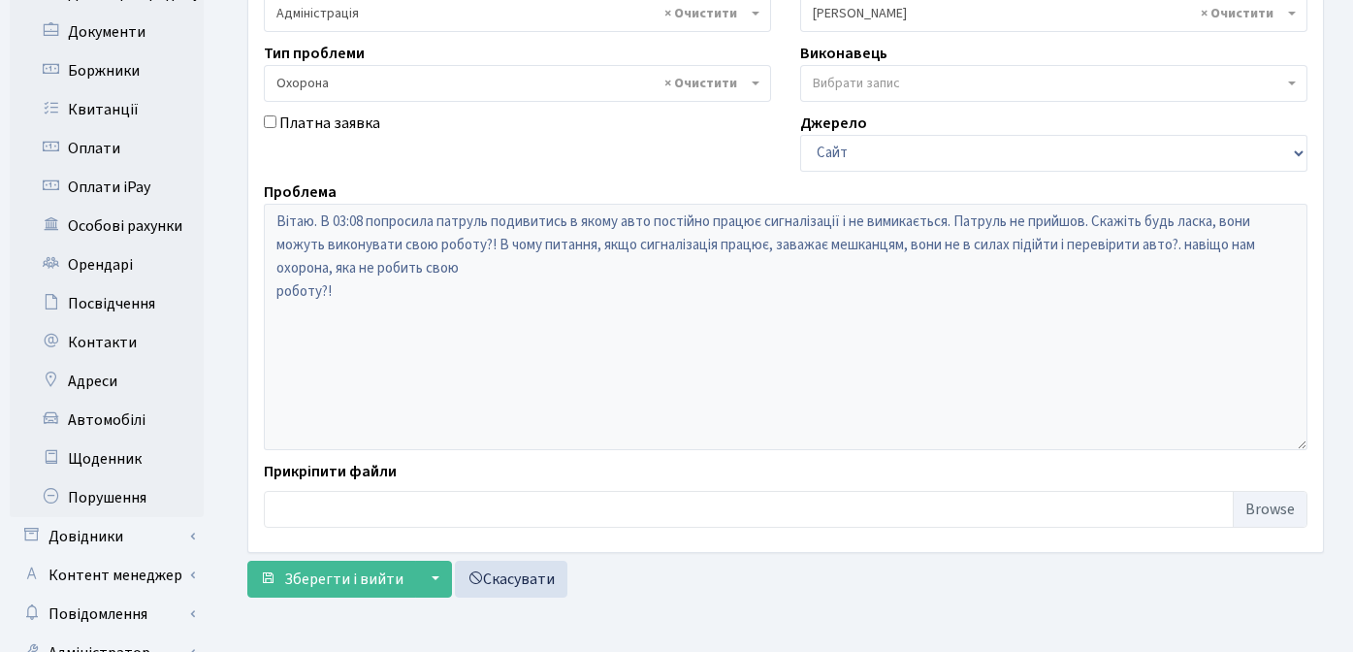
scroll to position [519, 0]
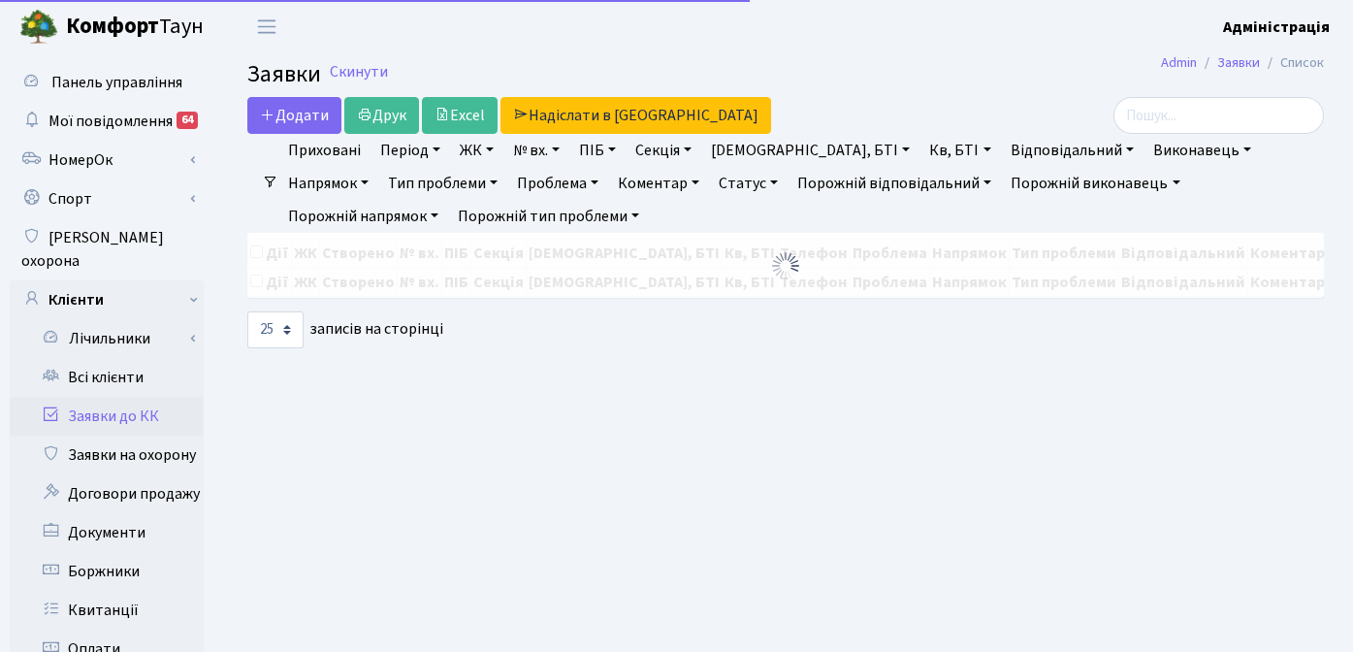
select select "25"
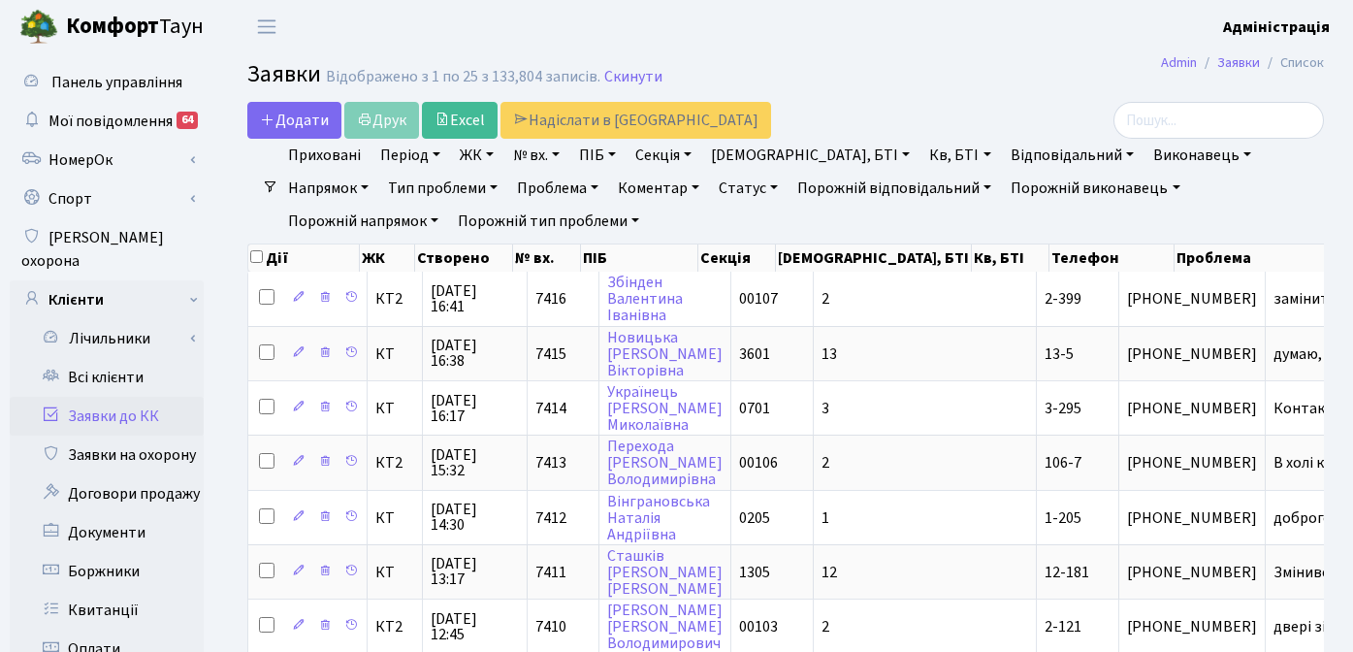
click at [991, 43] on header "Комфорт Таун Адміністрація Мій обліковий запис Вийти" at bounding box center [676, 26] width 1353 height 53
click at [921, 81] on h2 "Заявки Відображено з 1 по 25 з 133,804 записів. Скинути" at bounding box center [785, 77] width 1077 height 33
click at [926, 90] on h2 "Заявки Відображено з 1 по 25 з 133,804 записів. Скинути" at bounding box center [785, 77] width 1077 height 33
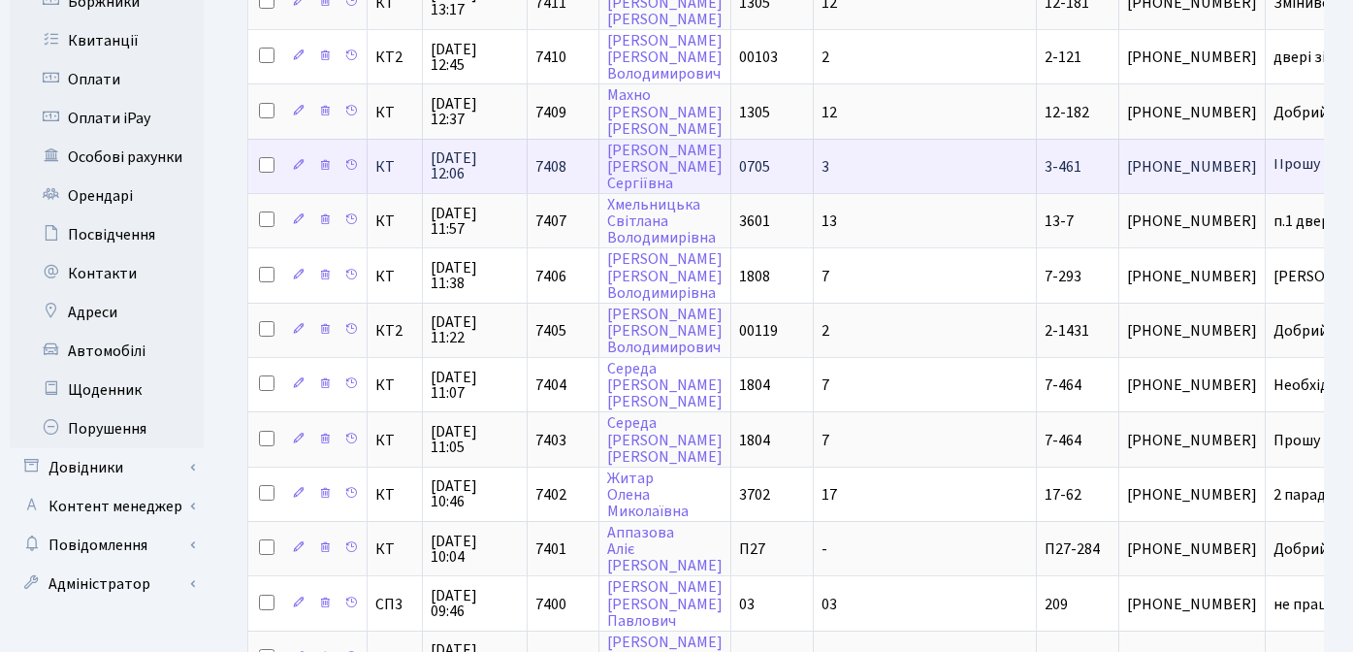
scroll to position [573, 0]
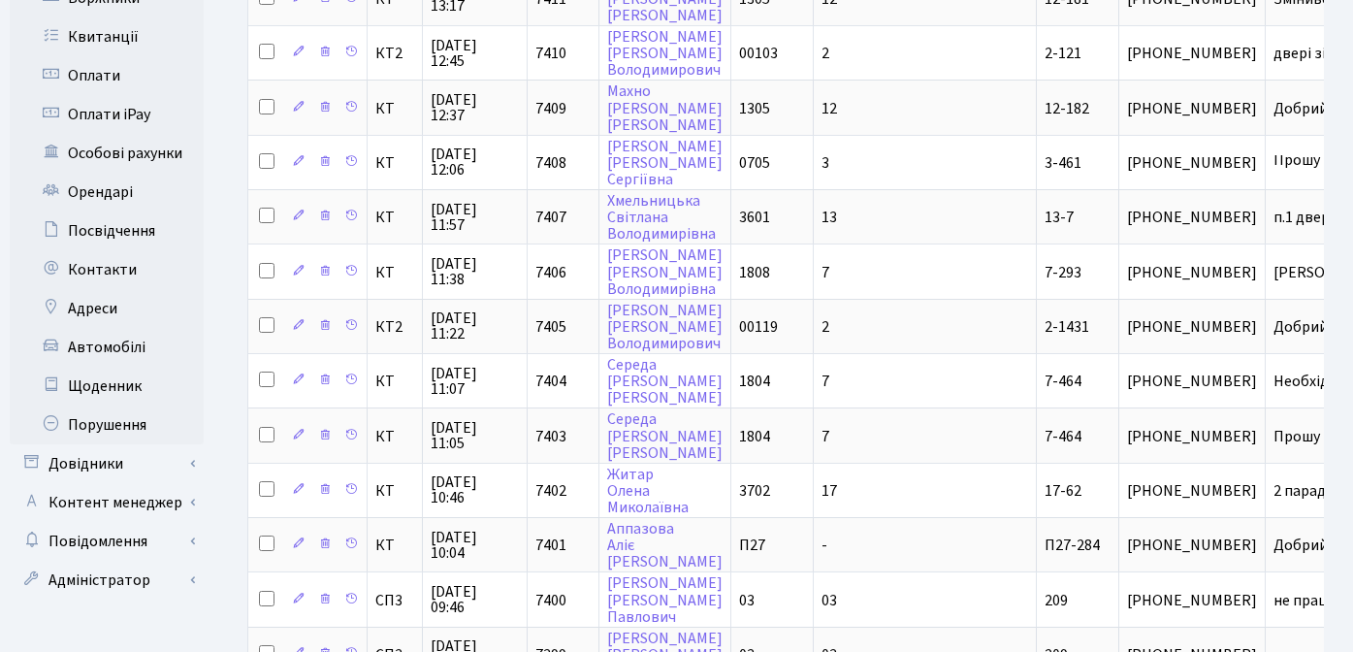
click at [231, 593] on div "Додати Друк Excel Надіслати в КАН Фільтри Приховані Період 28.08.2025 - 28.08.2…" at bounding box center [785, 338] width 1135 height 1618
click at [225, 490] on div "Додати Друк Excel Надіслати в КАН Фільтри Приховані Період 28.08.2025 - 28.08.2…" at bounding box center [785, 338] width 1135 height 1618
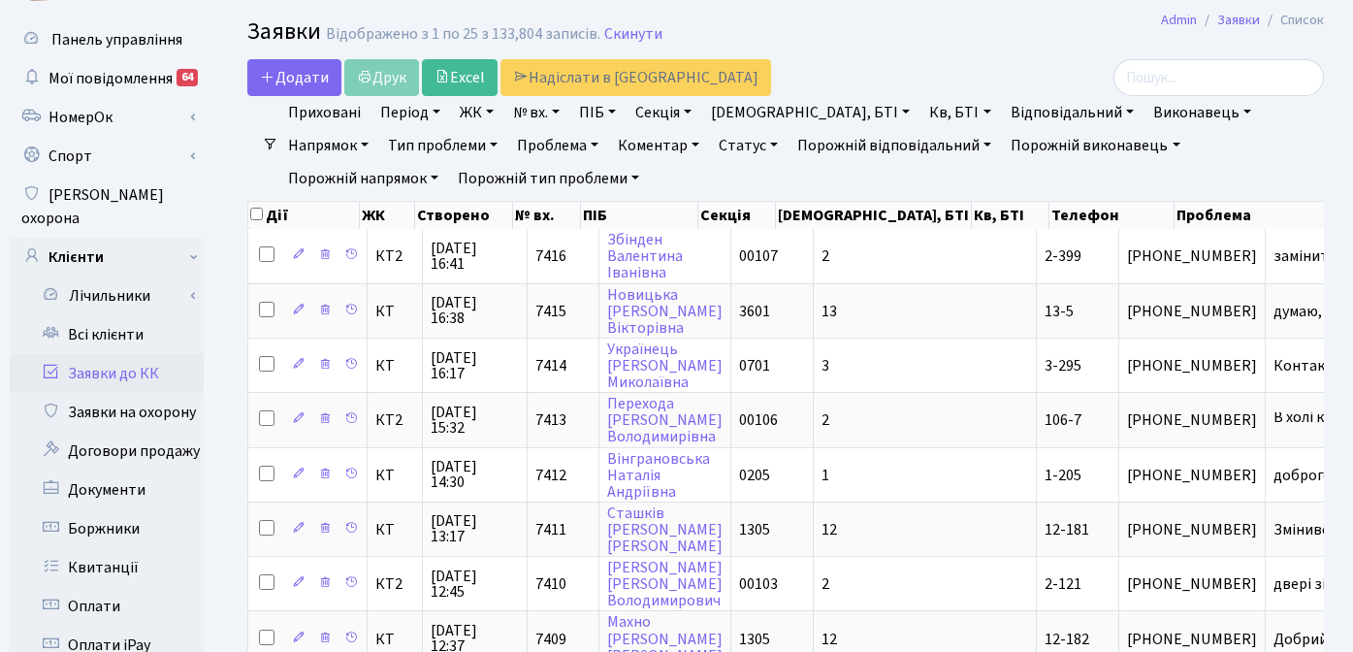
scroll to position [0, 0]
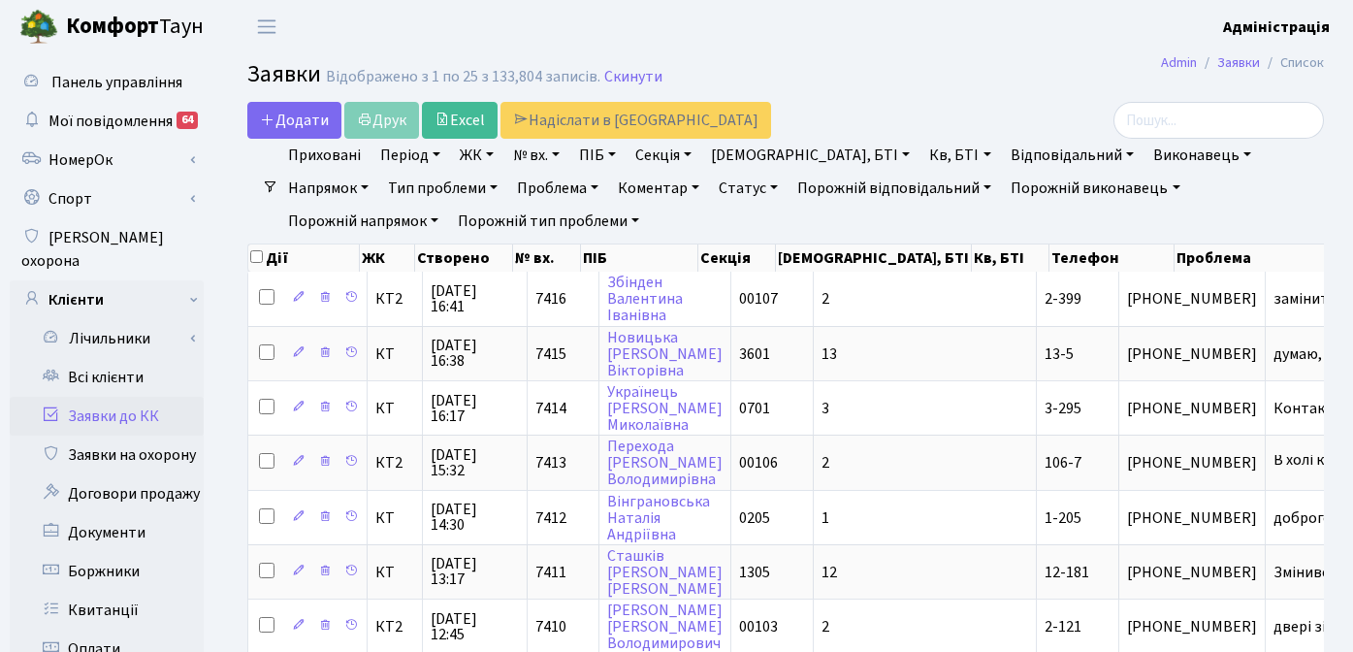
click at [963, 51] on header "Комфорт Таун Адміністрація Мій обліковий запис Вийти" at bounding box center [676, 26] width 1353 height 53
click at [608, 82] on link "Скинути" at bounding box center [633, 77] width 58 height 18
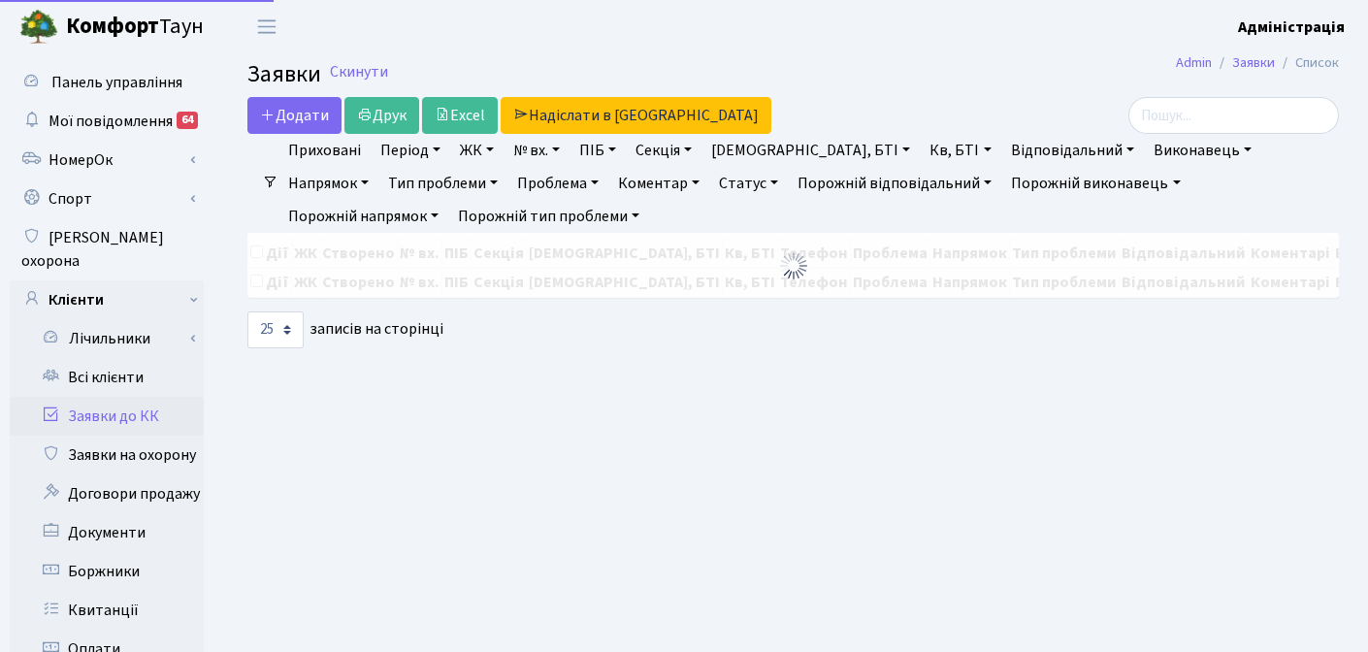
select select "25"
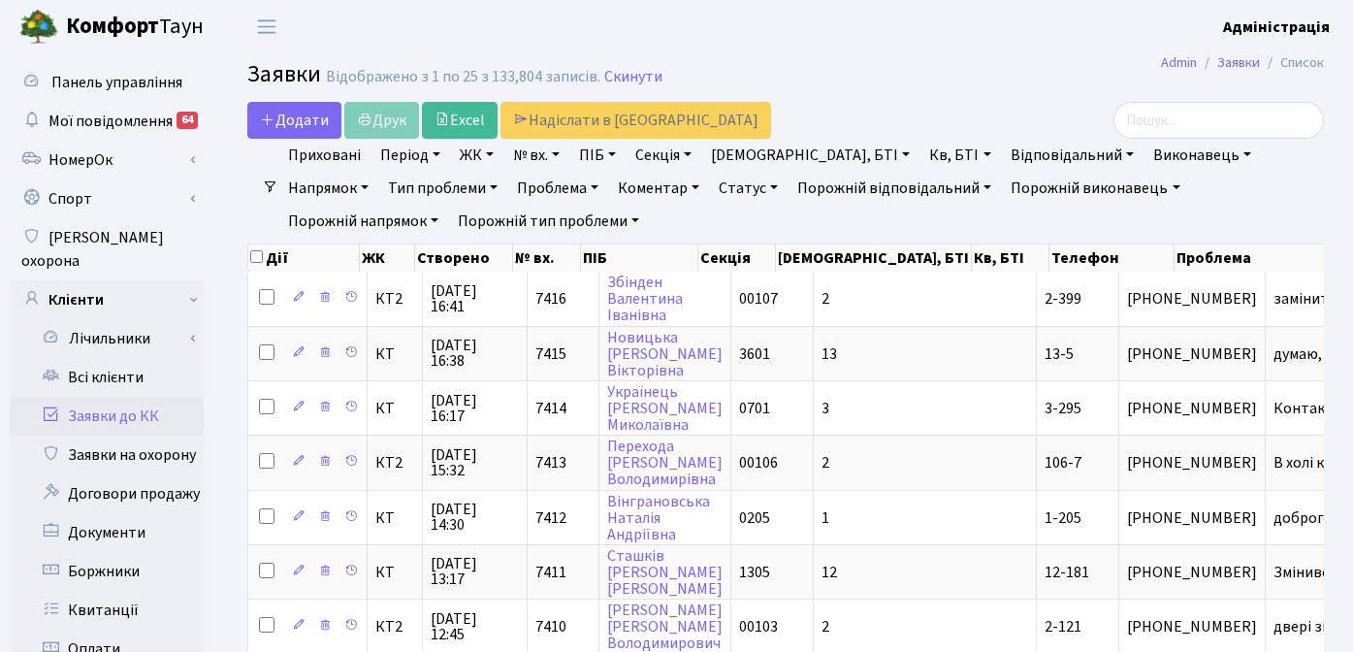
click at [983, 69] on h2 "Заявки Відображено з 1 по 25 з 133,804 записів. Скинути" at bounding box center [785, 77] width 1077 height 33
click at [1034, 71] on h2 "Заявки Відображено з 1 по 25 з 133,804 записів. Скинути" at bounding box center [785, 77] width 1077 height 33
click at [888, 71] on h2 "Заявки Відображено з 1 по 25 з 133,804 записів. Скинути" at bounding box center [785, 77] width 1077 height 33
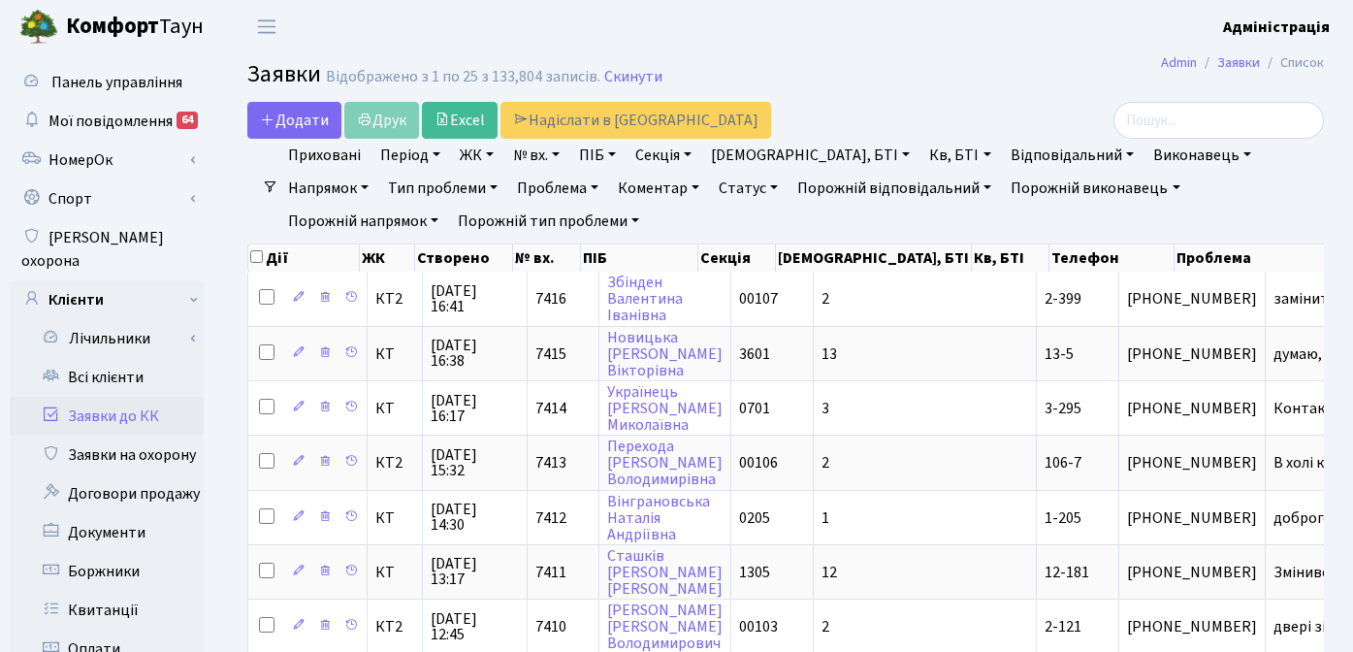
click at [982, 61] on h2 "Заявки Відображено з 1 по 25 з 133,804 записів. Скинути" at bounding box center [785, 77] width 1077 height 33
click at [1038, 45] on header "Комфорт Таун Адміністрація Мій обліковий запис Вийти" at bounding box center [676, 26] width 1353 height 53
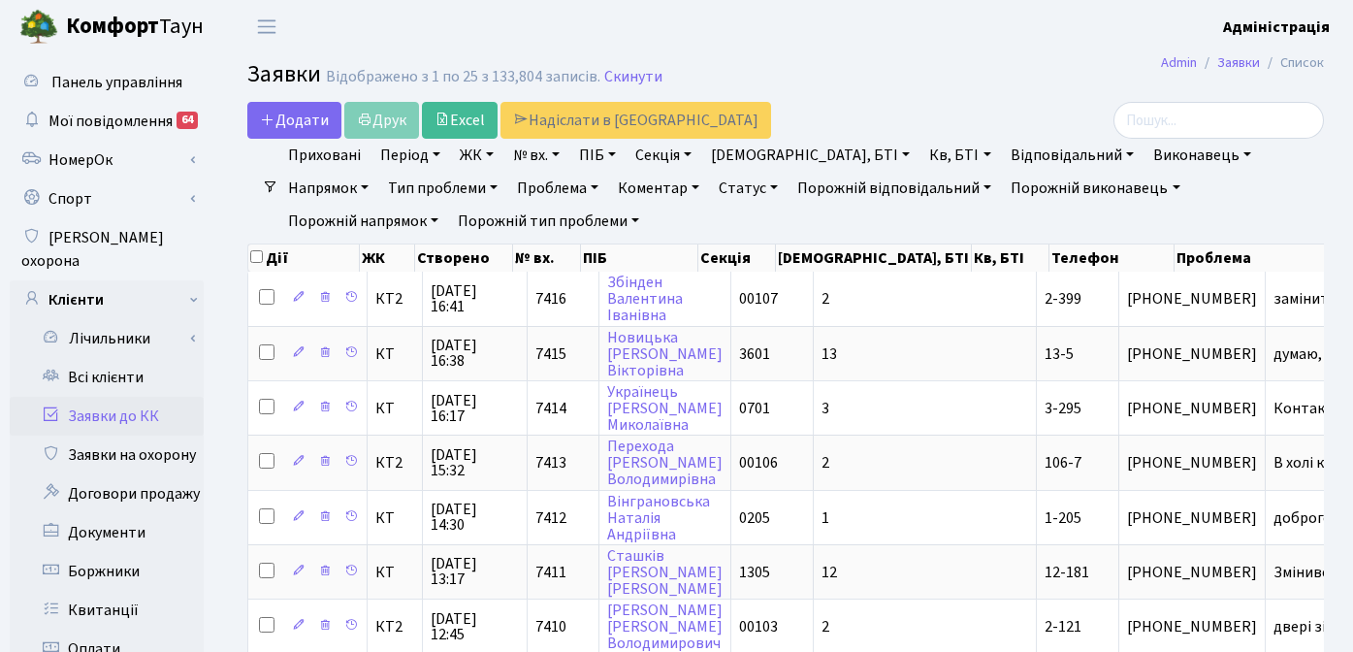
click at [132, 437] on link "Заявки на охорону" at bounding box center [107, 454] width 194 height 39
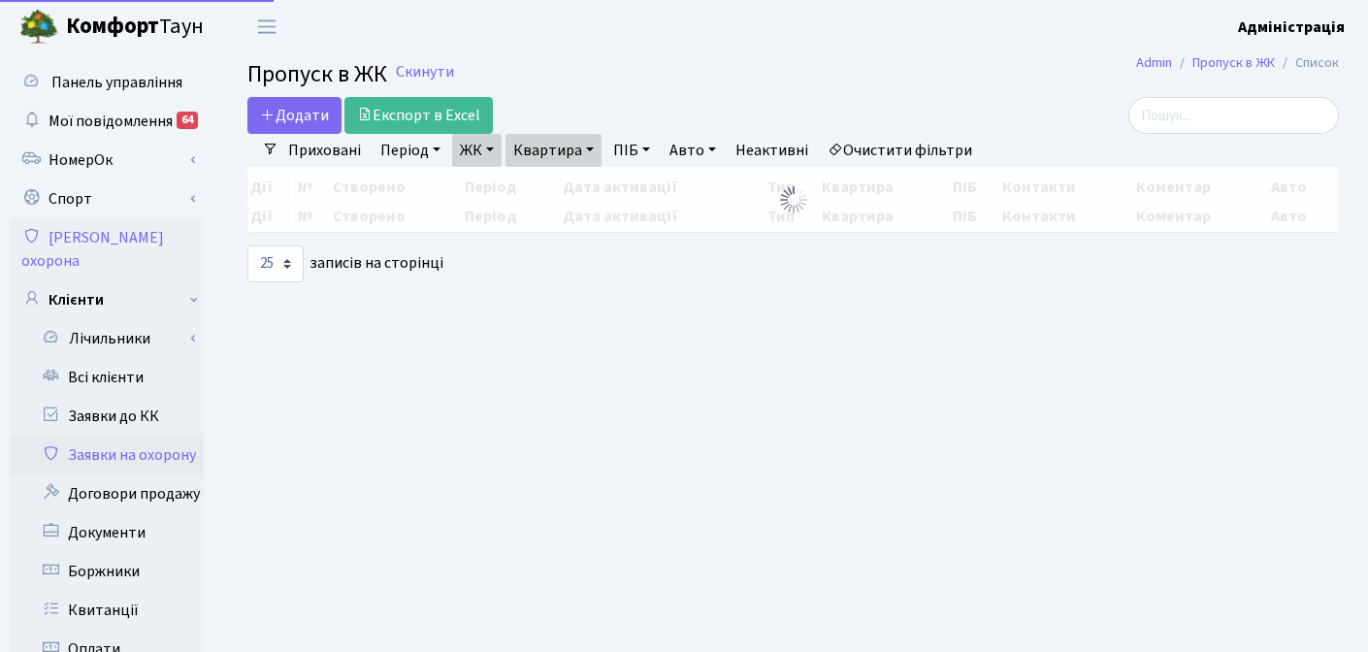
select select "25"
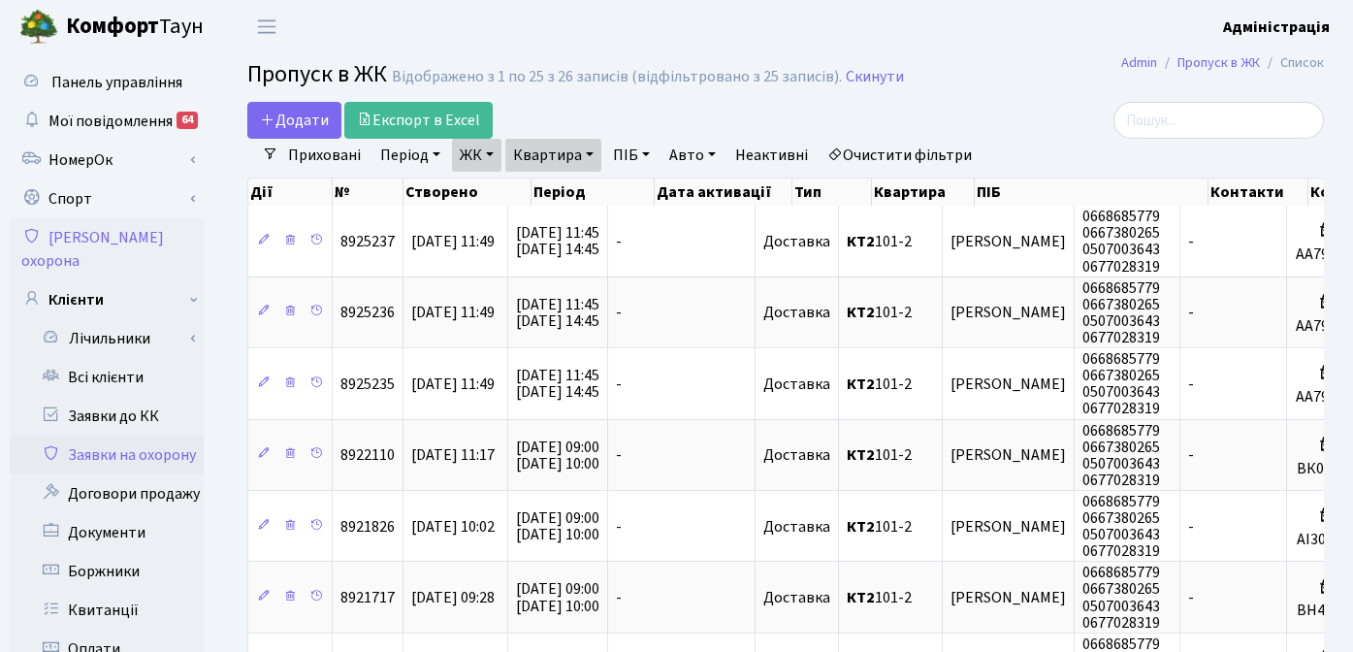
click at [1039, 89] on h2 "Пропуск в ЖК Відображено з 1 по 25 з 26 записів (відфільтровано з 25 записів). …" at bounding box center [785, 77] width 1077 height 33
click at [1044, 92] on h2 "Пропуск в ЖК Відображено з 1 по 25 з 26 записів (відфільтровано з 25 записів). …" at bounding box center [785, 77] width 1077 height 33
click at [918, 159] on link "Очистити фільтри" at bounding box center [900, 155] width 160 height 33
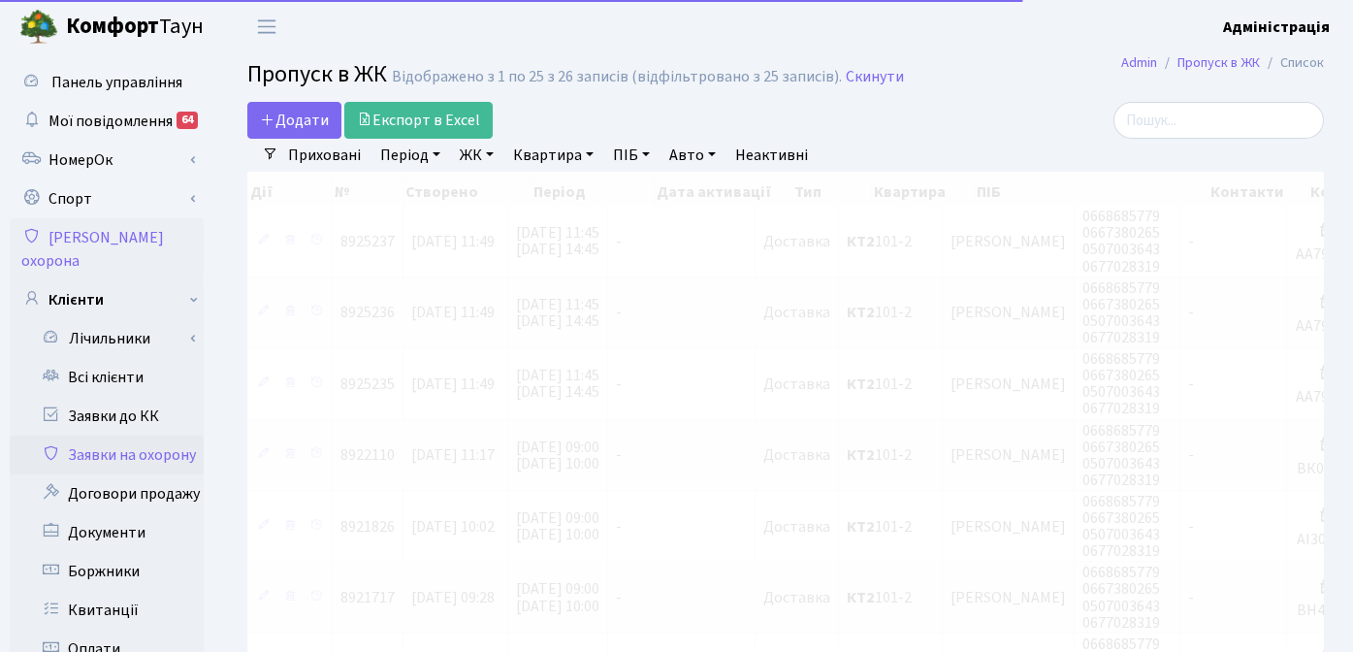
click at [397, 151] on link "Період" at bounding box center [410, 155] width 76 height 33
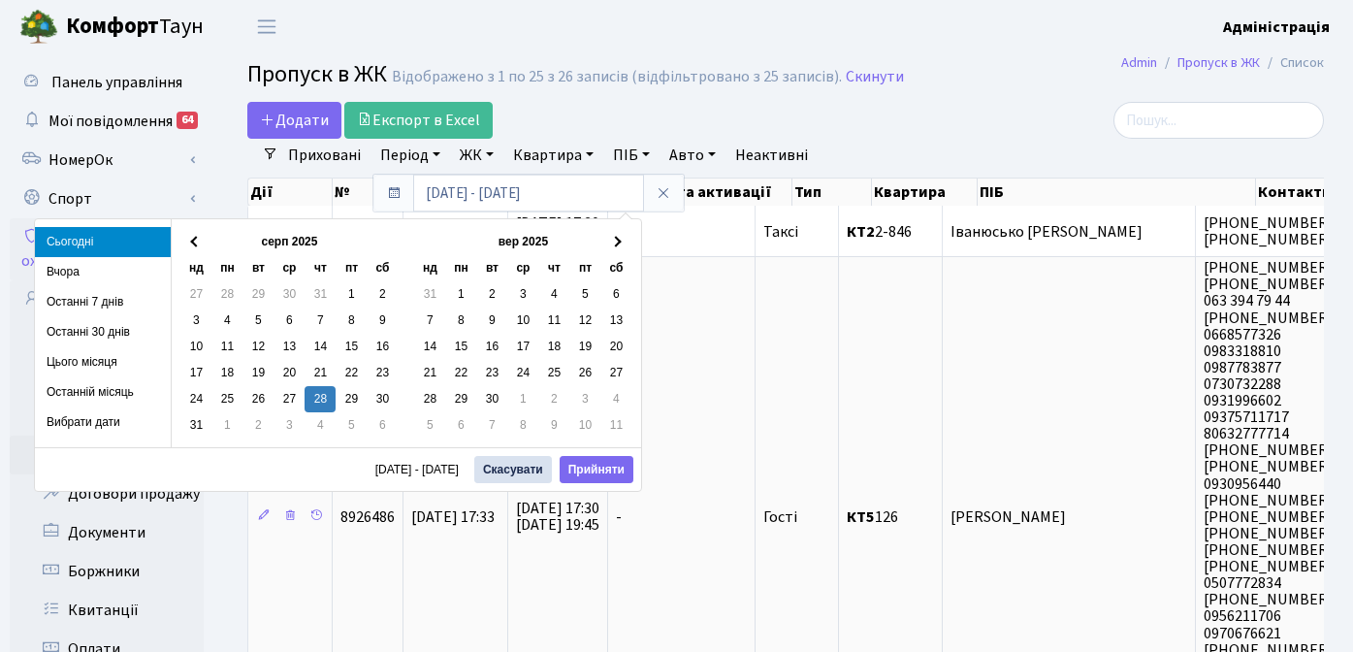
click at [1013, 107] on div at bounding box center [1153, 120] width 339 height 37
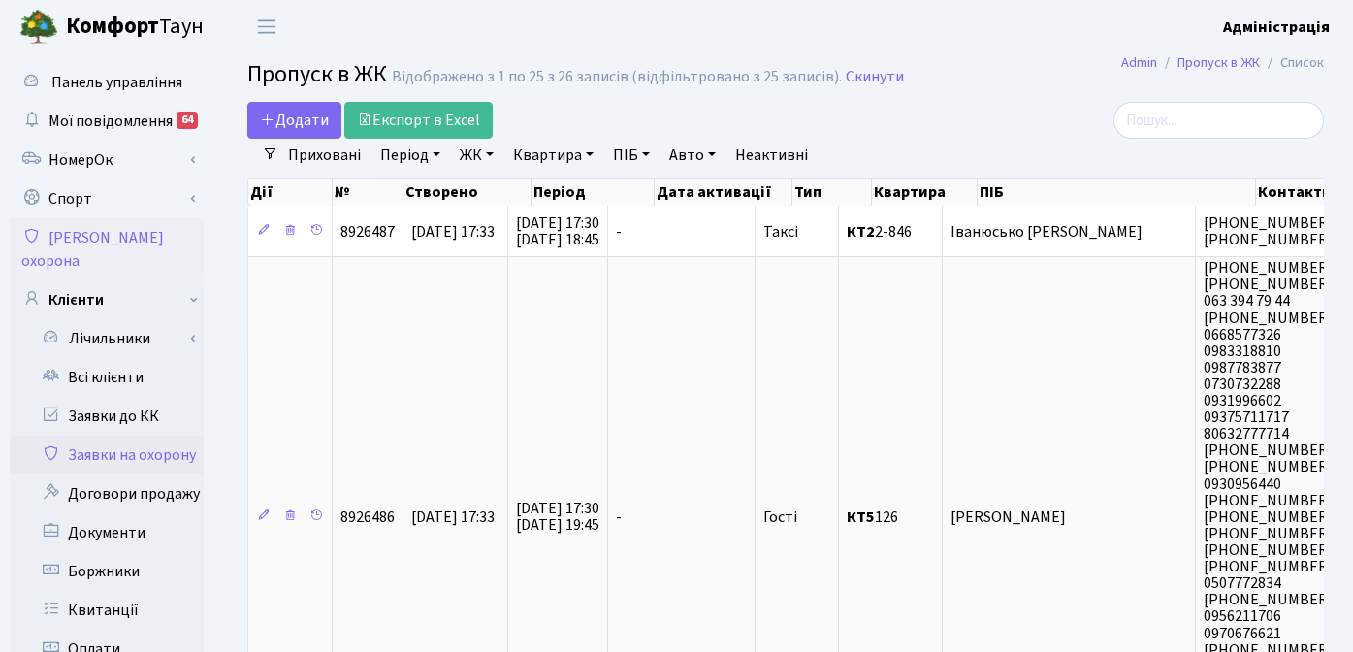
click at [902, 141] on li "Очистити фільтри" at bounding box center [900, 155] width 160 height 33
click at [870, 77] on link "Скинути" at bounding box center [875, 77] width 58 height 18
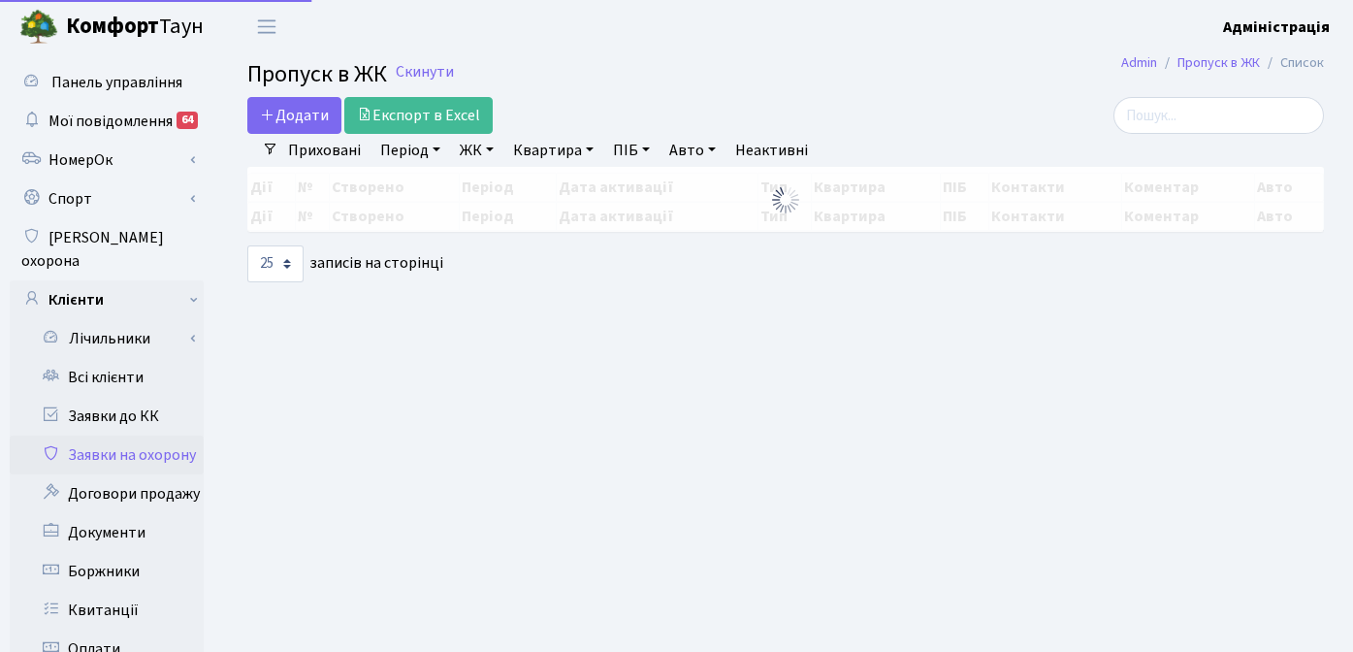
select select "25"
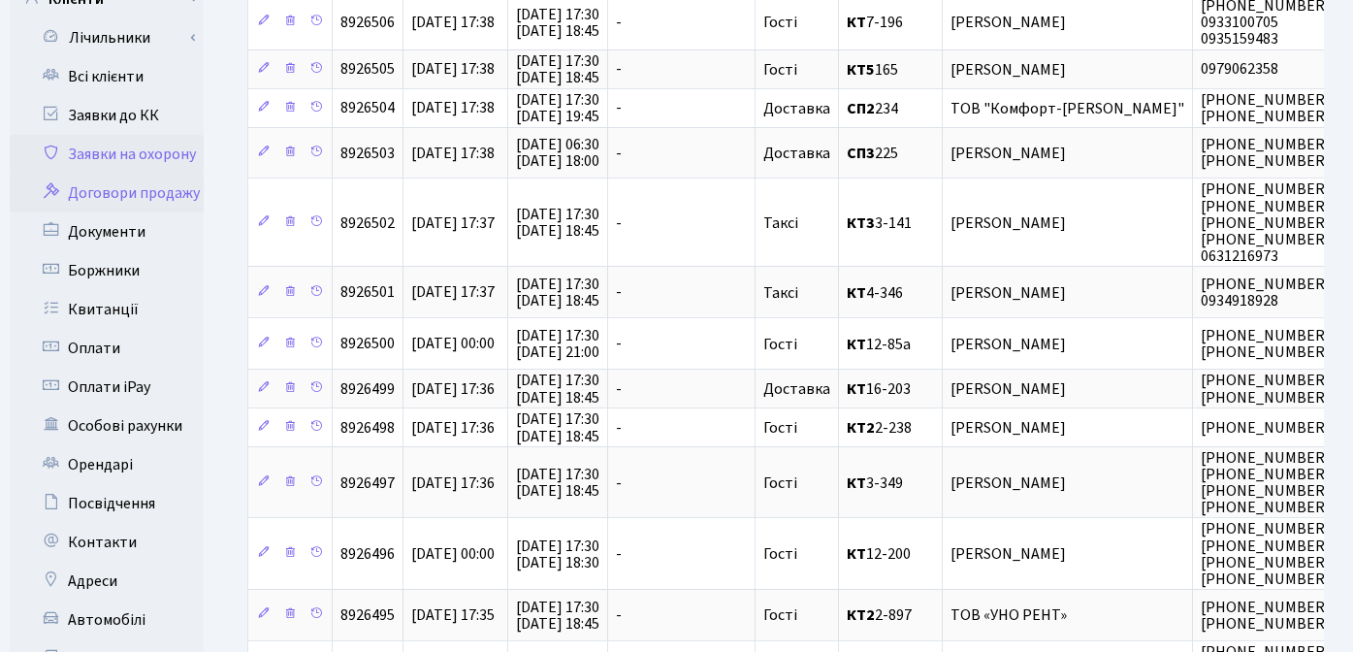
scroll to position [335, 0]
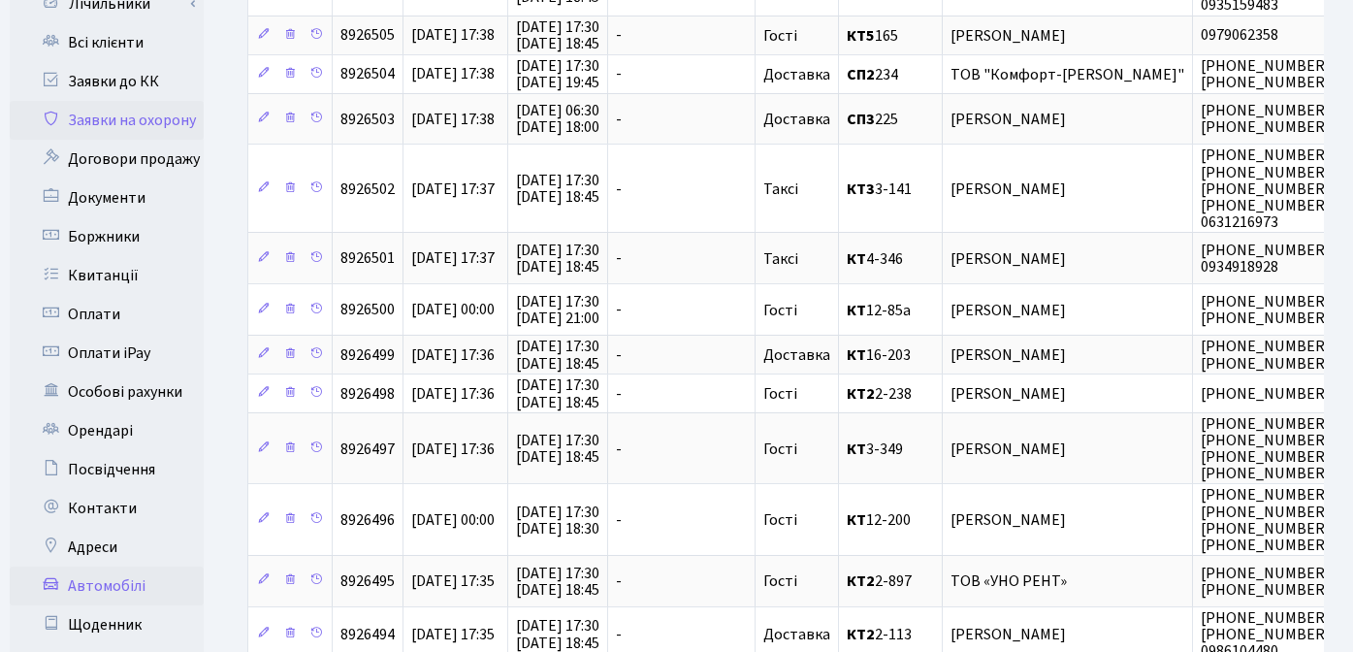
click at [113, 566] on link "Автомобілі" at bounding box center [107, 585] width 194 height 39
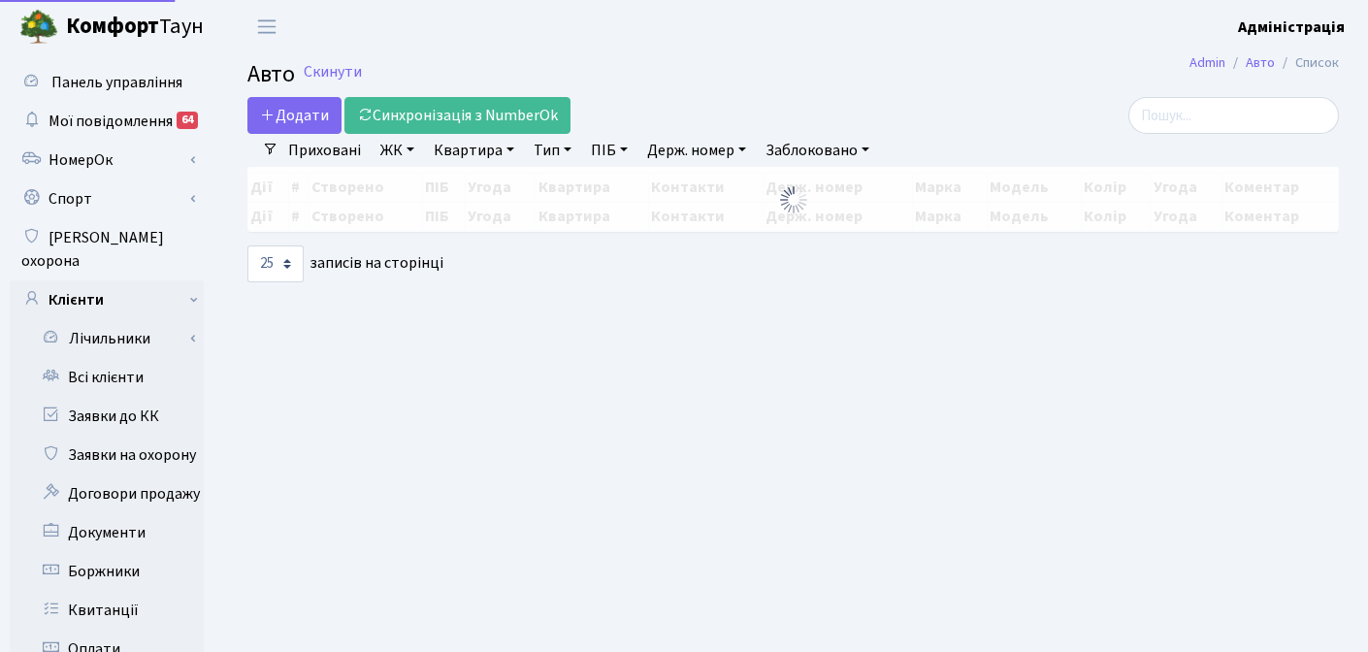
select select "25"
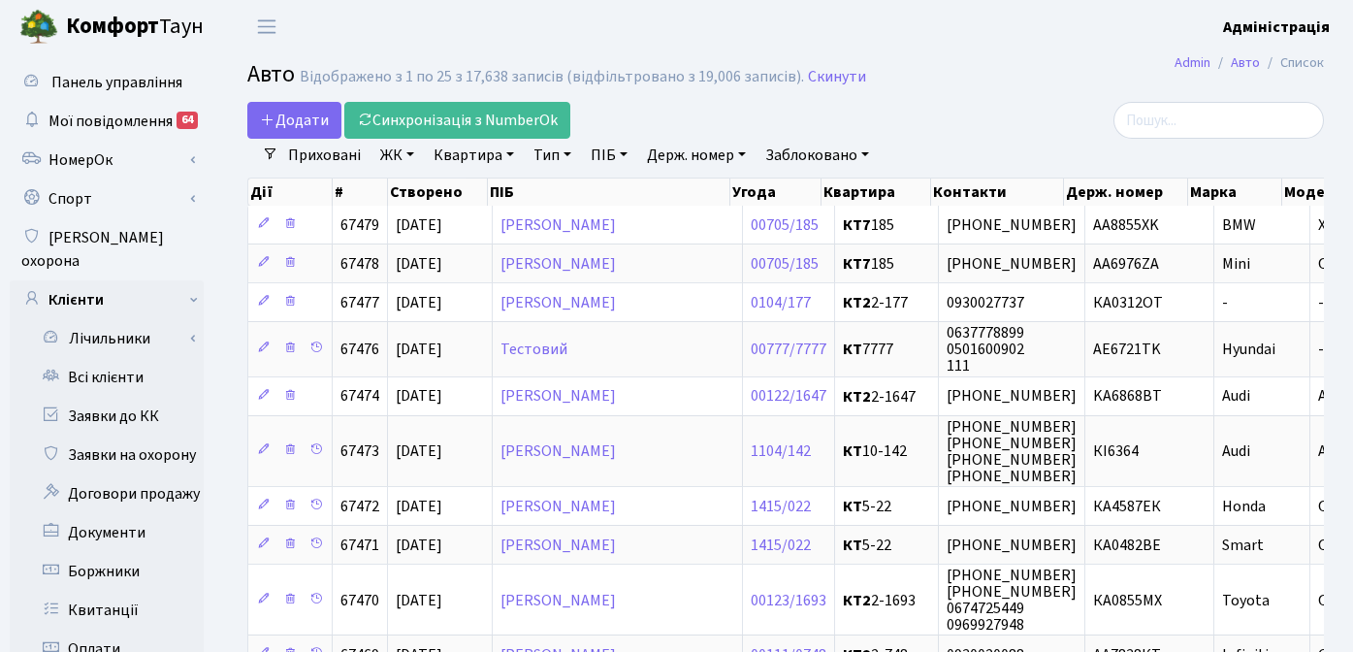
click at [392, 152] on link "ЖК" at bounding box center [396, 155] width 49 height 33
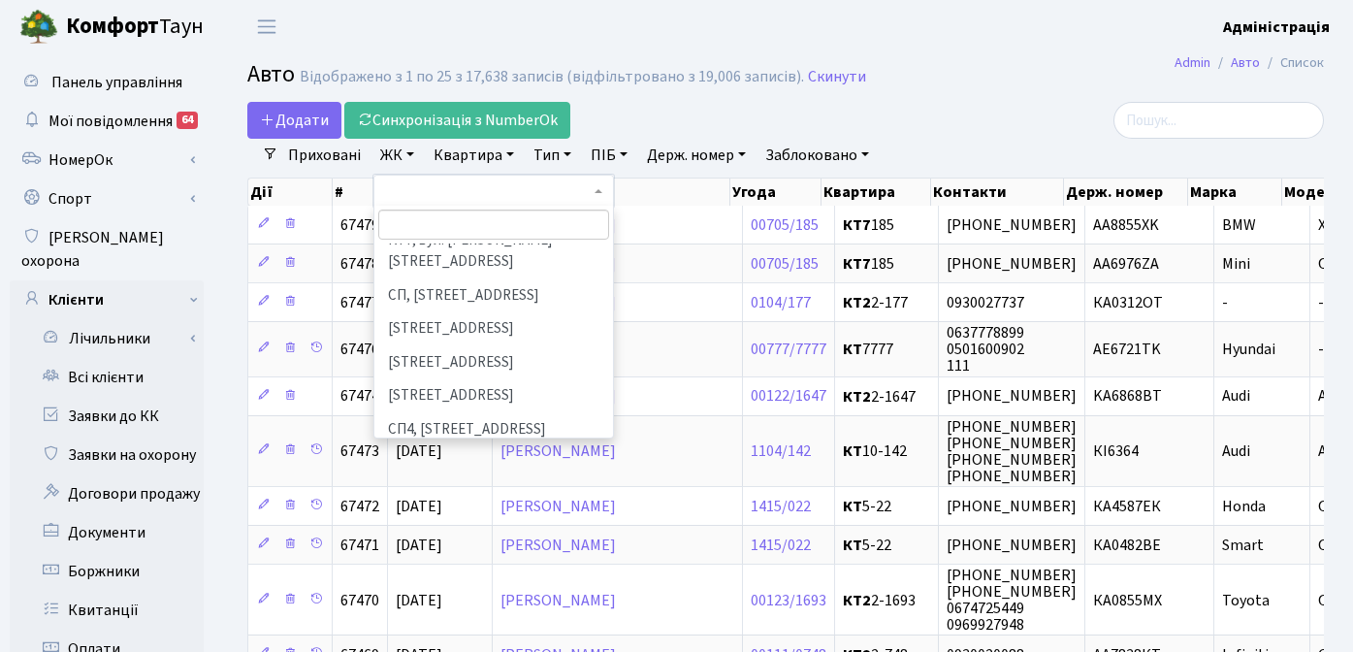
scroll to position [294, 0]
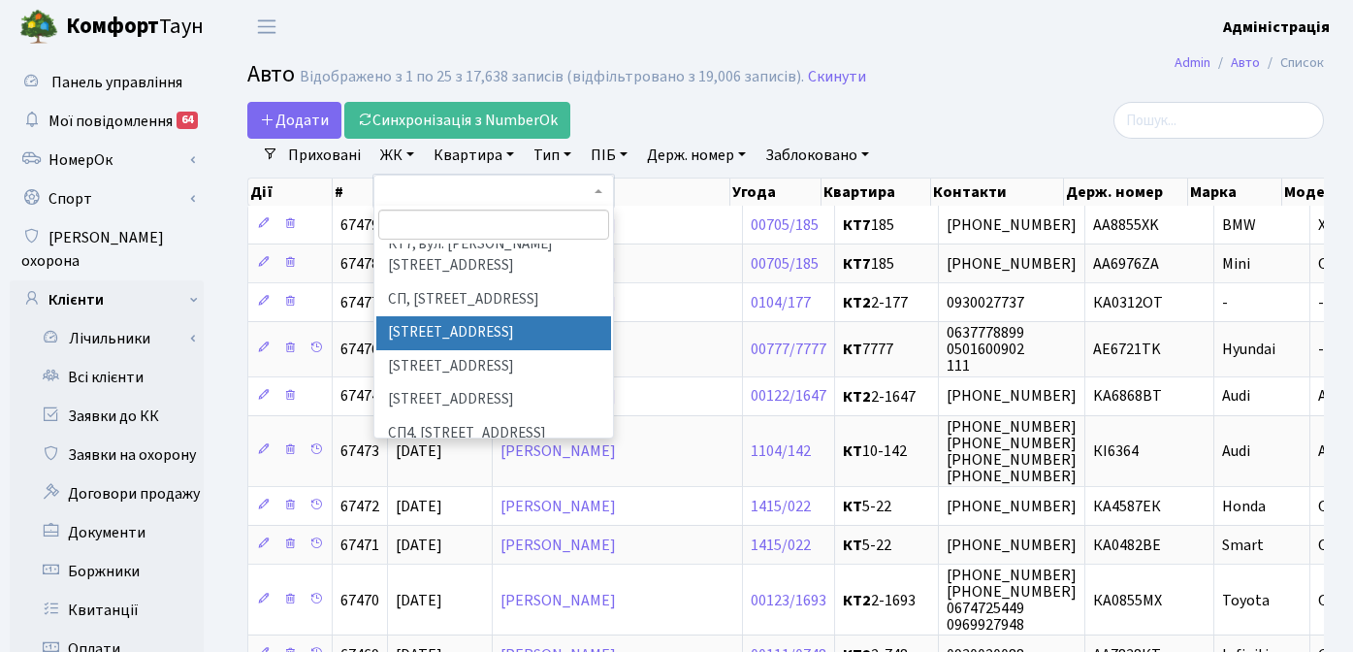
click at [462, 316] on li "[STREET_ADDRESS]" at bounding box center [493, 333] width 235 height 34
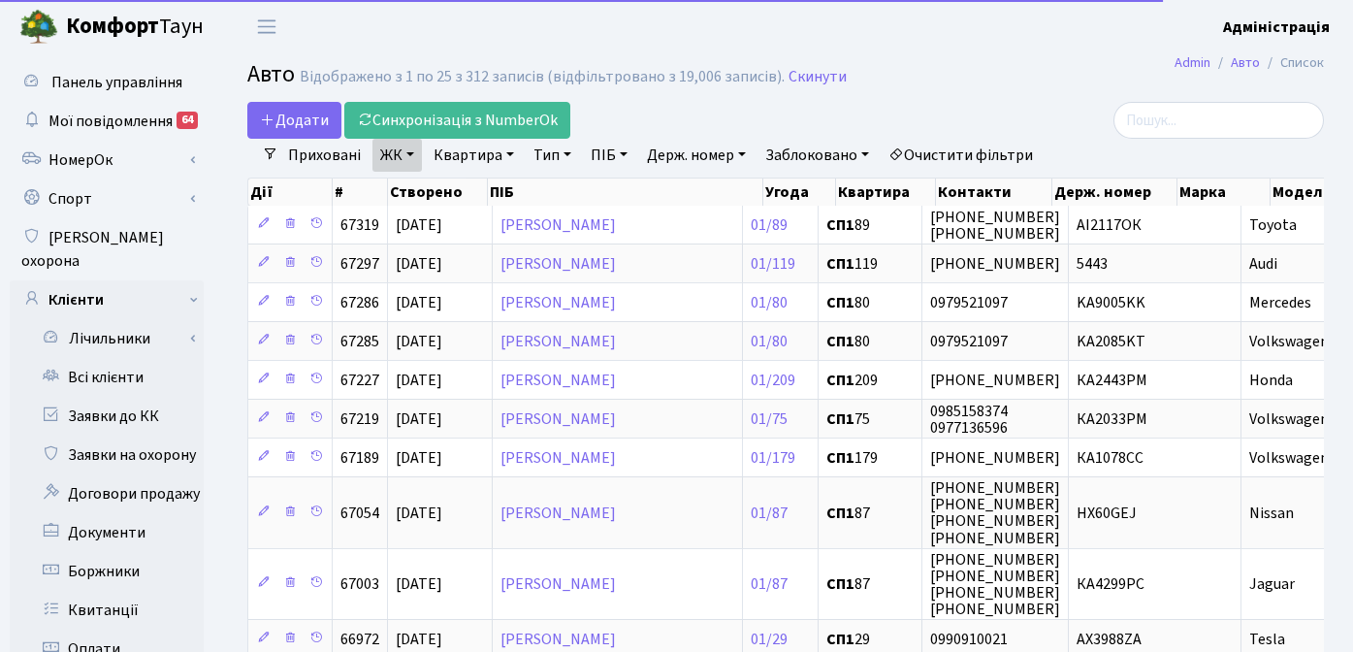
click at [486, 153] on link "Квартира" at bounding box center [474, 155] width 96 height 33
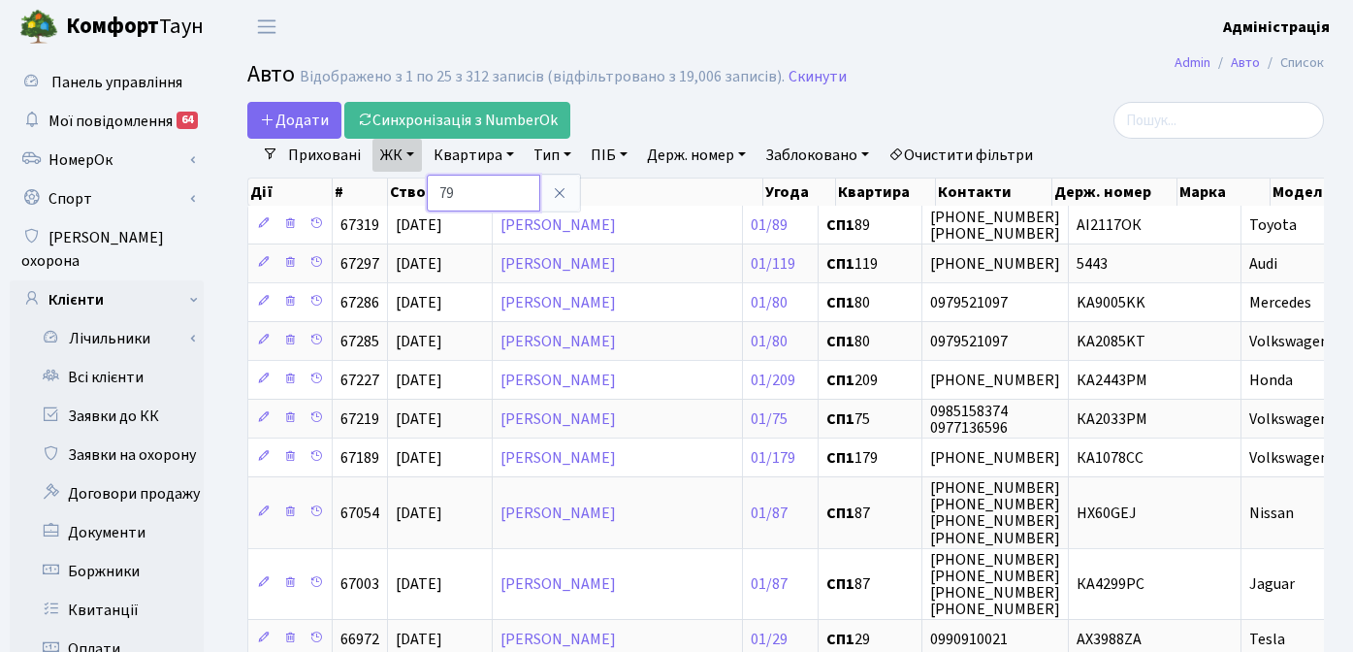
type input "79"
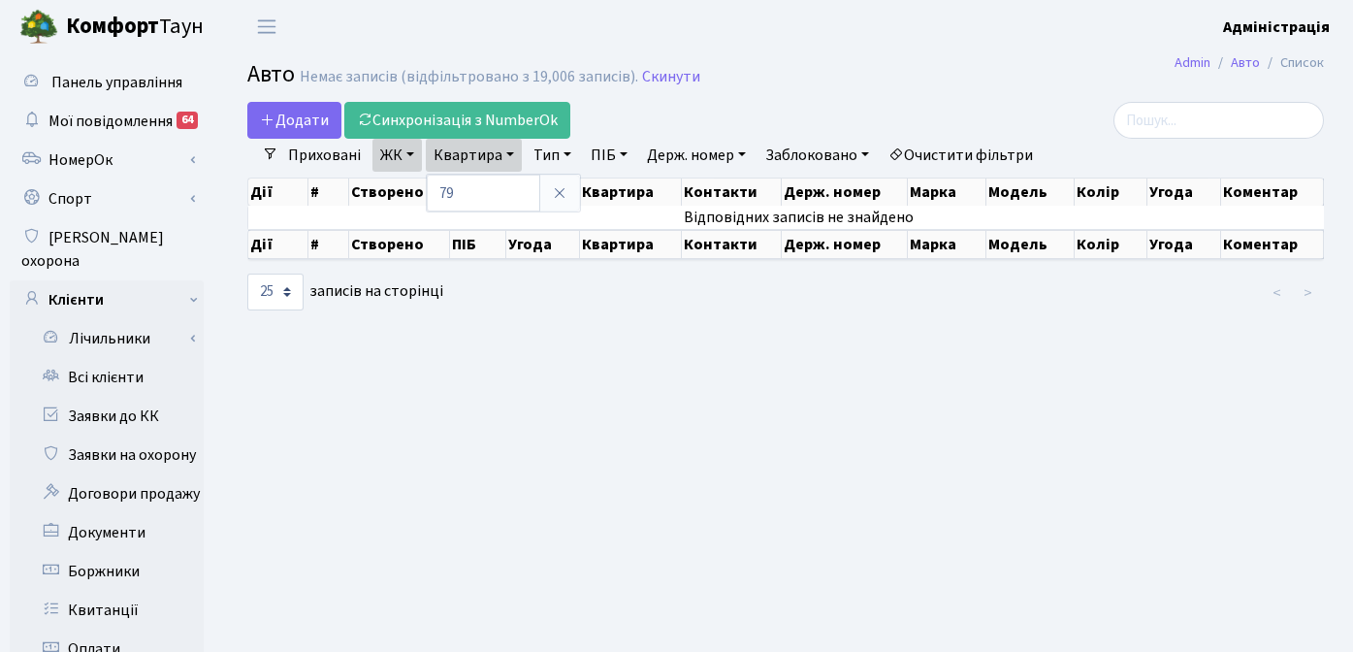
click at [567, 302] on div "10 25 50 100 250 500 1,000 записів на сторінці" at bounding box center [416, 292] width 339 height 37
click at [943, 152] on link "Очистити фільтри" at bounding box center [961, 155] width 160 height 33
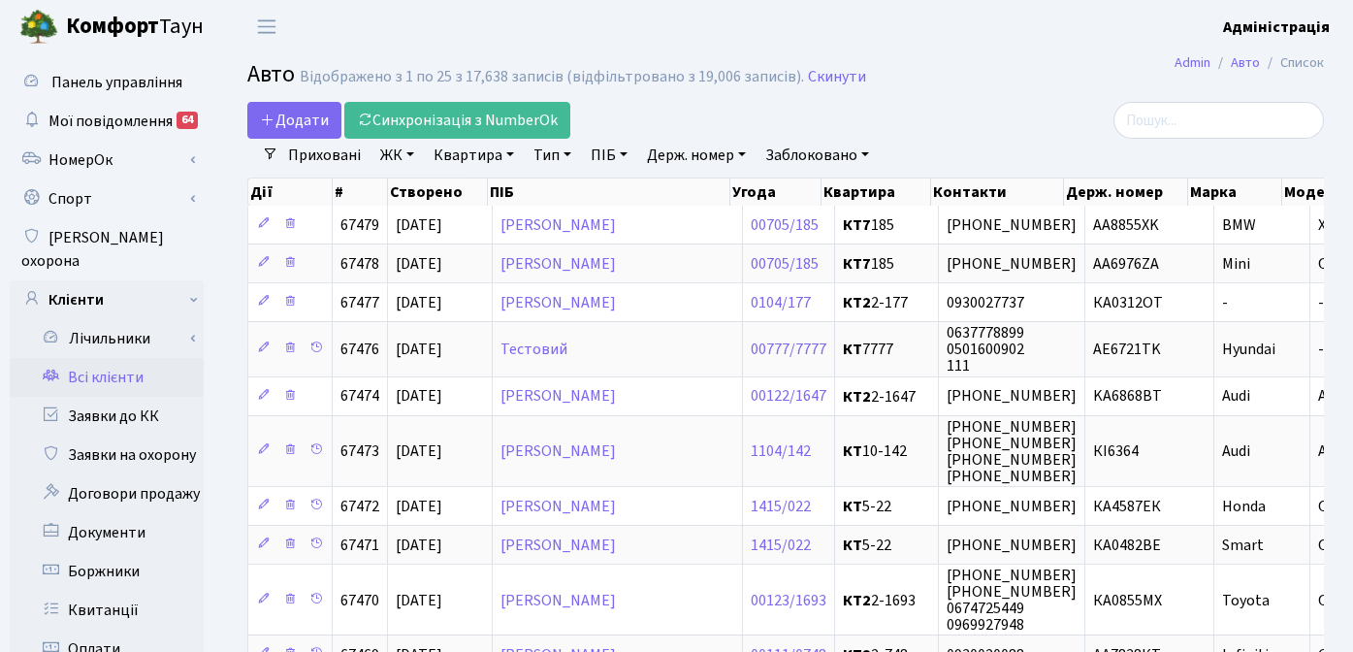
click at [89, 358] on link "Всі клієнти" at bounding box center [107, 377] width 194 height 39
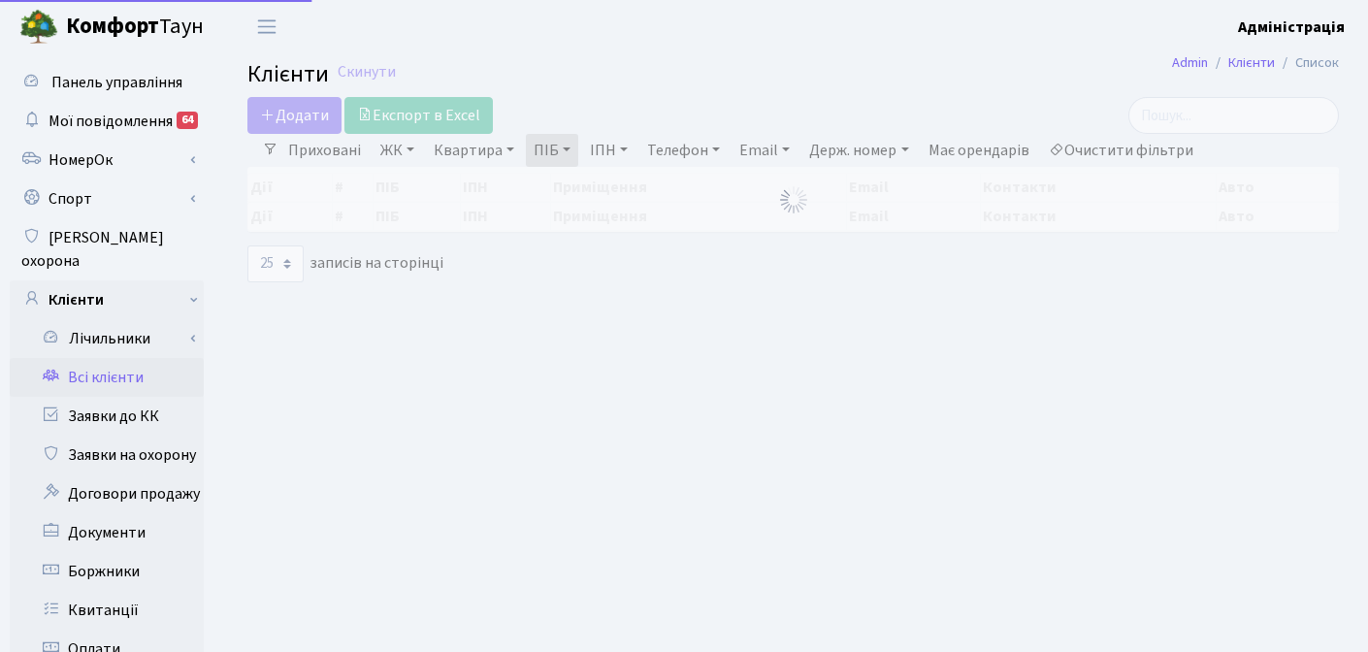
select select
select select "25"
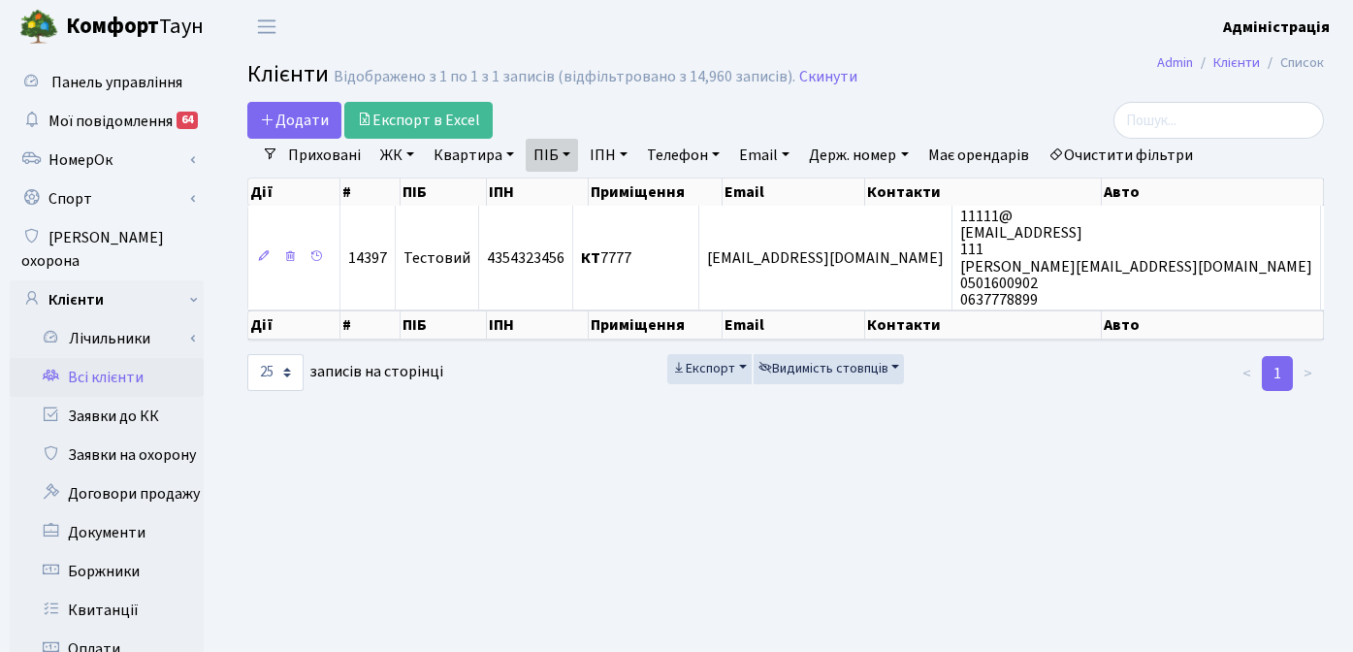
click at [1126, 151] on link "Очистити фільтри" at bounding box center [1121, 155] width 160 height 33
select select
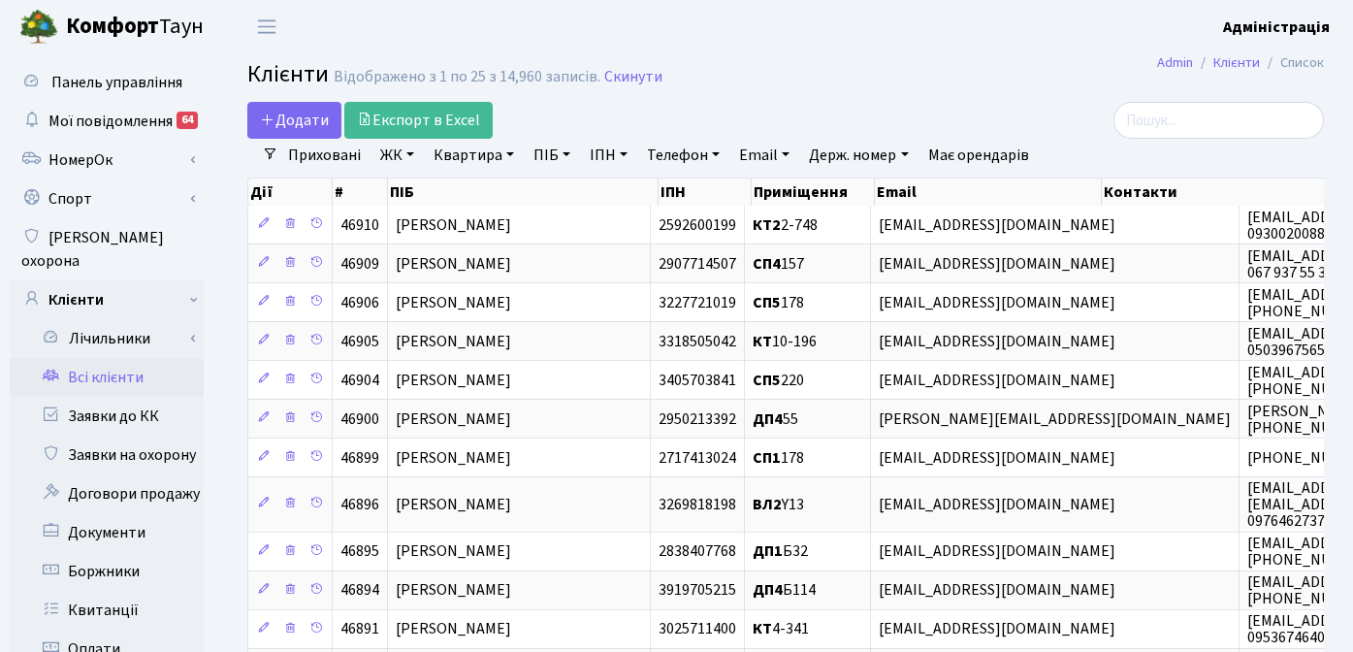
click at [388, 157] on link "ЖК" at bounding box center [396, 155] width 49 height 33
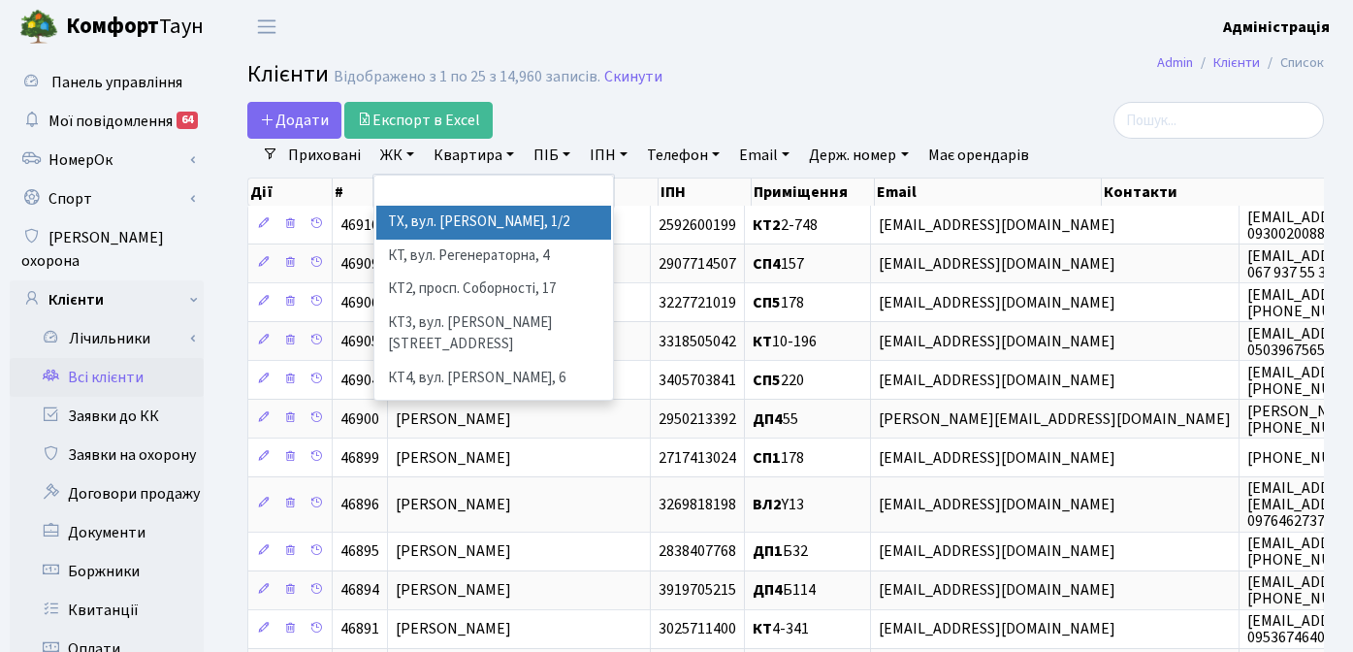
click at [648, 137] on div "Додати Експорт в Excel" at bounding box center [601, 120] width 708 height 37
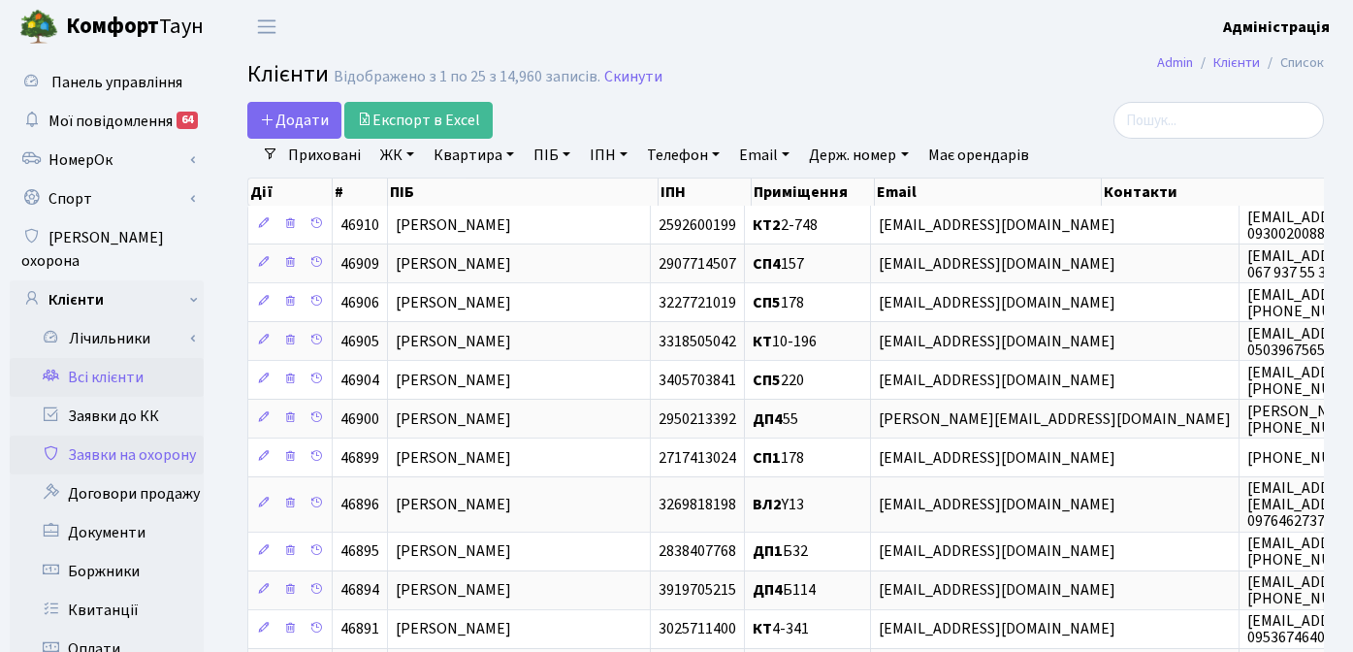
click at [129, 435] on link "Заявки на охорону" at bounding box center [107, 454] width 194 height 39
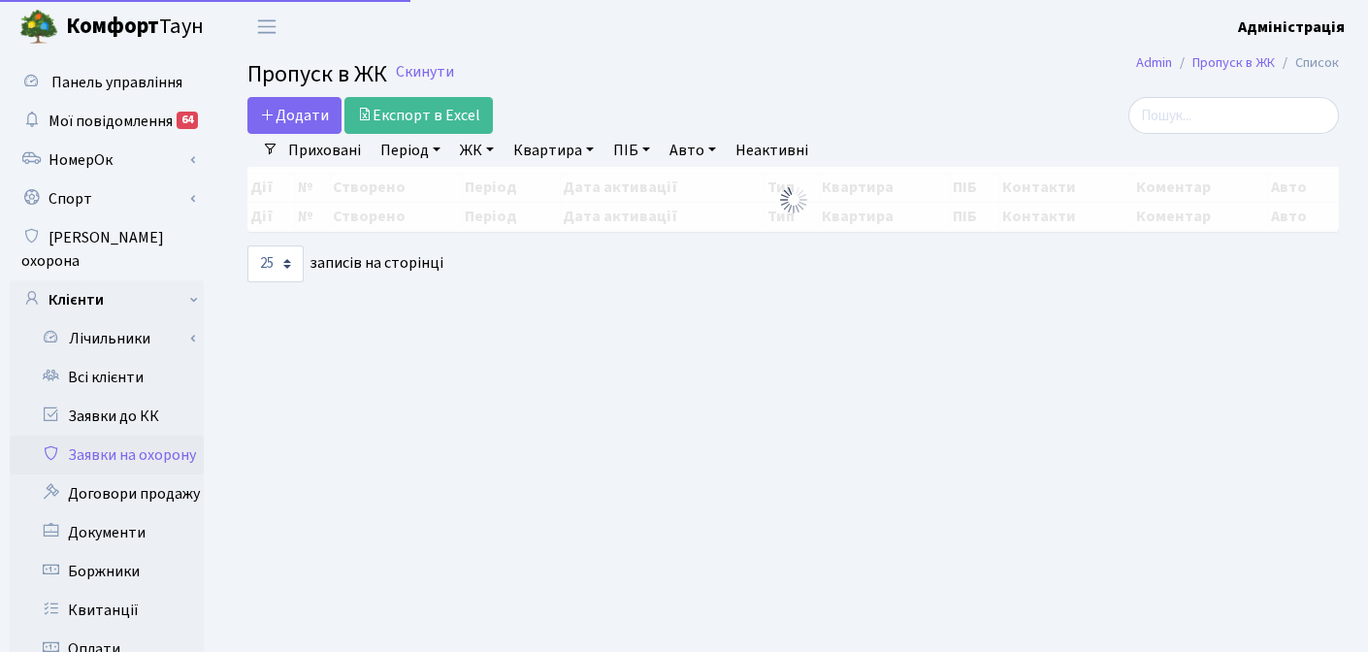
select select "25"
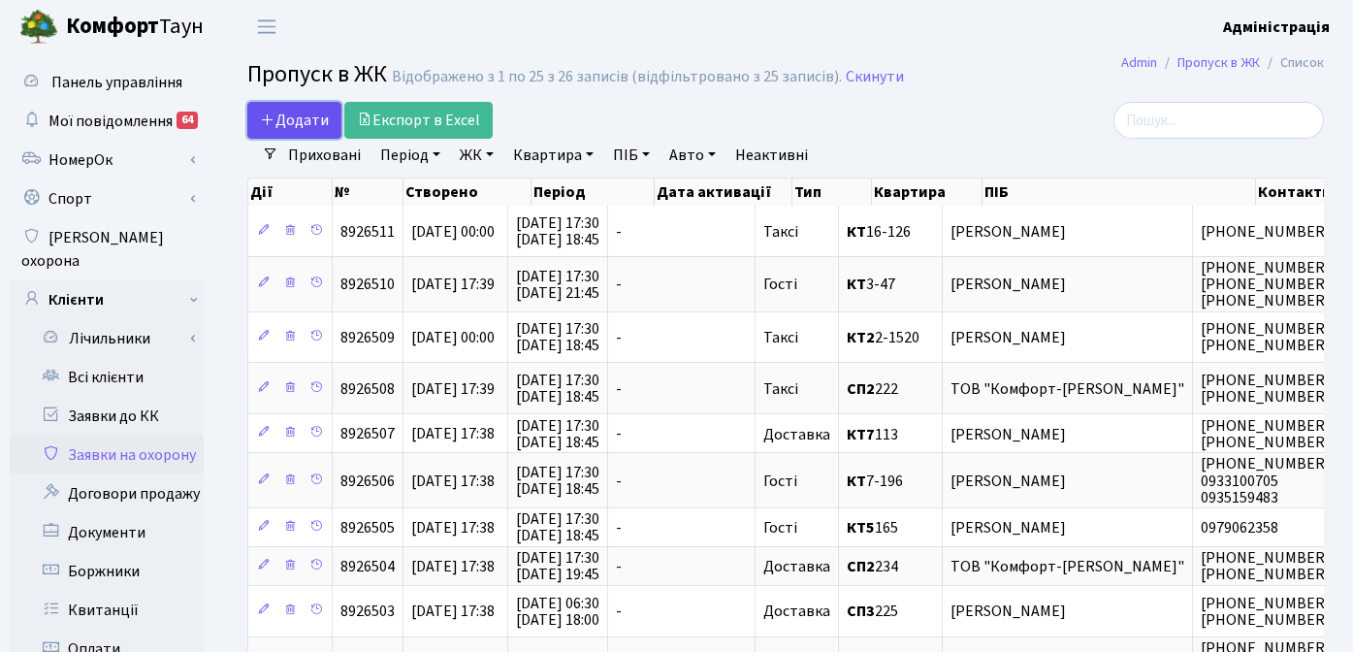
click at [283, 120] on span "Додати" at bounding box center [294, 120] width 69 height 21
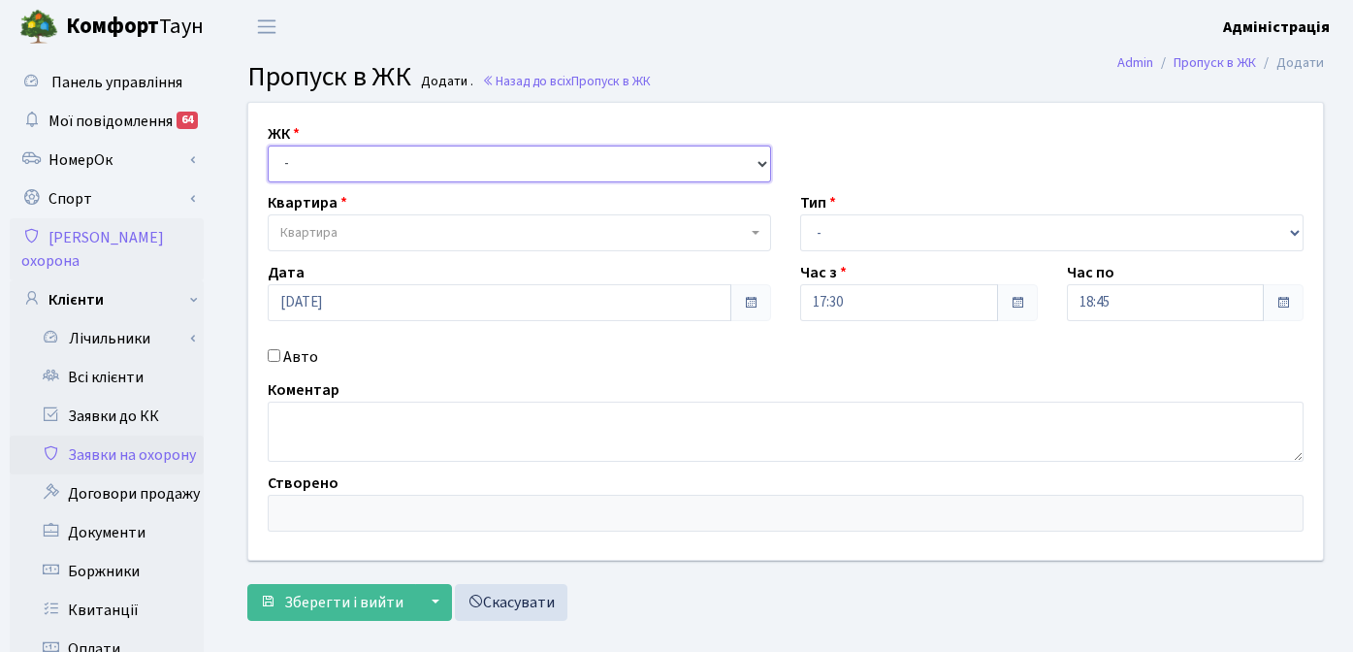
click at [385, 166] on select "- КТ, вул. Регенераторна, [GEOGRAPHIC_DATA], вул. [PERSON_NAME], [GEOGRAPHIC_DA…" at bounding box center [519, 163] width 503 height 37
select select "307"
click at [268, 145] on select "- КТ, вул. Регенераторна, [GEOGRAPHIC_DATA], вул. [PERSON_NAME], [GEOGRAPHIC_DA…" at bounding box center [519, 163] width 503 height 37
select select
click at [351, 235] on span "Квартира" at bounding box center [513, 232] width 467 height 19
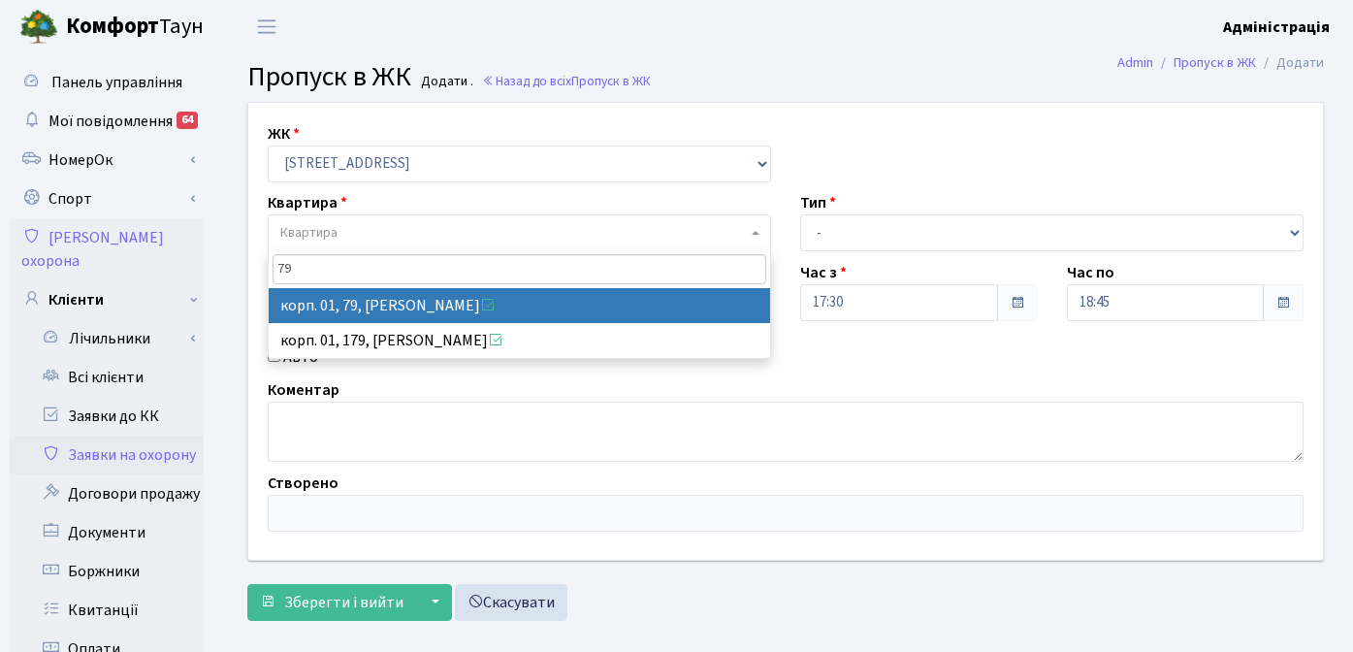
type input "79"
select select "20004"
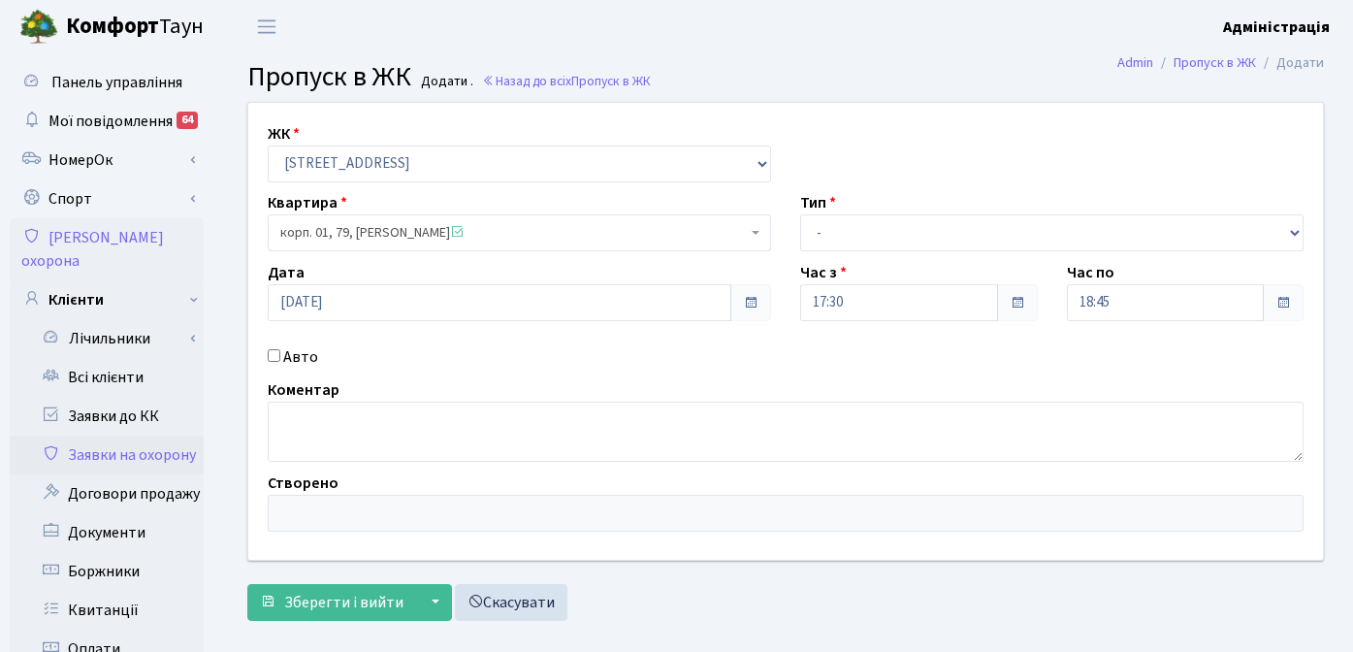
click at [648, 375] on div "ЖК - КТ, вул. Регенераторна, [GEOGRAPHIC_DATA], вул. [PERSON_NAME], [GEOGRAPHIC…" at bounding box center [786, 332] width 1104 height 458
click at [902, 228] on select "- Доставка Таксі Гості Сервіс" at bounding box center [1051, 232] width 503 height 37
select select "1"
click at [800, 214] on select "- Доставка Таксі Гості Сервіс" at bounding box center [1051, 232] width 503 height 37
click at [276, 358] on input "Авто" at bounding box center [274, 355] width 13 height 13
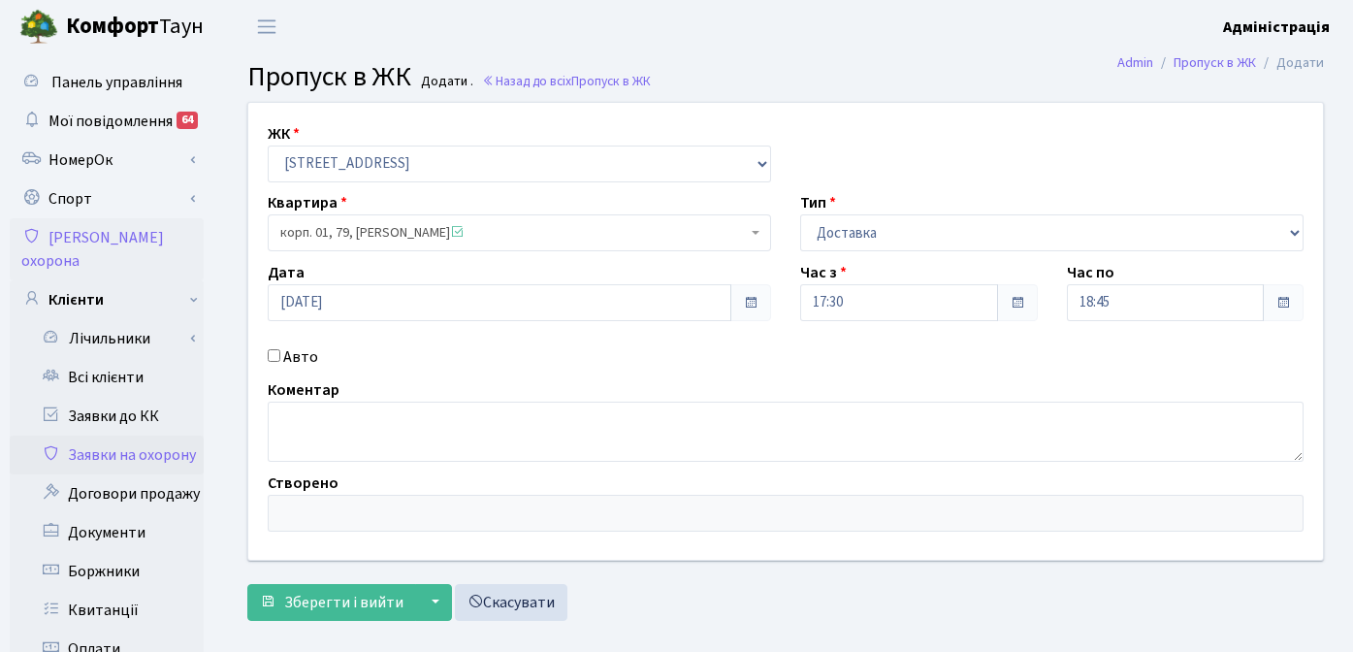
checkbox input "true"
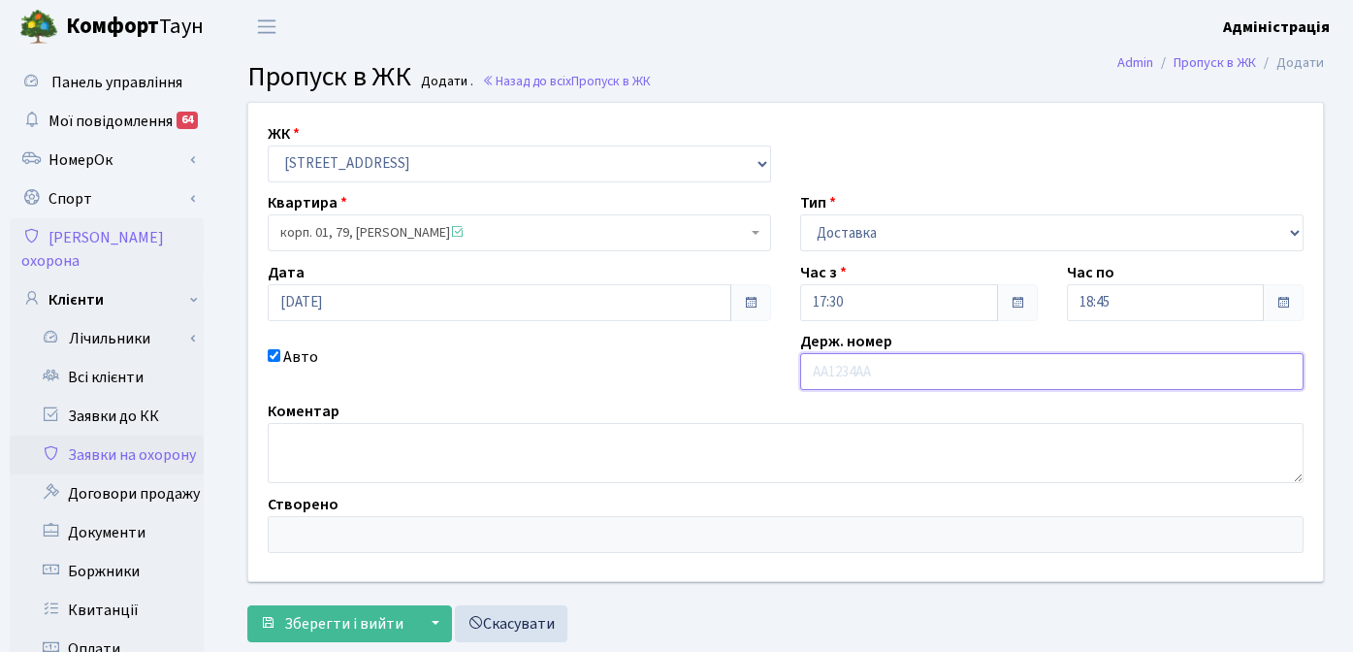
click at [932, 371] on input "text" at bounding box center [1051, 371] width 503 height 37
type input "r"
type input "ka6336cb"
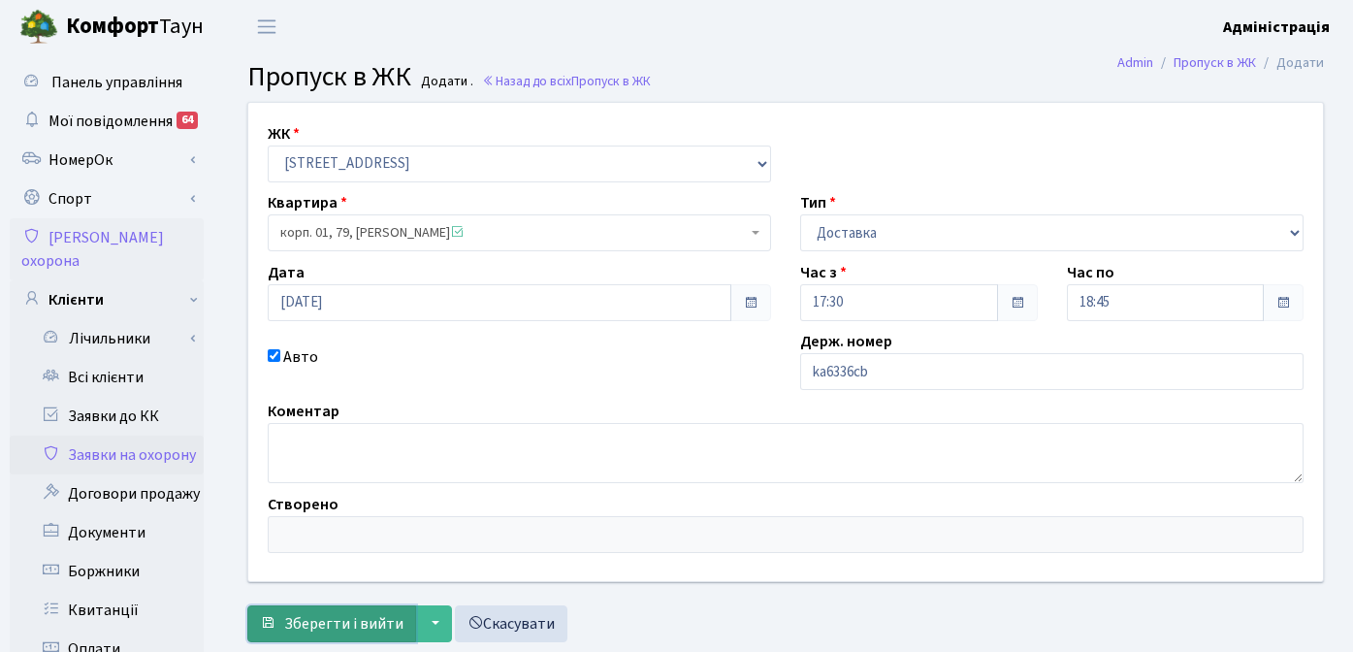
click at [335, 622] on span "Зберегти і вийти" at bounding box center [343, 623] width 119 height 21
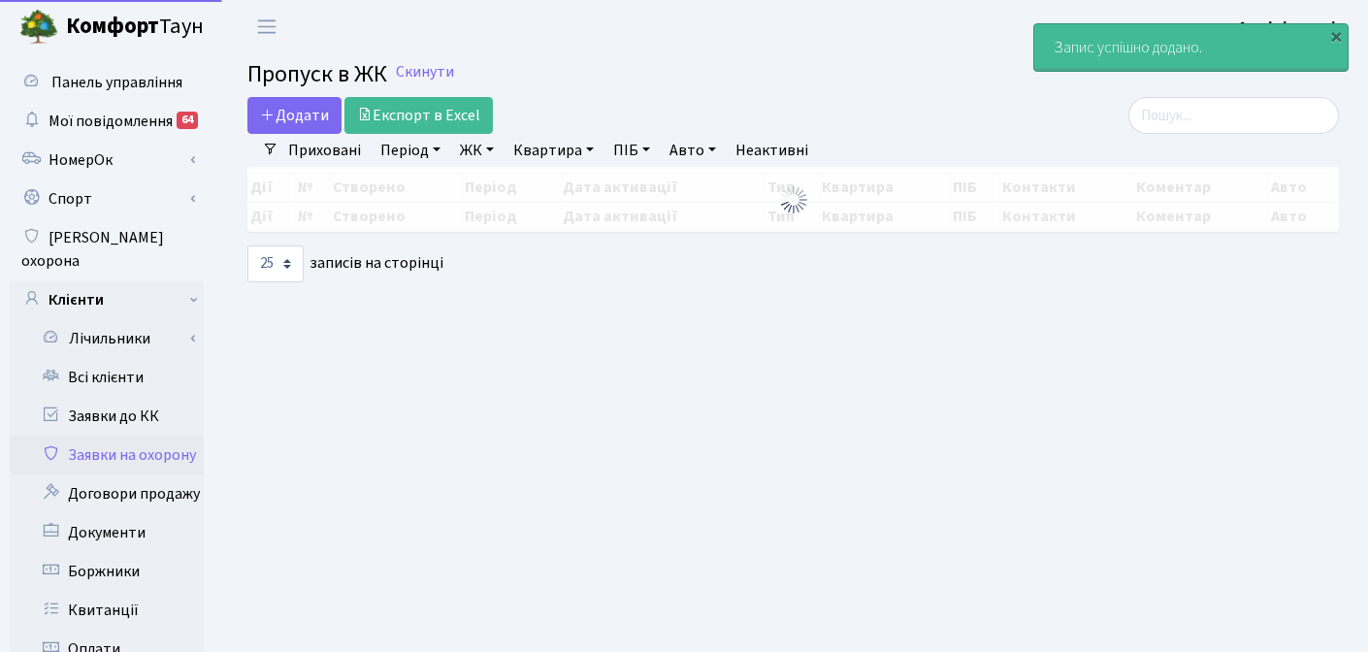
select select "25"
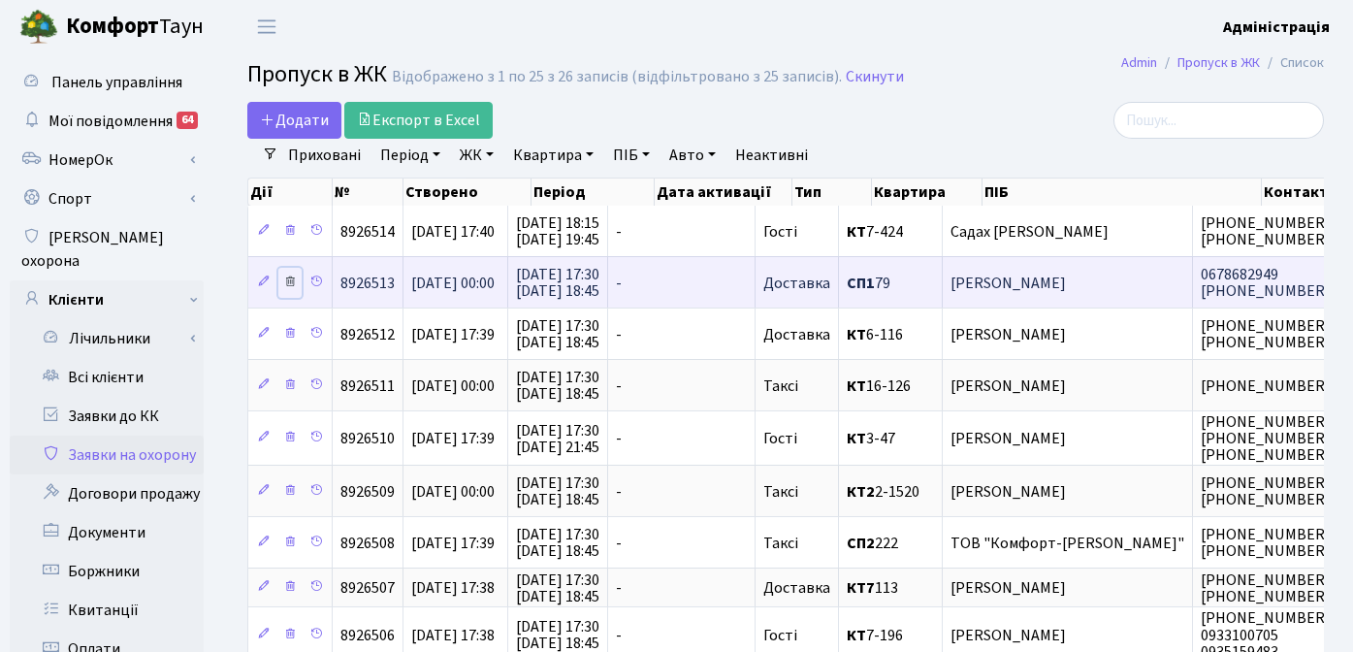
click at [289, 280] on icon at bounding box center [290, 281] width 14 height 14
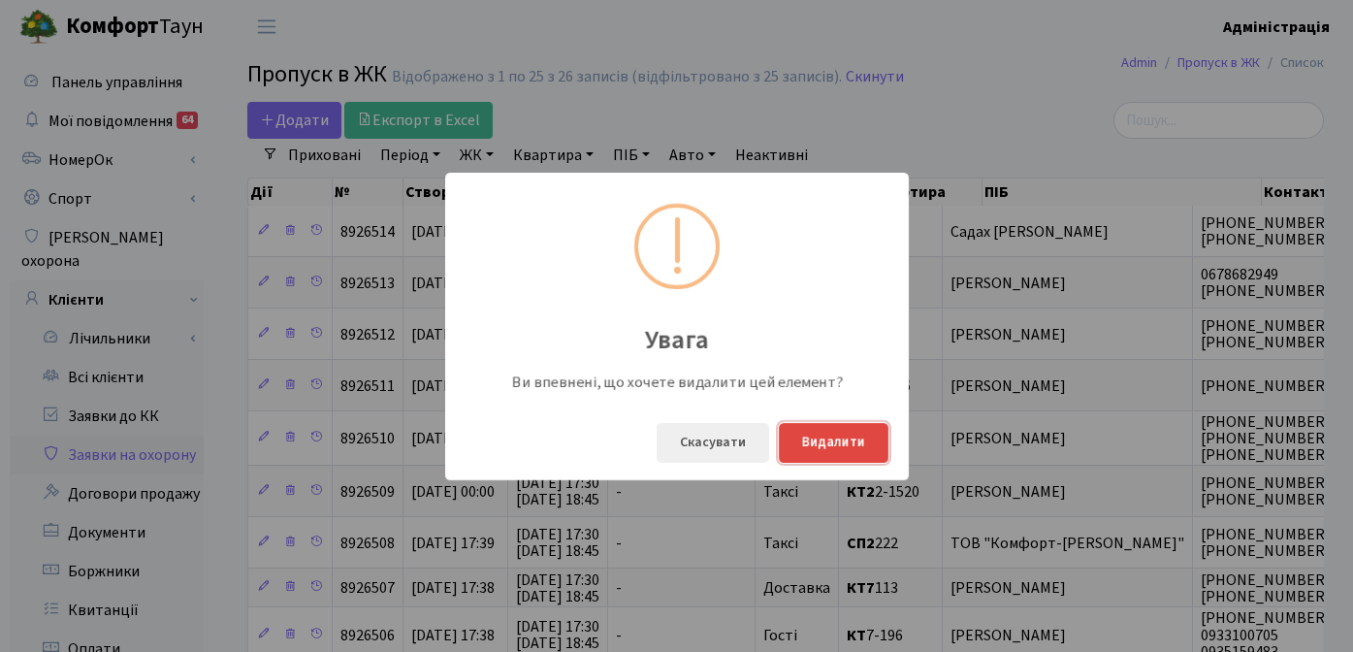
click at [827, 443] on button "Видалити" at bounding box center [834, 443] width 110 height 40
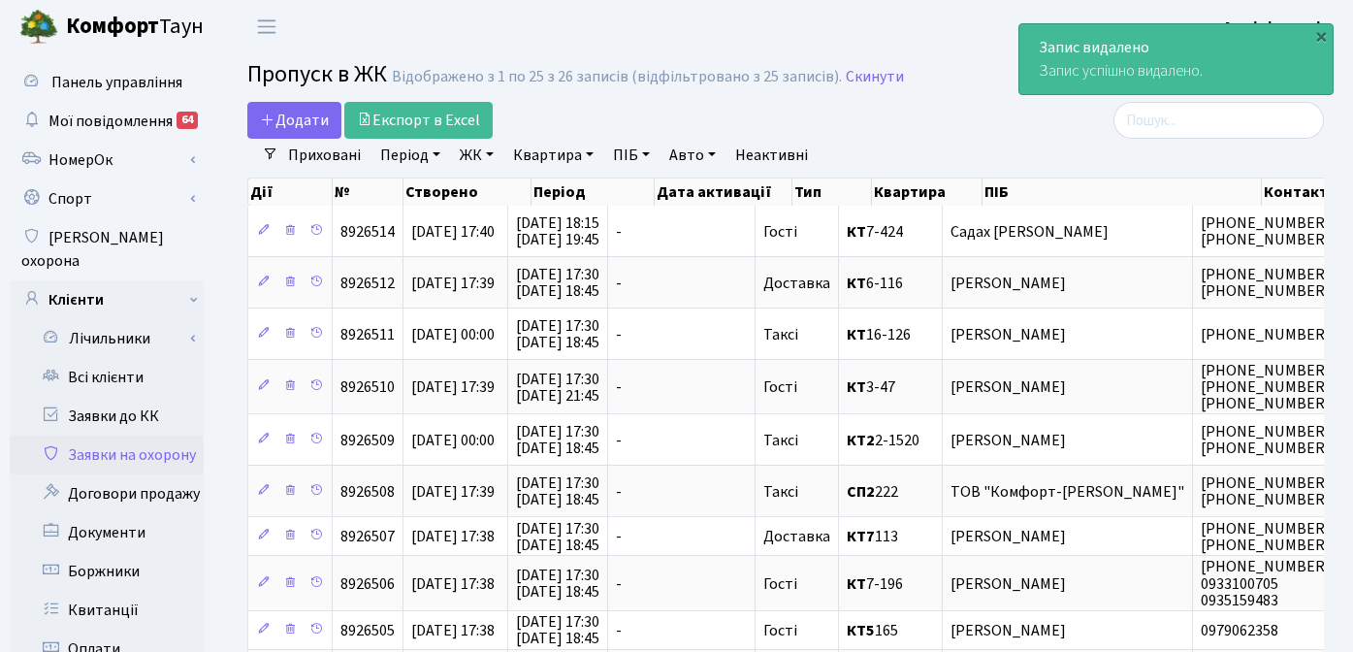
click at [913, 124] on div "Додати Експорт в Excel" at bounding box center [601, 120] width 708 height 37
click at [1318, 38] on div "×" at bounding box center [1320, 35] width 19 height 19
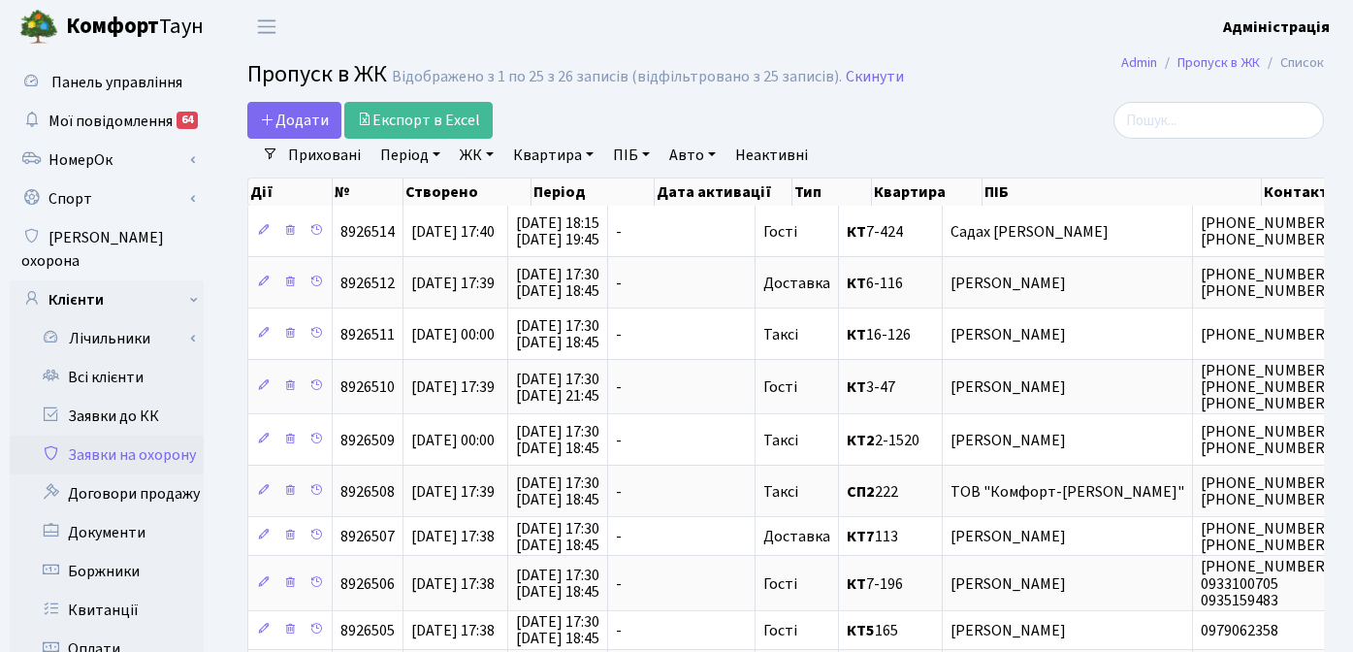
click at [920, 129] on div "Додати Експорт в Excel" at bounding box center [601, 120] width 708 height 37
click at [85, 358] on link "Всі клієнти" at bounding box center [107, 377] width 194 height 39
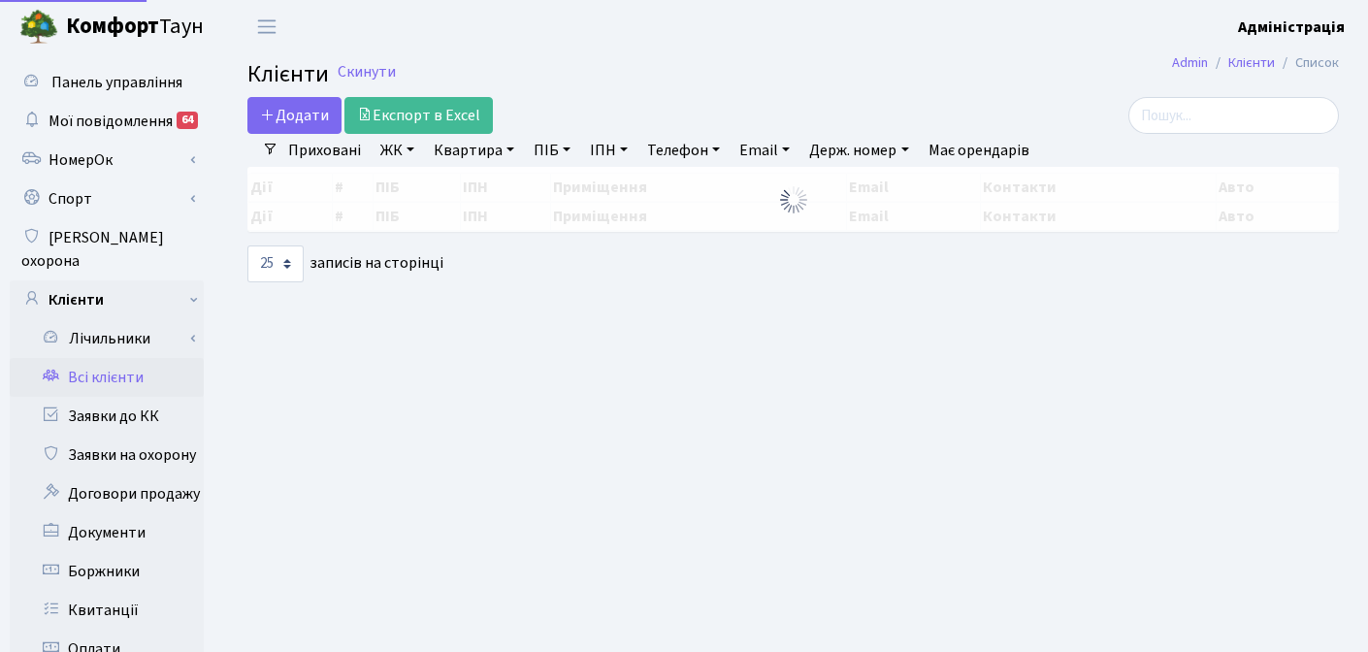
select select "25"
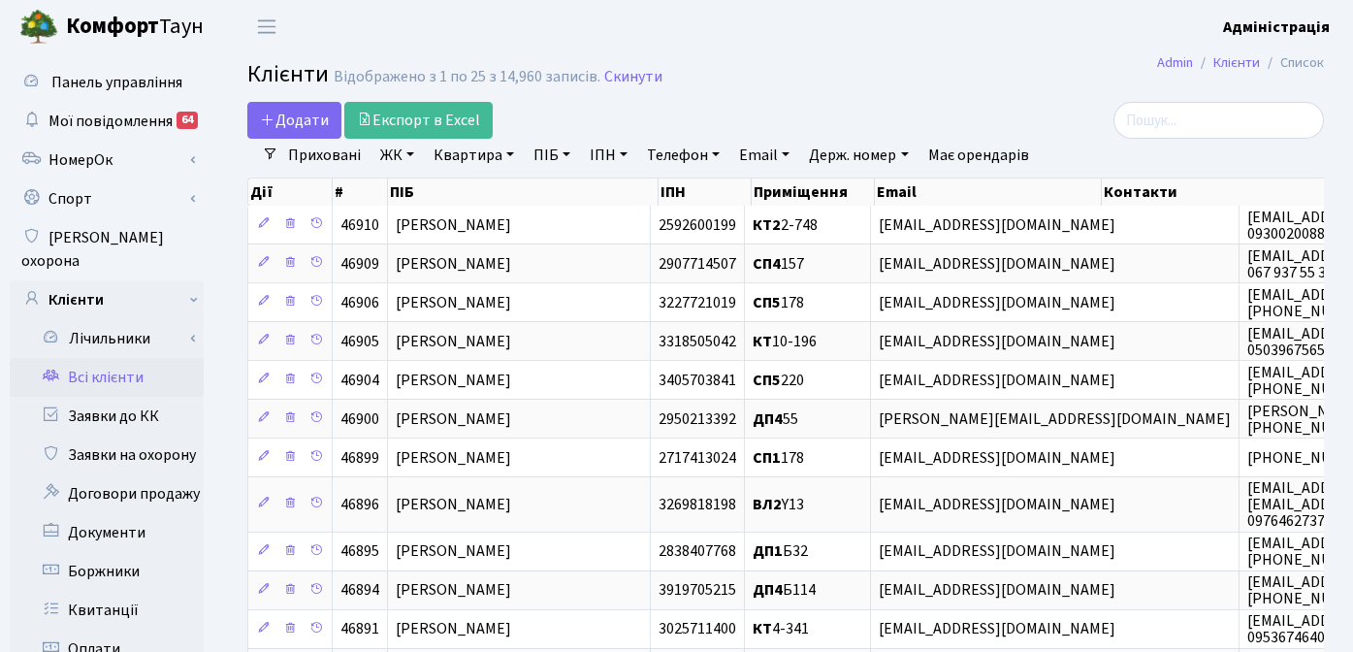
click at [396, 151] on link "ЖК" at bounding box center [396, 155] width 49 height 33
type input "c"
type input "с"
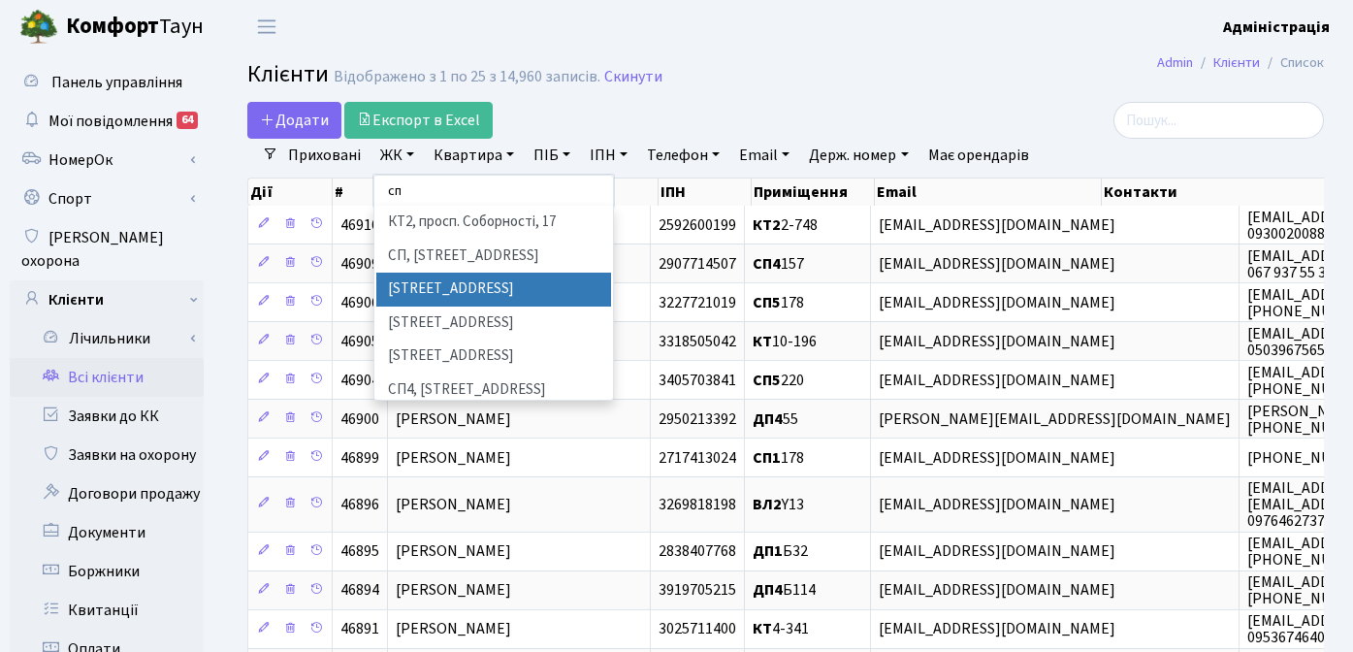
type input "сп"
click at [418, 296] on li "СП1, Столичне шосе, 1" at bounding box center [493, 290] width 235 height 34
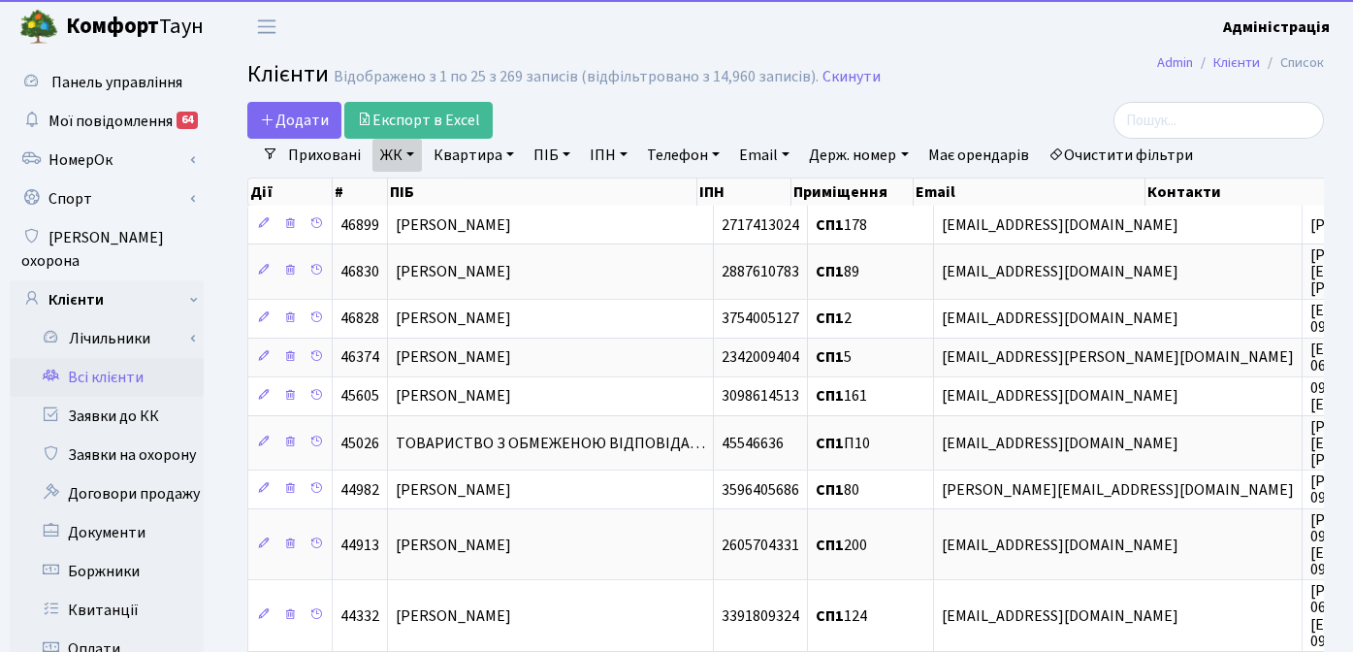
click at [472, 156] on link "Квартира" at bounding box center [474, 155] width 96 height 33
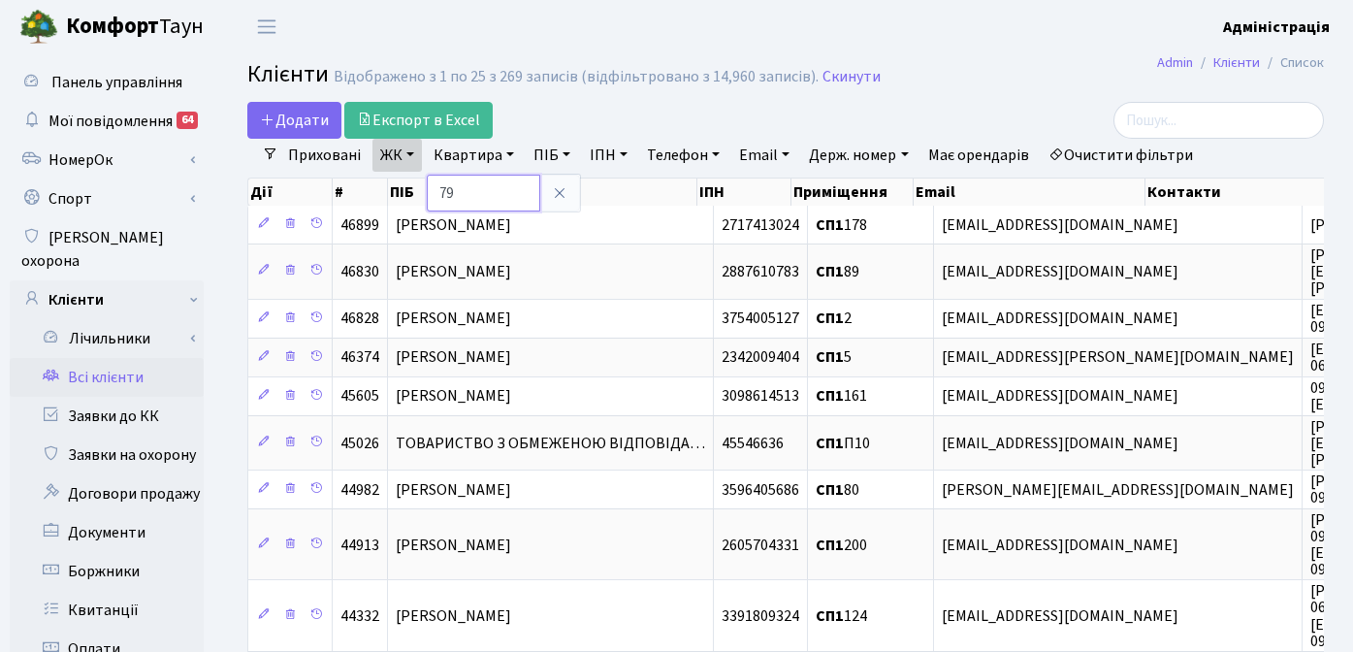
type input "79"
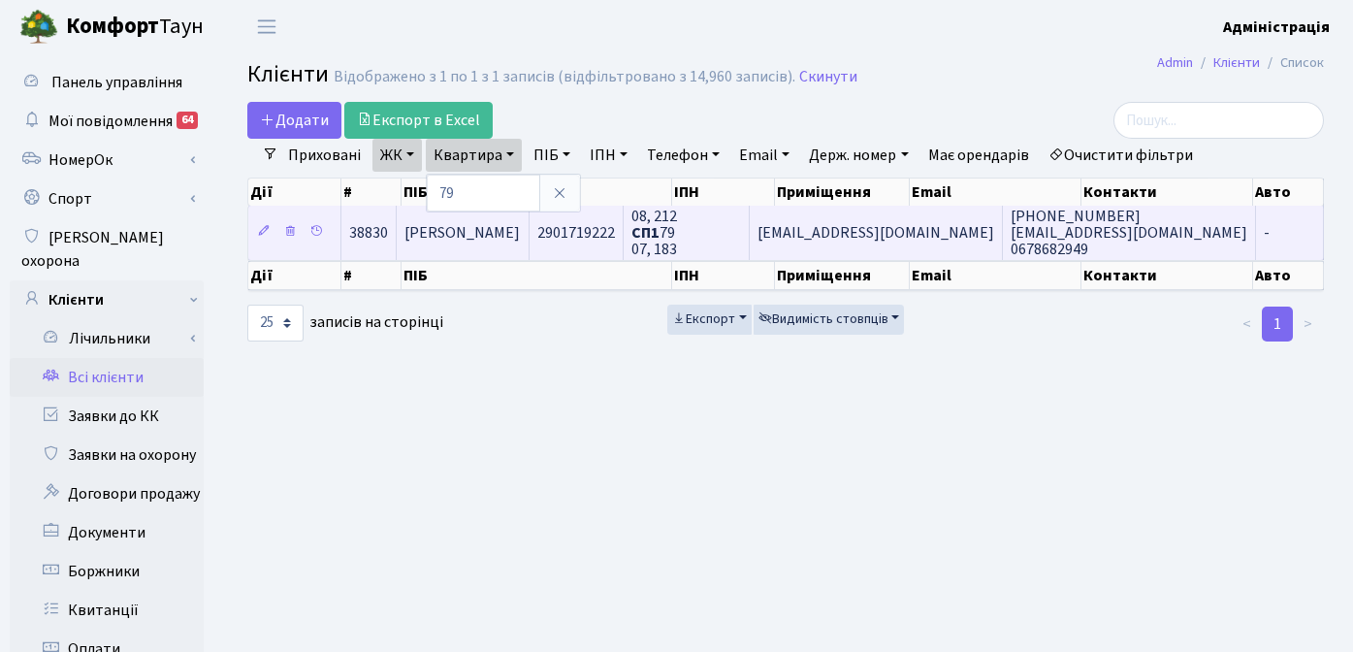
click at [615, 230] on span "2901719222" at bounding box center [576, 232] width 78 height 21
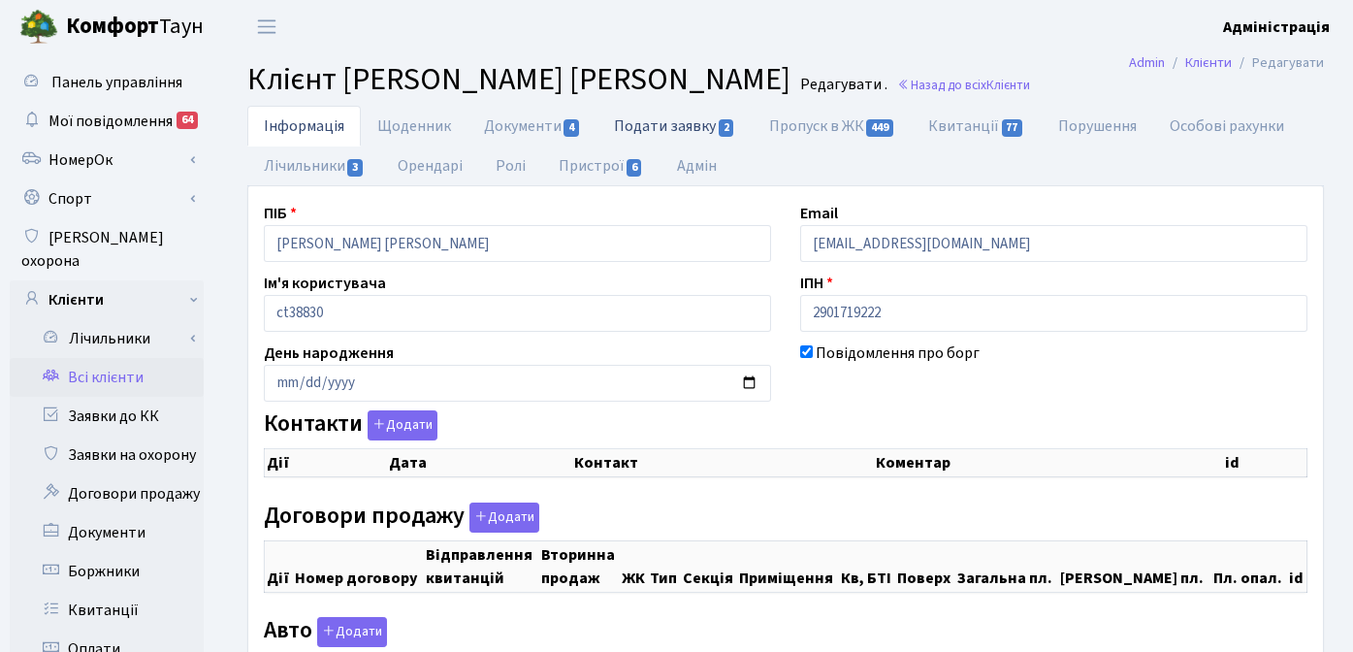
checkbox input "true"
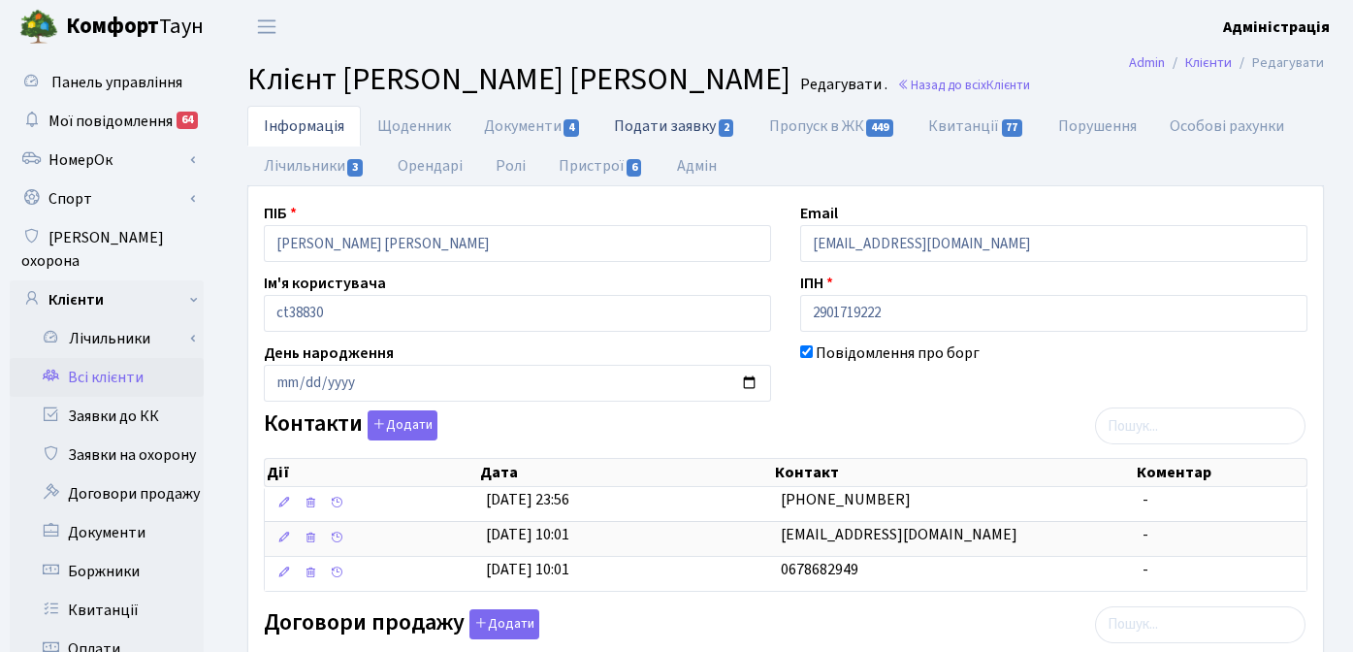
click at [682, 121] on link "Подати заявку 2" at bounding box center [674, 126] width 154 height 40
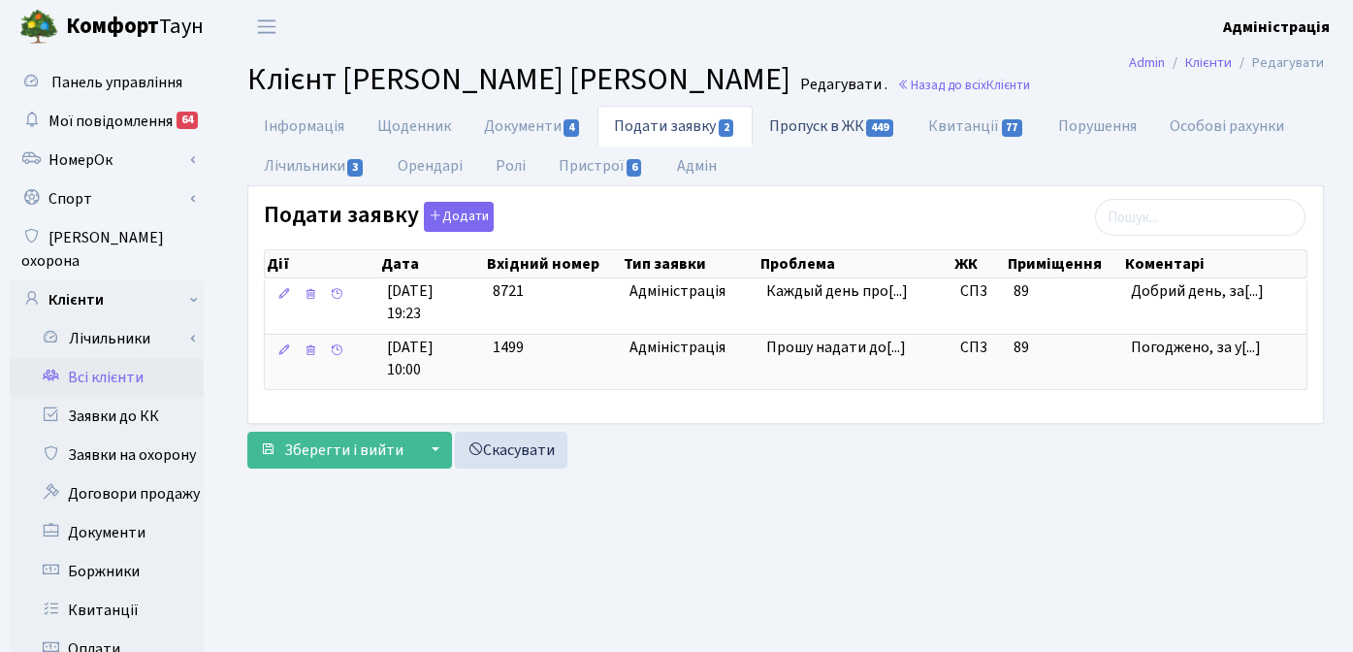
click at [823, 119] on link "Пропуск в ЖК 449" at bounding box center [832, 126] width 159 height 40
select select "25"
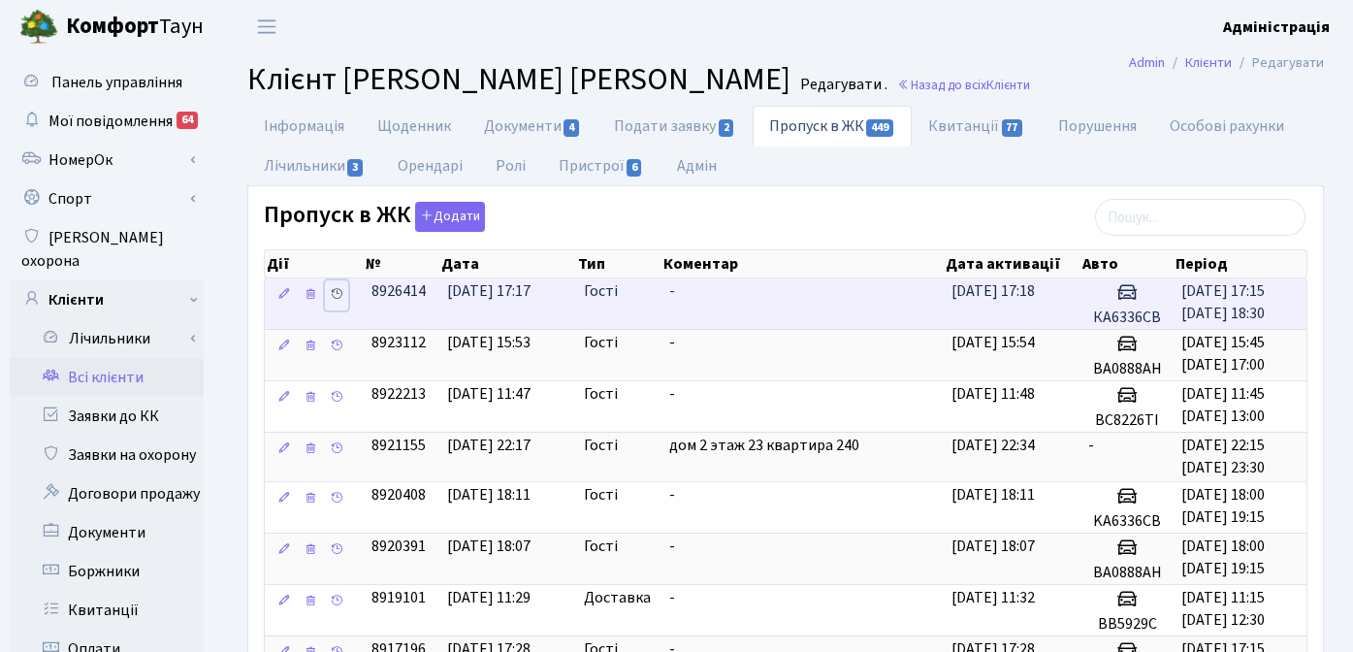
click at [335, 293] on icon at bounding box center [337, 294] width 14 height 14
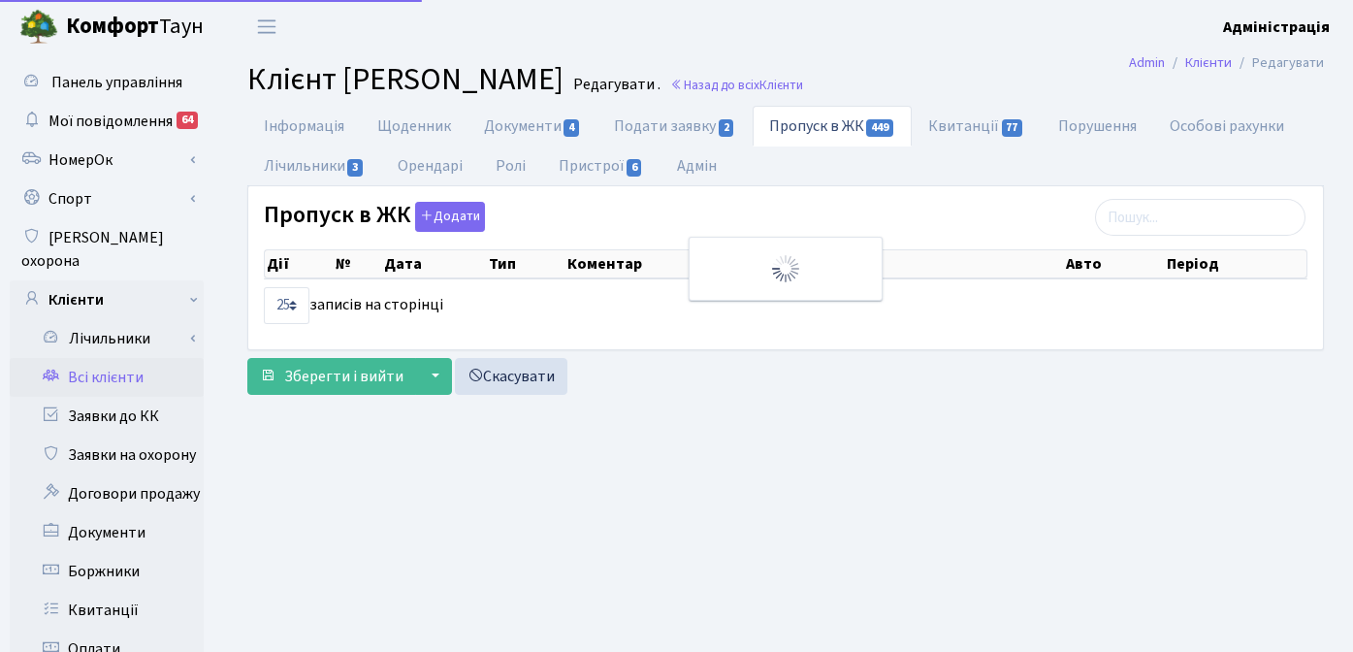
select select "25"
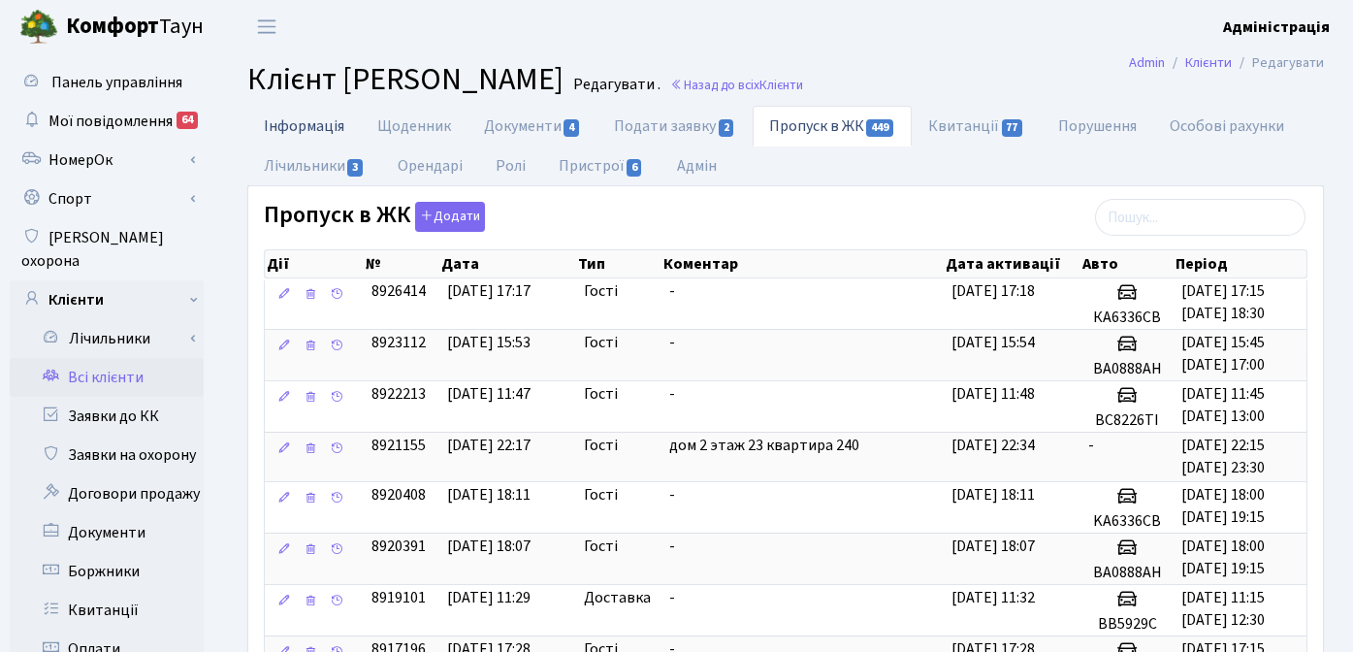
click at [276, 117] on link "Інформація" at bounding box center [303, 126] width 113 height 40
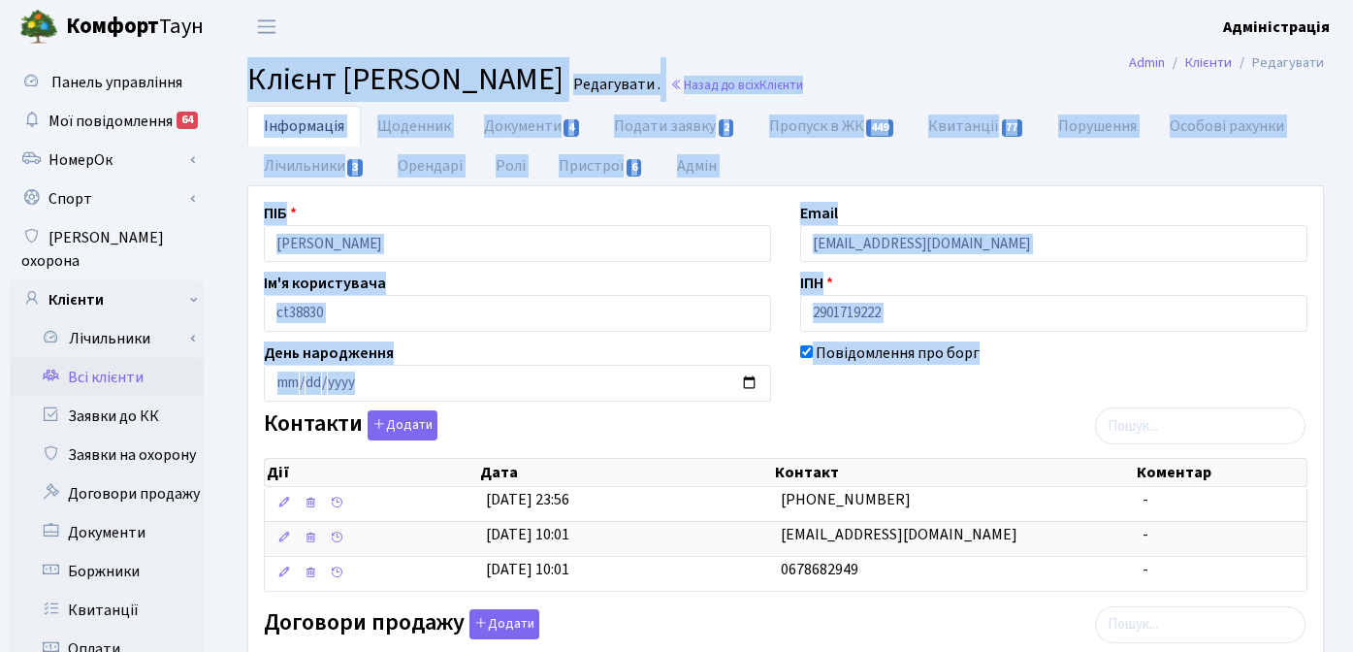
drag, startPoint x: 249, startPoint y: 73, endPoint x: 1082, endPoint y: 368, distance: 883.8
click at [964, 420] on div "Контакти Додати Дії Дата Контакт Коментар Дії Дата Контакт Коментар" at bounding box center [785, 504] width 1073 height 189
drag, startPoint x: 245, startPoint y: 77, endPoint x: 1050, endPoint y: 392, distance: 864.5
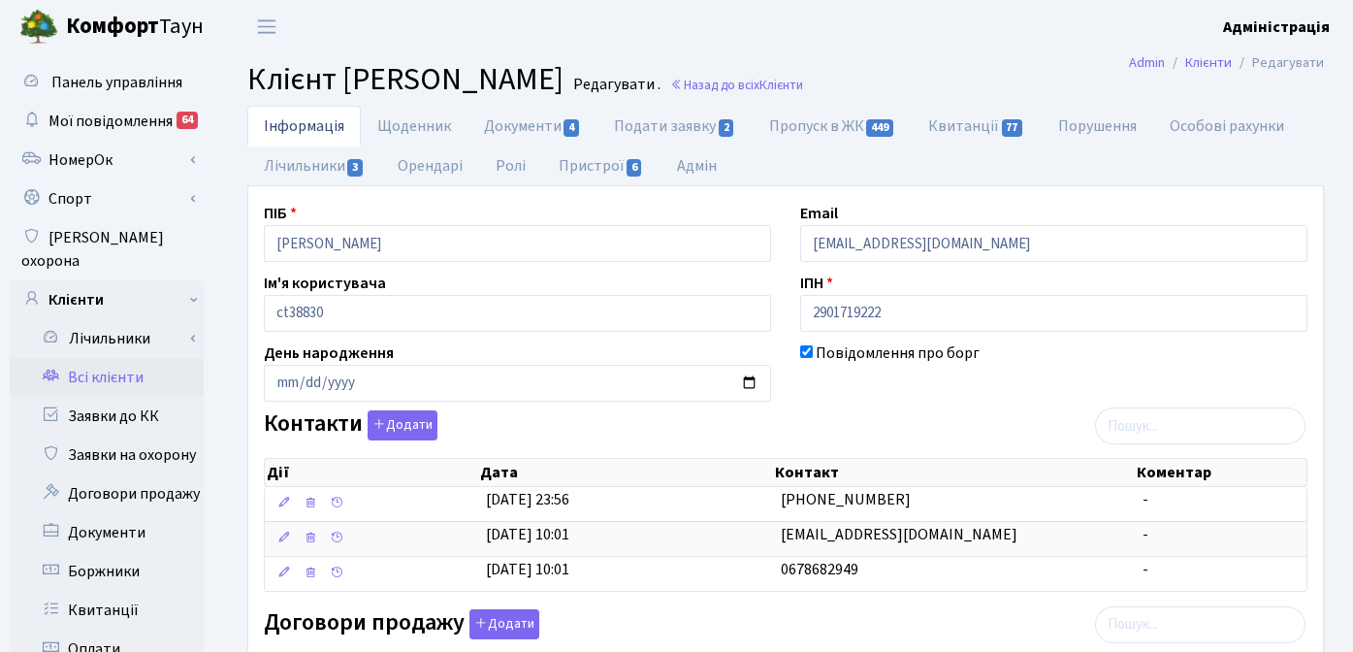
click at [830, 171] on ul "Інформація Щоденник Документи 4 Подати заявку 2 Пропуск в ЖК 449 Квитанції 77 П…" at bounding box center [785, 146] width 1077 height 81
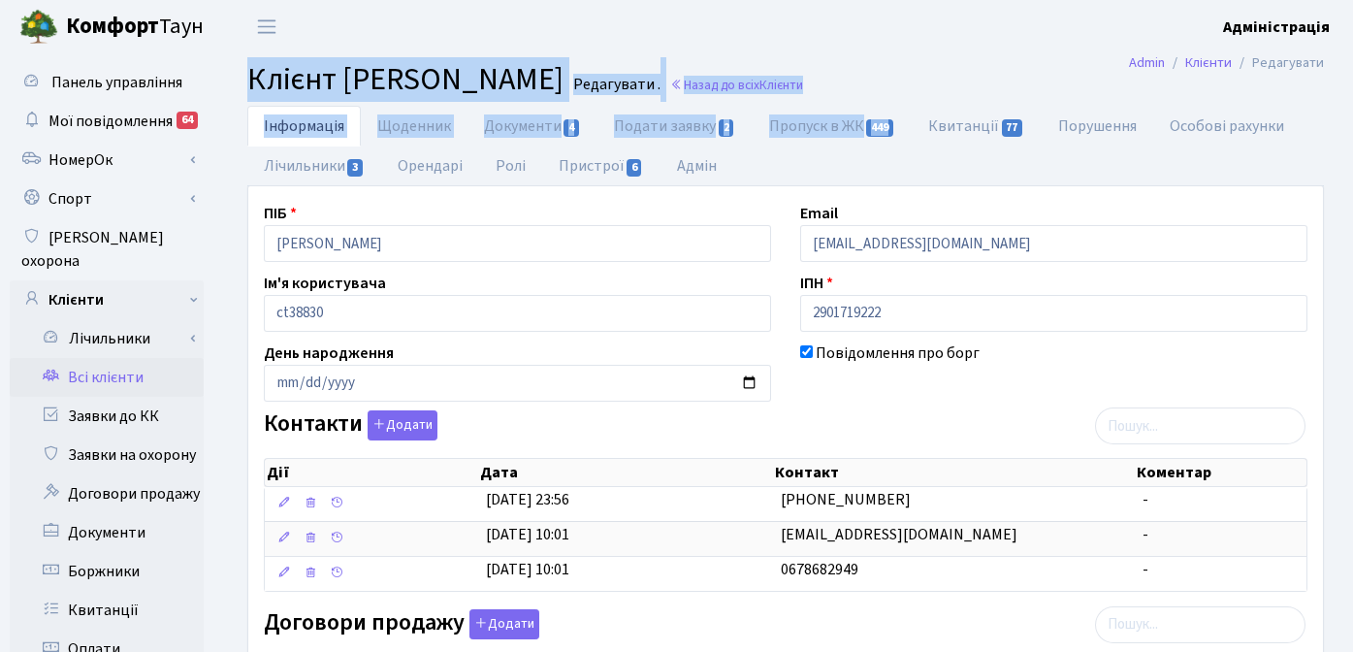
drag, startPoint x: 248, startPoint y: 77, endPoint x: 773, endPoint y: 176, distance: 534.0
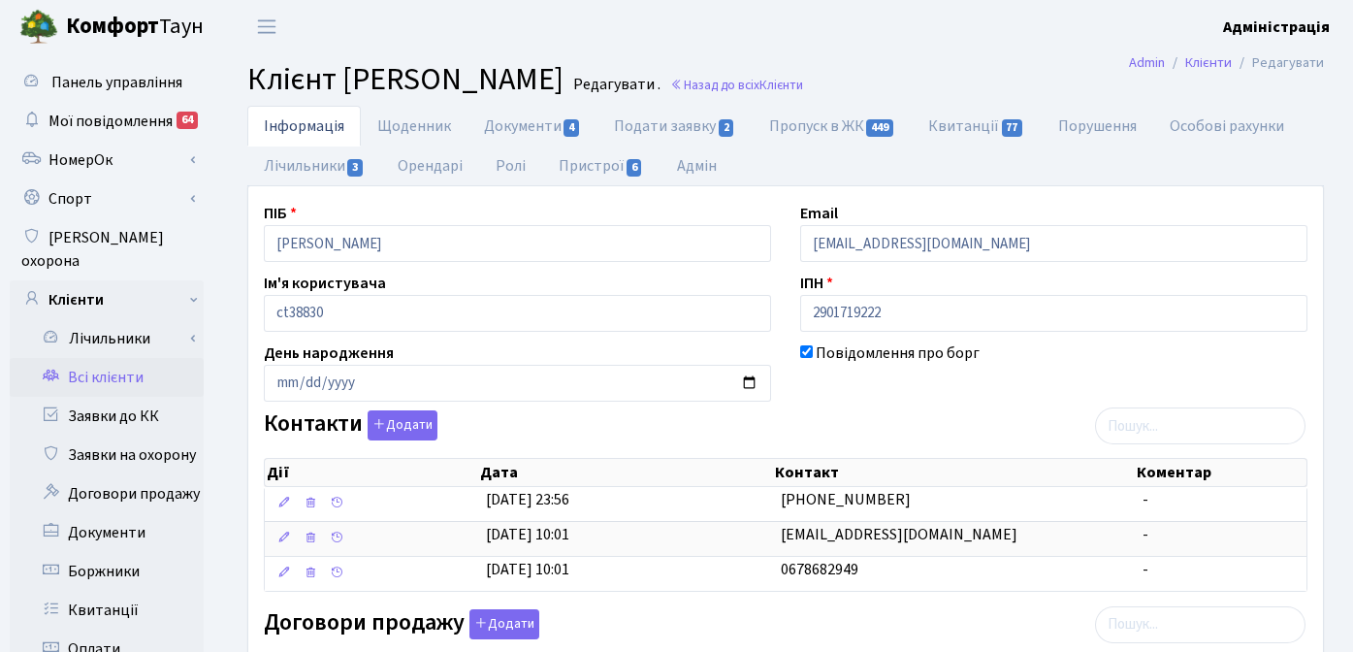
click at [919, 163] on ul "Інформація Щоденник Документи 4 Подати заявку 2 Пропуск в ЖК 449 Квитанції 77 П…" at bounding box center [785, 146] width 1077 height 81
click at [819, 16] on header "Комфорт Таун Адміністрація Мій обліковий запис Вийти" at bounding box center [676, 26] width 1353 height 53
drag, startPoint x: 346, startPoint y: 81, endPoint x: 802, endPoint y: 75, distance: 455.9
click at [802, 75] on h2 "Клієнт Літвінчук Марина Володимирівна Редагувати . Назад до всіх Клієнти" at bounding box center [785, 79] width 1077 height 37
click at [630, 48] on header "Комфорт Таун Адміністрація Мій обліковий запис Вийти" at bounding box center [676, 26] width 1353 height 53
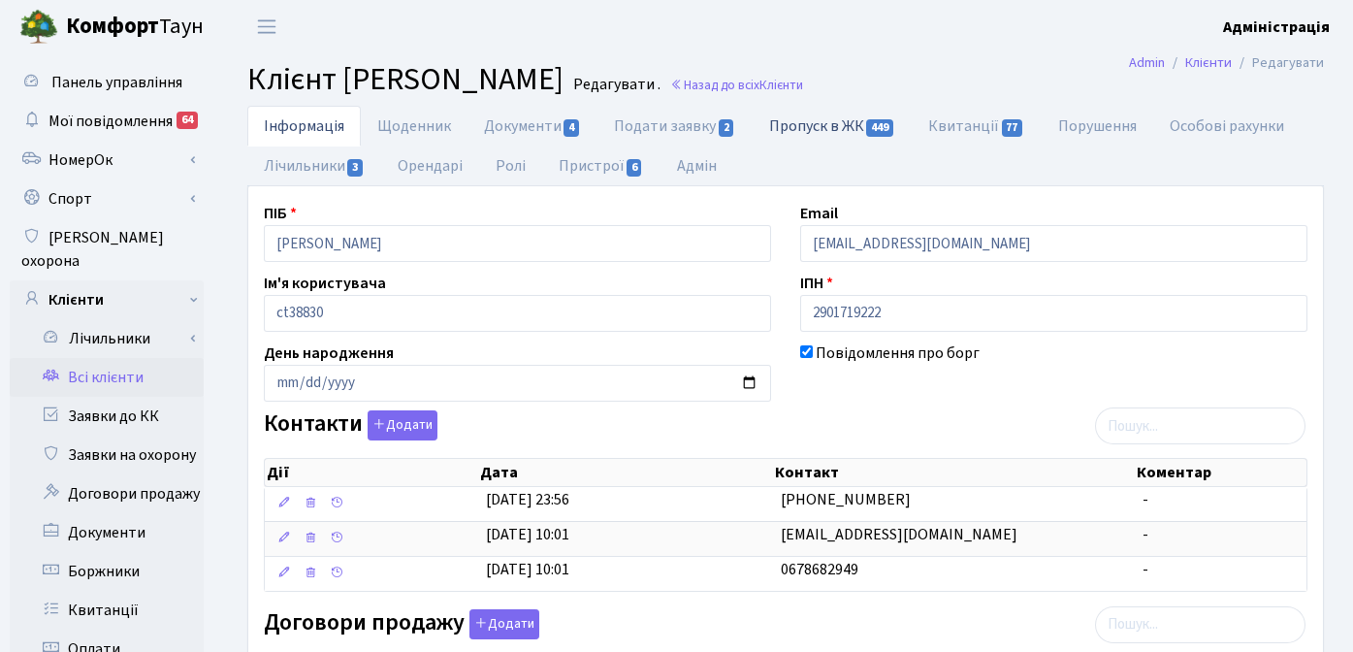
click at [828, 127] on link "Пропуск в ЖК 449" at bounding box center [832, 126] width 159 height 40
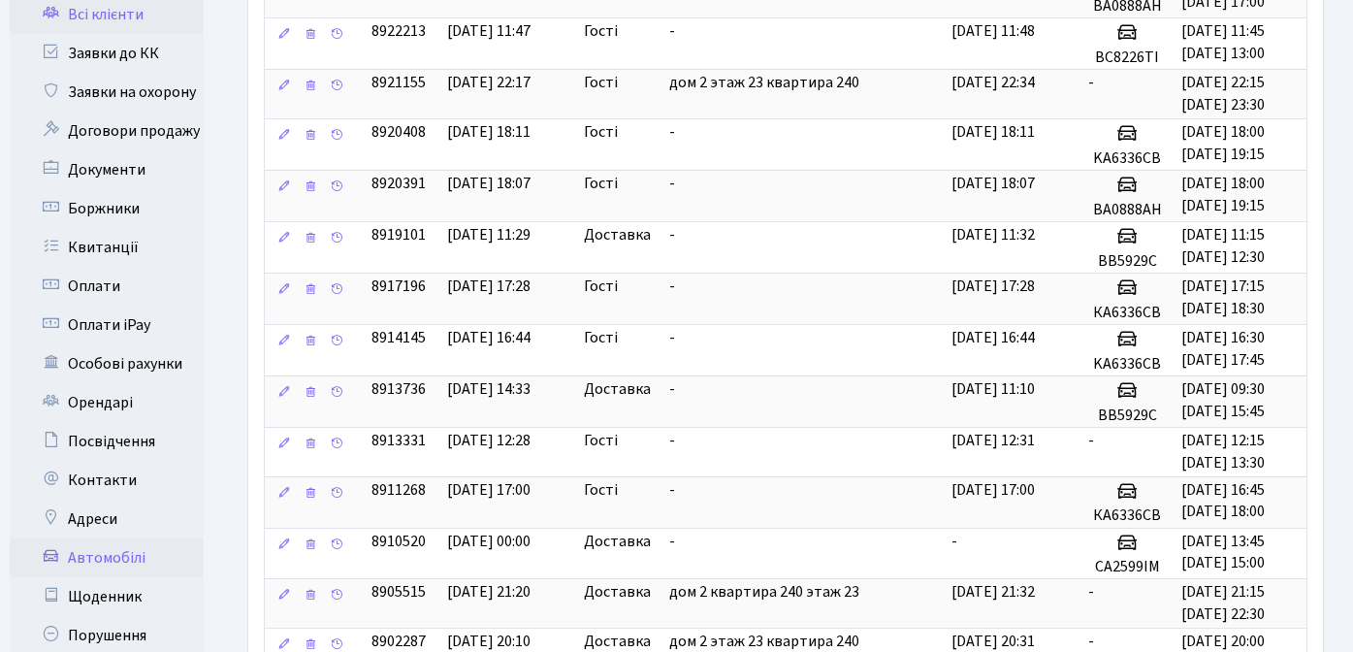
scroll to position [364, 0]
click at [122, 537] on link "Автомобілі" at bounding box center [107, 556] width 194 height 39
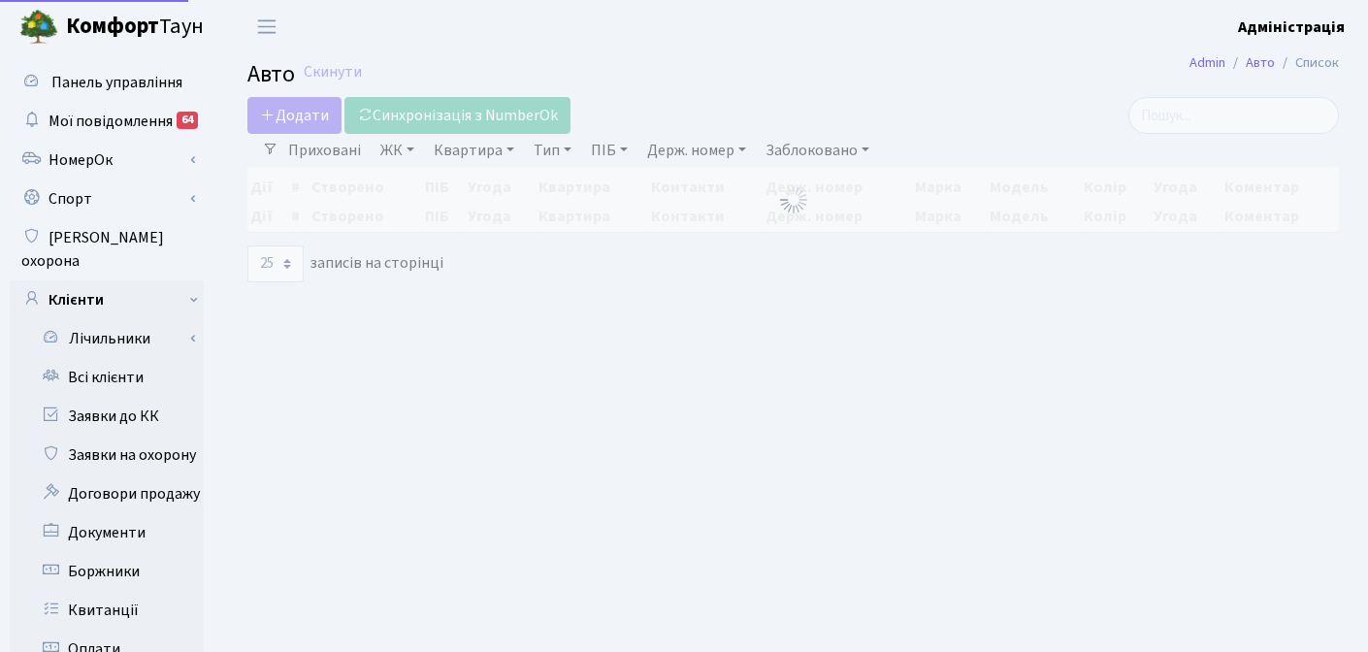
select select "25"
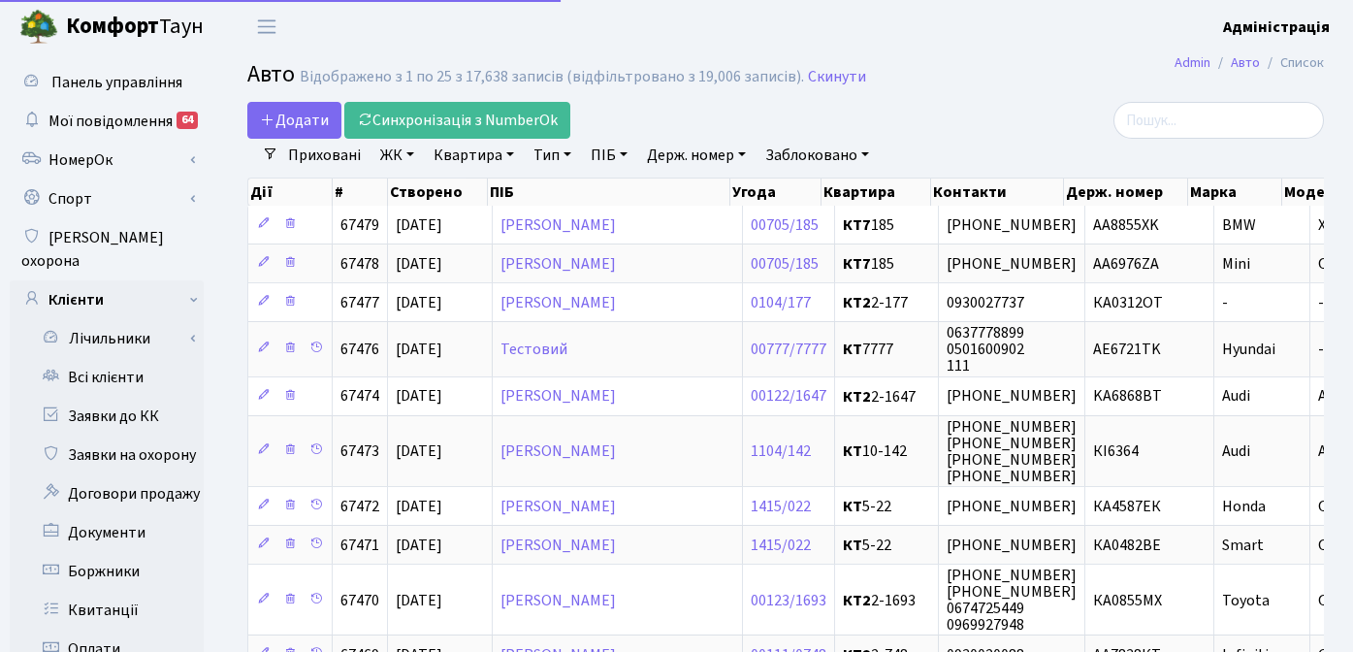
click at [685, 159] on link "Держ. номер" at bounding box center [696, 155] width 114 height 33
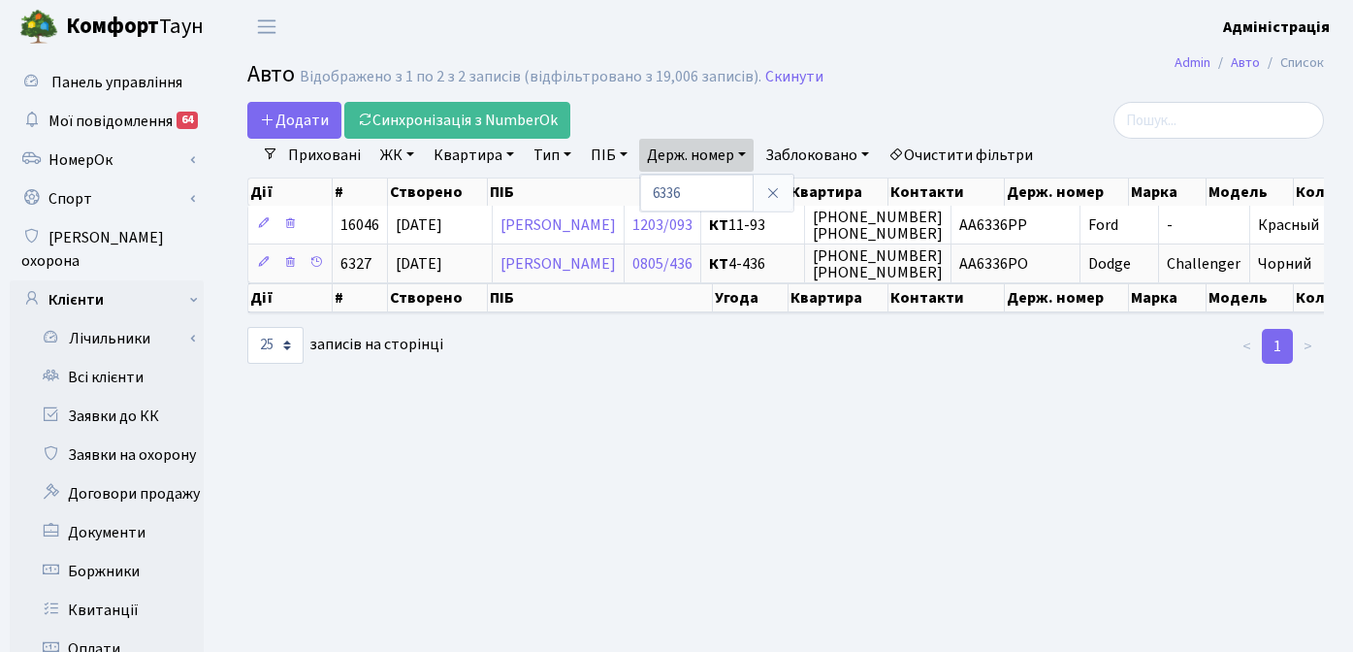
click at [831, 396] on main "Admin Авто Список Авто Відображено з 1 по 2 з 2 записів (відфільтровано з 19,00…" at bounding box center [785, 617] width 1135 height 1129
click at [314, 155] on link "Приховані" at bounding box center [324, 155] width 88 height 33
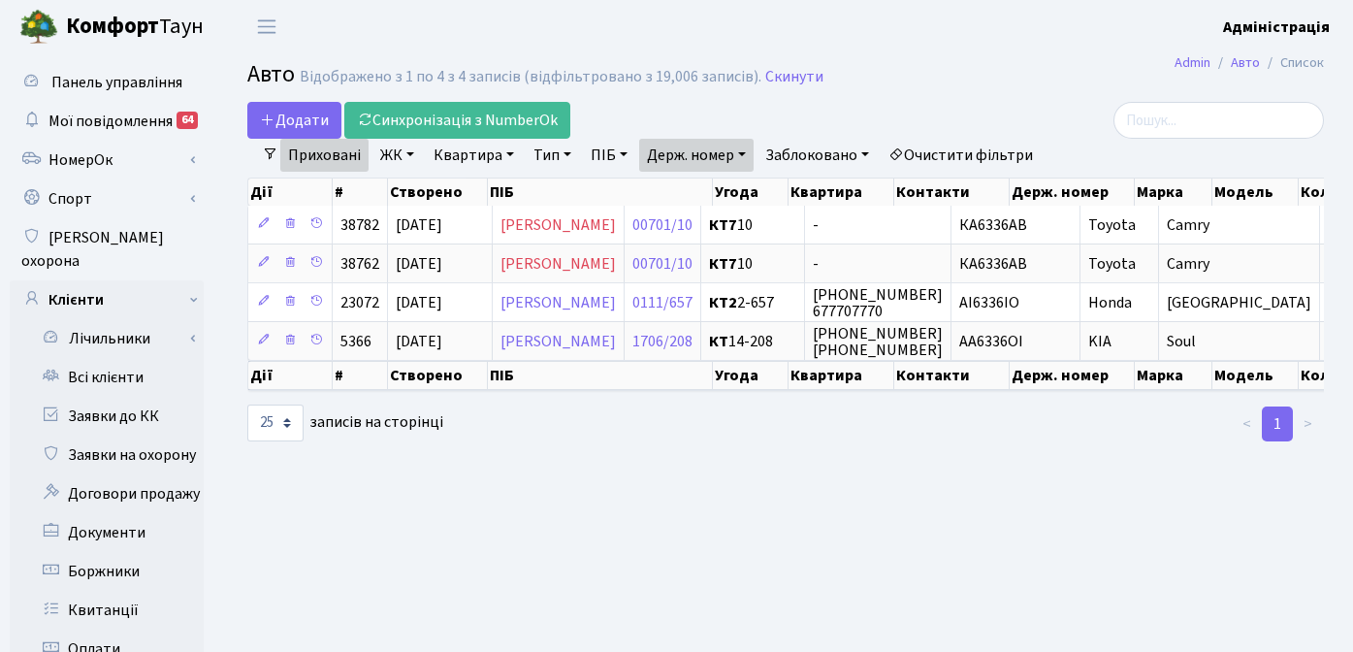
click at [983, 156] on link "Очистити фільтри" at bounding box center [961, 155] width 160 height 33
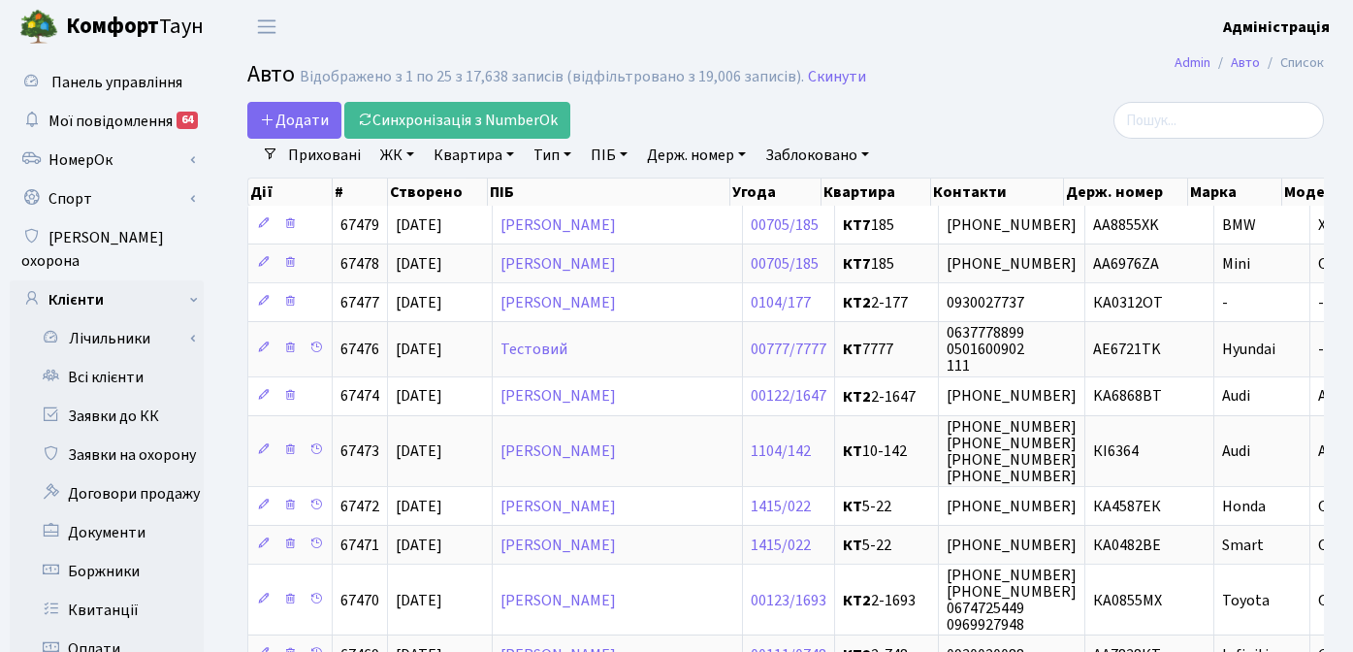
click at [675, 157] on link "Держ. номер" at bounding box center [696, 155] width 114 height 33
type input "2085"
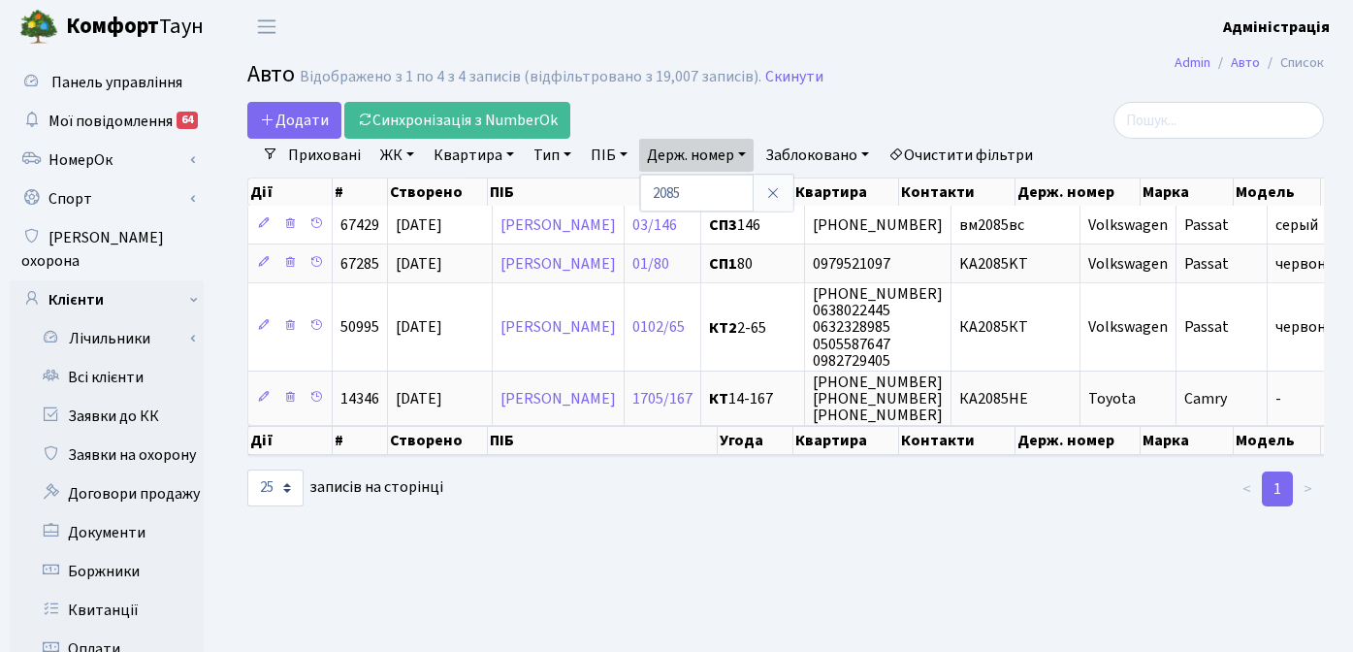
click at [989, 151] on link "Очистити фільтри" at bounding box center [961, 155] width 160 height 33
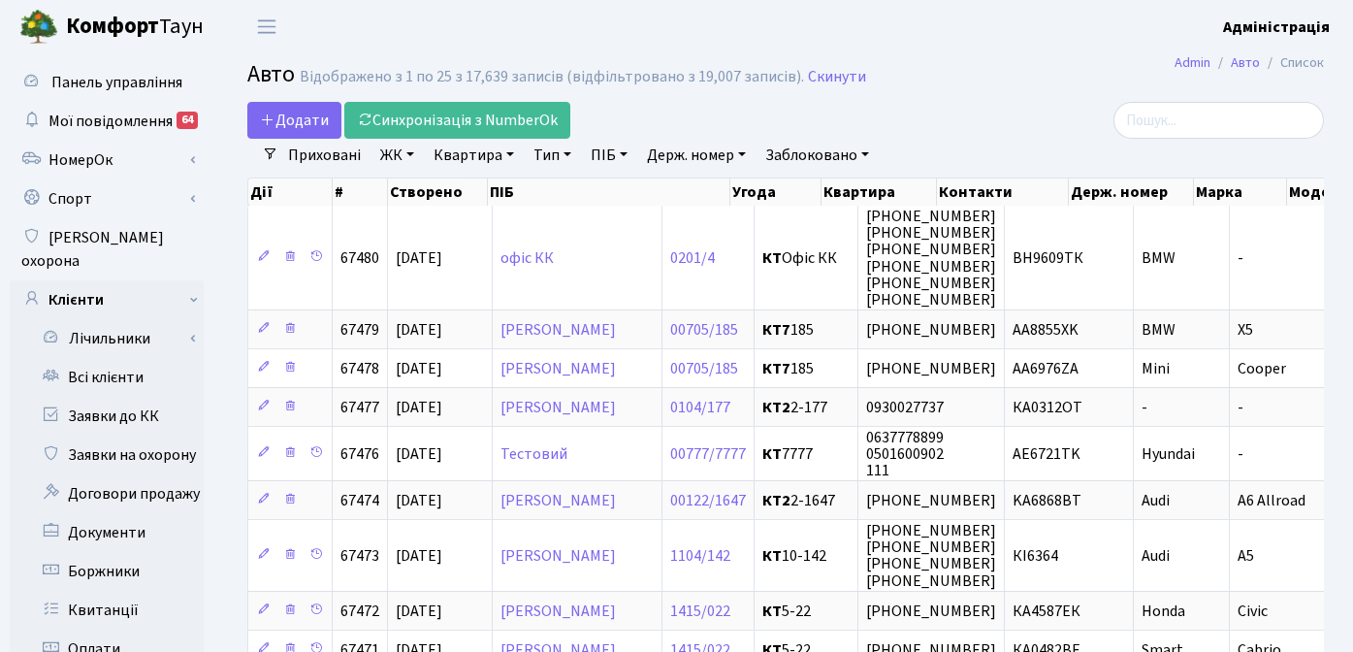
click at [997, 107] on div at bounding box center [1153, 120] width 339 height 37
click at [110, 397] on link "Заявки до КК" at bounding box center [107, 416] width 194 height 39
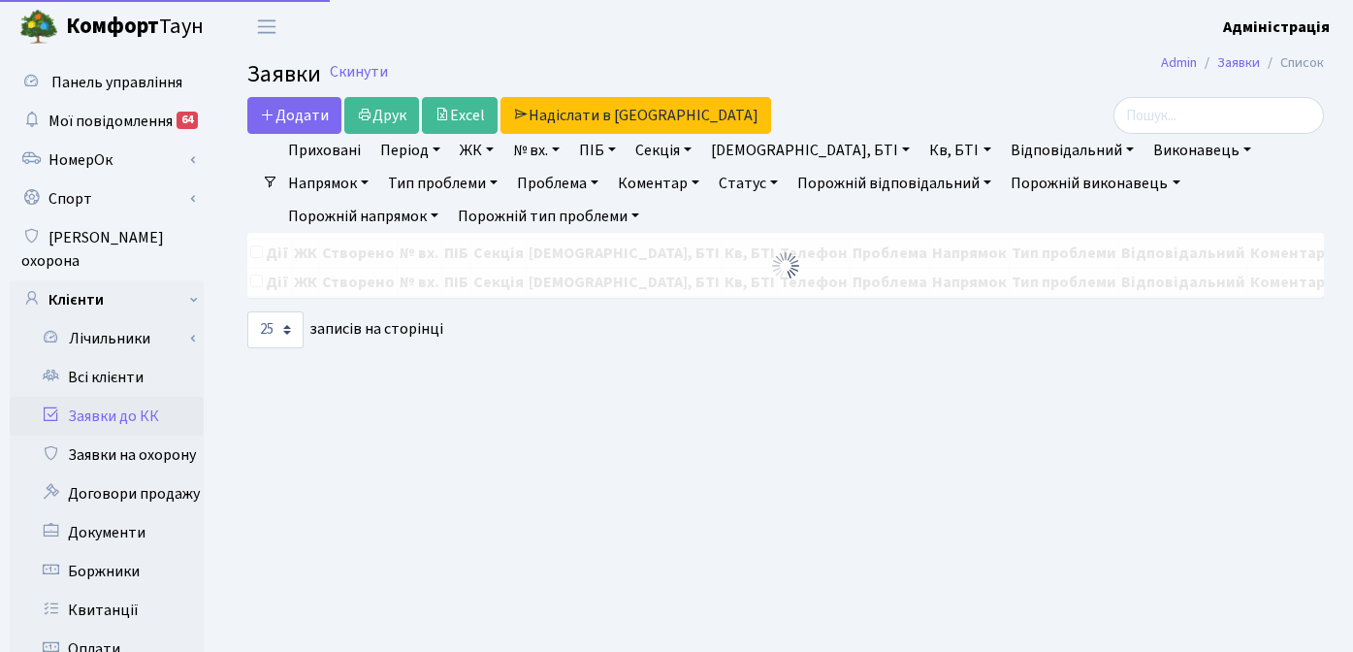
select select "25"
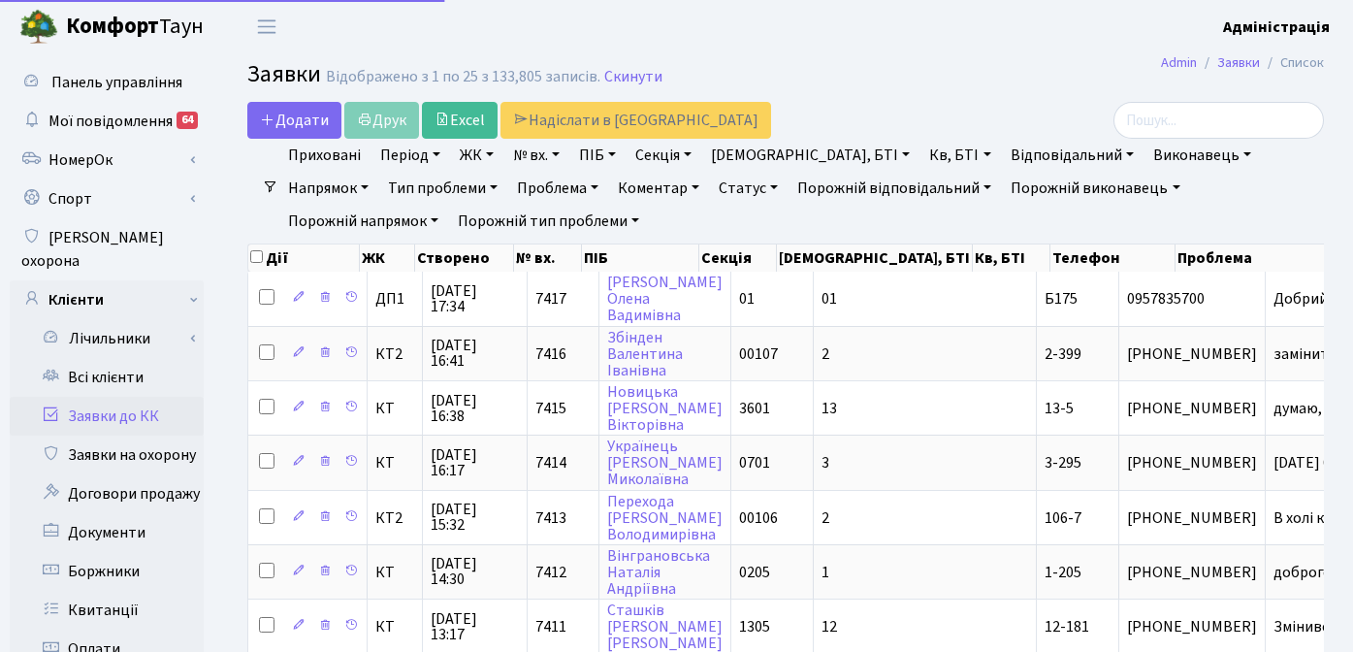
click at [135, 358] on link "Всі клієнти" at bounding box center [107, 377] width 194 height 39
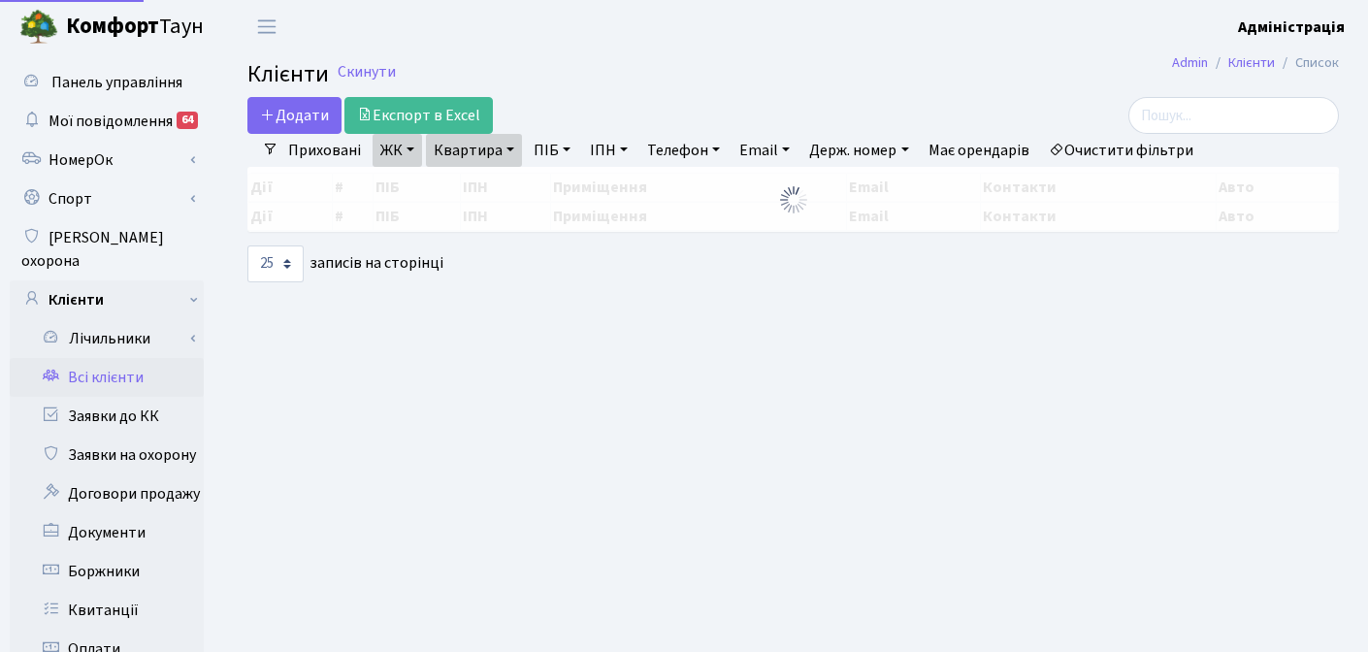
select select "25"
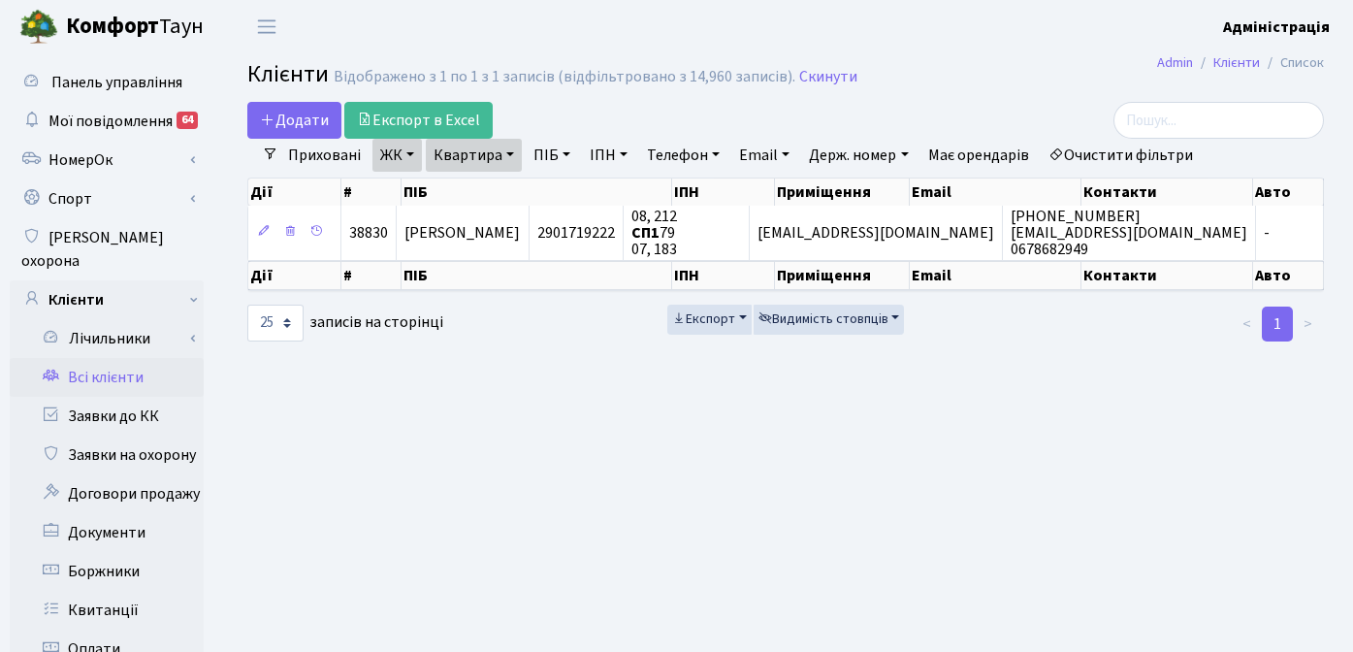
click at [960, 73] on h2 "Клієнти Відображено з 1 по 1 з 1 записів (відфільтровано з 14,960 записів). Ски…" at bounding box center [785, 77] width 1077 height 33
click at [1142, 153] on link "Очистити фільтри" at bounding box center [1121, 155] width 160 height 33
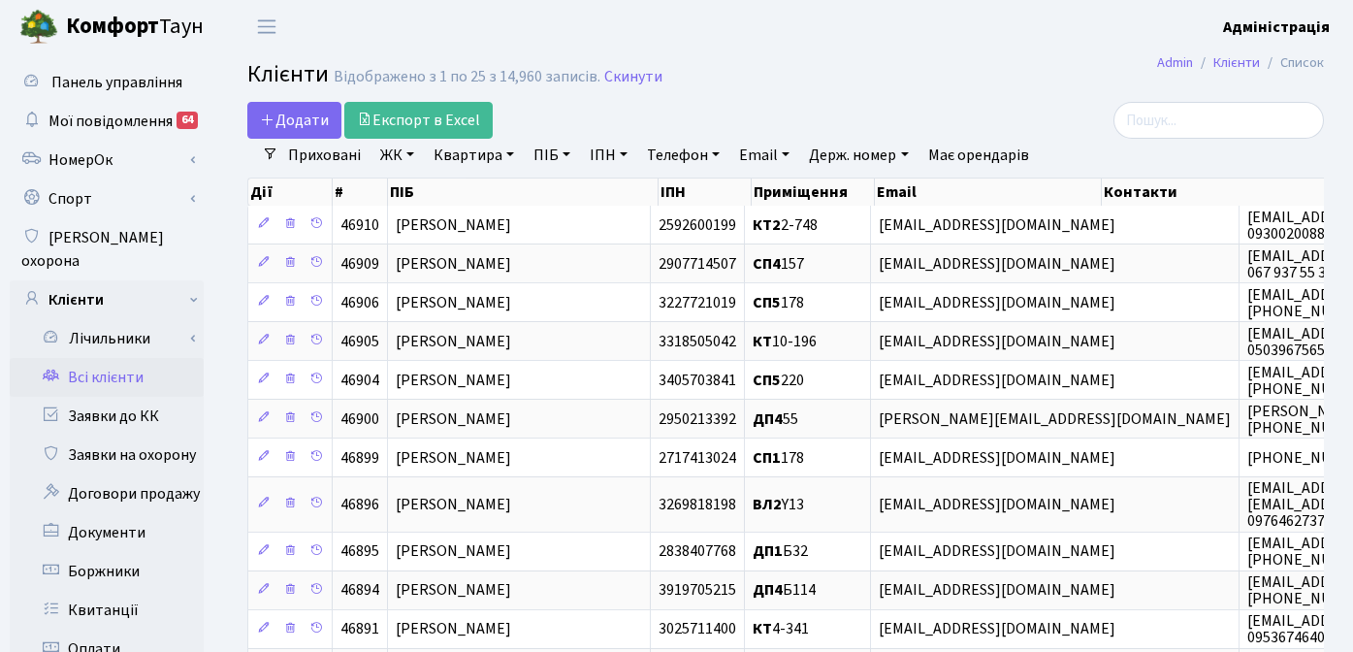
click at [862, 72] on h2 "Клієнти Відображено з 1 по 25 з 14,960 записів. Скинути" at bounding box center [785, 77] width 1077 height 33
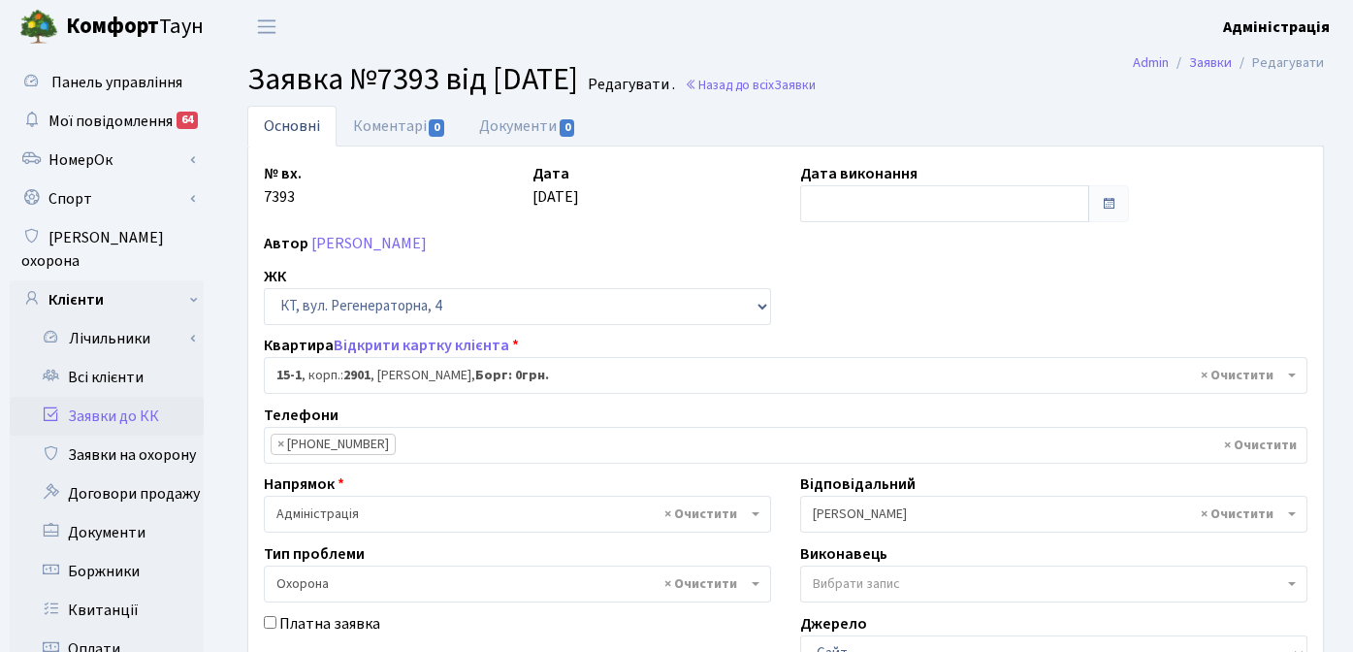
select select "8776"
select select "69"
click at [941, 81] on h2 "Заявка №7393 від [DATE] Редагувати . Назад до всіх Заявки" at bounding box center [785, 79] width 1077 height 37
click at [1276, 26] on b "Адміністрація" at bounding box center [1276, 26] width 107 height 21
click at [1196, 101] on link "Вийти" at bounding box center [1232, 106] width 193 height 30
